Goal: Task Accomplishment & Management: Use online tool/utility

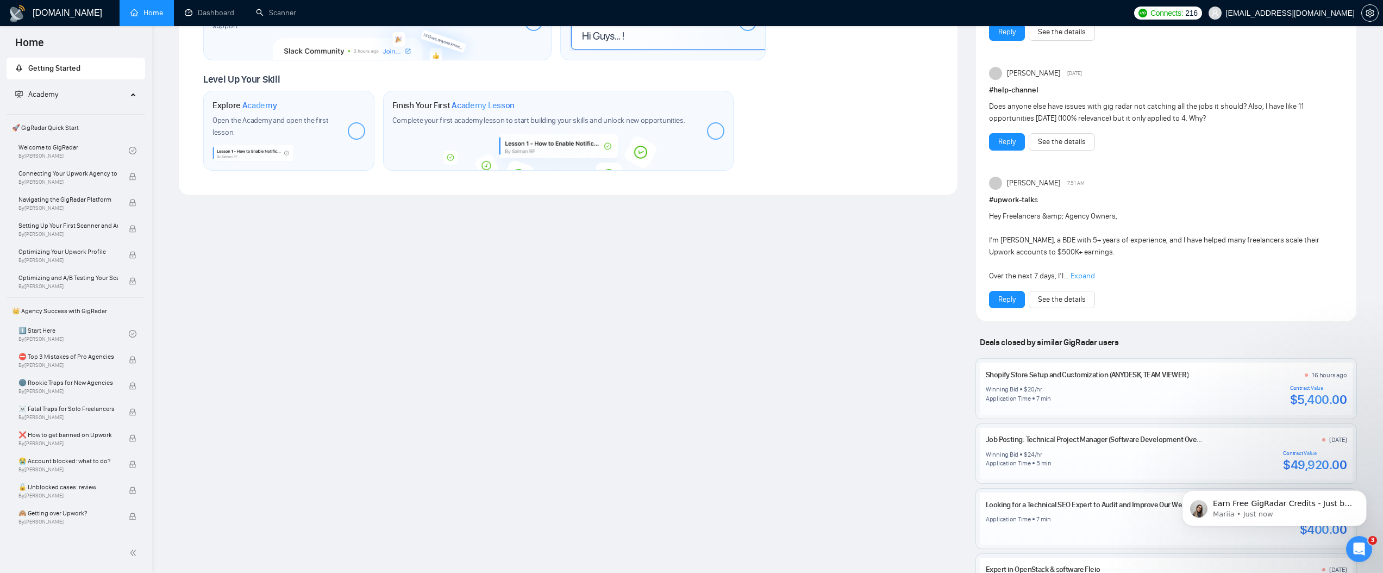
click at [111, 93] on span "Academy" at bounding box center [71, 95] width 112 height 22
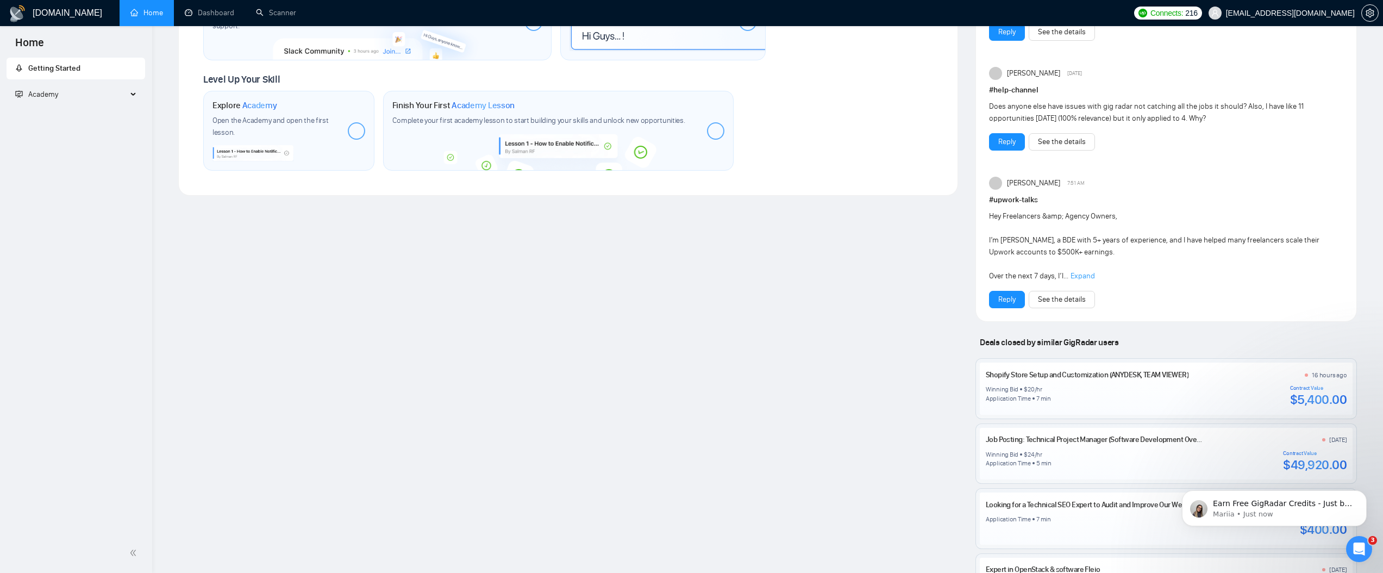
click at [111, 93] on span "Academy" at bounding box center [71, 95] width 112 height 22
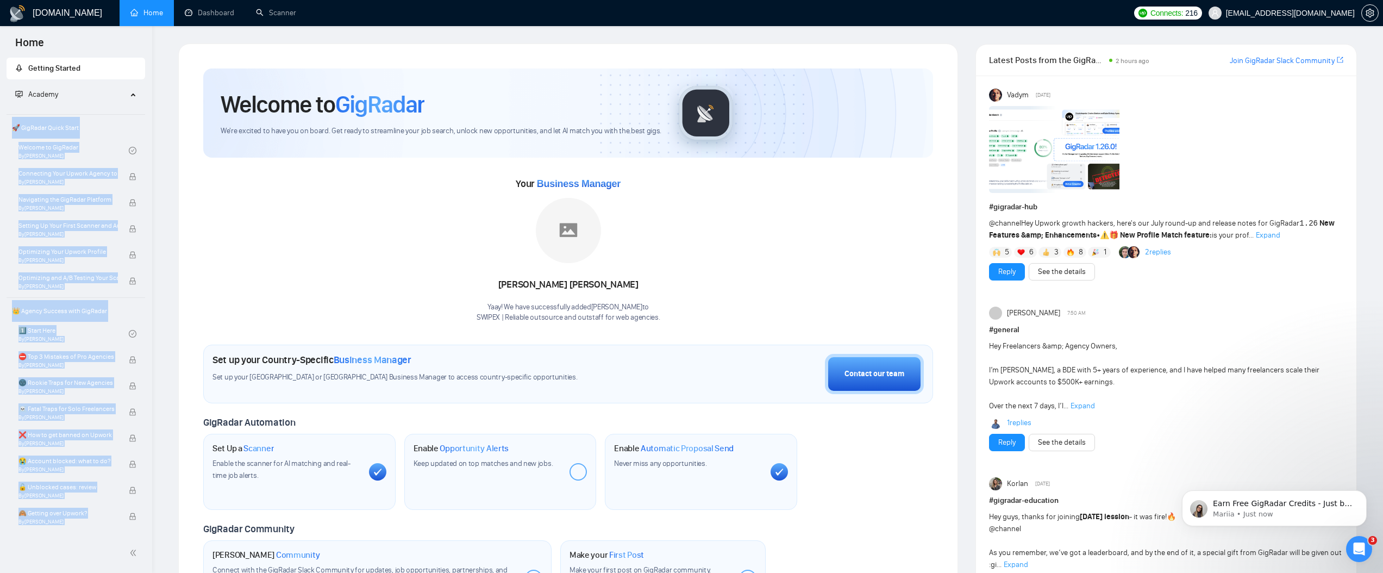
click at [1021, 424] on link "1 replies" at bounding box center [1019, 422] width 24 height 11
click at [221, 14] on link "Dashboard" at bounding box center [209, 12] width 49 height 9
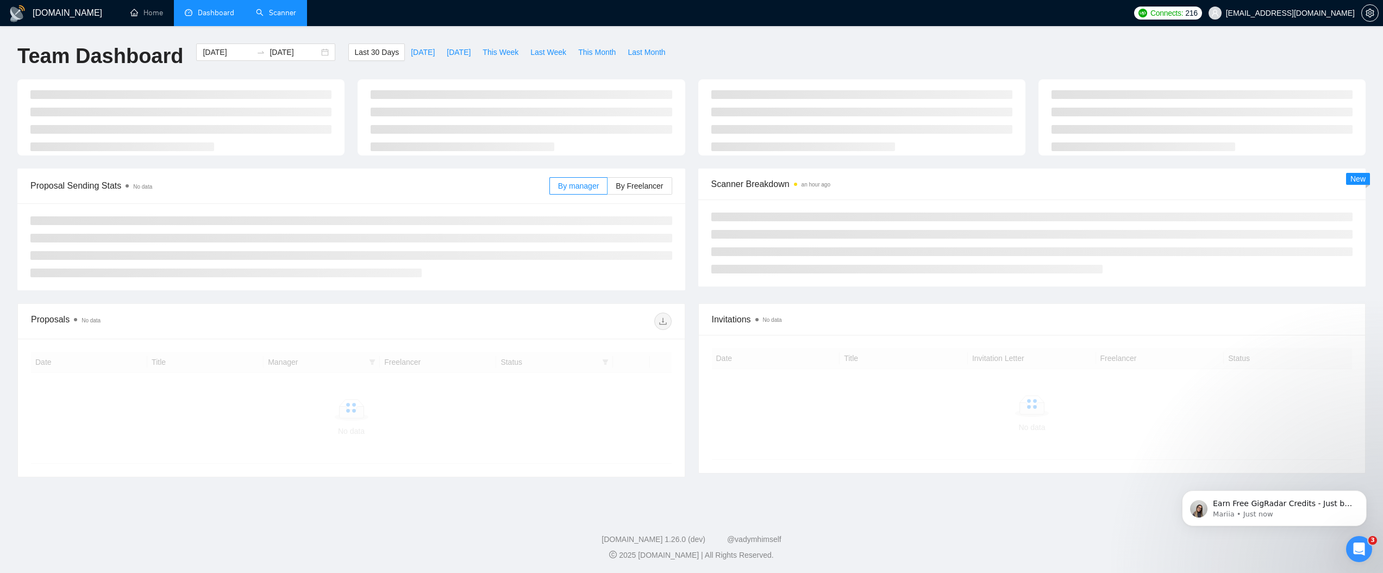
click at [292, 15] on link "Scanner" at bounding box center [276, 12] width 40 height 9
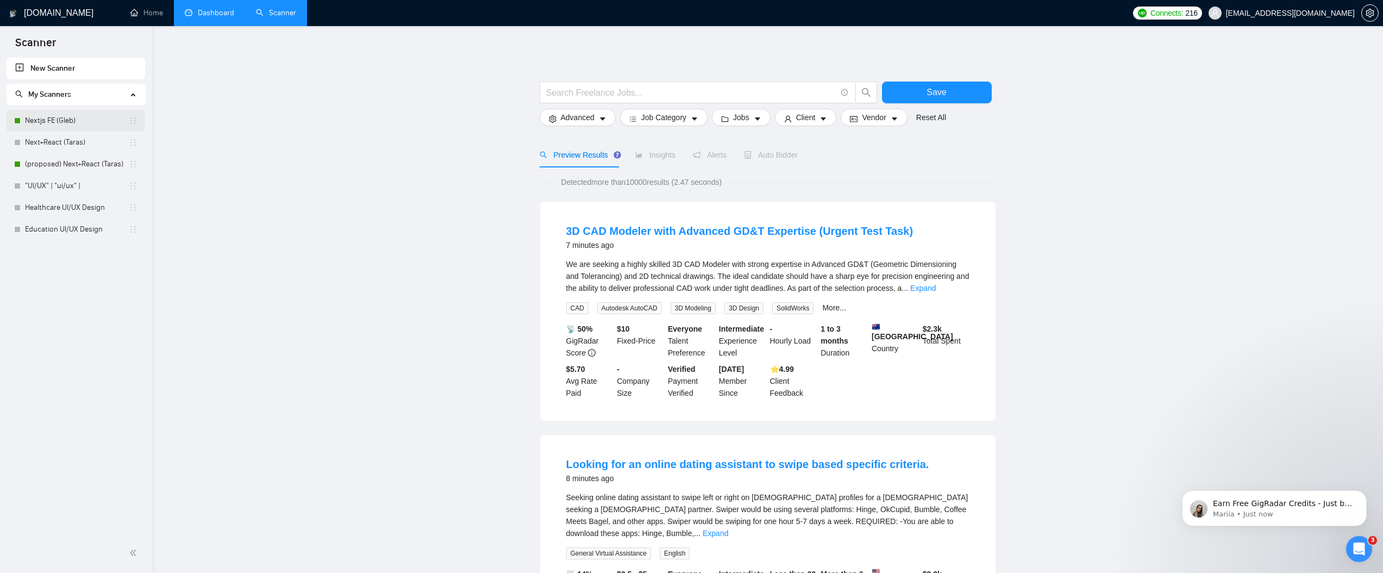
click at [63, 123] on link "Nextjs FE (Gleb)" at bounding box center [77, 121] width 104 height 22
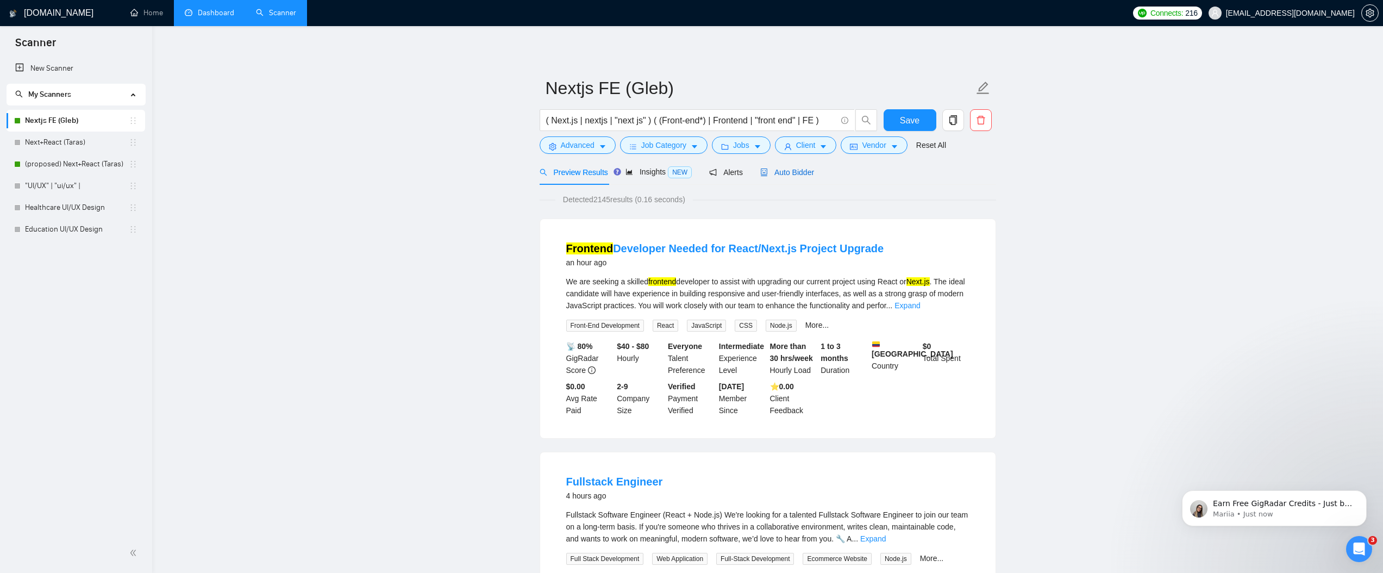
click at [811, 176] on span "Auto Bidder" at bounding box center [787, 172] width 54 height 9
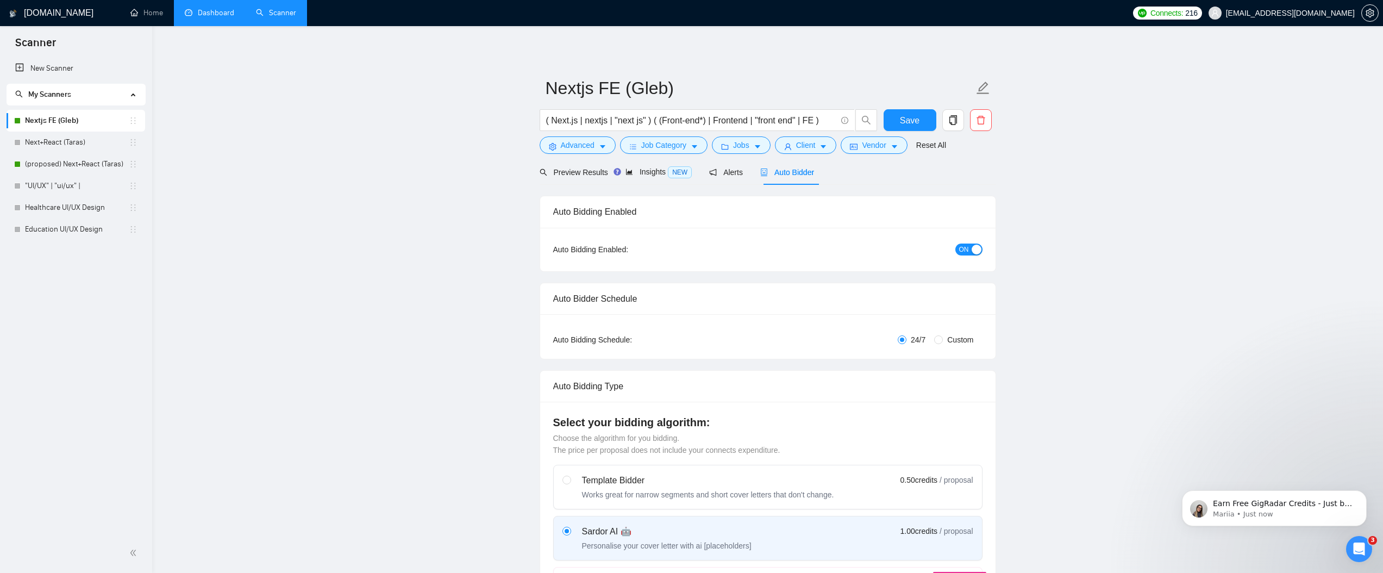
radio input "false"
radio input "true"
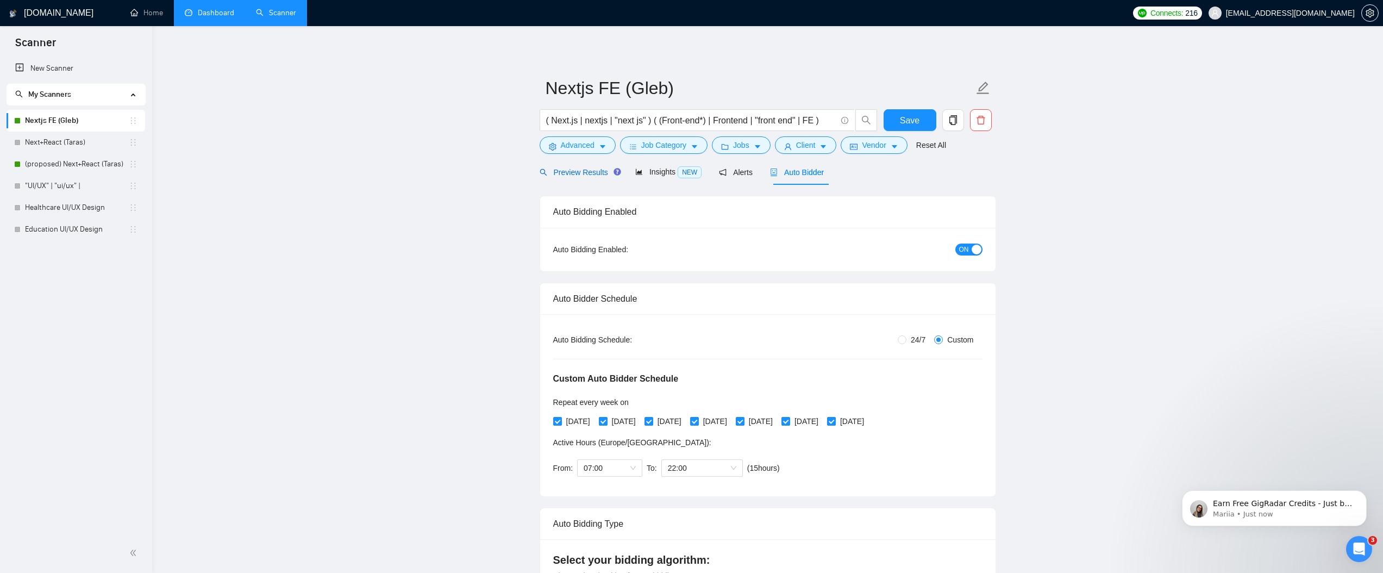
click at [583, 171] on span "Preview Results" at bounding box center [579, 172] width 78 height 9
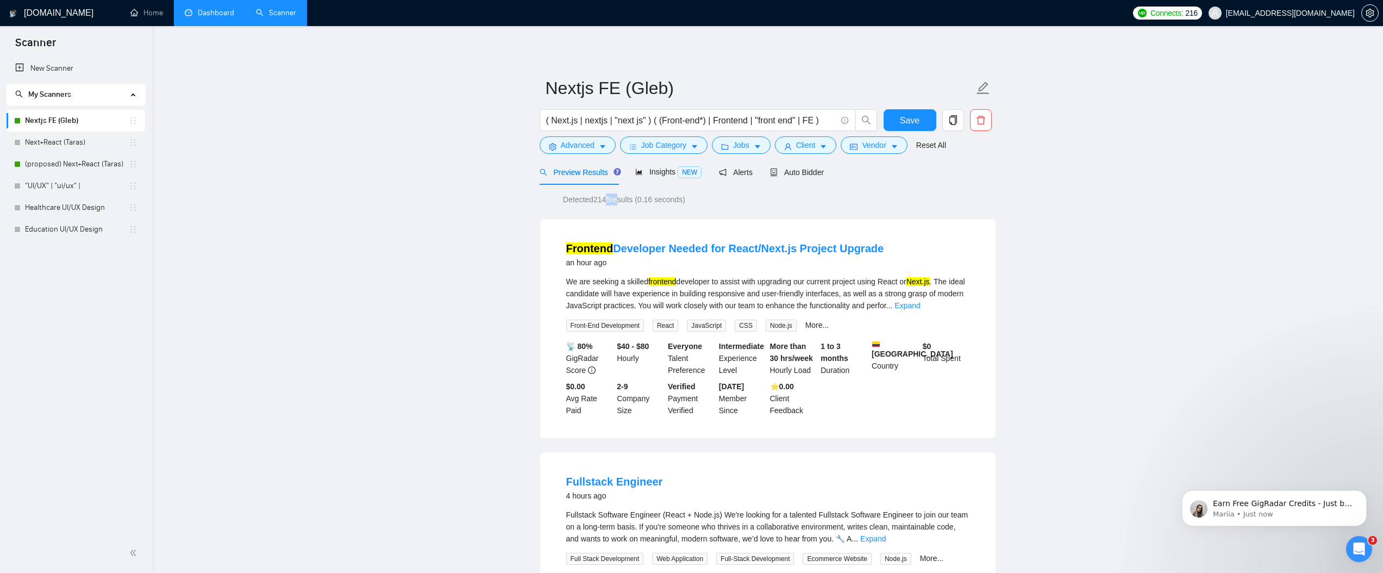
drag, startPoint x: 617, startPoint y: 199, endPoint x: 607, endPoint y: 199, distance: 10.9
click at [607, 199] on span "Detected 2145 results (0.16 seconds)" at bounding box center [624, 199] width 138 height 12
click at [48, 206] on link "Healthcare UI/UX Design" at bounding box center [77, 208] width 104 height 22
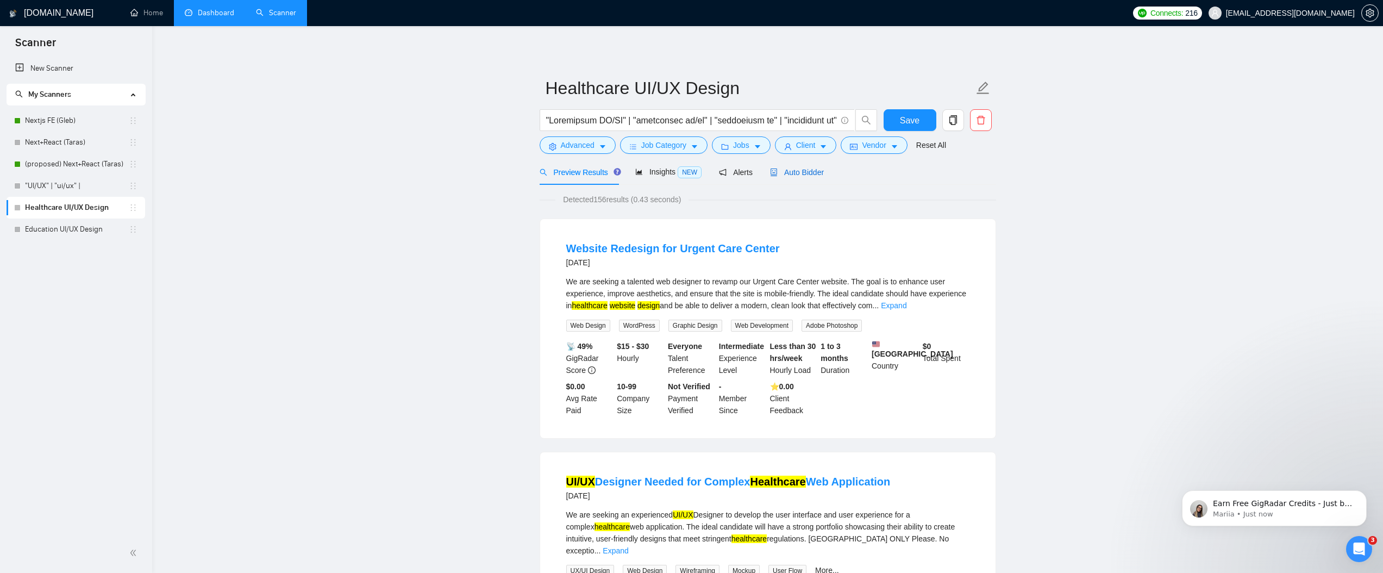
click at [793, 170] on span "Auto Bidder" at bounding box center [797, 172] width 54 height 9
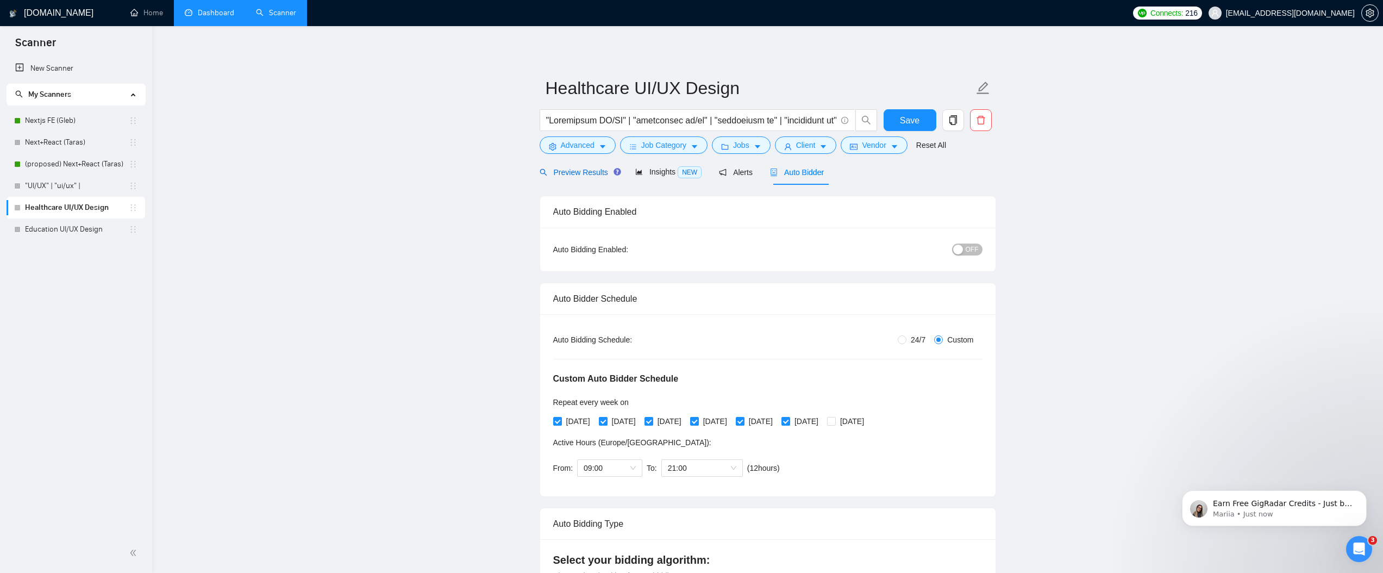
click at [584, 174] on span "Preview Results" at bounding box center [579, 172] width 78 height 9
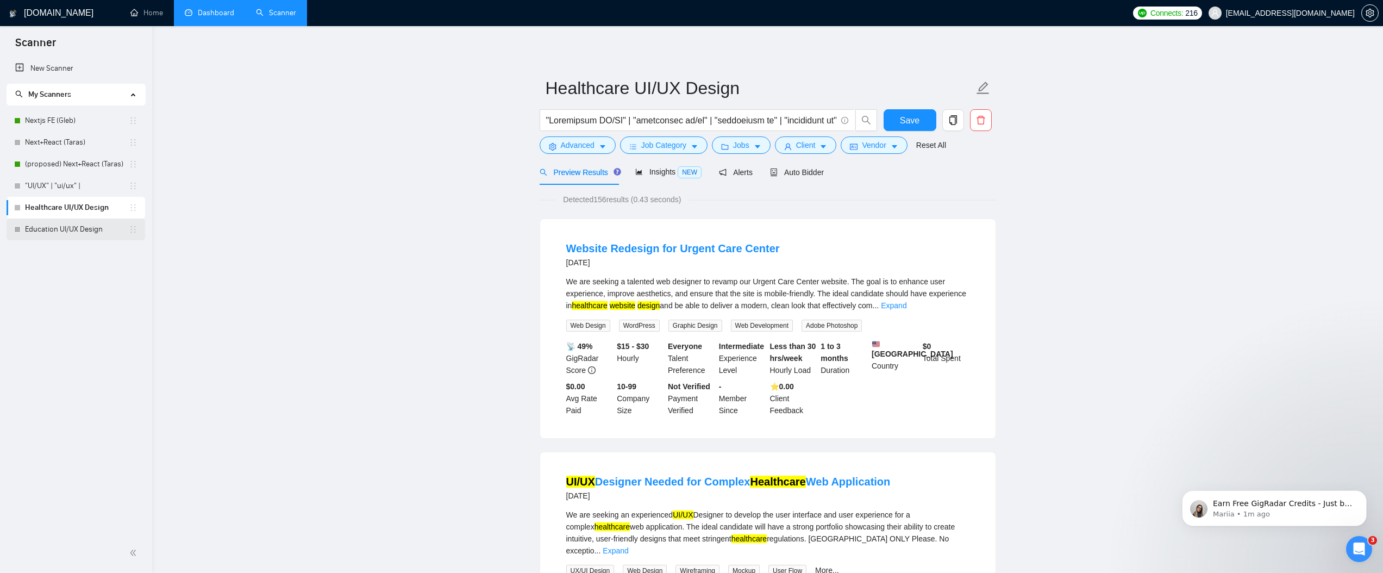
click at [59, 240] on link "Education UI/UX Design" at bounding box center [77, 229] width 104 height 22
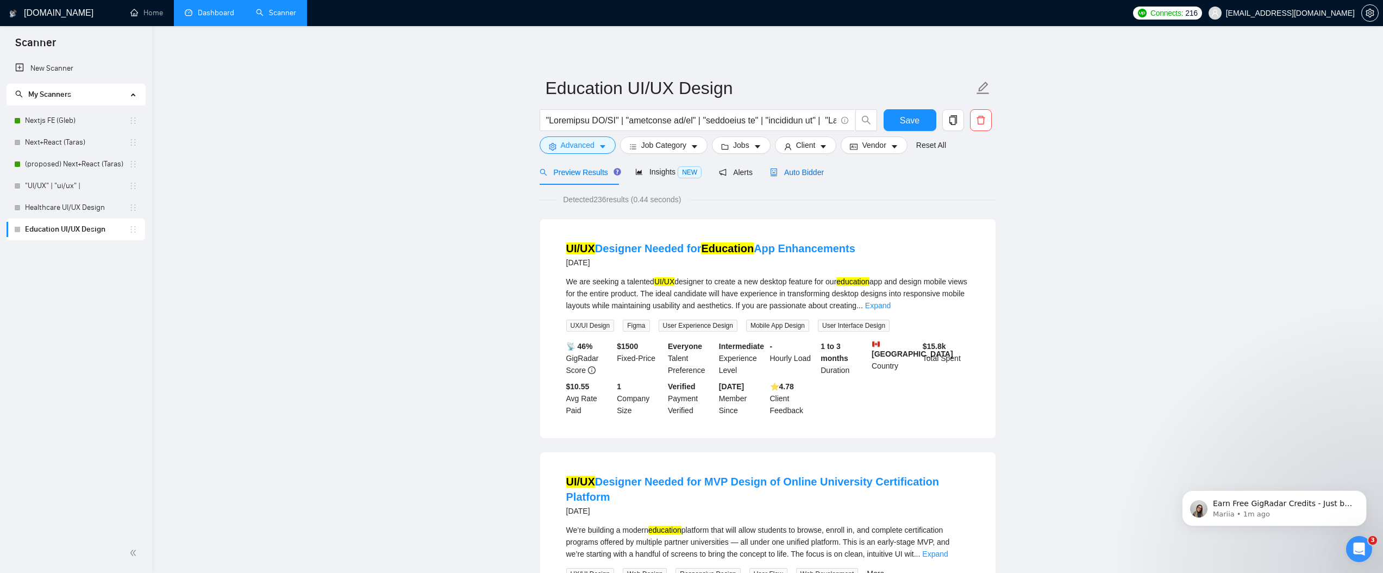
click at [788, 166] on div "Auto Bidder" at bounding box center [797, 172] width 54 height 12
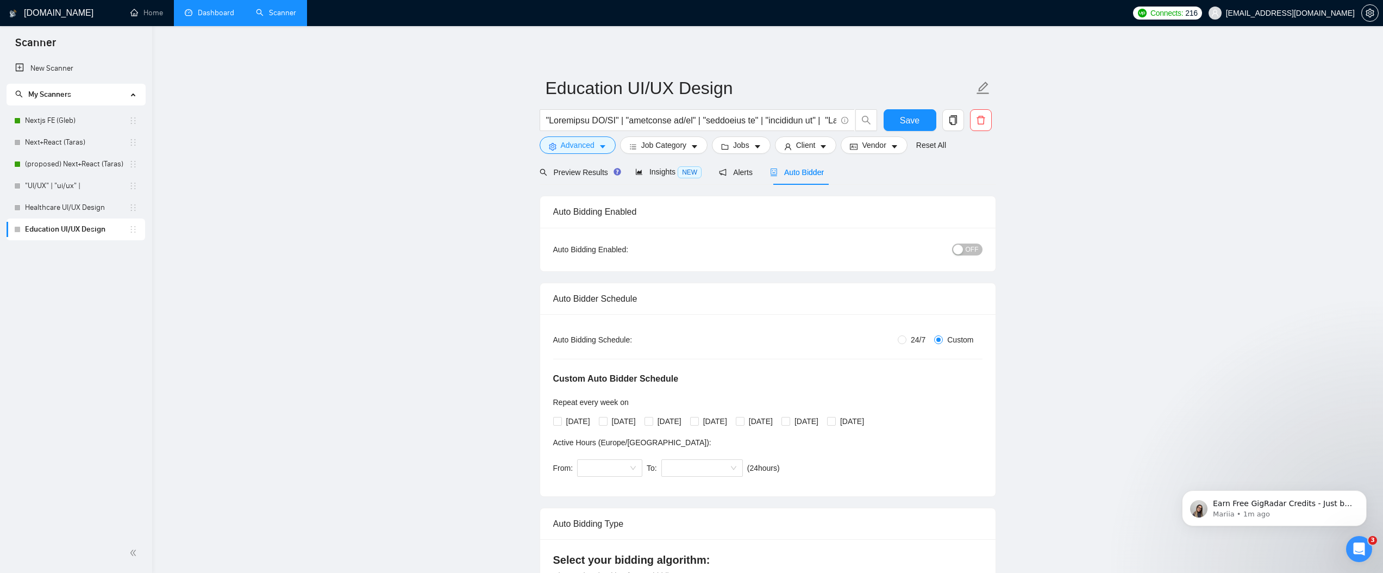
radio input "true"
radio input "false"
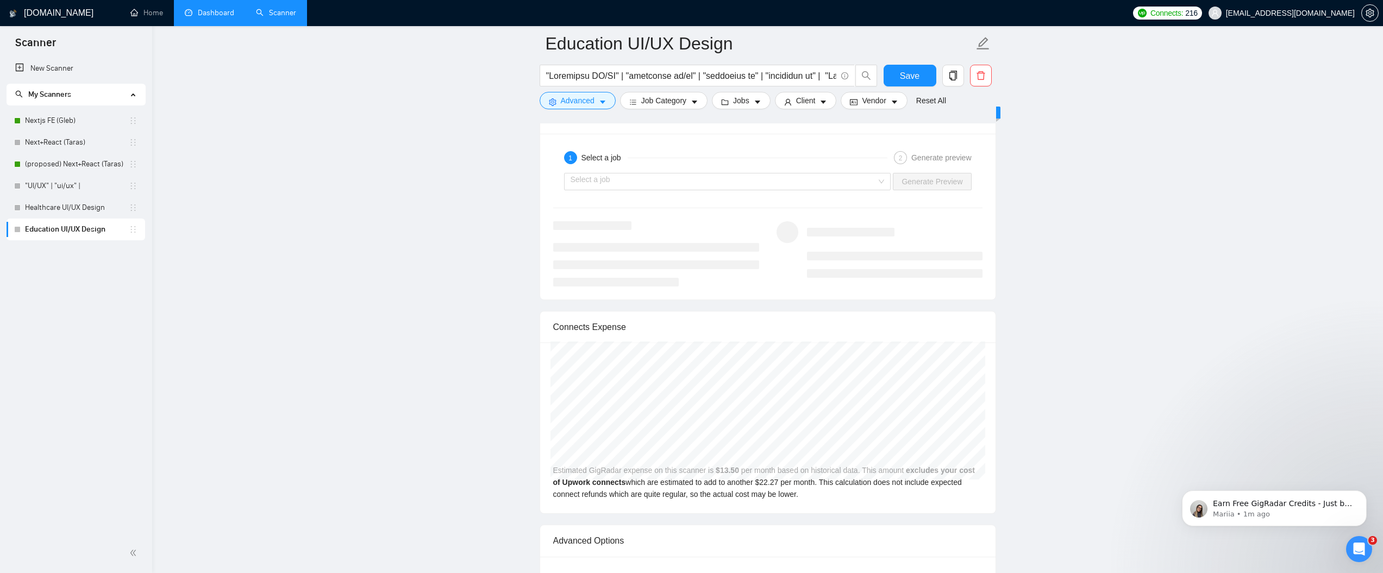
scroll to position [2033, 0]
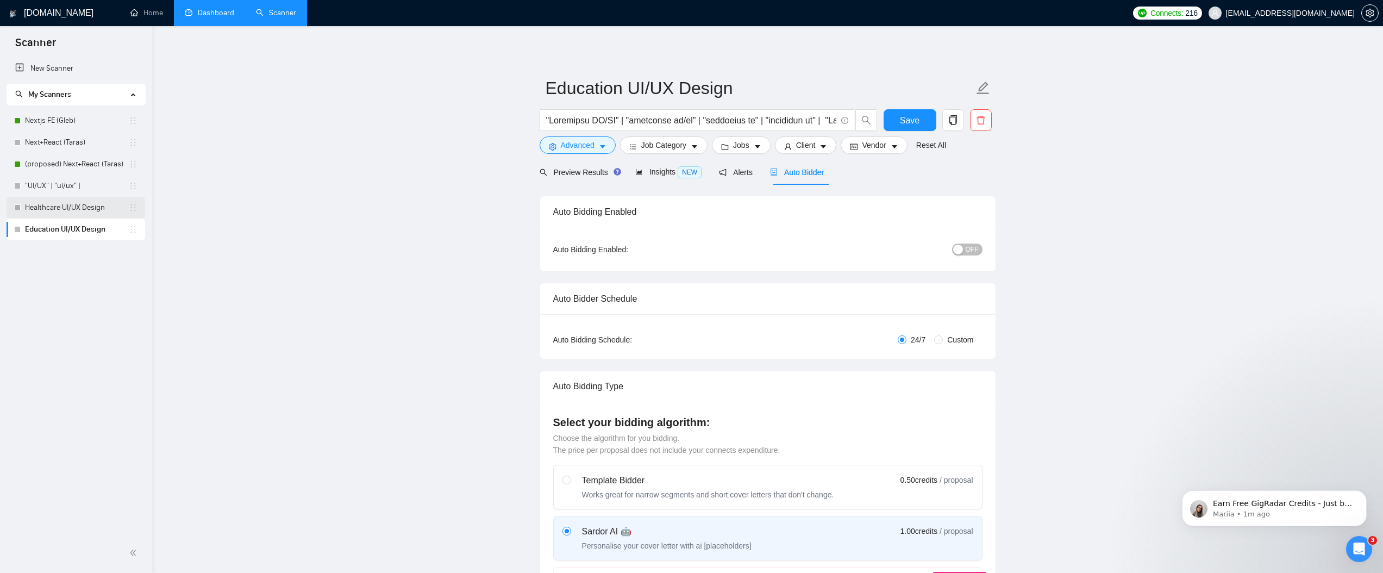
click at [72, 206] on link "Healthcare UI/UX Design" at bounding box center [77, 208] width 104 height 22
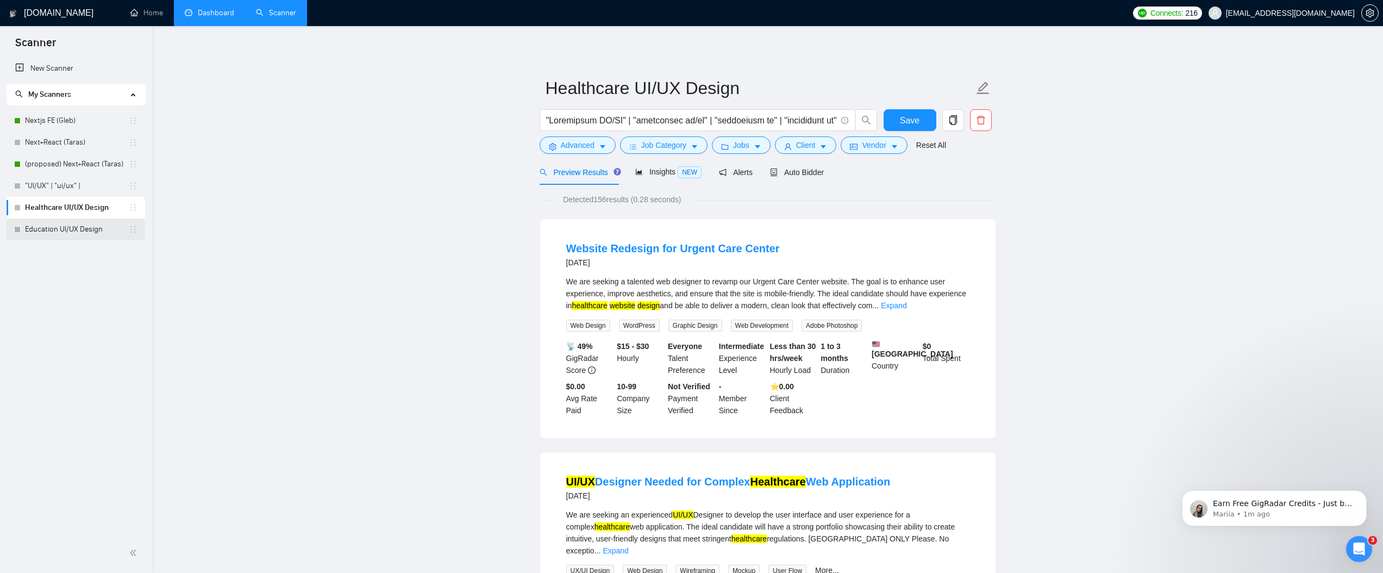
click at [61, 226] on link "Education UI/UX Design" at bounding box center [77, 229] width 104 height 22
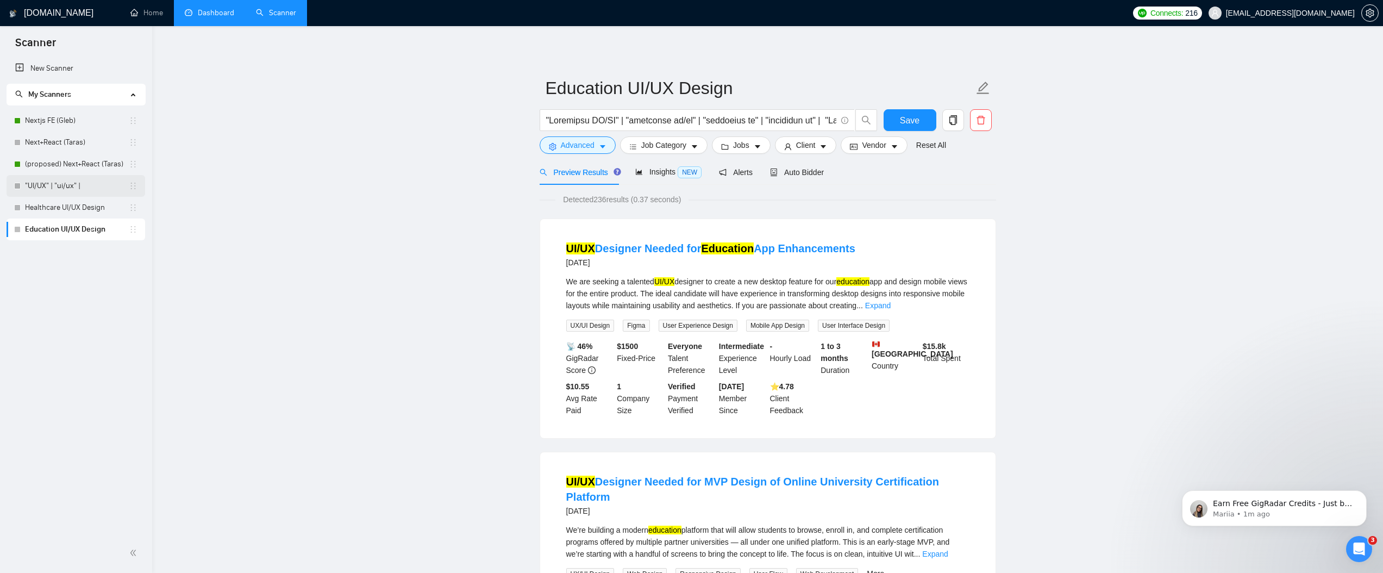
click at [80, 185] on link ""UI/UX" | "ui/ux" |" at bounding box center [77, 186] width 104 height 22
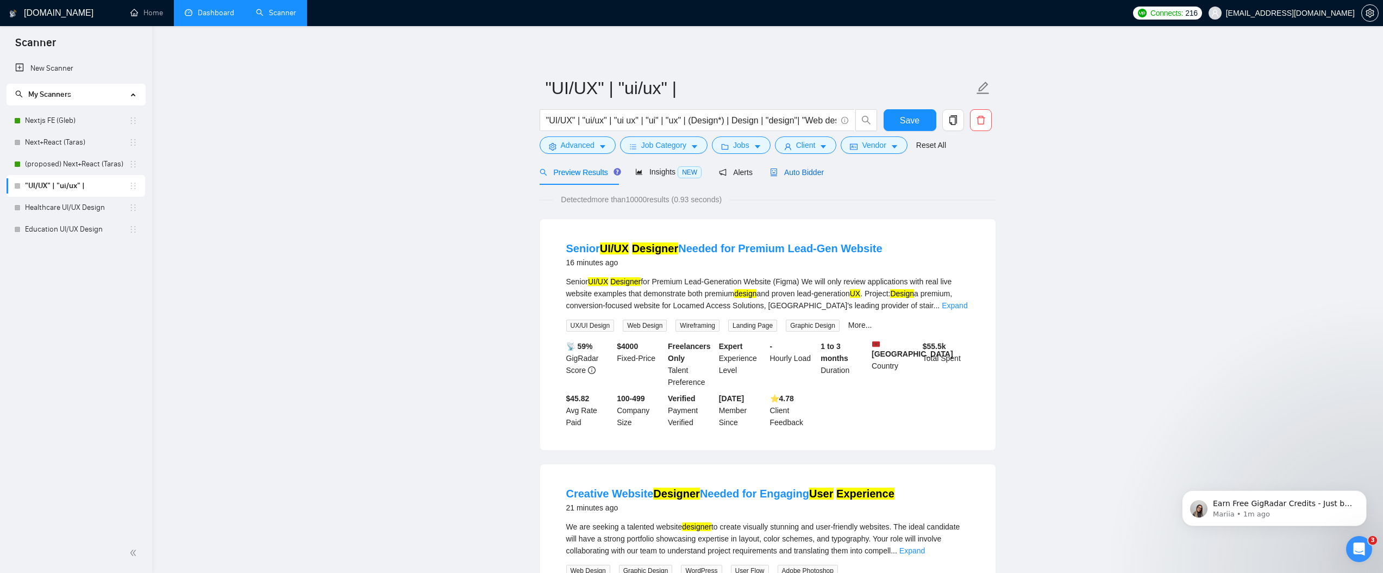
click at [794, 170] on span "Auto Bidder" at bounding box center [797, 172] width 54 height 9
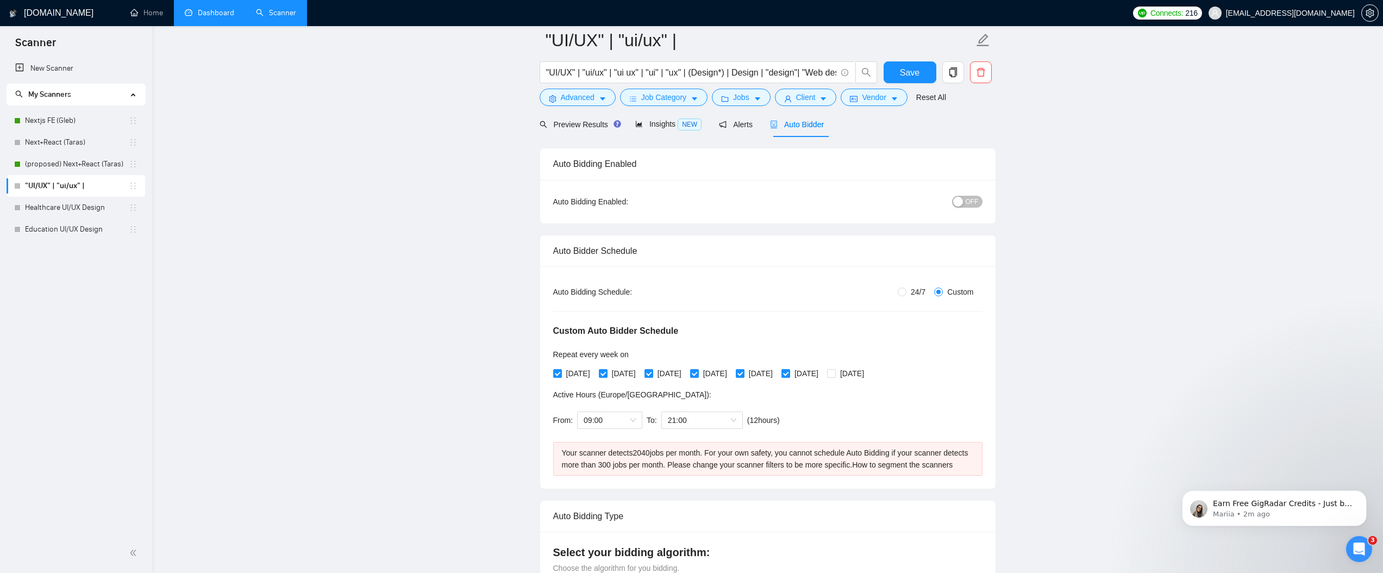
scroll to position [57, 0]
click at [910, 468] on link "How to segment the scanners" at bounding box center [902, 464] width 101 height 9
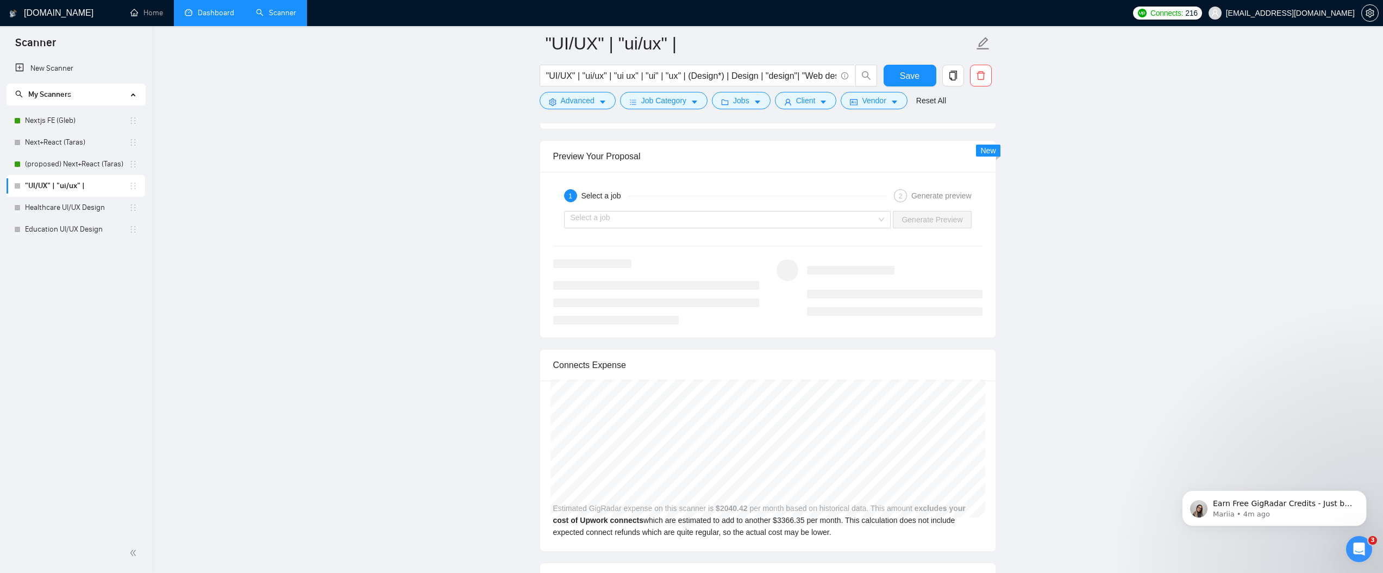
scroll to position [2331, 0]
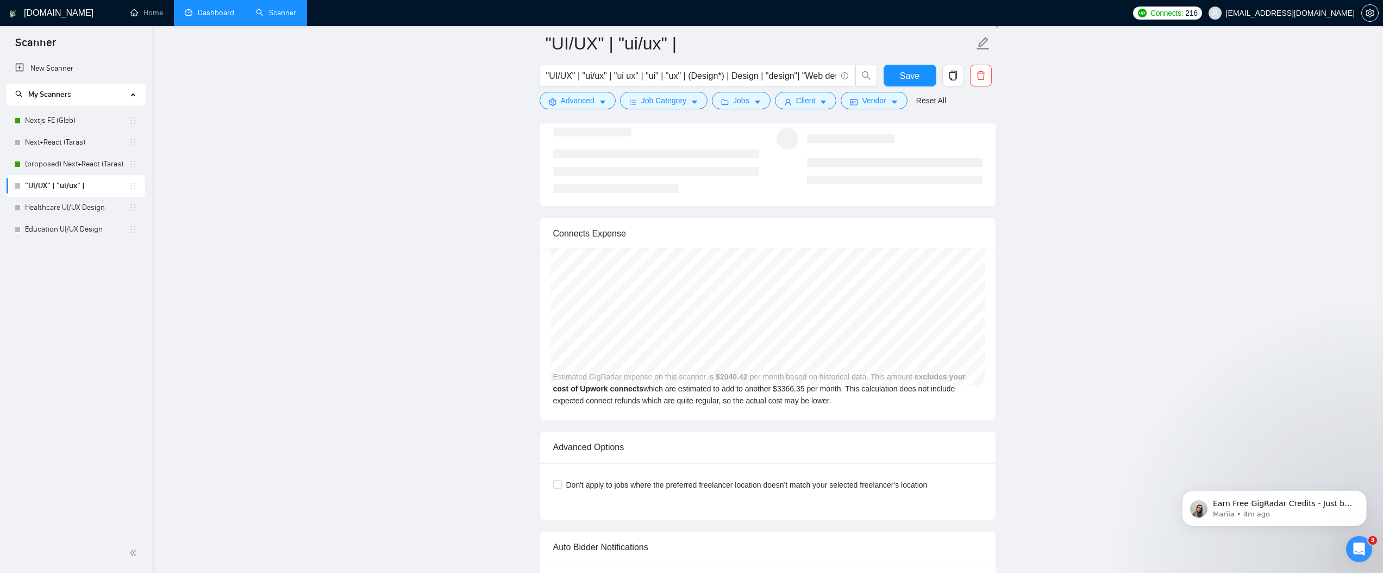
click at [61, 192] on link ""UI/UX" | "ui/ux" |" at bounding box center [77, 186] width 104 height 22
click at [68, 214] on link "Healthcare UI/UX Design" at bounding box center [77, 208] width 104 height 22
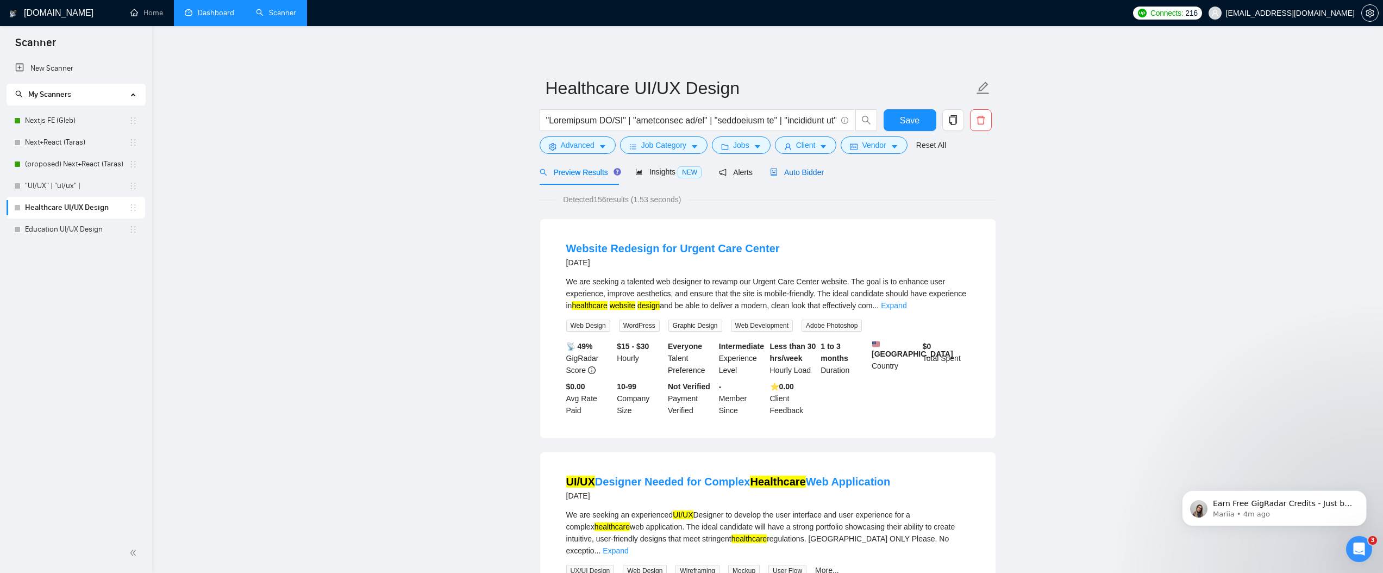
click at [809, 176] on span "Auto Bidder" at bounding box center [797, 172] width 54 height 9
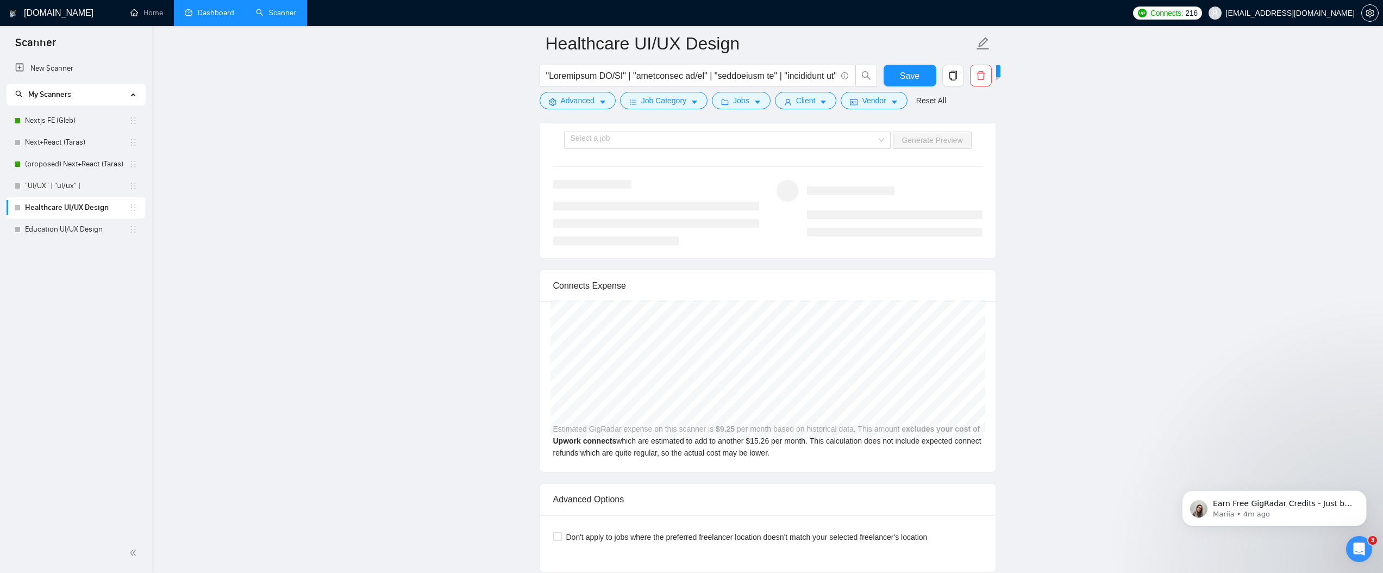
scroll to position [2279, 0]
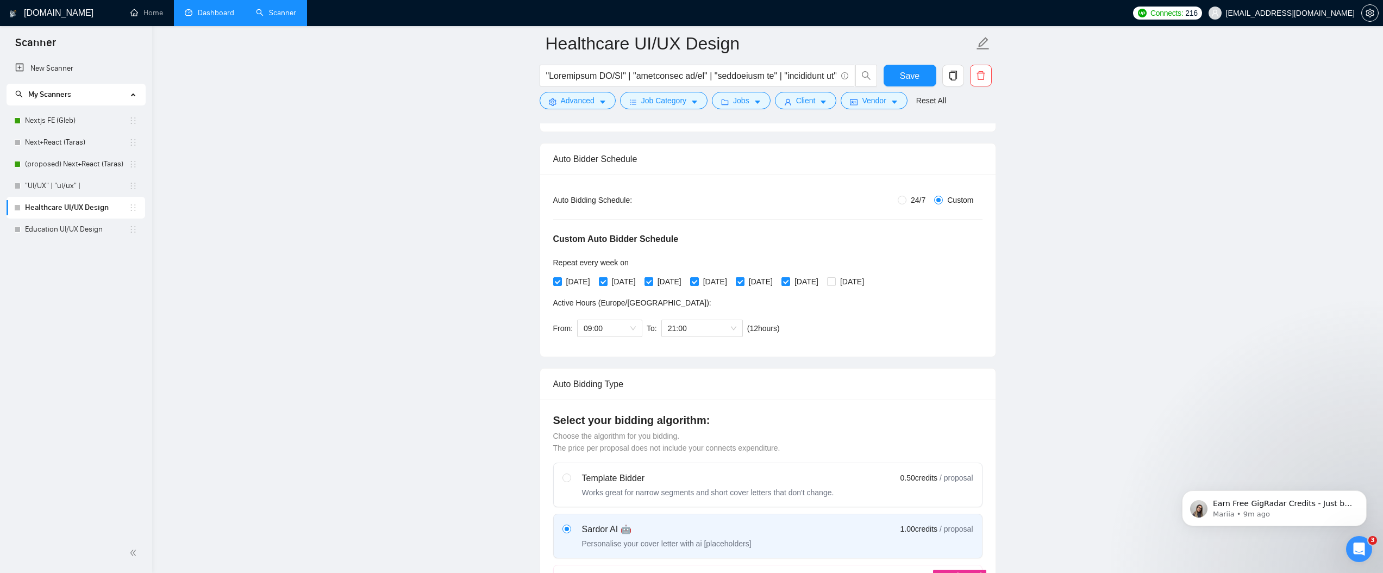
scroll to position [0, 0]
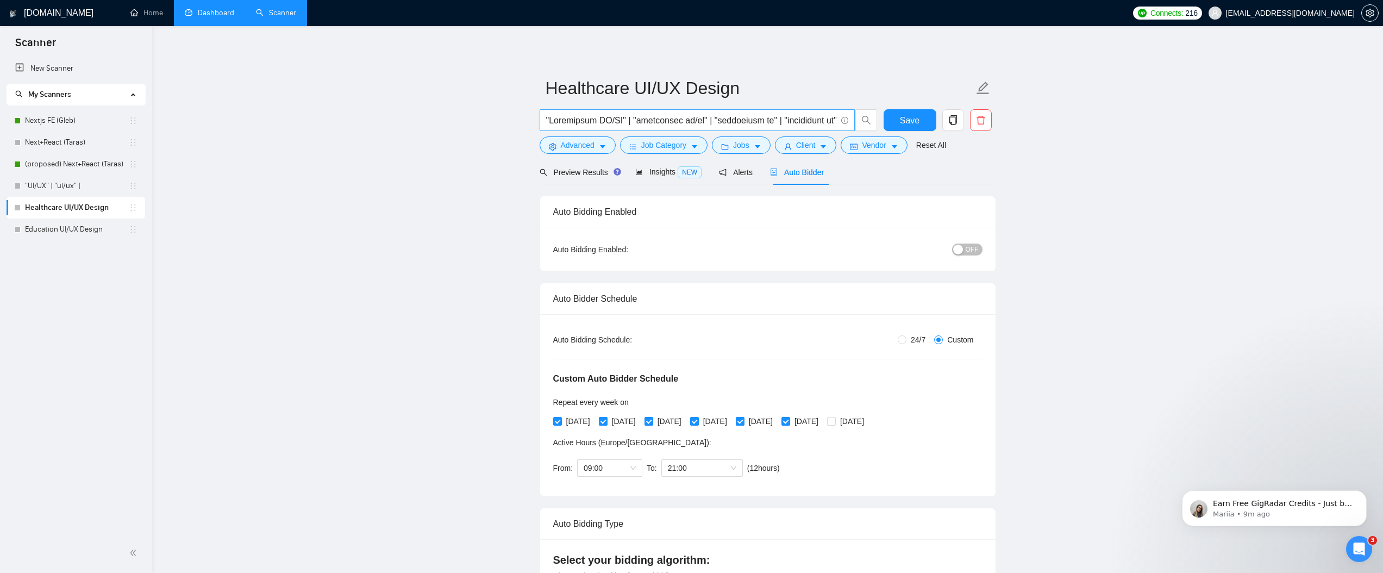
click at [720, 123] on input "text" at bounding box center [691, 121] width 290 height 14
click at [589, 114] on input "text" at bounding box center [691, 121] width 290 height 14
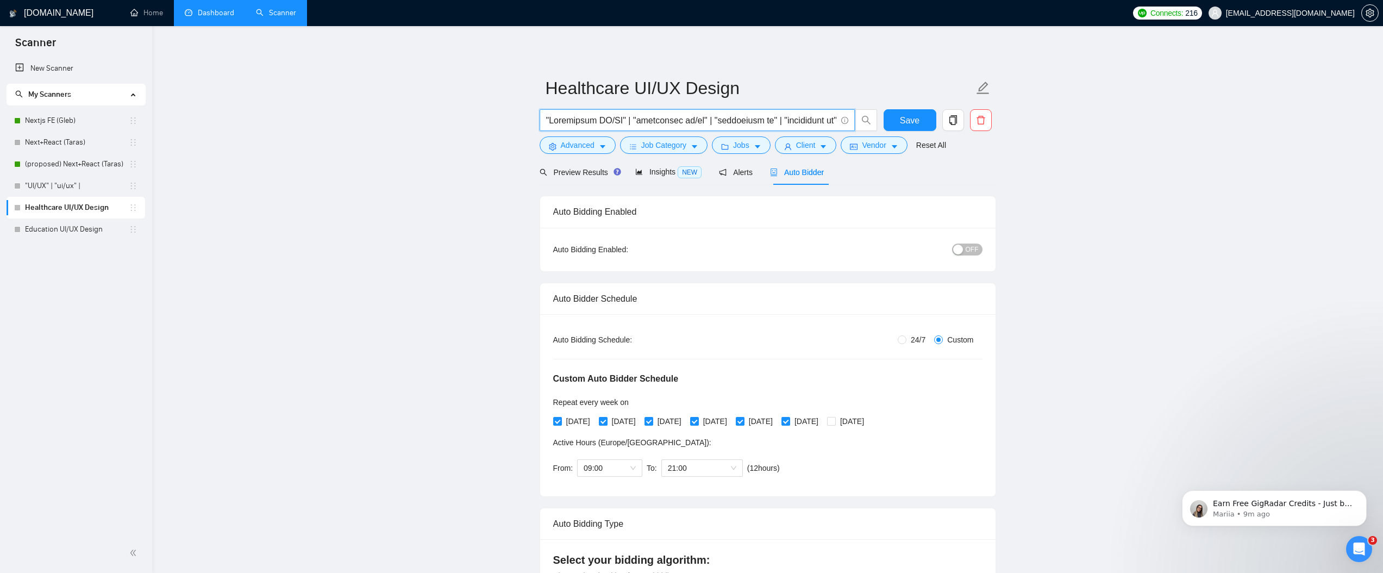
click at [589, 114] on input "text" at bounding box center [691, 121] width 290 height 14
click at [57, 184] on link ""UI/UX" | "ui/ux" |" at bounding box center [77, 186] width 104 height 22
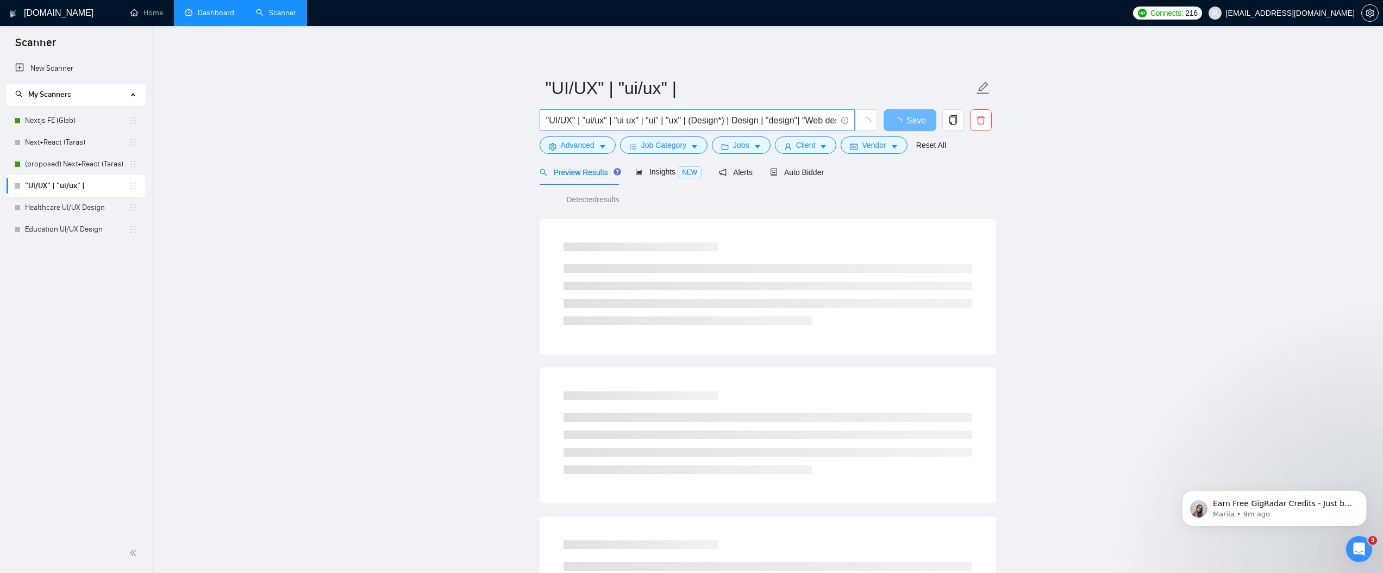
click at [696, 118] on input ""UI/UX" | "ui/ux" | "ui ux" | "ui" | "ux" | (Design*) | Design | "design"| "Web…" at bounding box center [691, 121] width 290 height 14
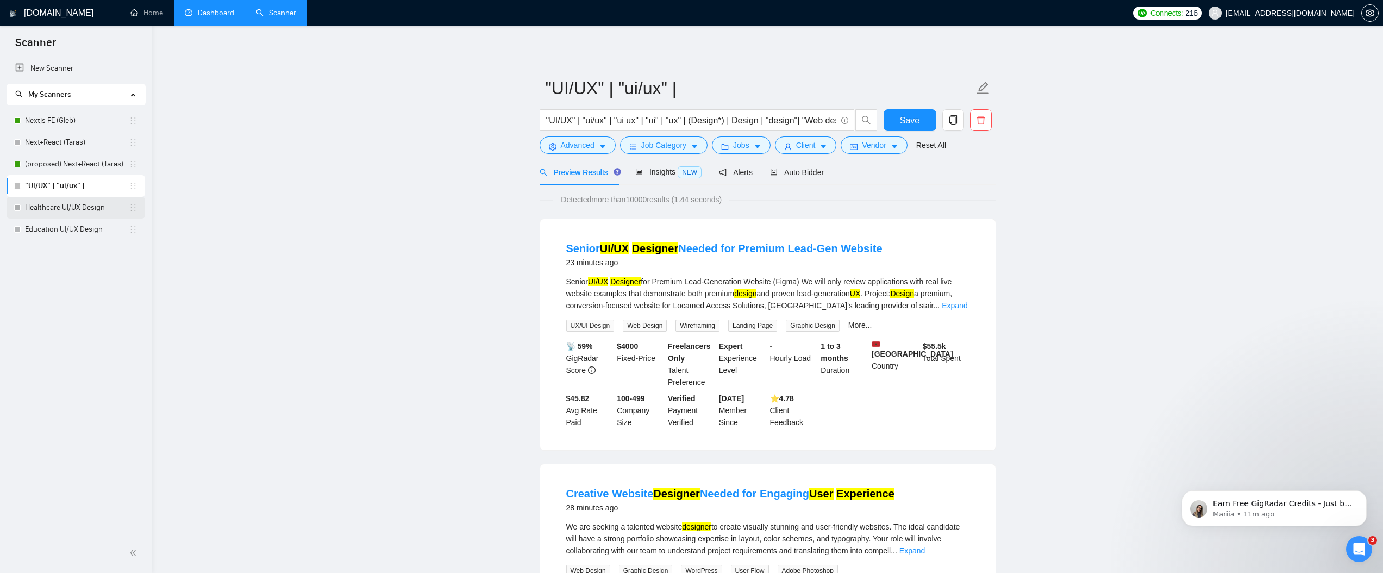
click at [67, 210] on link "Healthcare UI/UX Design" at bounding box center [77, 208] width 104 height 22
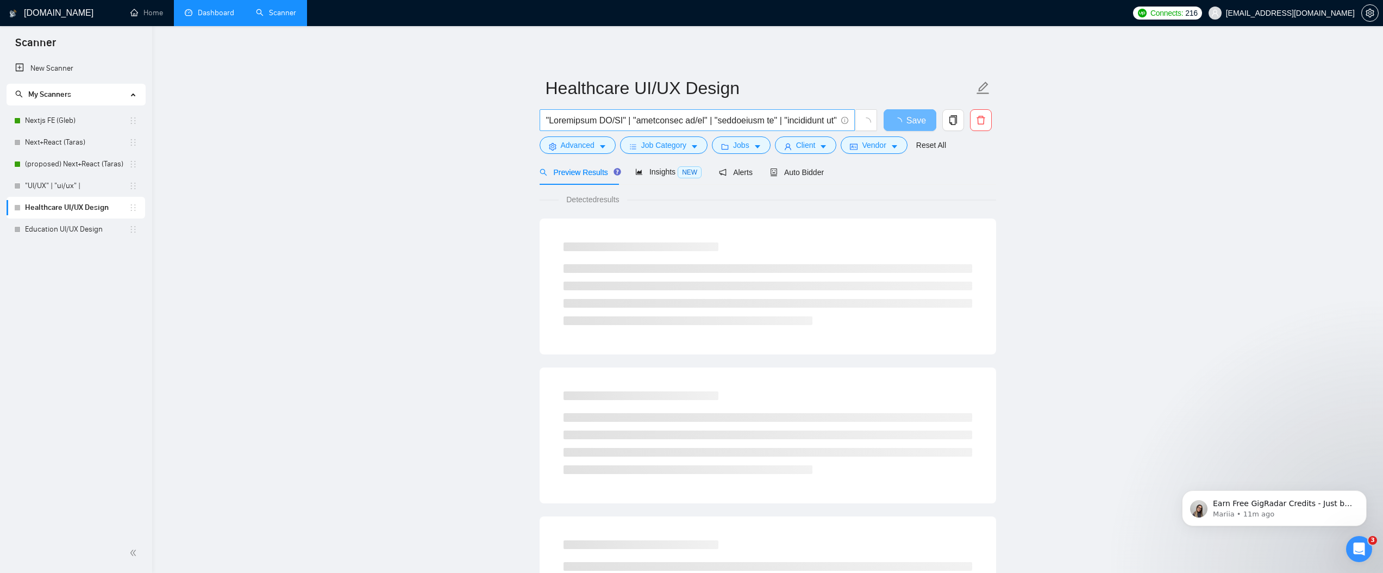
click at [672, 121] on input "text" at bounding box center [691, 121] width 290 height 14
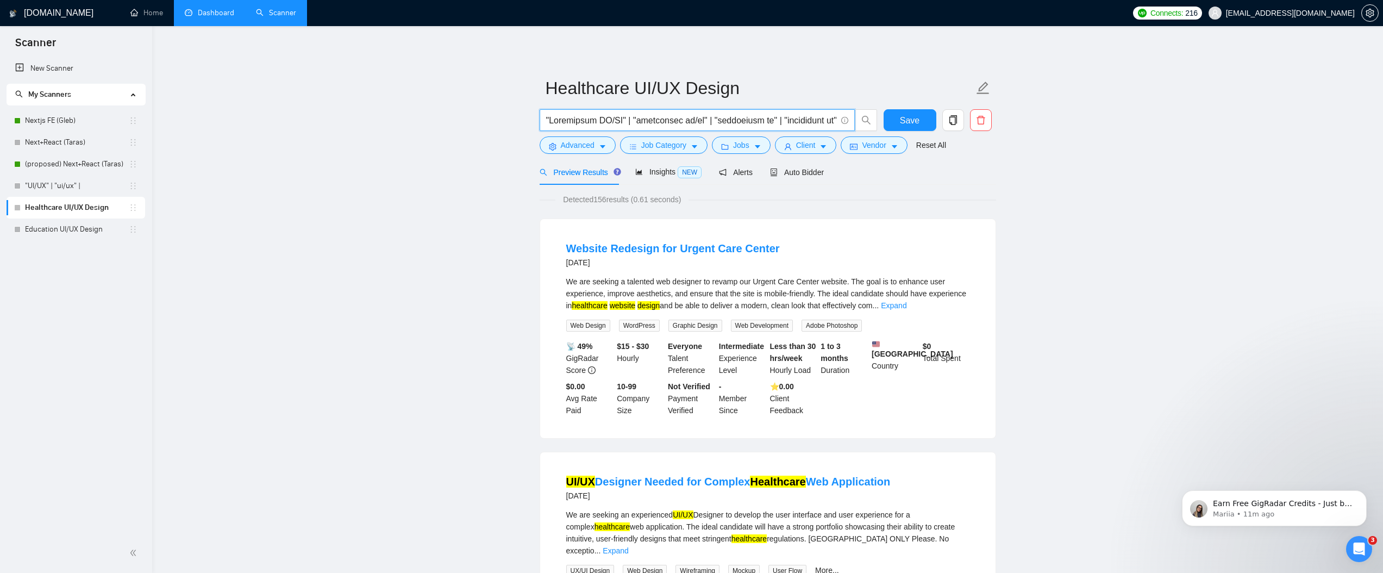
paste input "UI/UX" | "ui/ux" | "ui ux" | "ui" | "ux" | "Web Design" | "web design" | "Web d…"
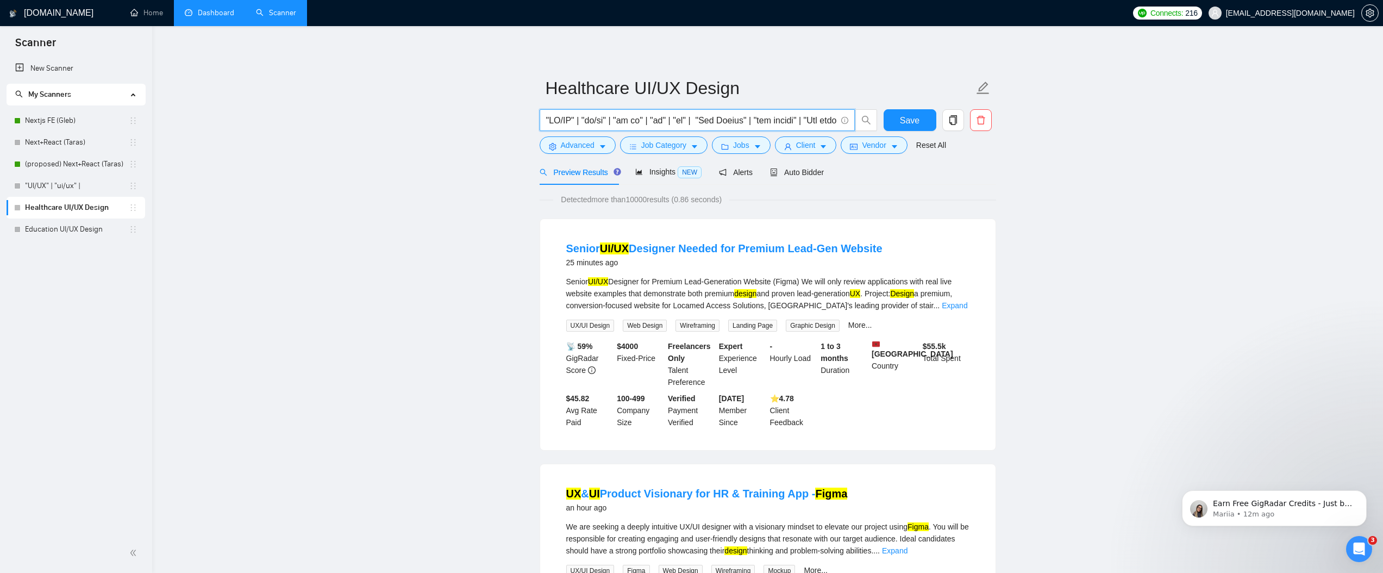
click at [688, 118] on input "text" at bounding box center [691, 121] width 290 height 14
paste input "User Experience" | "user experience" | "User experience" | "UX Design" | "ux de…"
type input ""UI/UX" | "ui/ux" | "ui ux" | "ui" | "ux" | "User Experience" | "user experienc…"
click at [929, 127] on button "Save" at bounding box center [910, 120] width 53 height 22
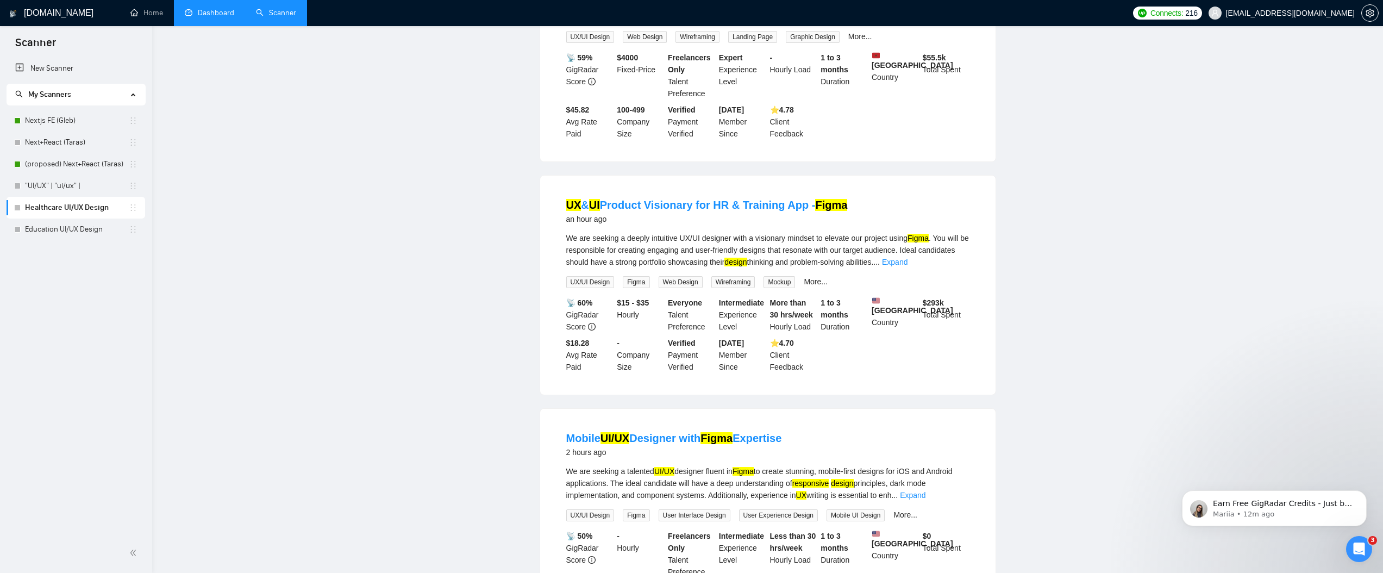
scroll to position [0, 0]
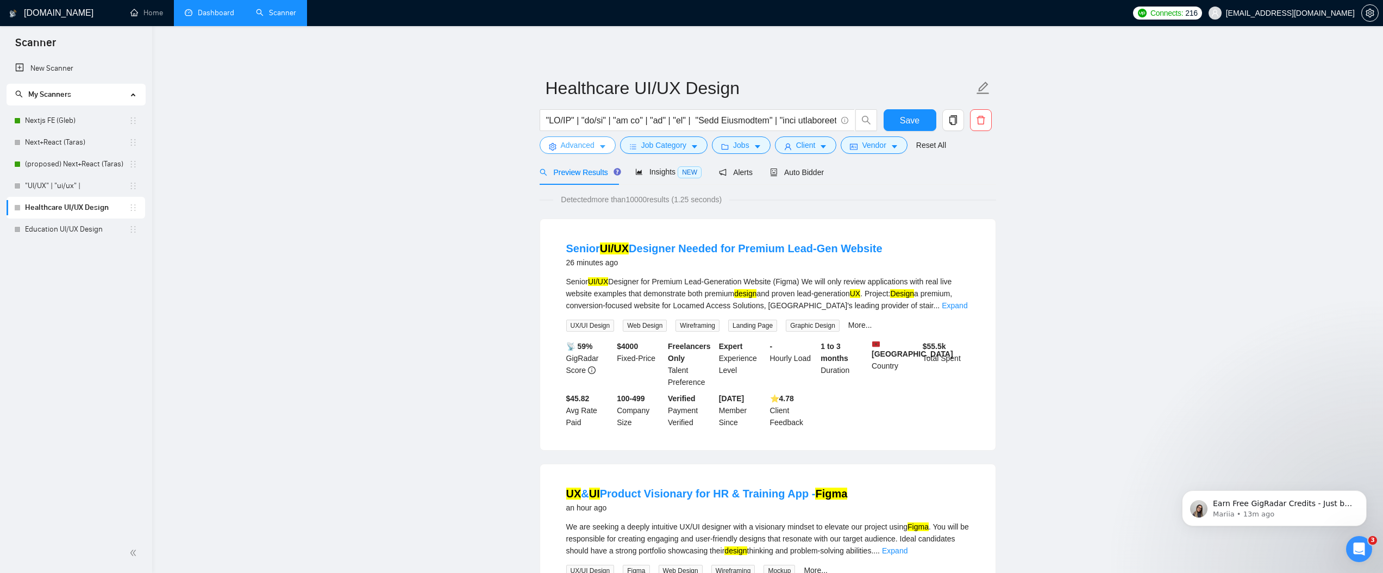
click at [566, 147] on span "Advanced" at bounding box center [578, 145] width 34 height 12
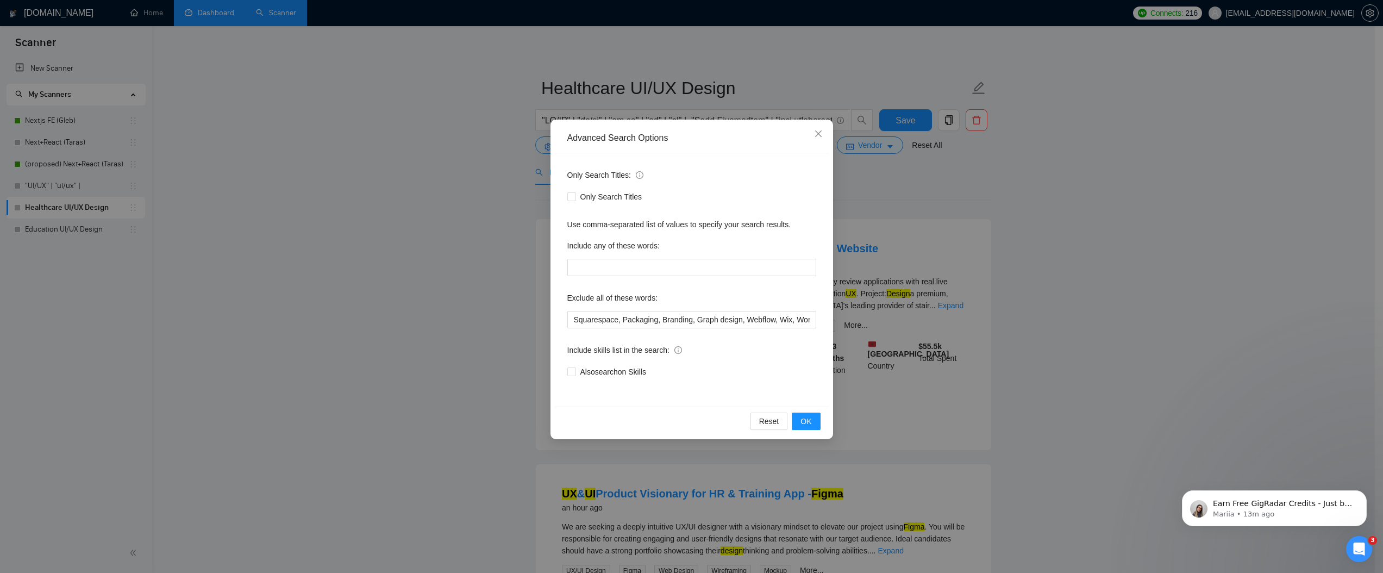
click at [635, 276] on div "Only Search Titles: Only Search Titles Use comma-separated list of values to sp…" at bounding box center [691, 279] width 275 height 253
click at [641, 270] on input "text" at bounding box center [691, 267] width 249 height 17
paste input "healthcare, health care, doctor, doctors, physician, physicians, nurse, nurses,…"
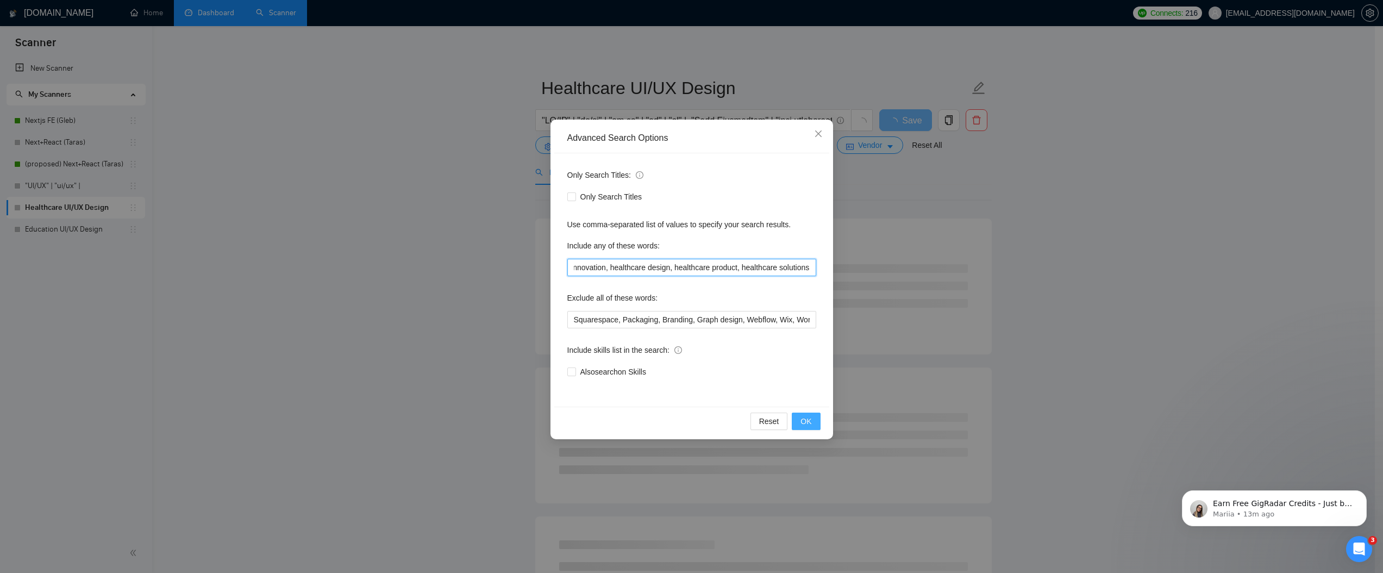
type input "healthcare, health care, doctor, doctors, physician, physicians, nurse, nurses,…"
click at [814, 423] on button "OK" at bounding box center [806, 421] width 28 height 17
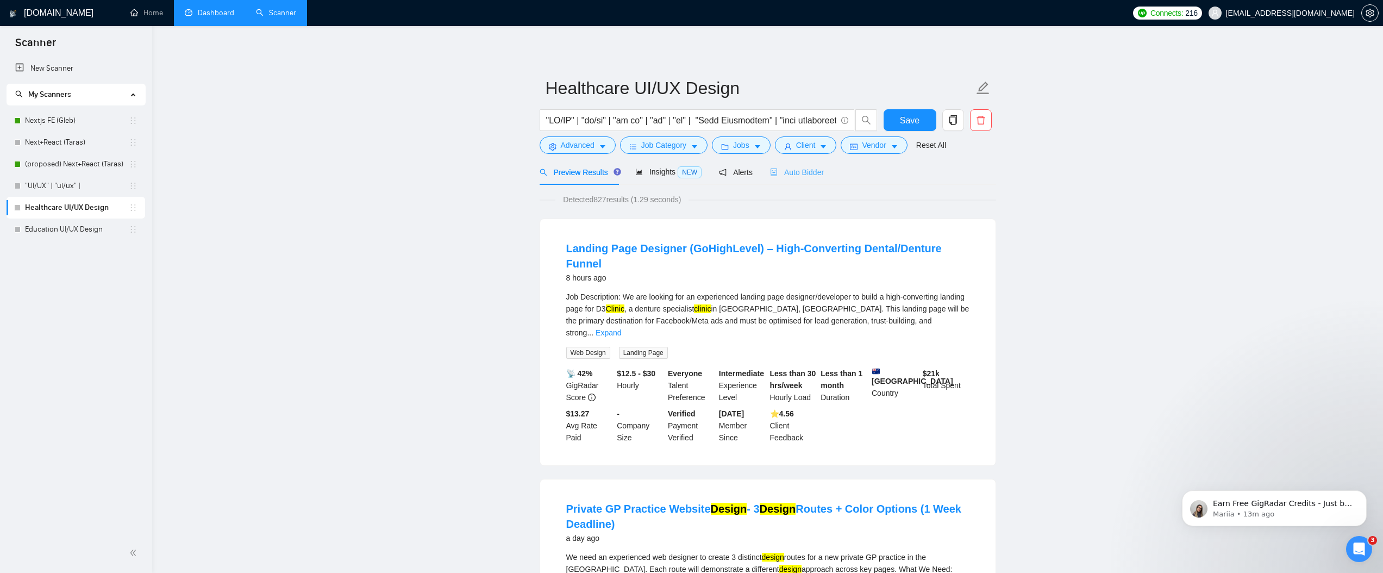
click at [795, 165] on div "Auto Bidder" at bounding box center [797, 172] width 54 height 26
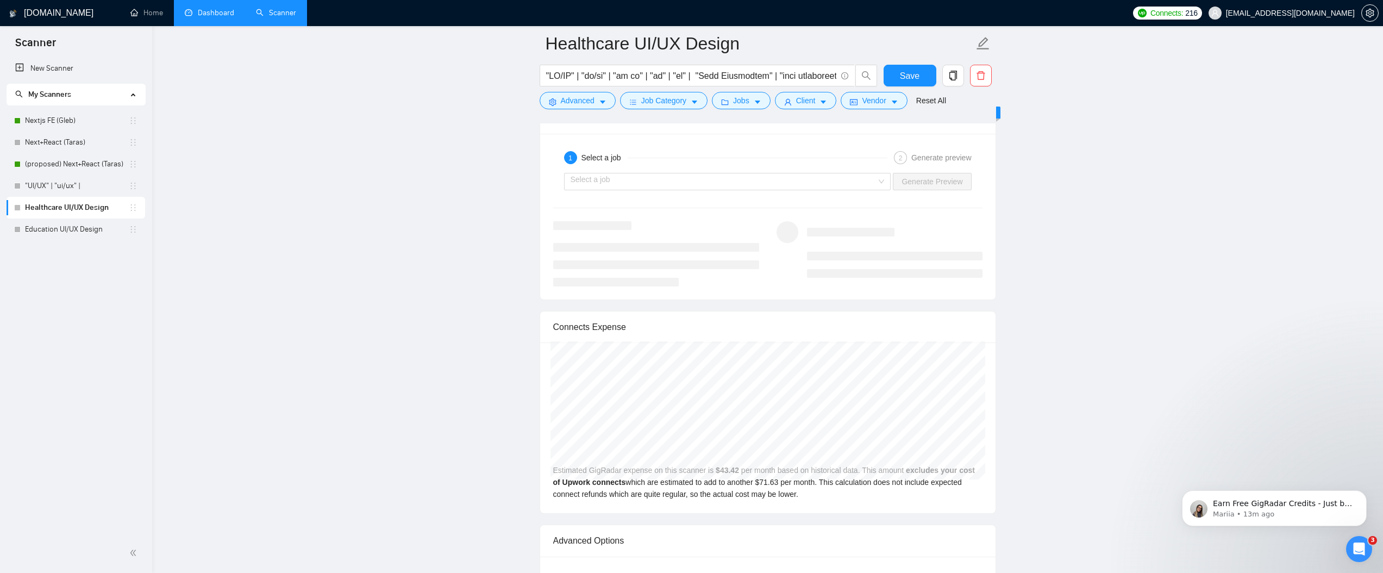
scroll to position [2314, 0]
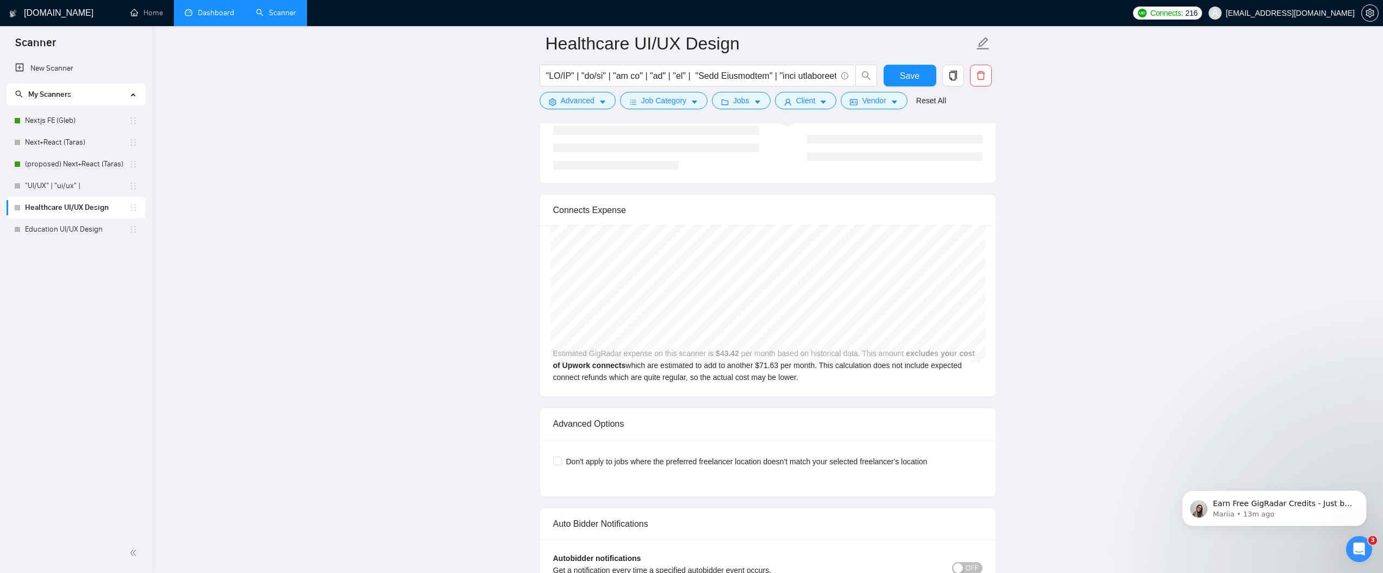
click at [852, 379] on div "[DATE] GigRadar $53.00 Upwork Connects $87.44 Estimated GigRadar expense on thi…" at bounding box center [767, 311] width 455 height 171
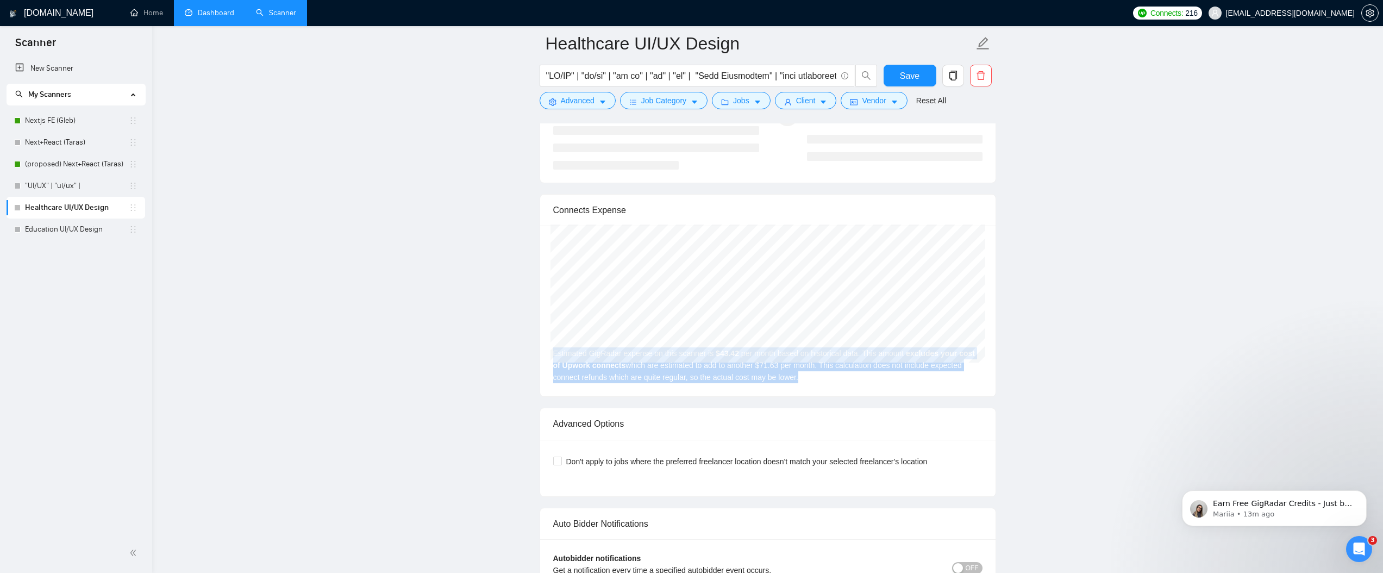
click at [720, 356] on div "[DATE] GigRadar $53.00 Upwork Connects $87.44 Estimated GigRadar expense on thi…" at bounding box center [767, 311] width 455 height 171
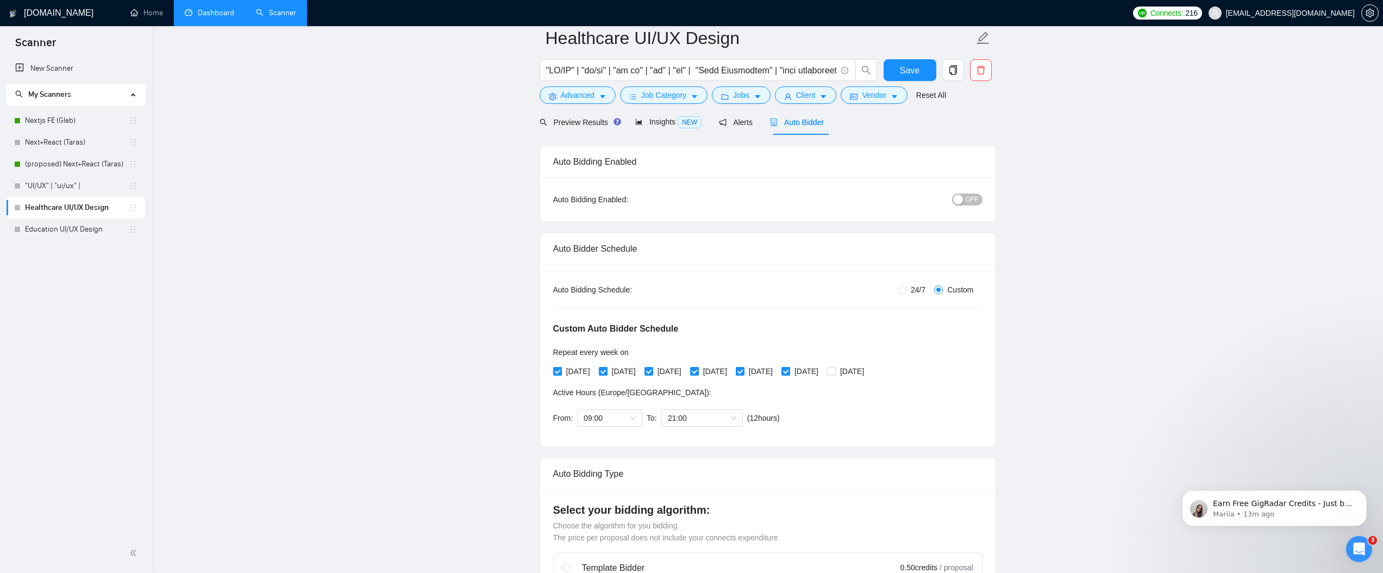
scroll to position [0, 0]
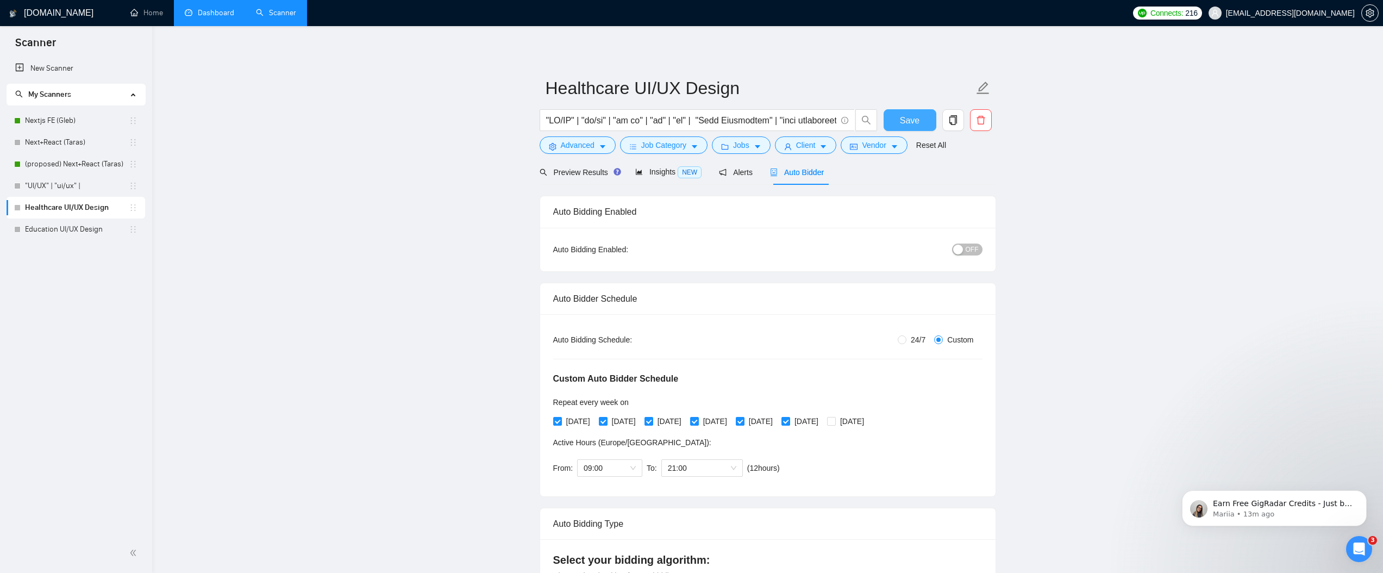
click at [909, 123] on span "Save" at bounding box center [910, 121] width 20 height 14
click at [585, 176] on span "Preview Results" at bounding box center [579, 172] width 78 height 9
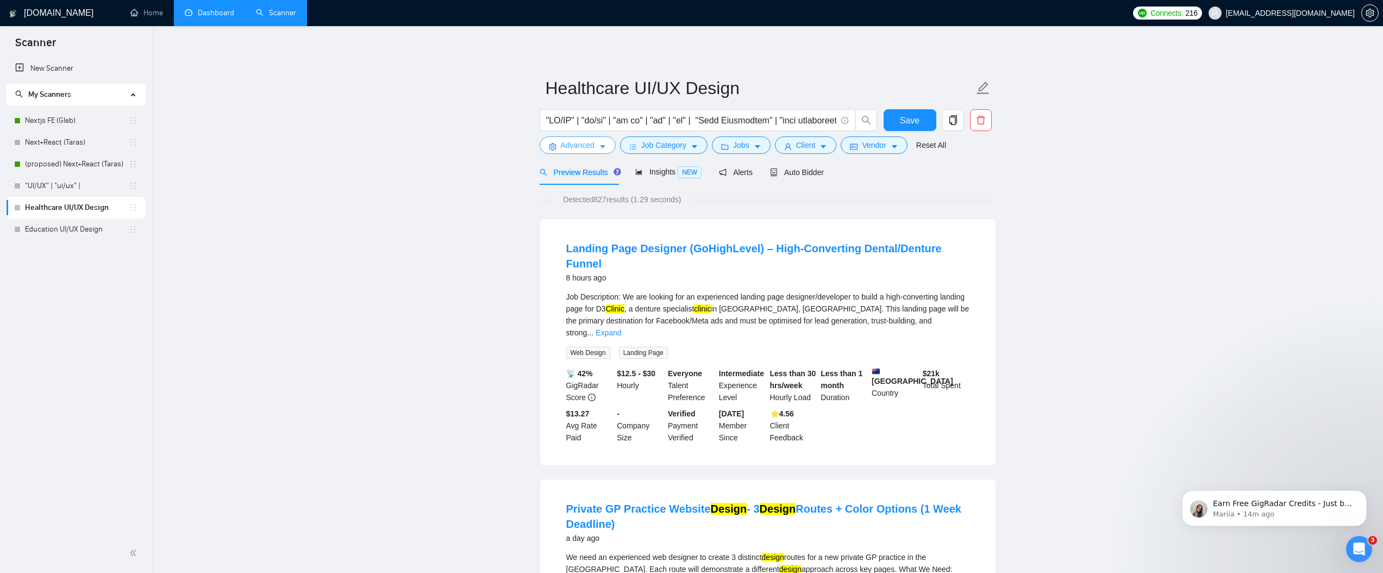
click at [570, 147] on span "Advanced" at bounding box center [578, 145] width 34 height 12
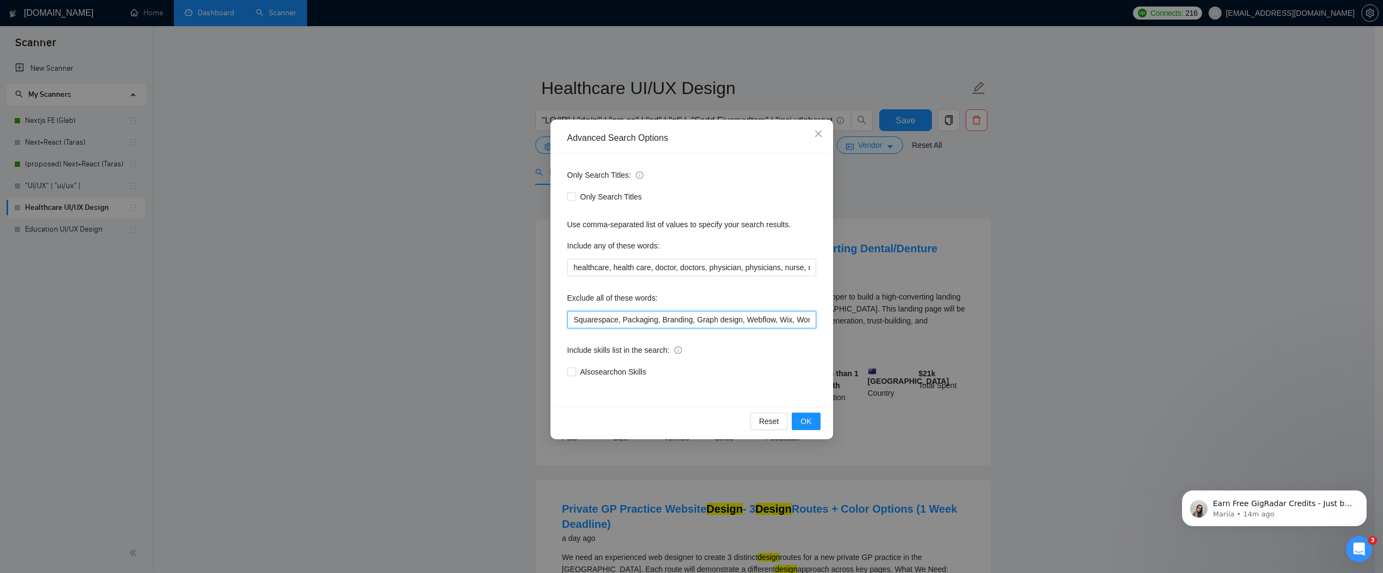
click at [658, 317] on input "Squarespace, Packaging, Branding, Graph design, Webflow, Wix, WordPress, Tilda,…" at bounding box center [691, 319] width 249 height 17
click at [662, 316] on input "Squarespace, Packaging, Branding, Graph design, Webflow, Wix, WordPress, Tilda,…" at bounding box center [691, 319] width 249 height 17
paste input "Webflow, Wix, WordPress, Elementor, Shopify, Tilda, Framer, Weebly, Jimdo, Drup…"
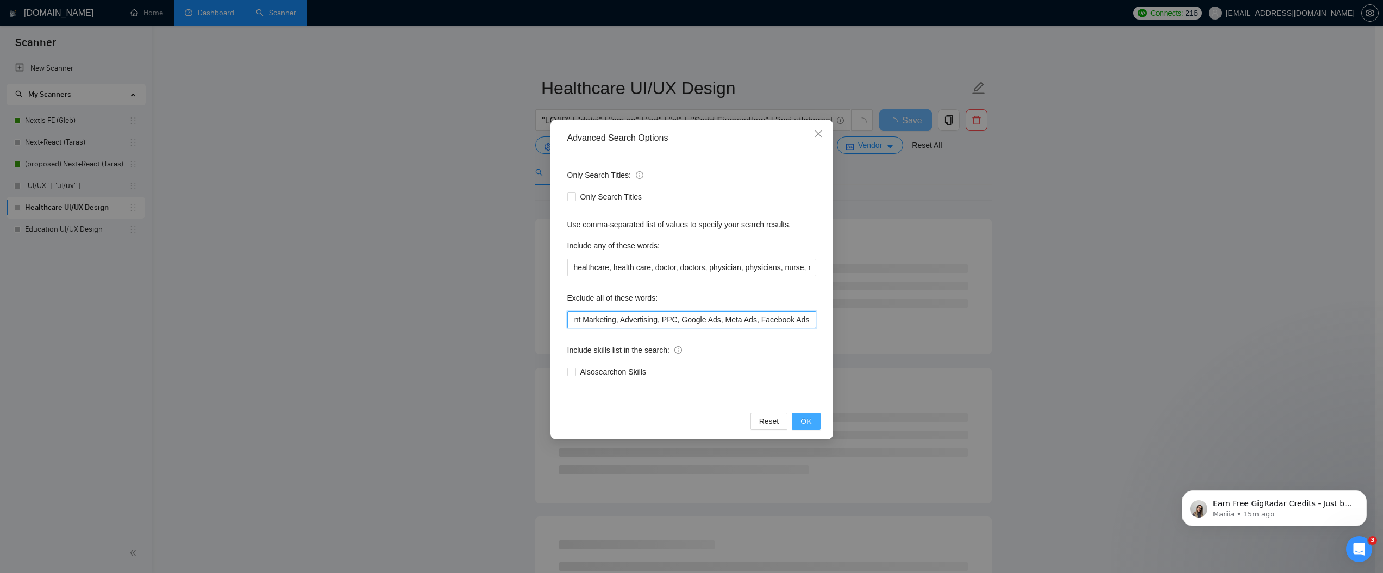
type input "Squarespace, Webflow, Wix, WordPress, Elementor, Shopify, Tilda, Framer, Weebly…"
click at [805, 424] on span "OK" at bounding box center [806, 421] width 11 height 12
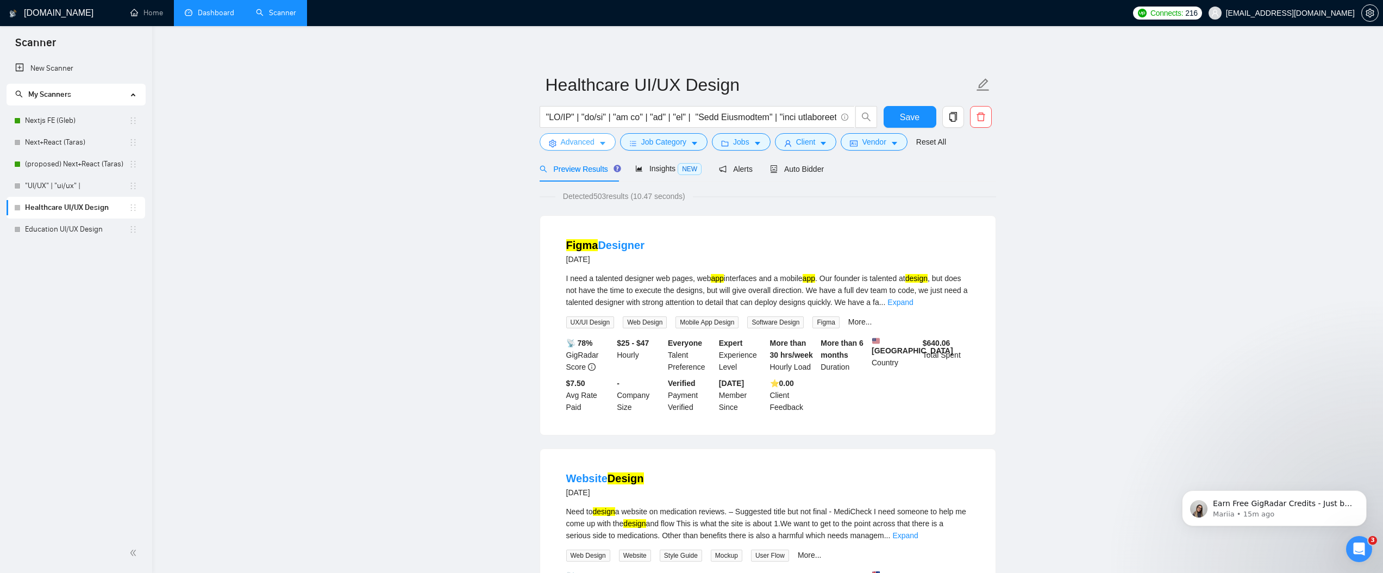
scroll to position [0, 0]
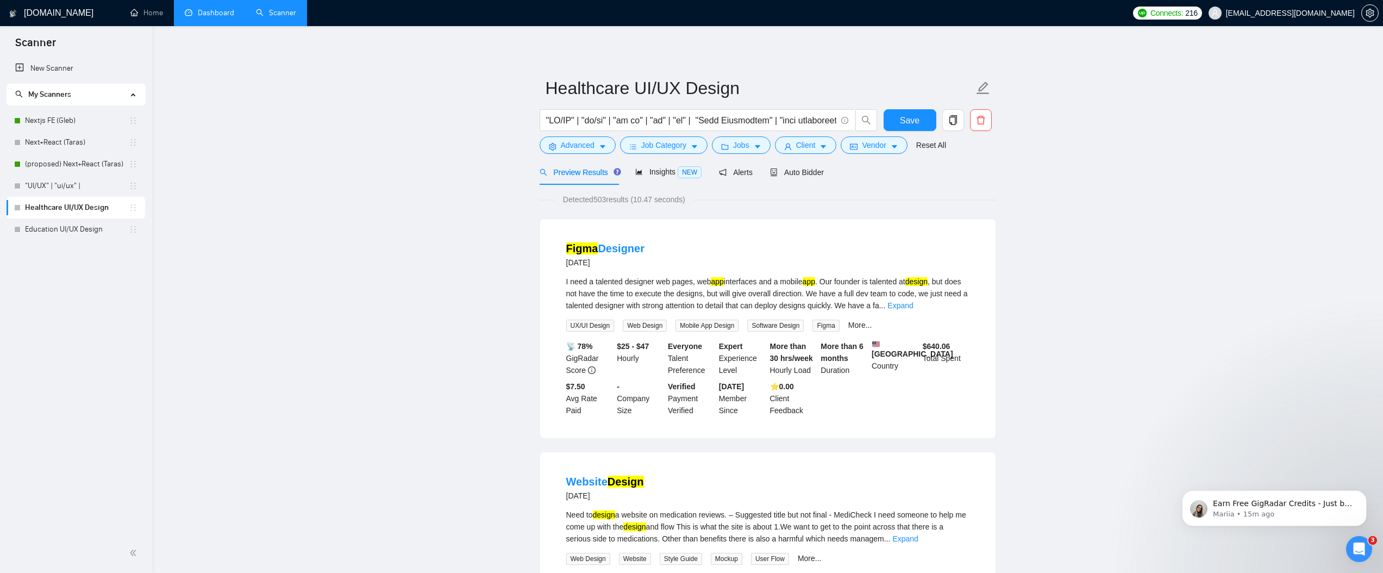
click at [677, 203] on span "Detected 503 results (10.47 seconds)" at bounding box center [624, 199] width 138 height 12
click at [913, 308] on link "Expand" at bounding box center [901, 305] width 26 height 9
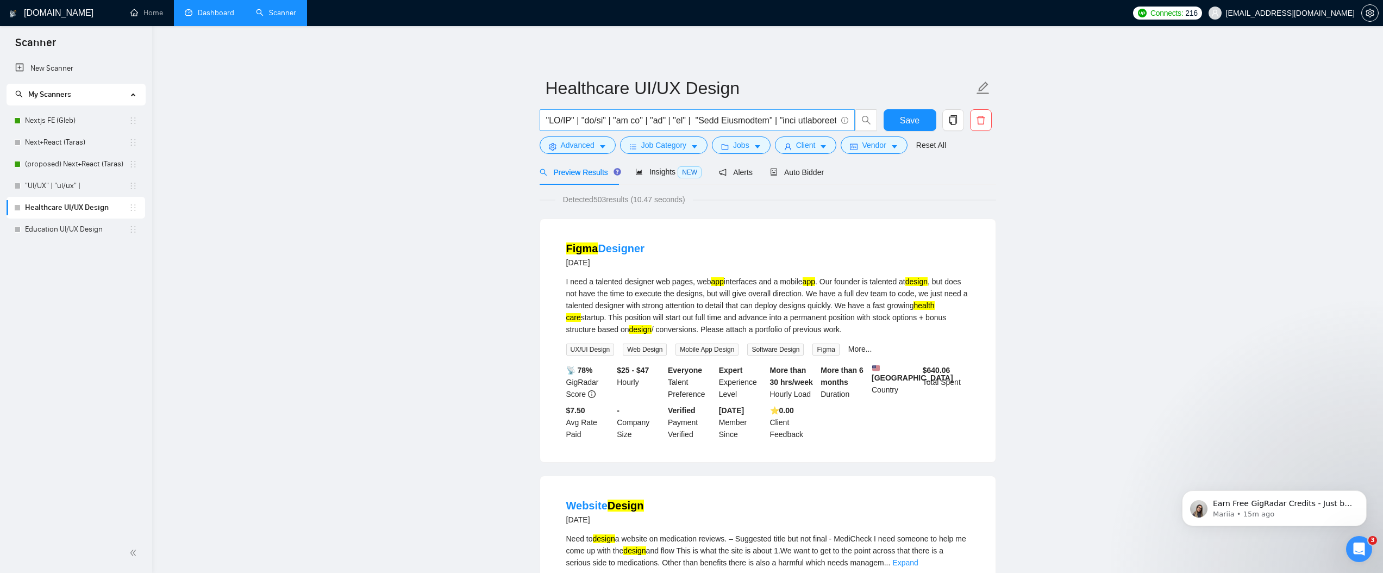
click at [677, 123] on input "text" at bounding box center [691, 121] width 290 height 14
click at [37, 234] on link "Education UI/UX Design" at bounding box center [77, 229] width 104 height 22
click at [915, 120] on span "Save" at bounding box center [910, 121] width 20 height 14
click at [777, 117] on input "text" at bounding box center [691, 121] width 290 height 14
click at [19, 226] on body "Scanner New Scanner My Scanners Nextjs FE (Gleb) Next+React (Taras) (proposed) …" at bounding box center [691, 286] width 1383 height 573
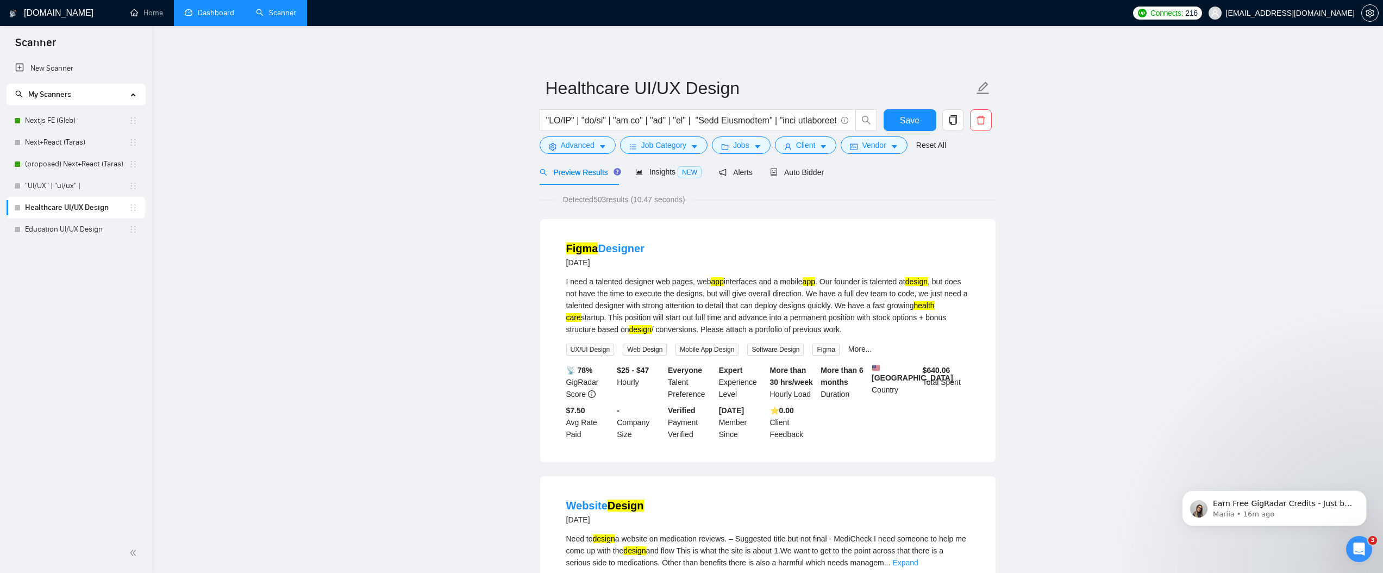
click at [89, 217] on link "Healthcare UI/UX Design" at bounding box center [77, 208] width 104 height 22
click at [81, 230] on link "Education UI/UX Design" at bounding box center [77, 229] width 104 height 22
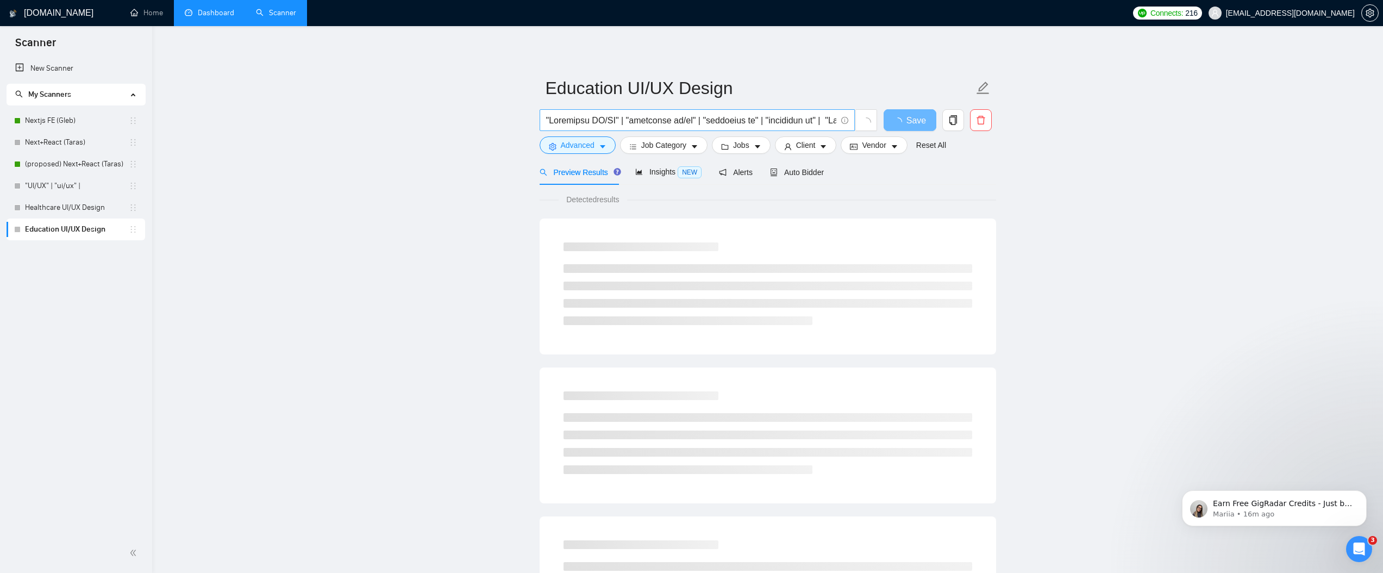
click at [632, 116] on input "text" at bounding box center [691, 121] width 290 height 14
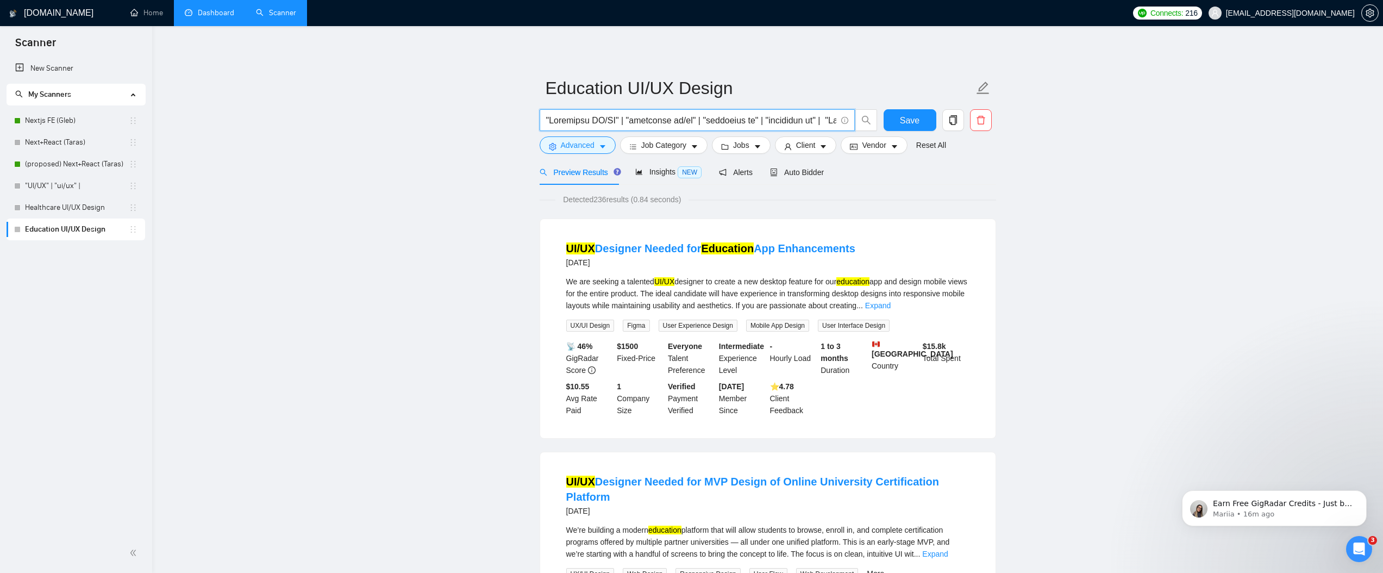
paste input "UI/UX" | "ui/ux" | "ui ux" | "ui" | "ux" | "User Experience" | "user experience…"
type input ""UI/UX" | "ui/ux" | "ui ux" | "ui" | "ux" | "User Experience" | "user experienc…"
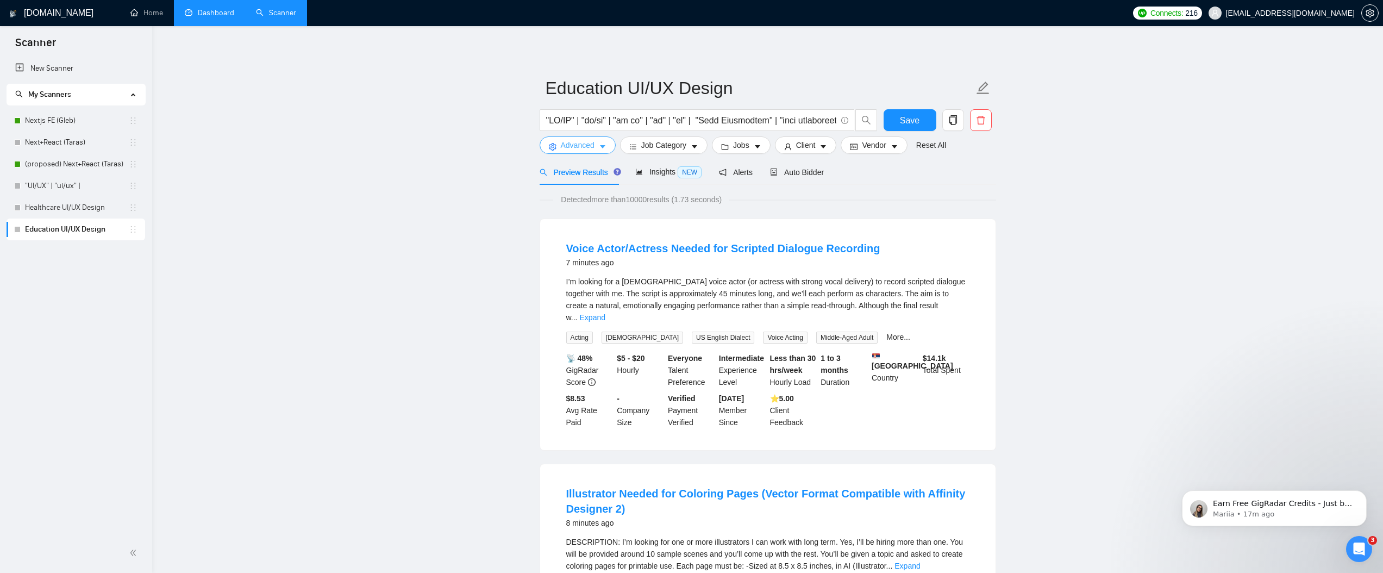
click at [575, 144] on span "Advanced" at bounding box center [578, 145] width 34 height 12
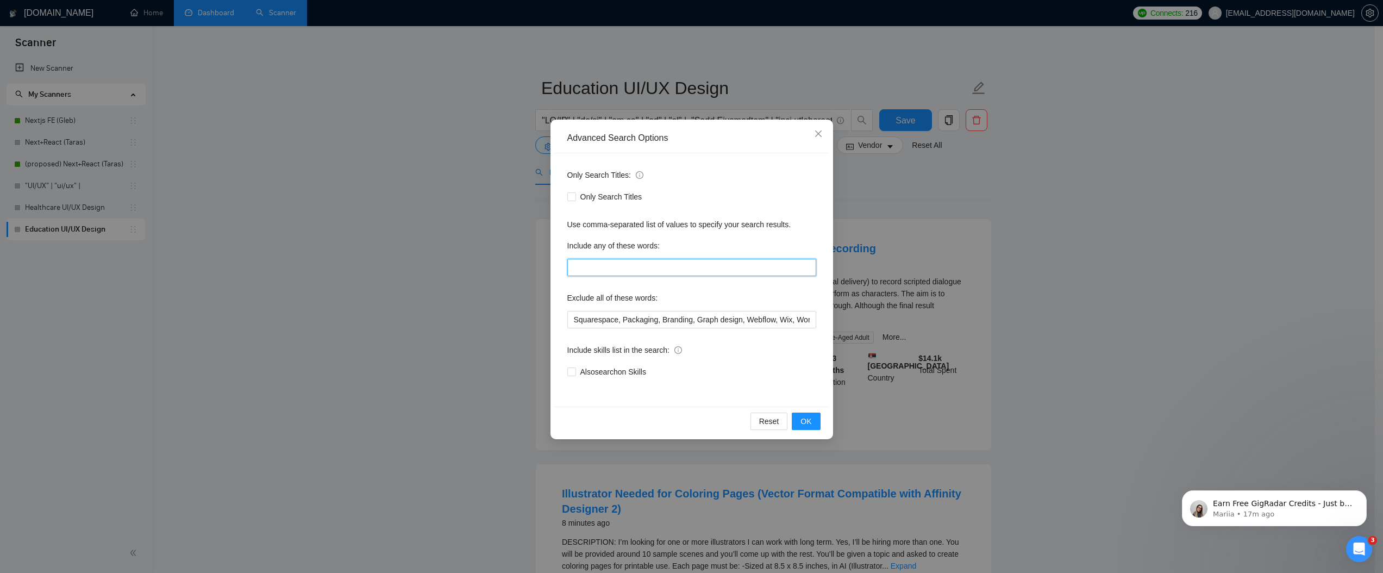
click at [673, 265] on input "text" at bounding box center [691, 267] width 249 height 17
paste input "education, learning, teaching, training, e-learning, elearning, online learning…"
type input "education, learning, teaching, training, e-learning, elearning, online learning…"
click at [804, 421] on span "OK" at bounding box center [806, 421] width 11 height 12
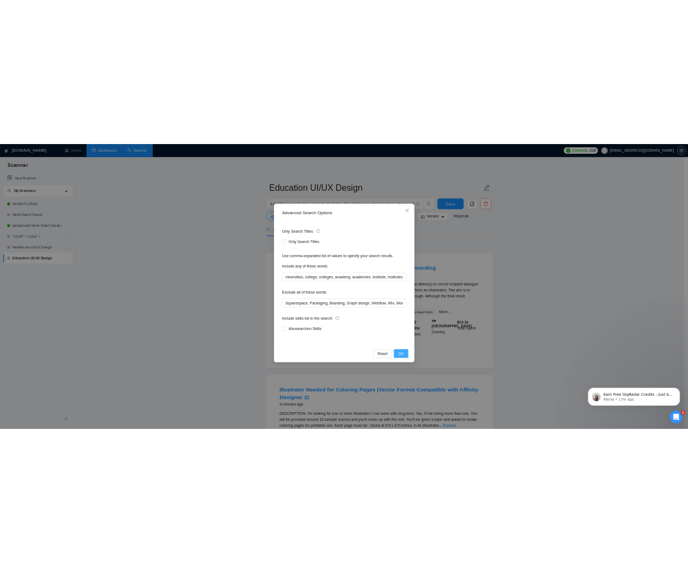
scroll to position [0, 0]
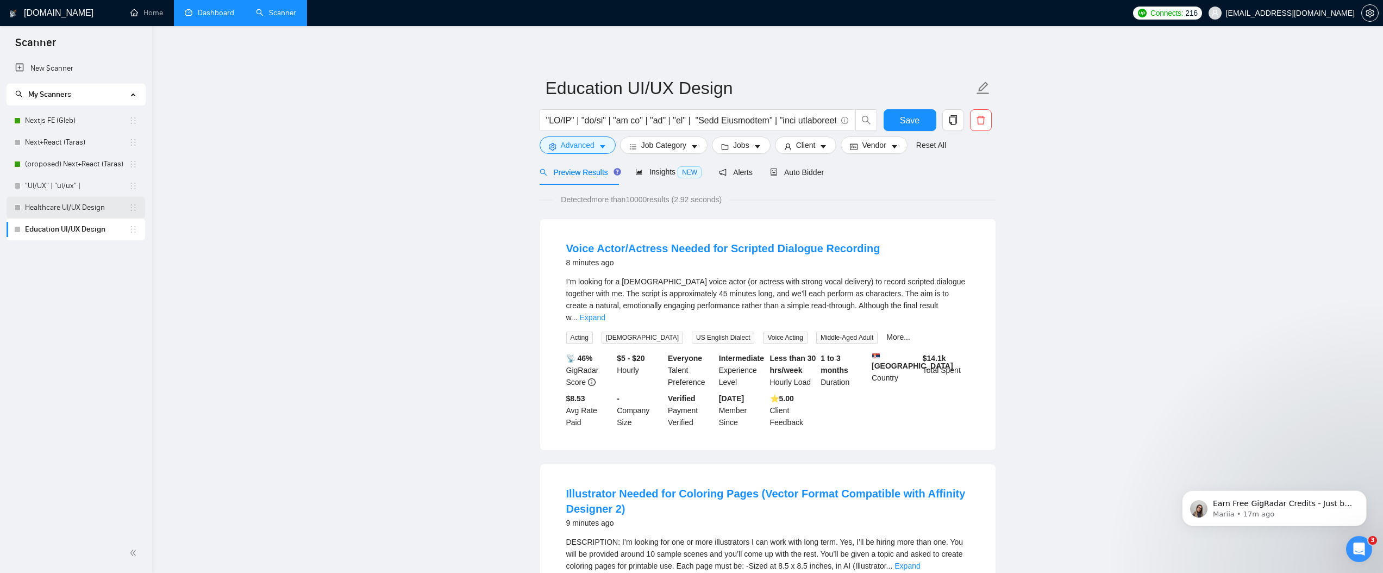
click at [39, 207] on link "Healthcare UI/UX Design" at bounding box center [77, 208] width 104 height 22
click at [896, 123] on button "Save" at bounding box center [910, 120] width 53 height 22
click at [63, 203] on link "Healthcare UI/UX Design" at bounding box center [77, 208] width 104 height 22
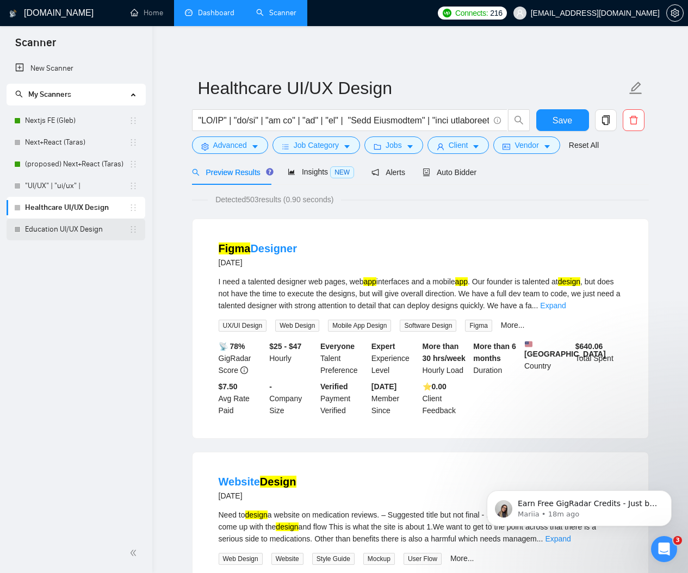
click at [69, 228] on link "Education UI/UX Design" at bounding box center [77, 229] width 104 height 22
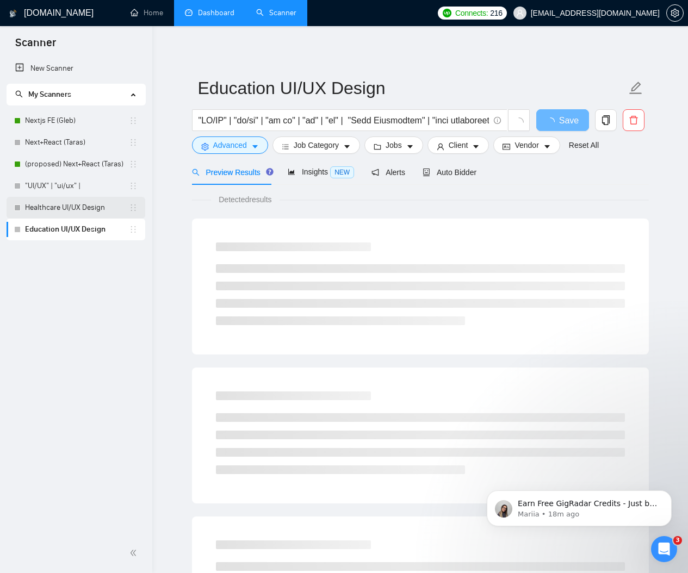
click at [78, 203] on link "Healthcare UI/UX Design" at bounding box center [77, 208] width 104 height 22
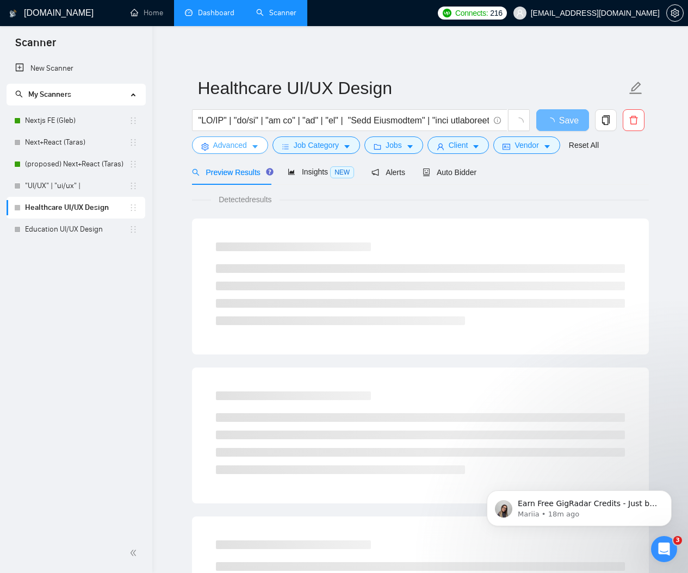
click at [253, 146] on icon "caret-down" at bounding box center [255, 147] width 8 height 8
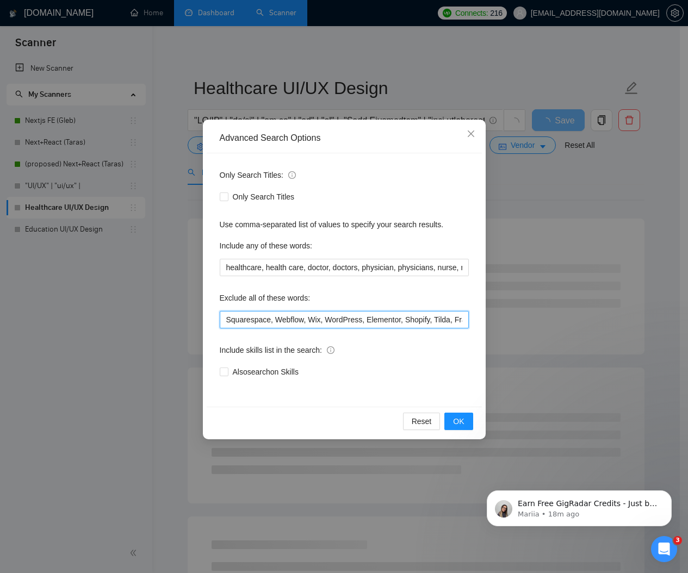
click at [318, 323] on input "Squarespace, Webflow, Wix, WordPress, Elementor, Shopify, Tilda, Framer, Weebly…" at bounding box center [344, 319] width 249 height 17
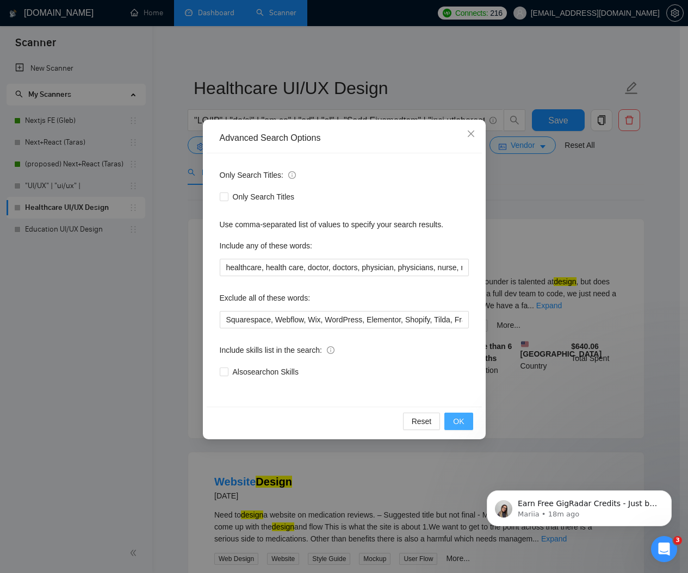
click at [460, 419] on span "OK" at bounding box center [458, 421] width 11 height 12
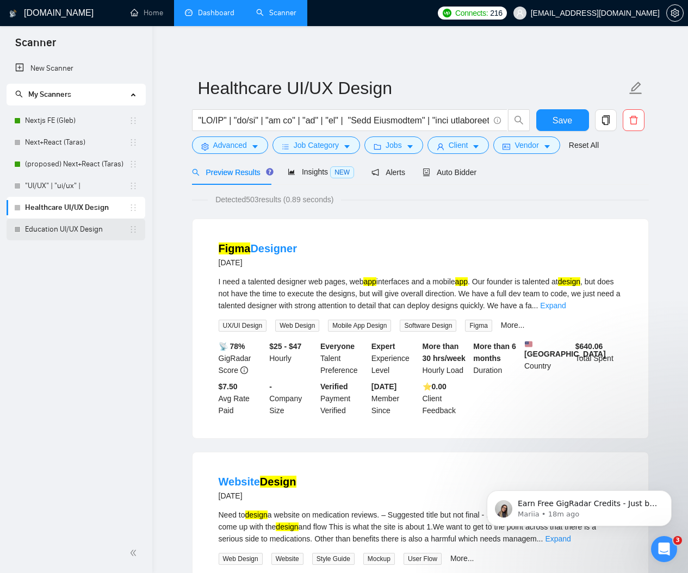
click at [50, 227] on link "Education UI/UX Design" at bounding box center [77, 229] width 104 height 22
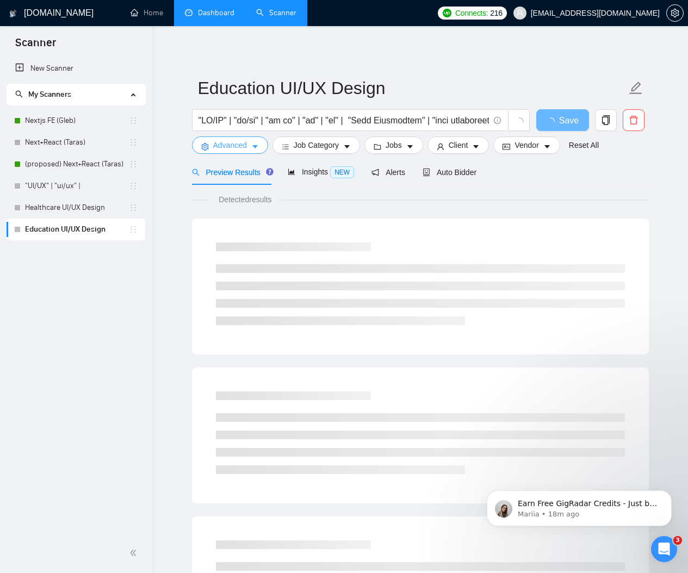
click at [245, 145] on span "Advanced" at bounding box center [230, 145] width 34 height 12
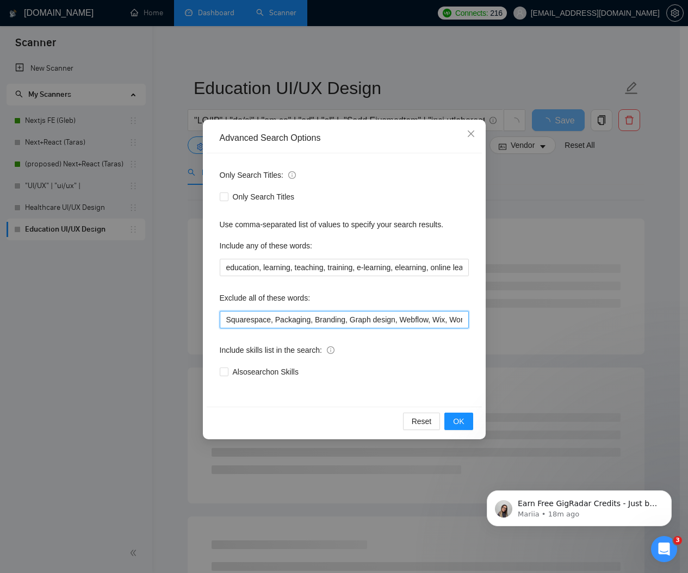
click at [311, 321] on input "Squarespace, Packaging, Branding, Graph design, Webflow, Wix, WordPress, Tilda,…" at bounding box center [344, 319] width 249 height 17
paste input "Webflow, Wix, WordPress, Elementor, Shopify, Tilda, Framer, Weebly, Jimdo, Drup…"
type input "Squarespace, Webflow, Wix, WordPress, Elementor, Shopify, Tilda, Framer, Weebly…"
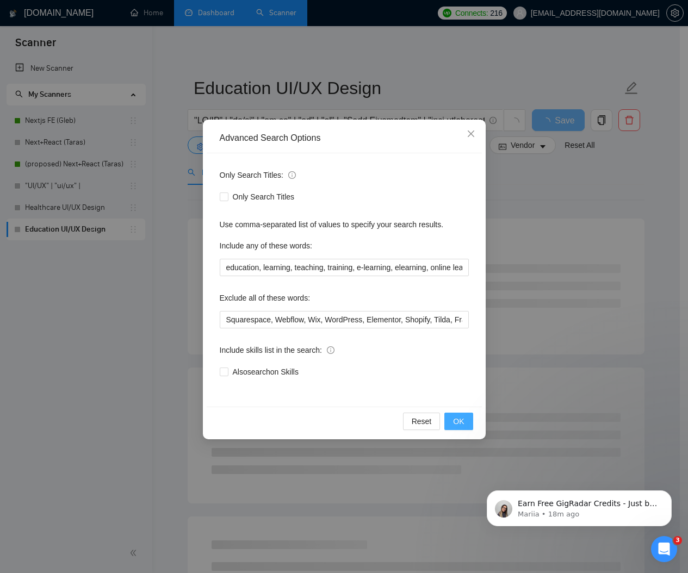
click at [467, 426] on button "OK" at bounding box center [458, 421] width 28 height 17
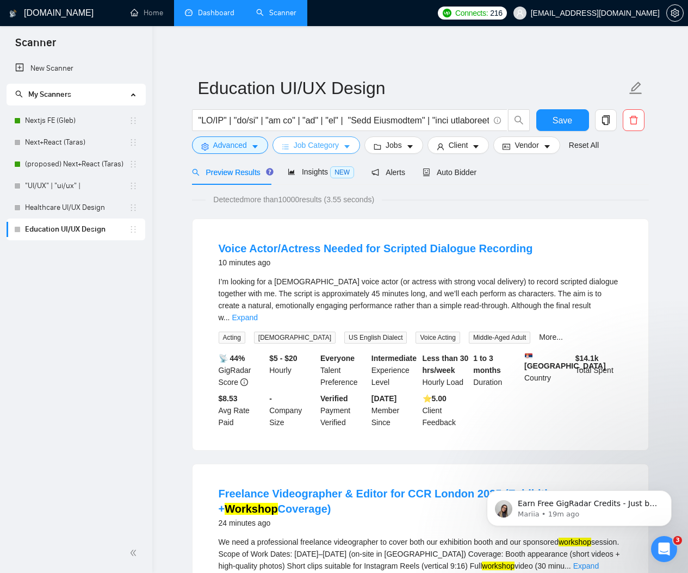
click at [324, 137] on button "Job Category" at bounding box center [316, 144] width 88 height 17
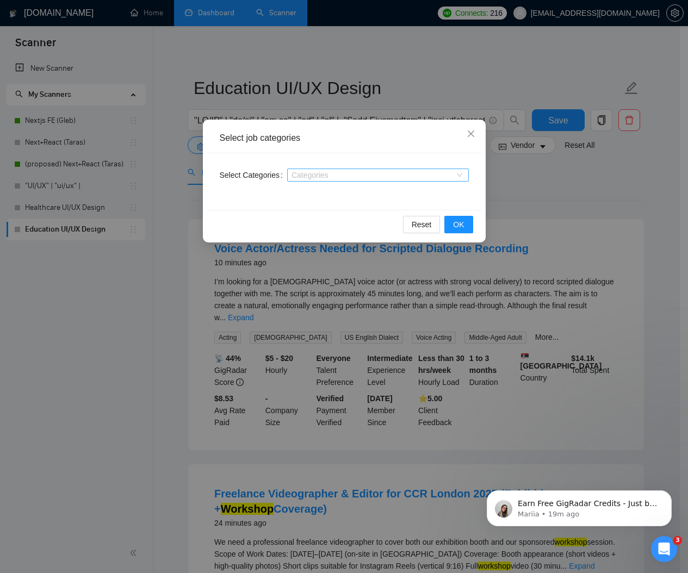
click at [327, 176] on div at bounding box center [372, 175] width 165 height 9
click at [322, 174] on div at bounding box center [372, 175] width 165 height 9
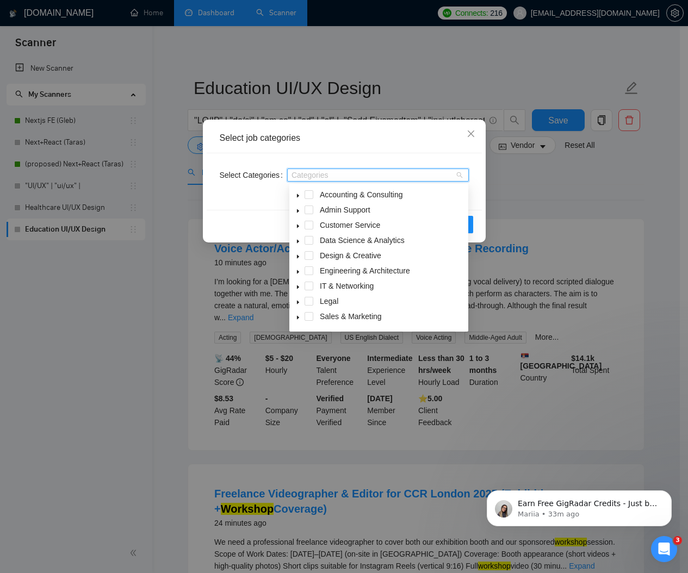
click at [297, 284] on icon "caret-down" at bounding box center [297, 286] width 5 height 5
click at [296, 266] on span at bounding box center [297, 270] width 13 height 13
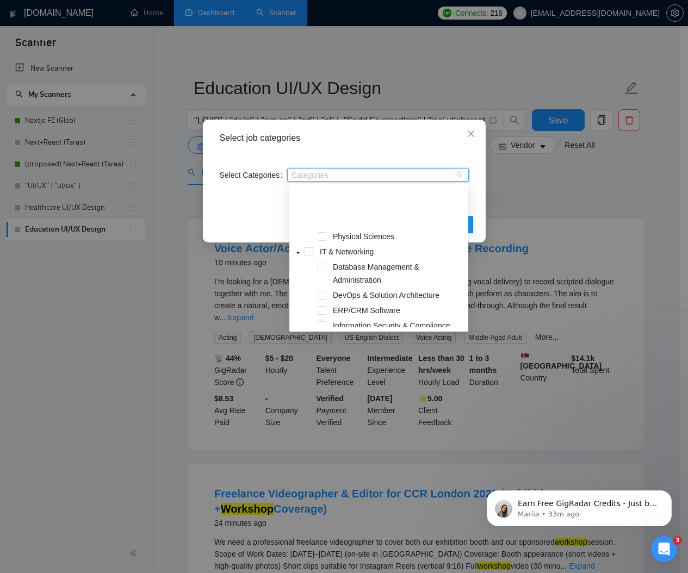
scroll to position [270, 0]
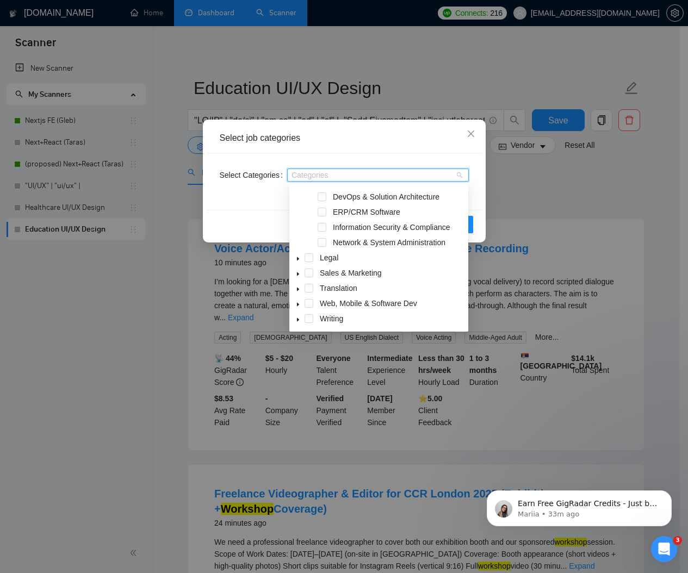
click at [298, 302] on icon "caret-down" at bounding box center [297, 304] width 5 height 5
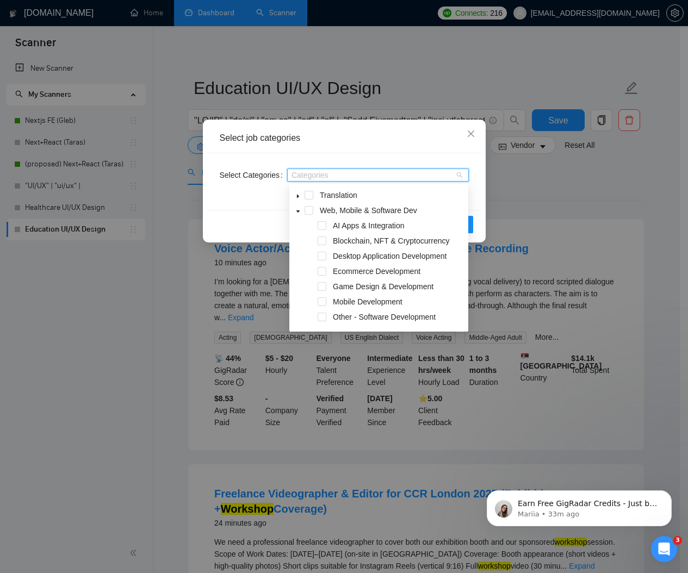
scroll to position [371, 0]
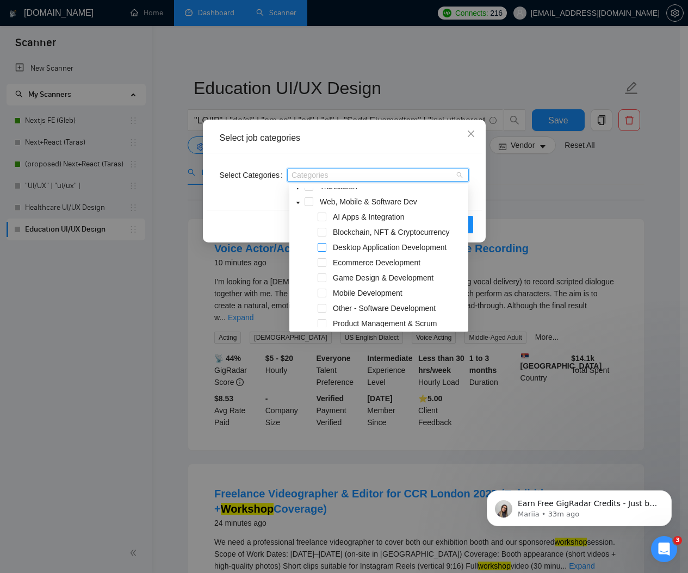
click at [322, 246] on span at bounding box center [321, 247] width 9 height 9
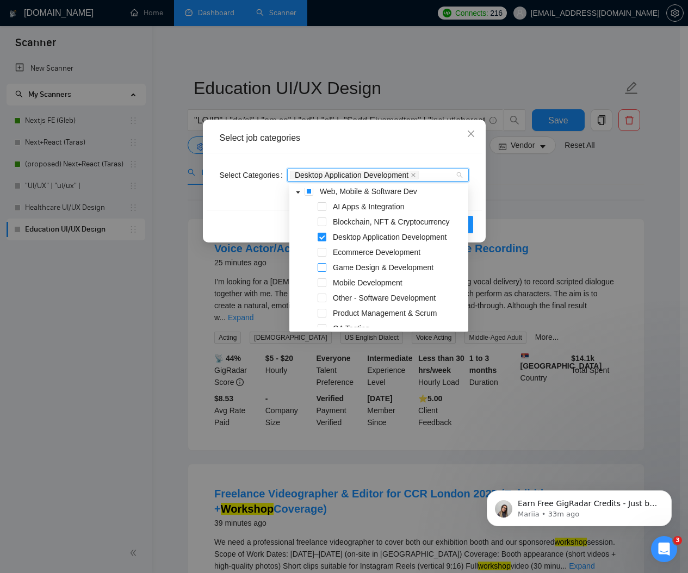
scroll to position [383, 0]
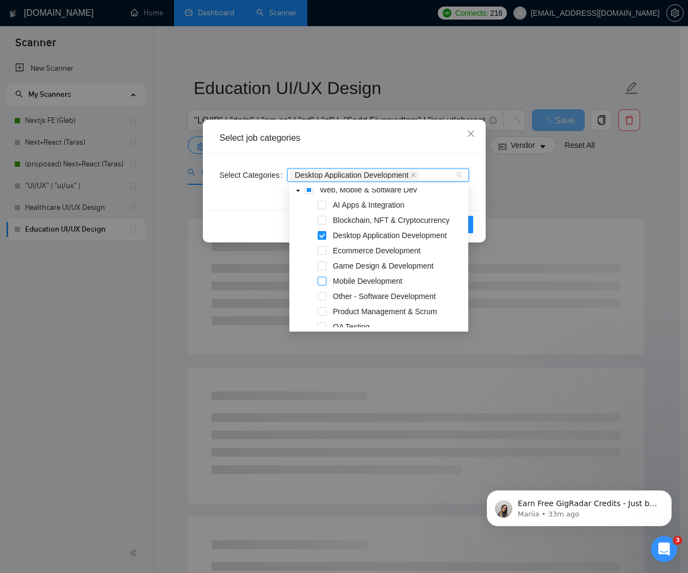
click at [321, 280] on span at bounding box center [321, 281] width 9 height 9
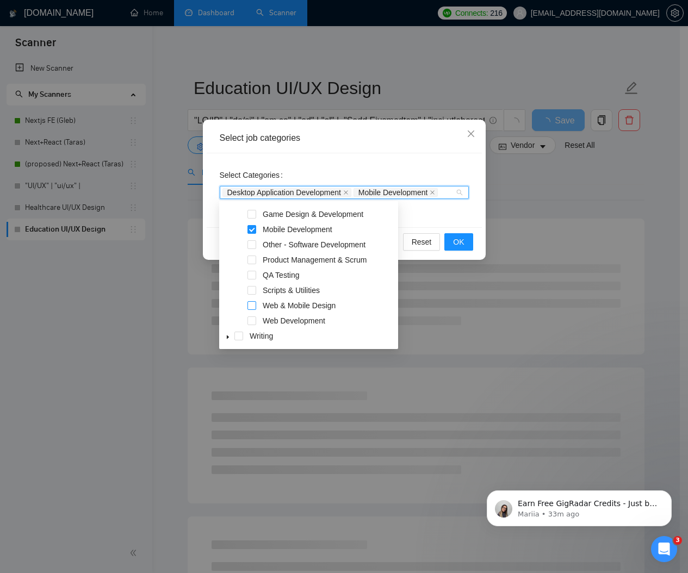
scroll to position [451, 0]
click at [257, 308] on div "Web & Mobile Design" at bounding box center [308, 307] width 174 height 15
click at [251, 309] on span at bounding box center [251, 306] width 9 height 9
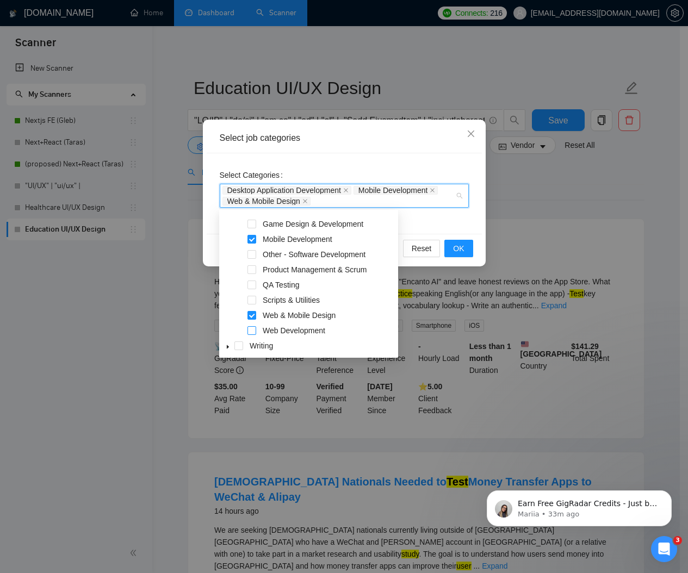
click at [252, 329] on span at bounding box center [251, 330] width 9 height 9
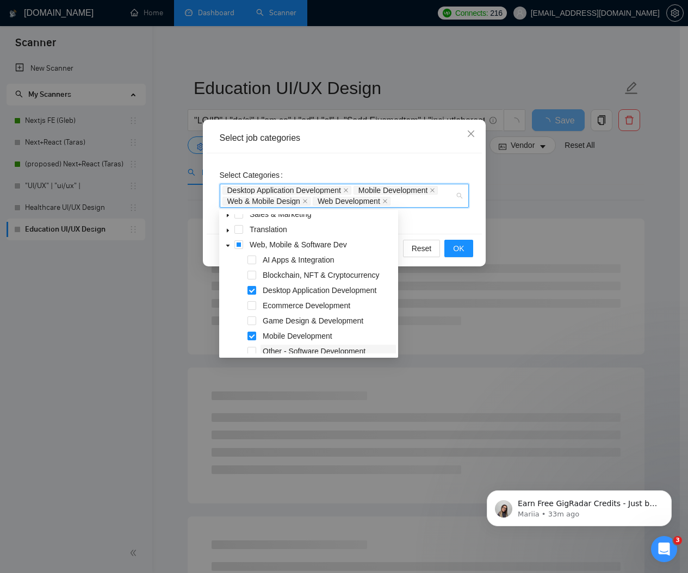
scroll to position [351, 0]
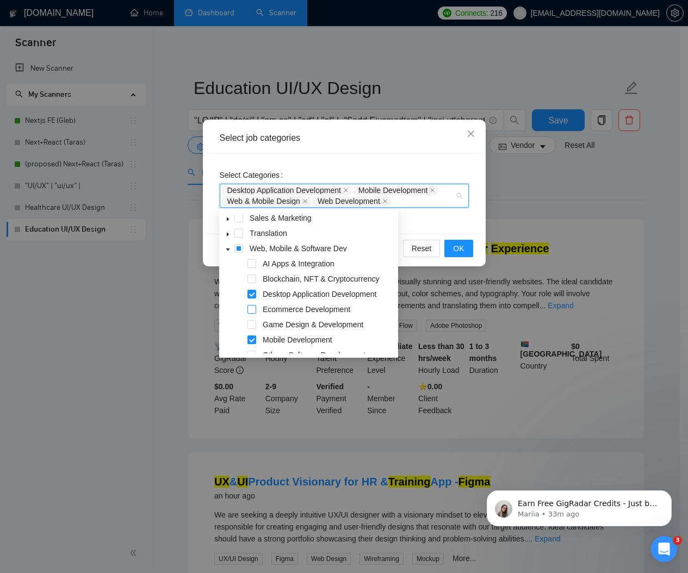
click at [253, 309] on span at bounding box center [251, 309] width 9 height 9
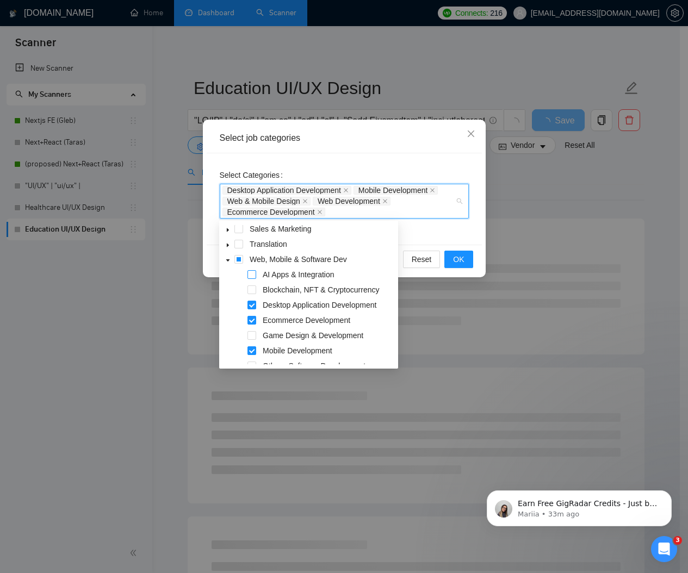
click at [254, 275] on span at bounding box center [251, 274] width 9 height 9
click at [253, 292] on span at bounding box center [251, 289] width 9 height 9
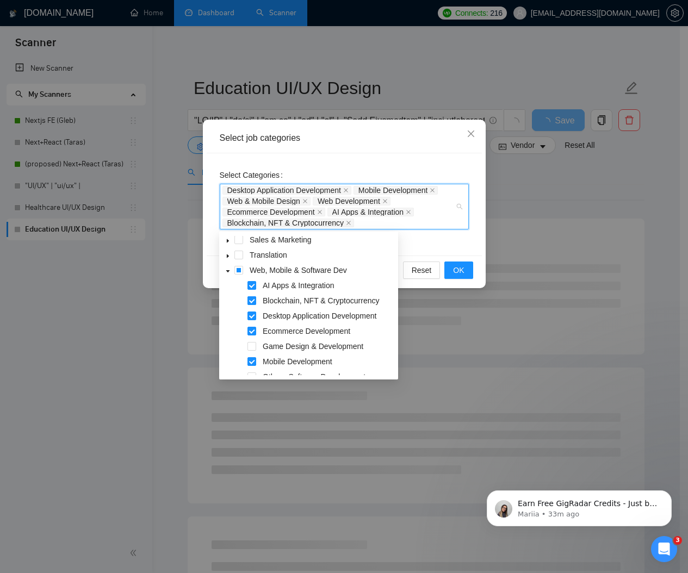
click at [251, 299] on span at bounding box center [251, 300] width 9 height 9
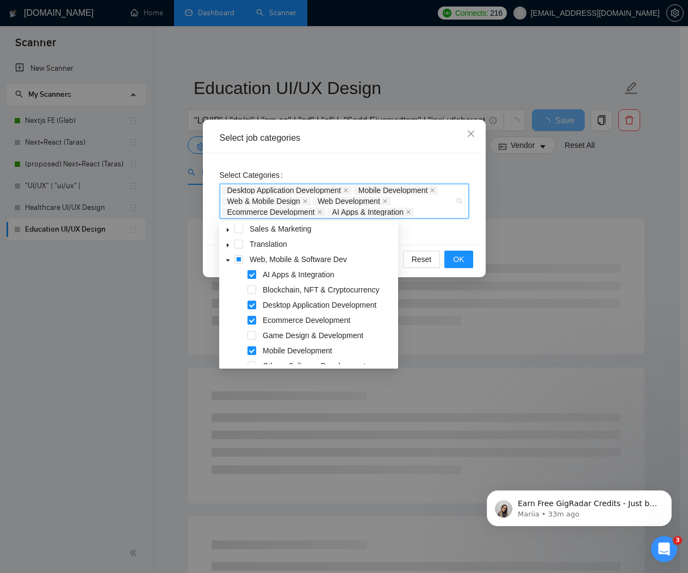
click at [251, 273] on span at bounding box center [251, 274] width 9 height 9
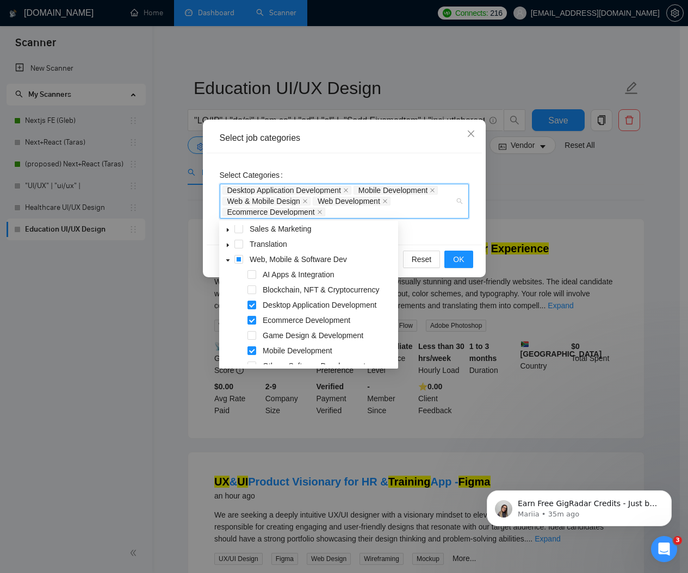
click at [435, 236] on div "Select Categories Desktop Application Development Mobile Development Web & Mobi…" at bounding box center [344, 198] width 275 height 91
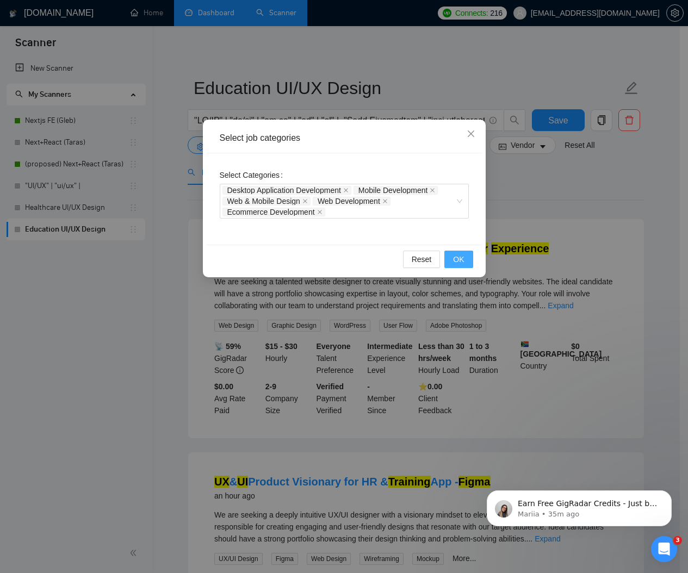
click at [462, 259] on span "OK" at bounding box center [458, 259] width 11 height 12
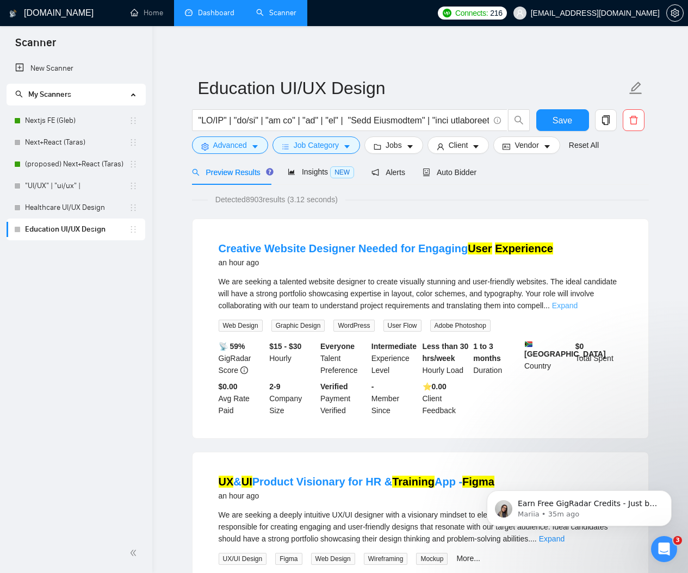
click at [577, 301] on link "Expand" at bounding box center [565, 305] width 26 height 9
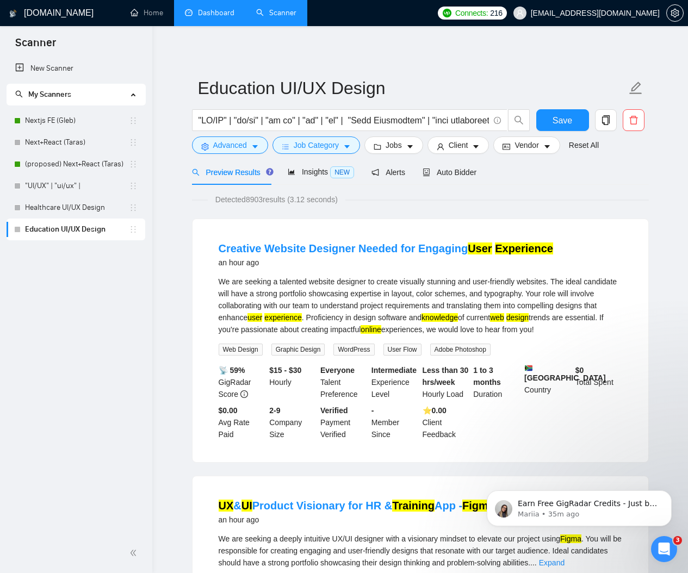
drag, startPoint x: 398, startPoint y: 317, endPoint x: 439, endPoint y: 317, distance: 40.8
click at [439, 317] on div "We are seeking a talented website designer to create visually stunning and user…" at bounding box center [419, 306] width 403 height 60
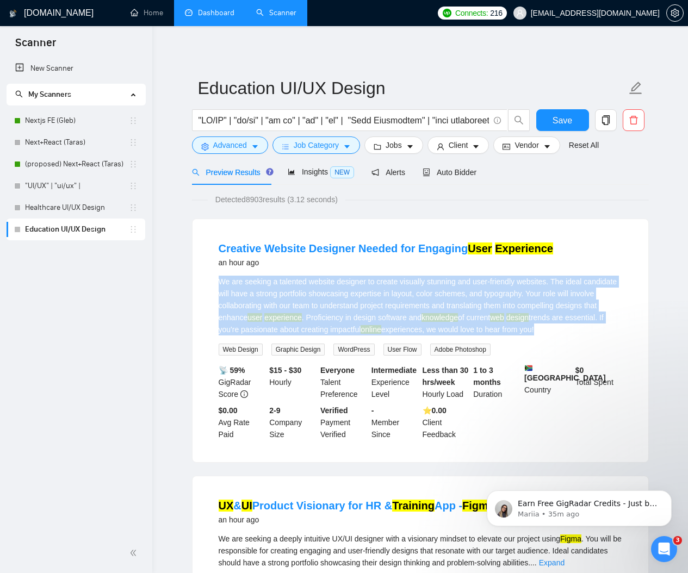
click at [439, 317] on div "We are seeking a talented website designer to create visually stunning and user…" at bounding box center [419, 306] width 403 height 60
click at [409, 313] on div "We are seeking a talented website designer to create visually stunning and user…" at bounding box center [419, 306] width 403 height 60
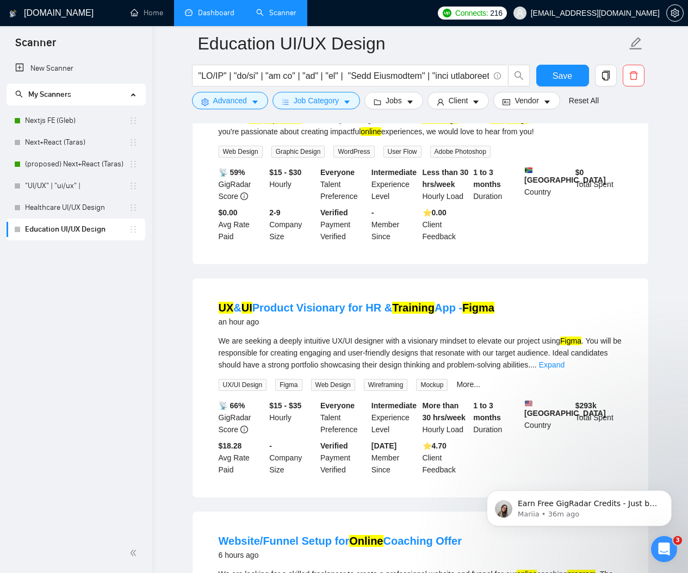
scroll to position [203, 0]
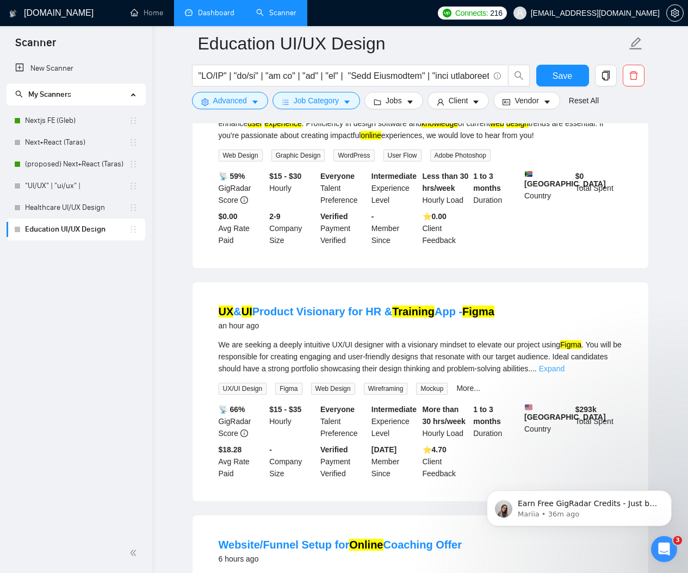
click at [564, 366] on link "Expand" at bounding box center [552, 368] width 26 height 9
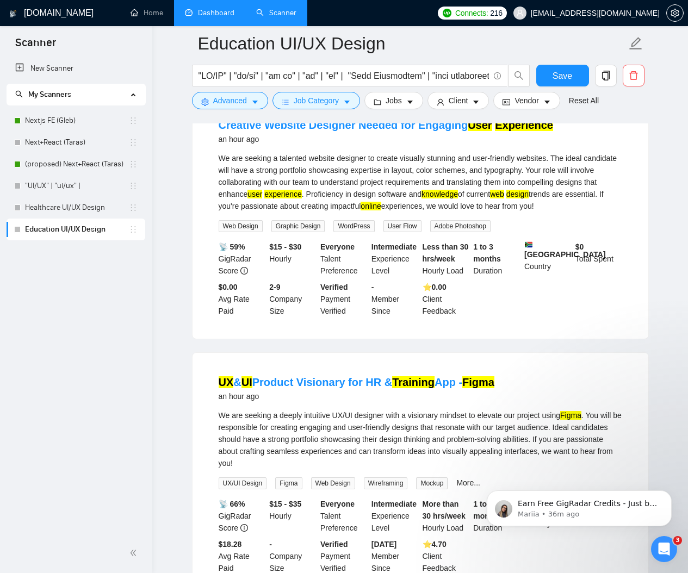
scroll to position [0, 0]
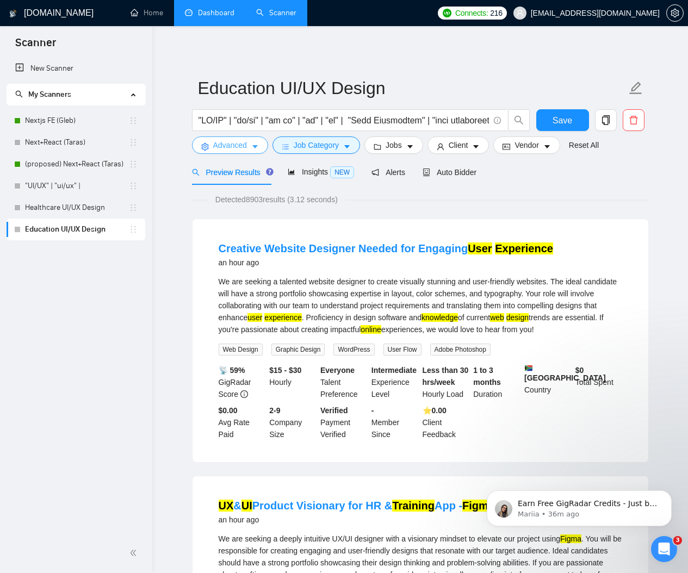
click at [232, 148] on span "Advanced" at bounding box center [230, 145] width 34 height 12
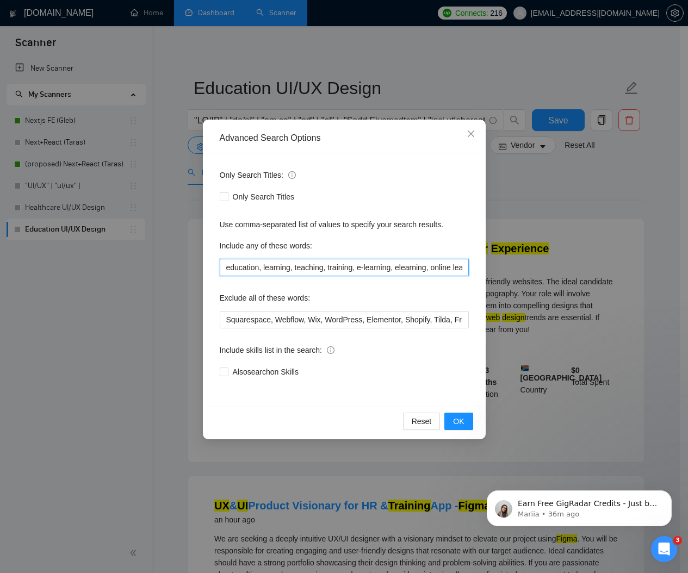
click at [299, 265] on input "education, learning, teaching, training, e-learning, elearning, online learning…" at bounding box center [344, 267] width 249 height 17
click at [346, 265] on input "education, learning, teaching, training, e-learning, elearning, online learning…" at bounding box center [344, 267] width 249 height 17
paste input "course, courses, class, classes, lesson, lessons, workshop, workshops, seminar,…"
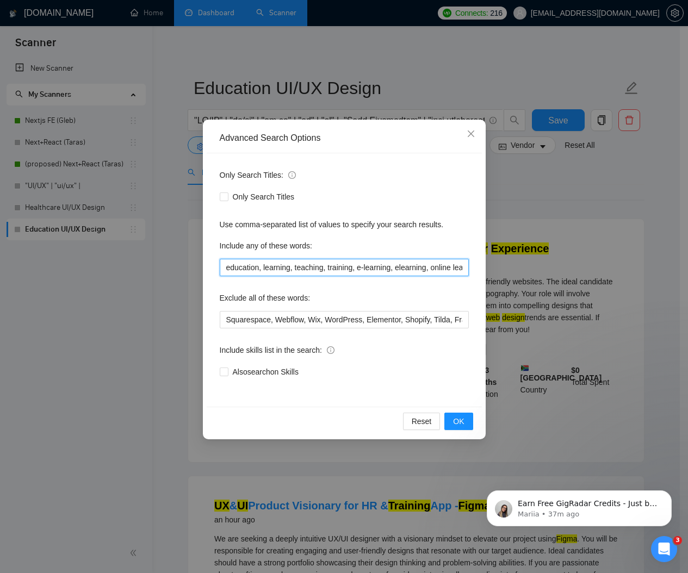
scroll to position [0, 2683]
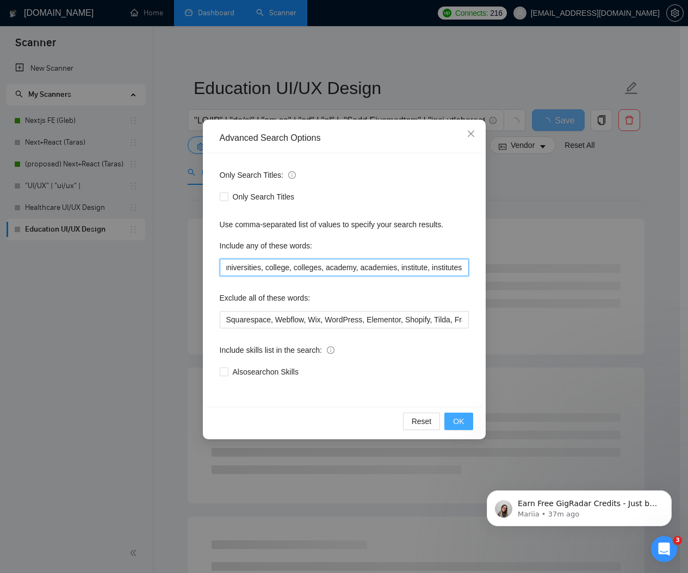
type input "education, learning, teaching, training, e-learning, elearning, online learning…"
click at [456, 414] on button "OK" at bounding box center [458, 421] width 28 height 17
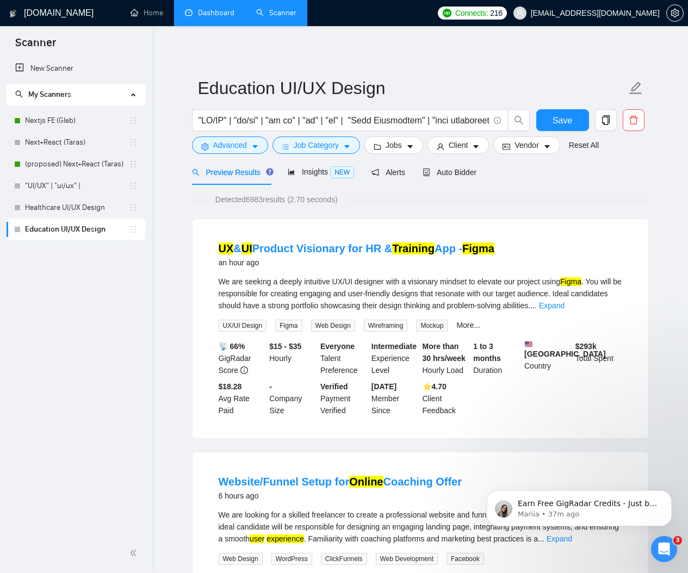
click at [564, 305] on link "Expand" at bounding box center [552, 305] width 26 height 9
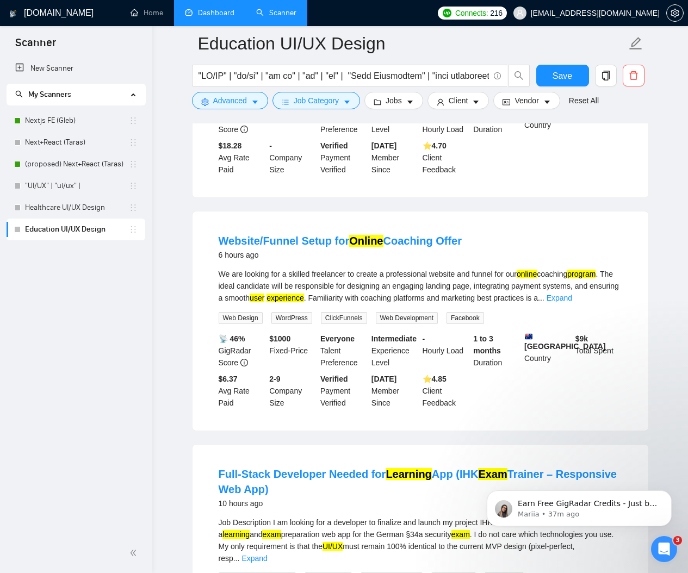
scroll to position [276, 0]
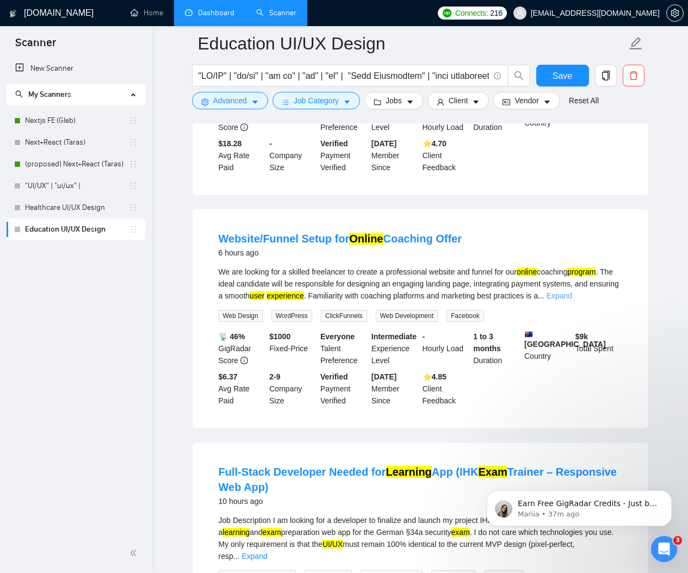
click at [572, 300] on link "Expand" at bounding box center [559, 295] width 26 height 9
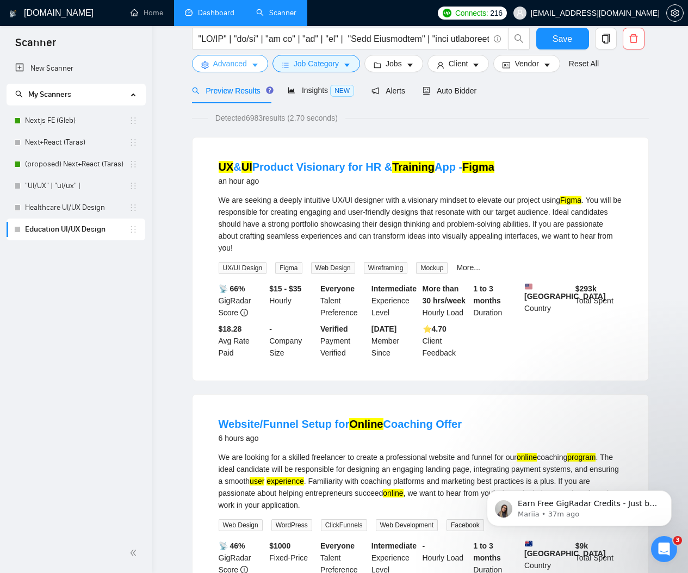
scroll to position [21, 0]
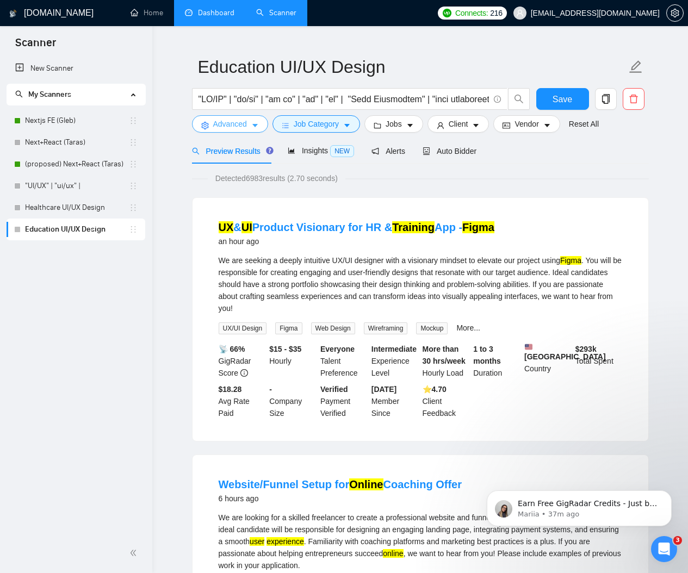
click at [233, 127] on span "Advanced" at bounding box center [230, 124] width 34 height 12
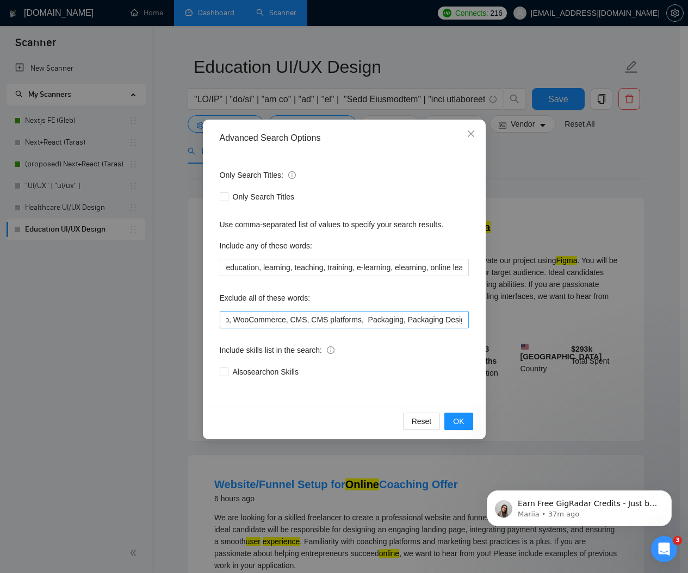
scroll to position [0, 489]
click at [308, 320] on input "Squarespace, Webflow, Wix, WordPress, Elementor, Shopify, Tilda, Framer, Weebly…" at bounding box center [344, 319] width 249 height 17
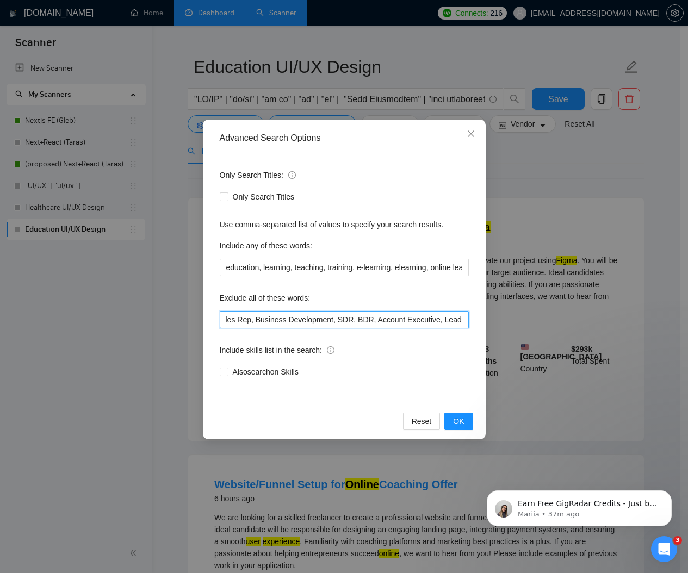
click at [308, 320] on input "Squarespace, Webflow, Wix, WordPress, Elementor, Shopify, Tilda, Framer, Weebly…" at bounding box center [344, 319] width 249 height 17
click at [340, 315] on input "Squarespace, Webflow, Wix, WordPress, Elementor, Shopify, Tilda, Framer, Weebly…" at bounding box center [344, 319] width 249 height 17
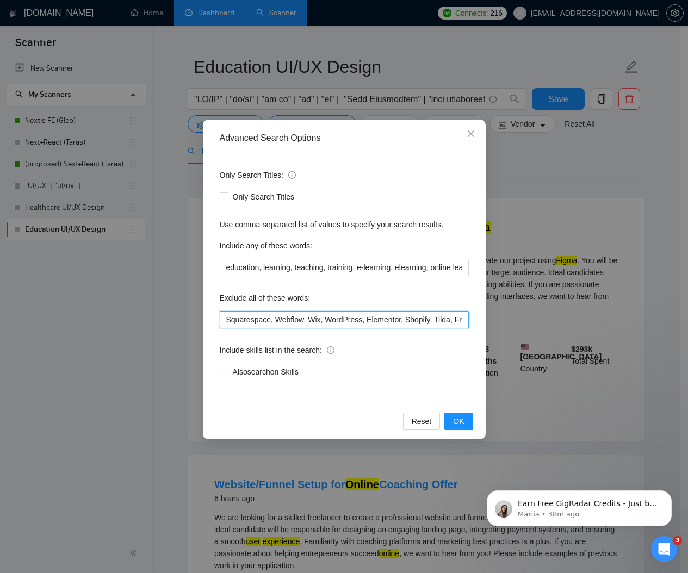
paste input ", Full Stack, Full-Stack, Fullstack"
type input "Squarespace, Webflow, Wix, WordPress, Elementor, Shopify, Tilda, Framer, Weebly…"
click at [457, 420] on span "OK" at bounding box center [458, 421] width 11 height 12
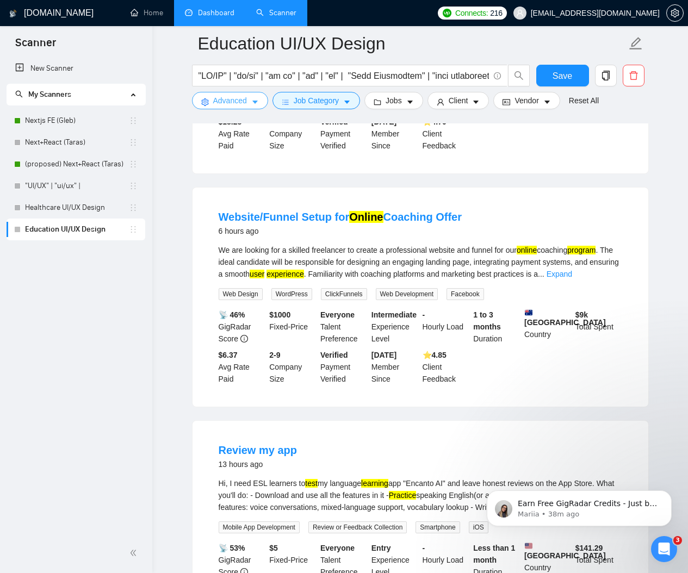
scroll to position [274, 0]
click at [572, 278] on link "Expand" at bounding box center [559, 273] width 26 height 9
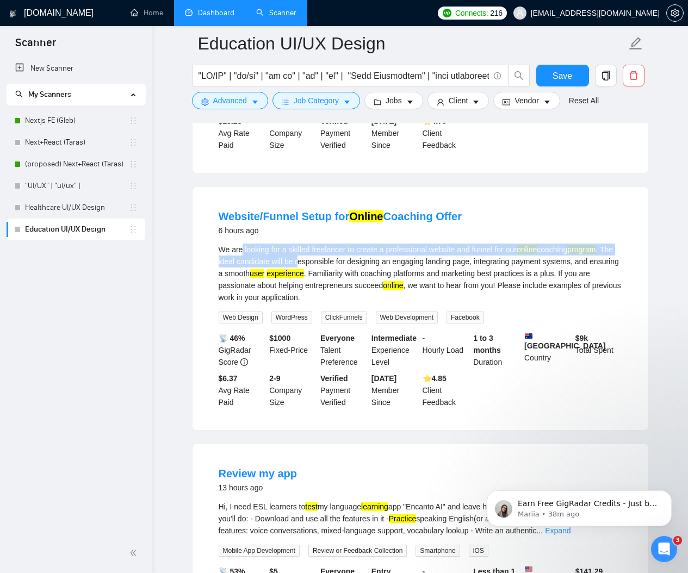
drag, startPoint x: 243, startPoint y: 258, endPoint x: 315, endPoint y: 265, distance: 71.6
click at [315, 266] on div "We are looking for a skilled freelancer to create a professional website and fu…" at bounding box center [419, 273] width 403 height 60
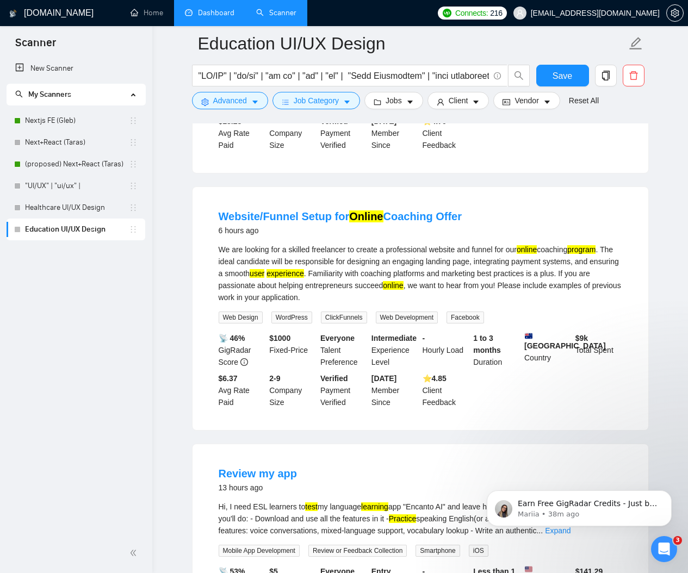
click at [332, 264] on div "We are looking for a skilled freelancer to create a professional website and fu…" at bounding box center [419, 273] width 403 height 60
click at [331, 264] on div "We are looking for a skilled freelancer to create a professional website and fu…" at bounding box center [419, 273] width 403 height 60
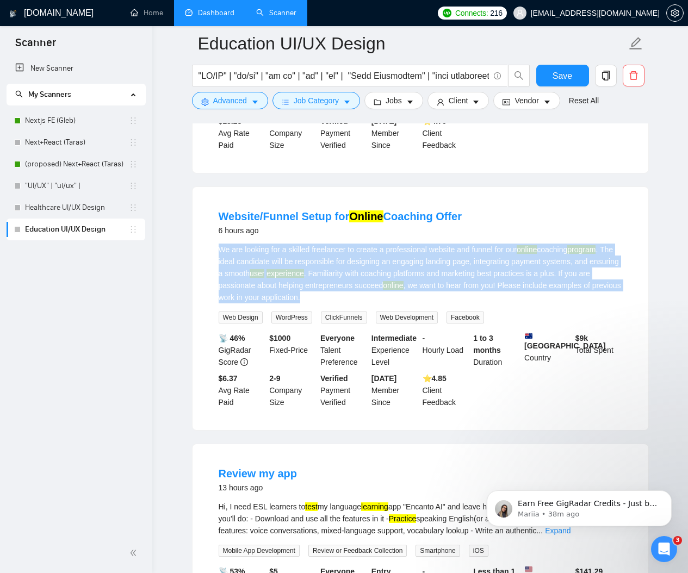
click at [331, 264] on div "We are looking for a skilled freelancer to create a professional website and fu…" at bounding box center [419, 273] width 403 height 60
click at [391, 273] on div "We are looking for a skilled freelancer to create a professional website and fu…" at bounding box center [419, 273] width 403 height 60
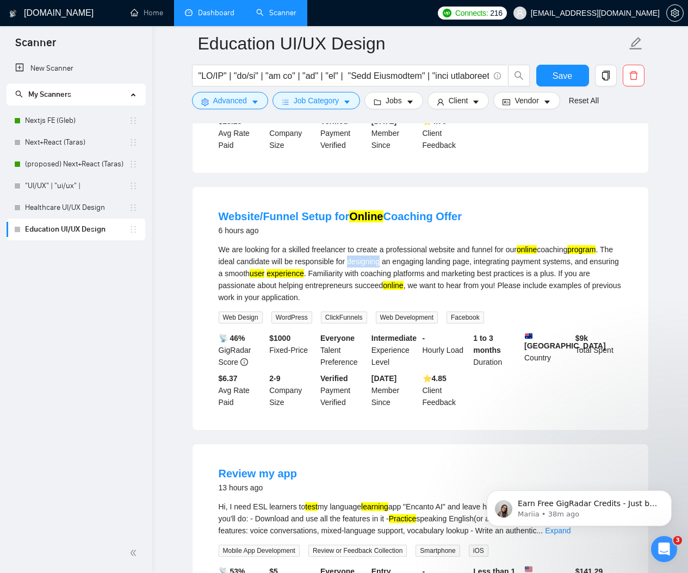
click at [391, 273] on div "We are looking for a skilled freelancer to create a professional website and fu…" at bounding box center [419, 273] width 403 height 60
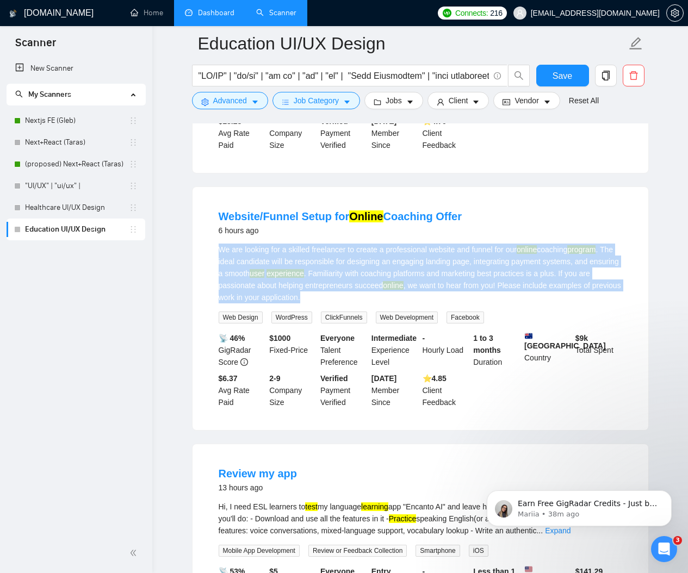
click at [391, 273] on div "We are looking for a skilled freelancer to create a professional website and fu…" at bounding box center [419, 273] width 403 height 60
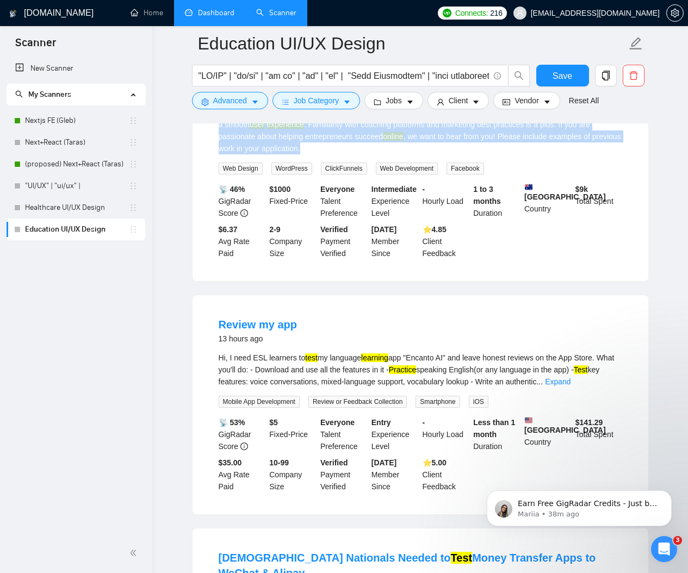
scroll to position [427, 0]
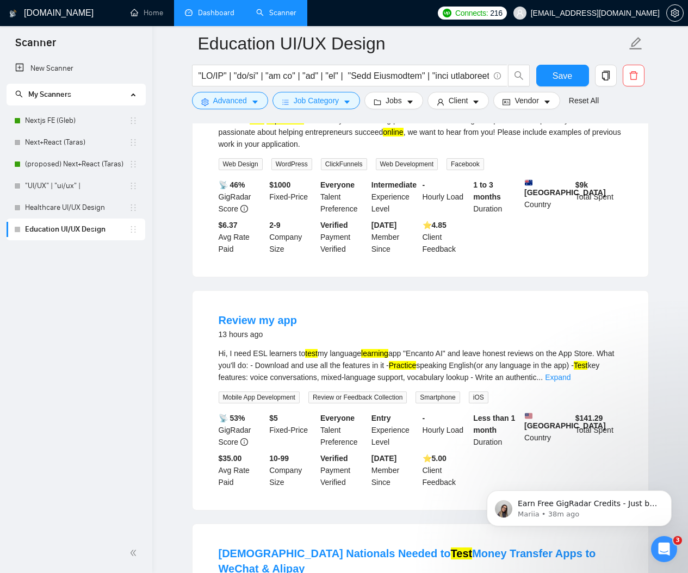
click at [349, 381] on div "Hi, I need ESL learners to test my language learning app "Encanto AI" and leave…" at bounding box center [419, 365] width 403 height 36
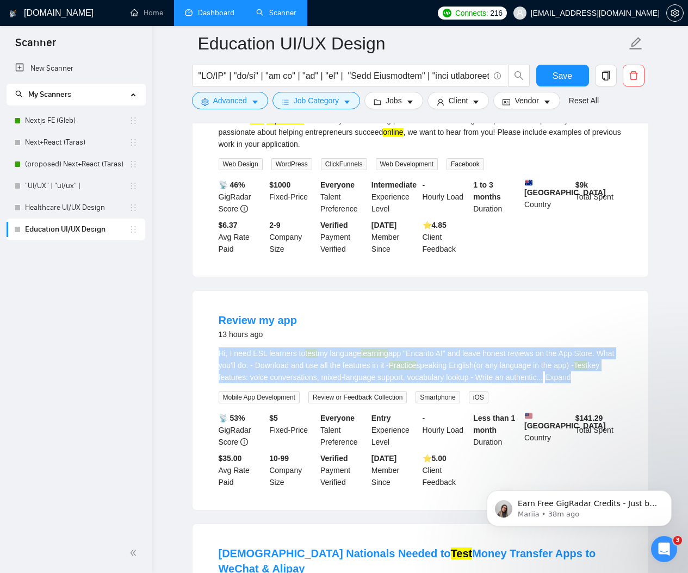
click at [349, 381] on div "Hi, I need ESL learners to test my language learning app "Encanto AI" and leave…" at bounding box center [419, 365] width 403 height 36
click at [388, 358] on mark "learning" at bounding box center [374, 353] width 27 height 9
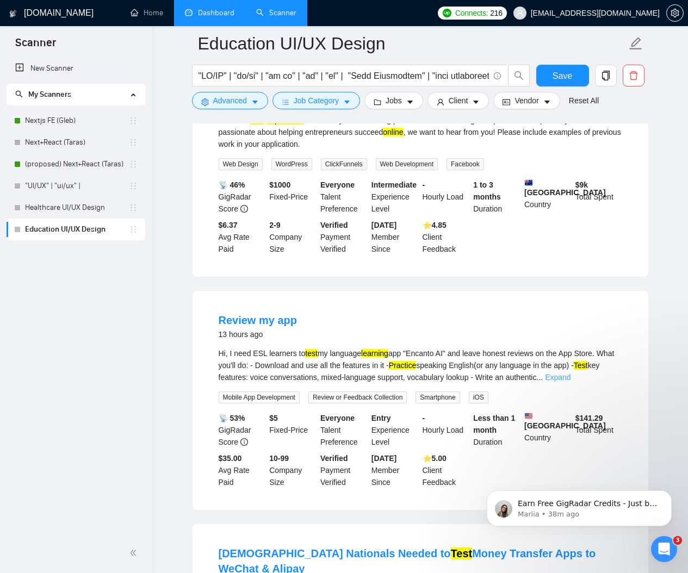
click at [570, 382] on link "Expand" at bounding box center [558, 377] width 26 height 9
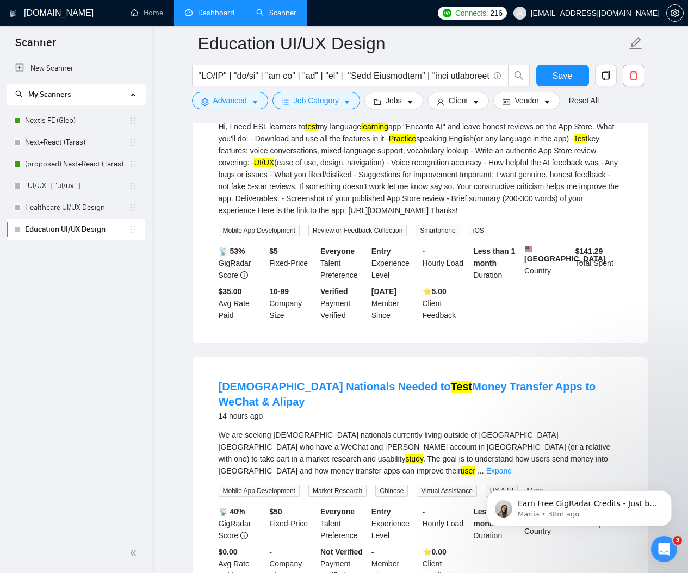
scroll to position [658, 0]
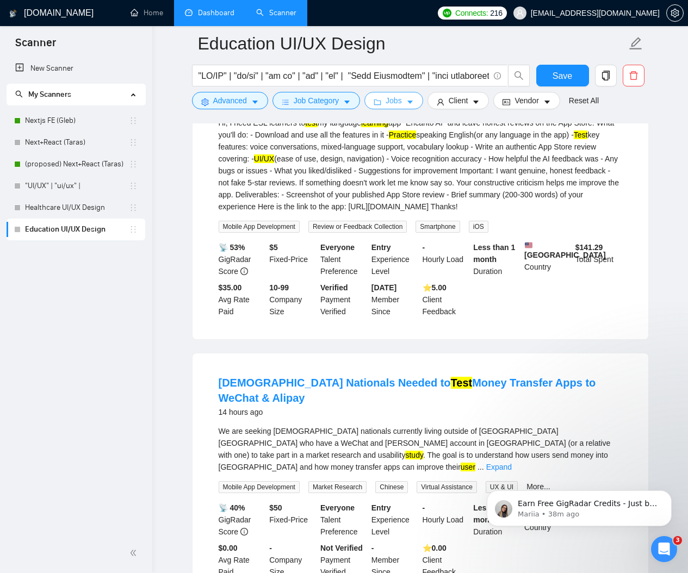
click at [407, 103] on button "Jobs" at bounding box center [393, 100] width 59 height 17
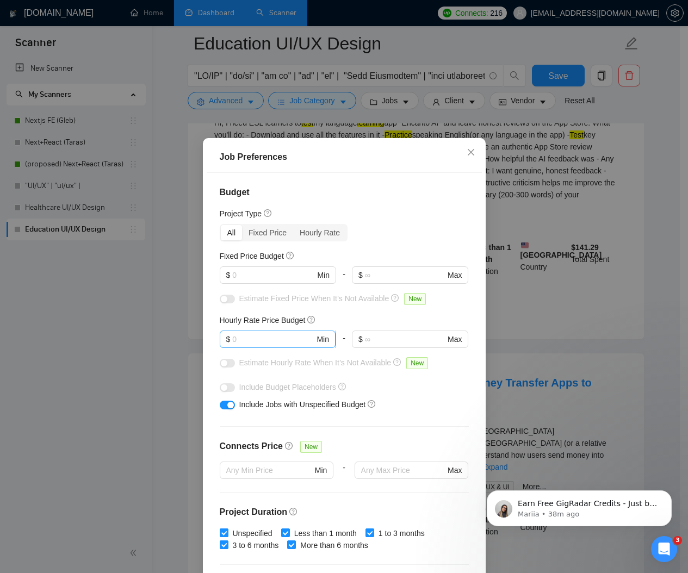
click at [259, 340] on input "text" at bounding box center [273, 339] width 82 height 12
type input "20"
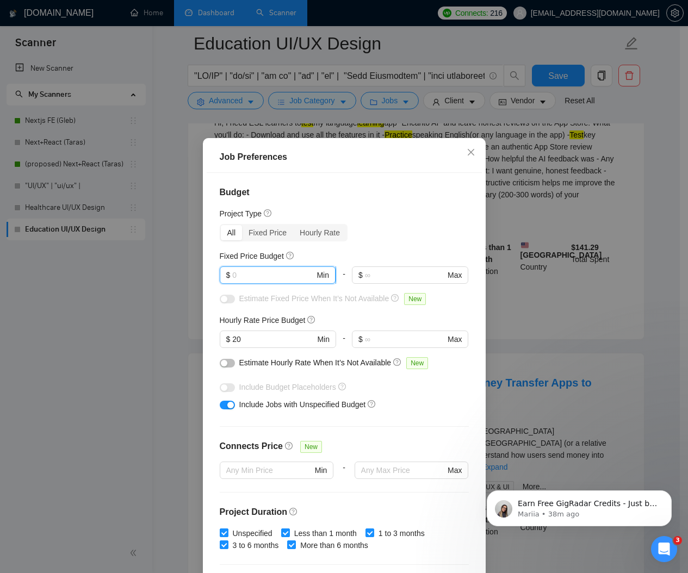
click at [261, 271] on input "text" at bounding box center [273, 275] width 82 height 12
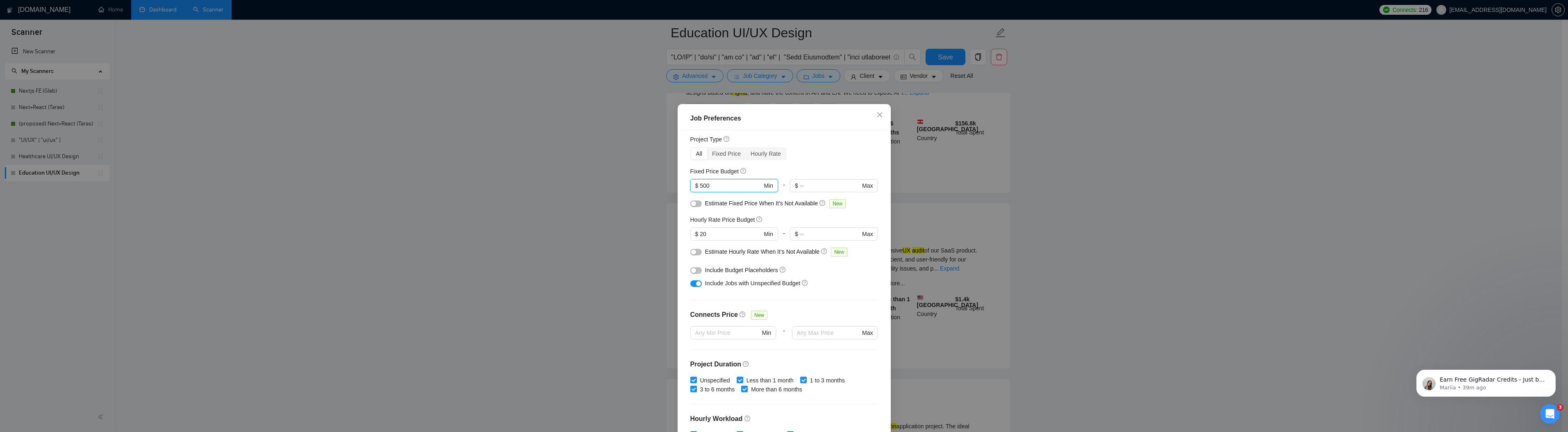
scroll to position [0, 0]
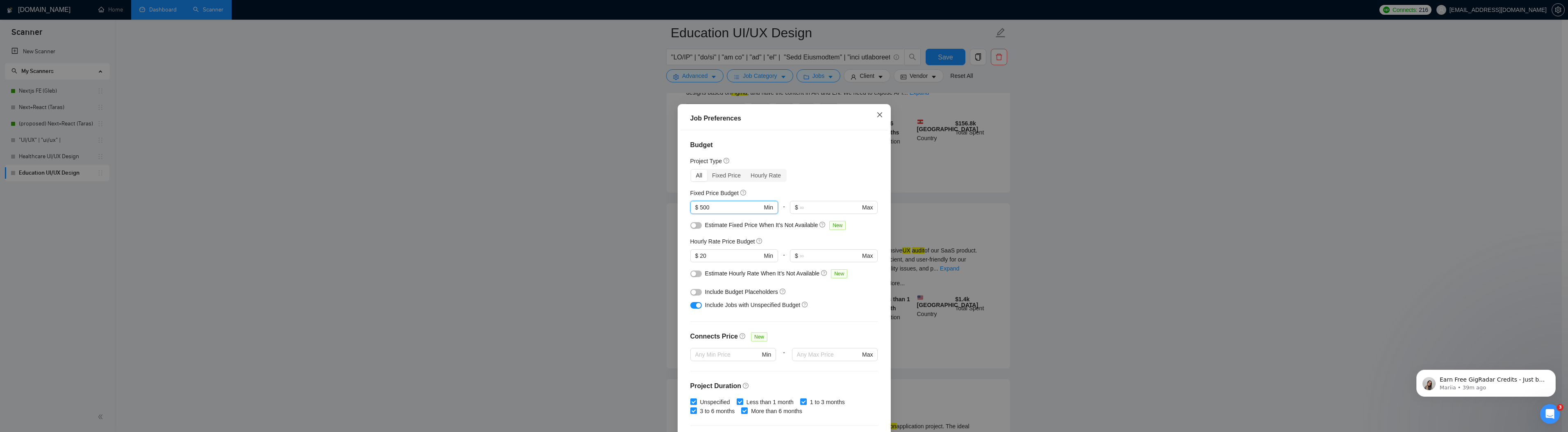
type input "500"
click at [876, 115] on icon "close" at bounding box center [879, 115] width 7 height 7
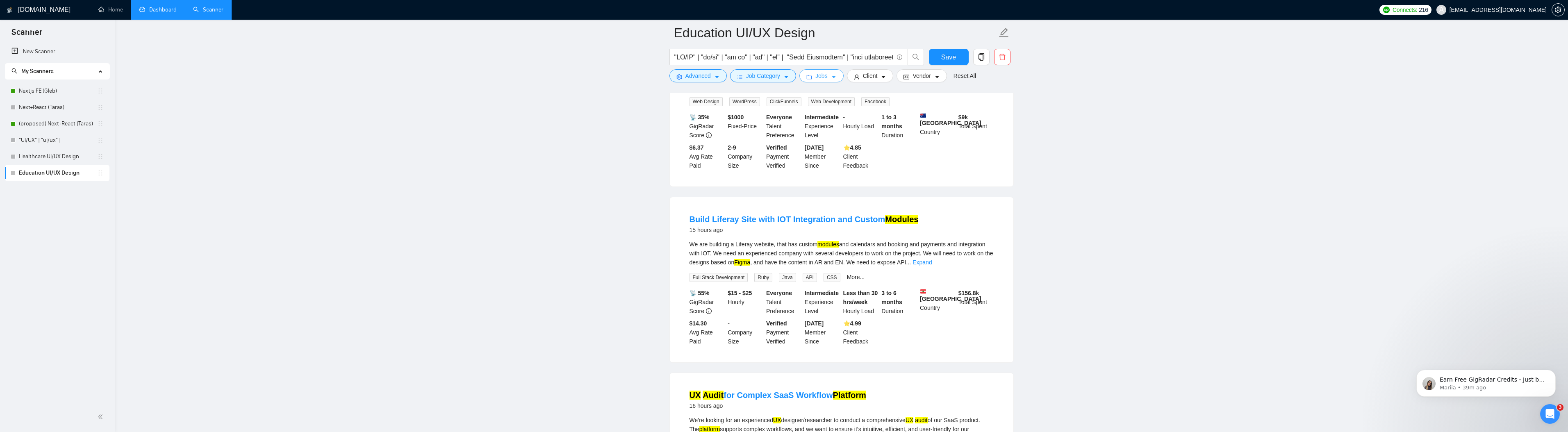
scroll to position [327, 0]
click at [931, 265] on link "Expand" at bounding box center [922, 261] width 20 height 7
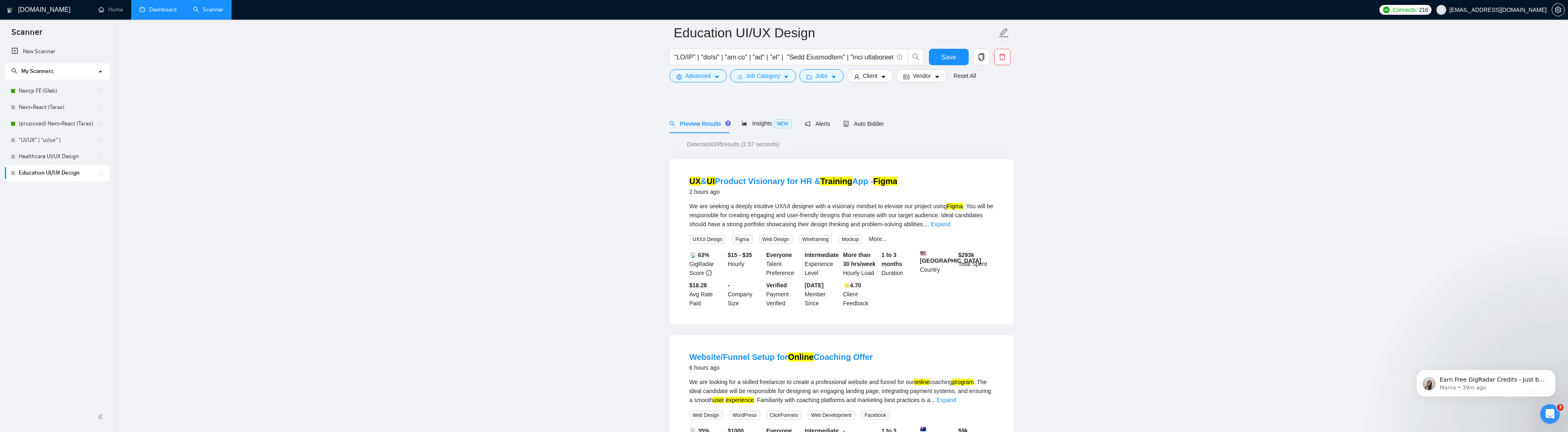
scroll to position [0, 0]
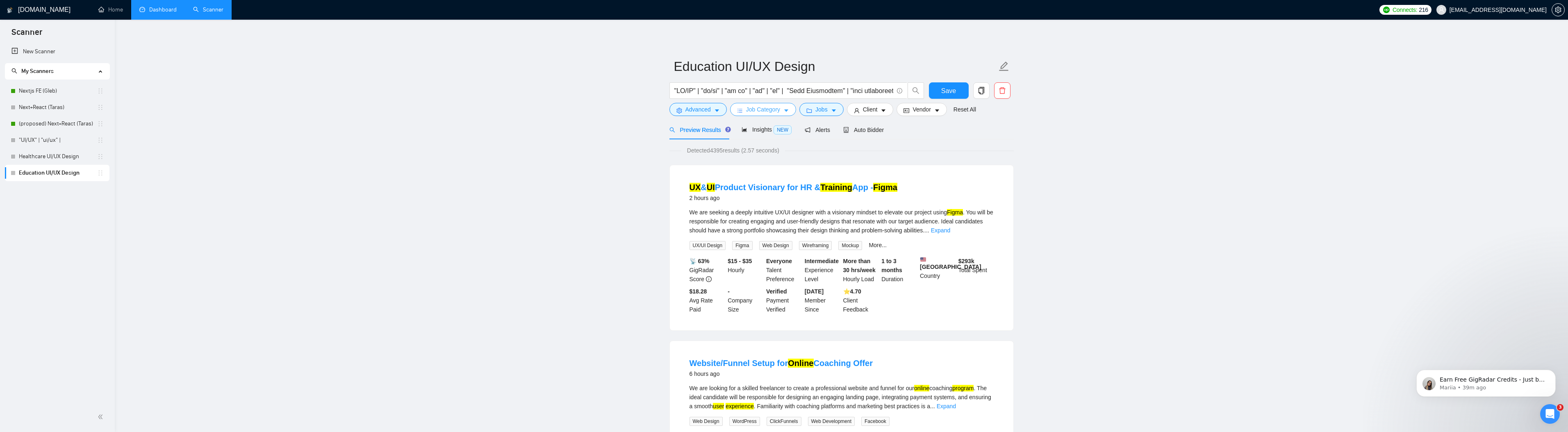
click at [778, 110] on span "Job Category" at bounding box center [763, 109] width 34 height 9
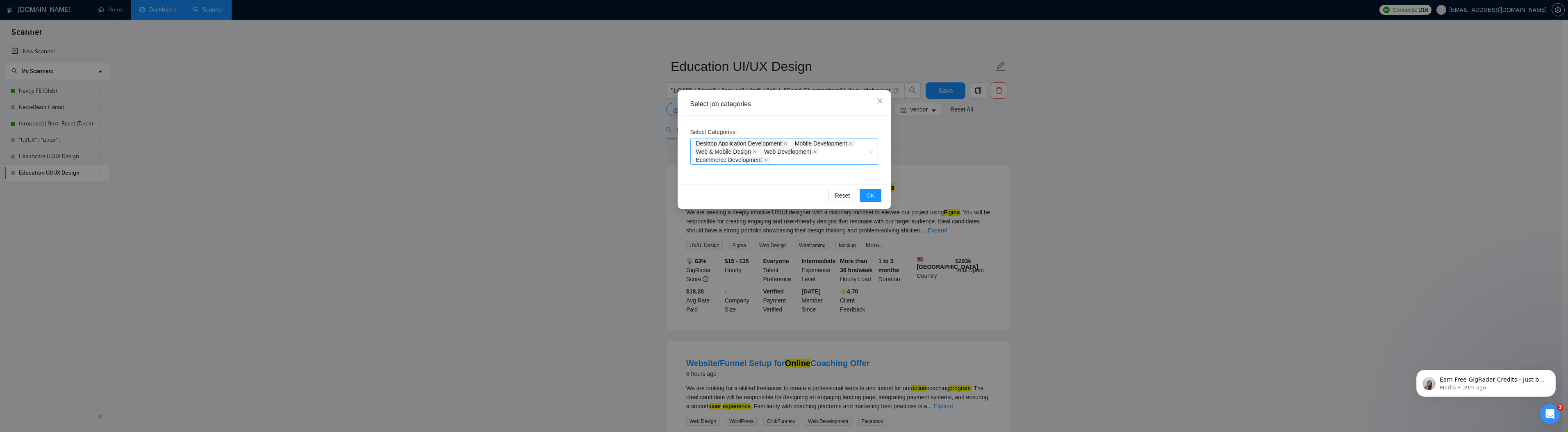
click at [817, 151] on icon "close" at bounding box center [815, 151] width 4 height 4
click at [852, 142] on icon "close" at bounding box center [850, 143] width 4 height 4
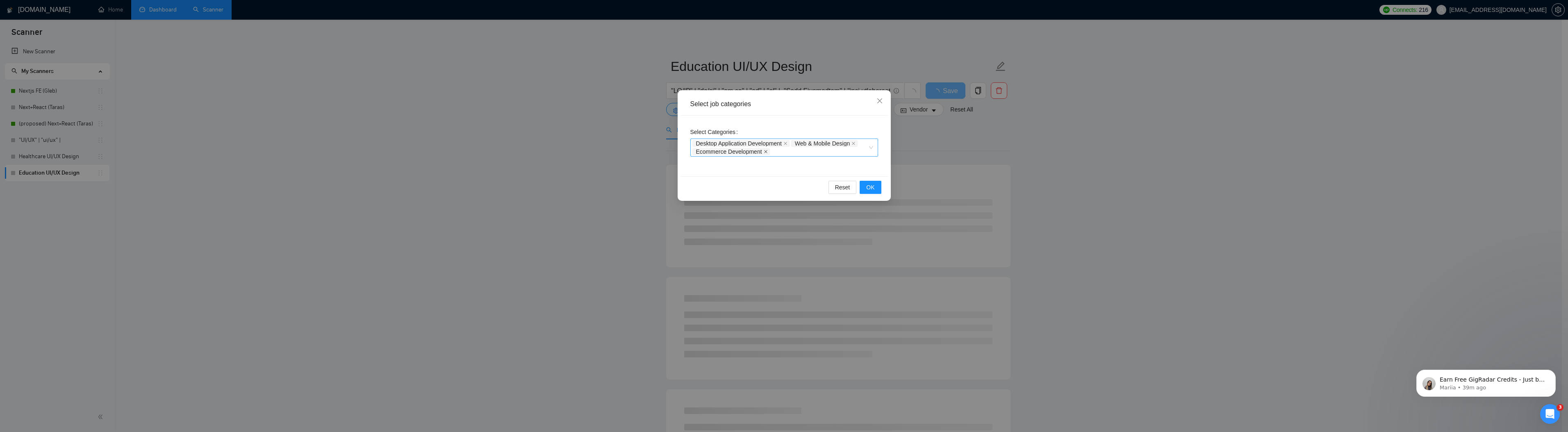
click at [767, 152] on icon "close" at bounding box center [766, 152] width 3 height 3
click at [787, 143] on icon "close" at bounding box center [785, 145] width 4 height 4
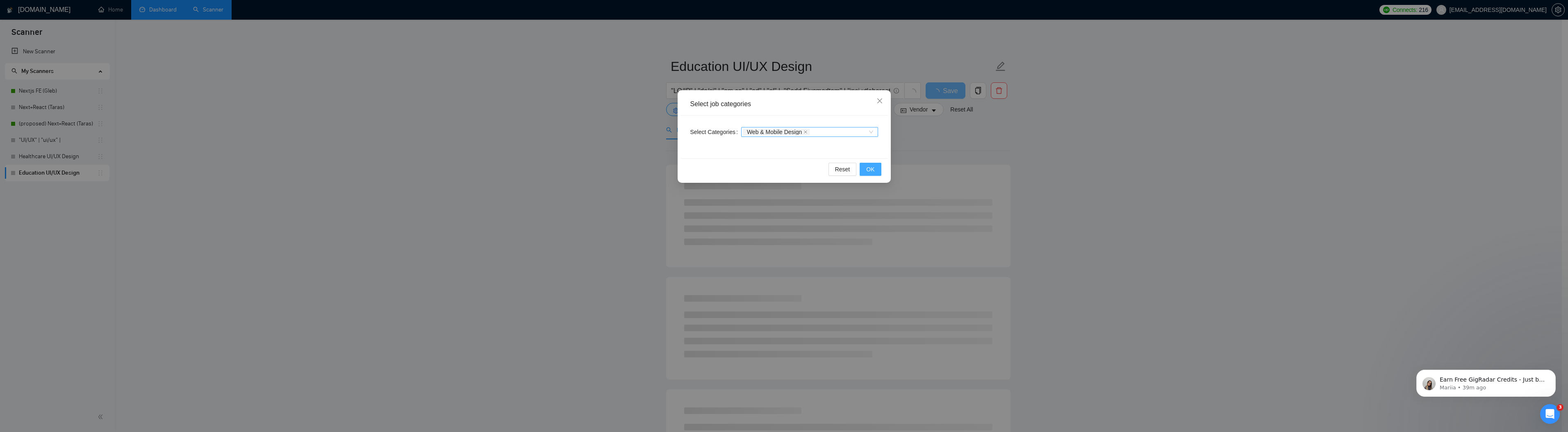
click at [866, 170] on span "OK" at bounding box center [870, 169] width 8 height 9
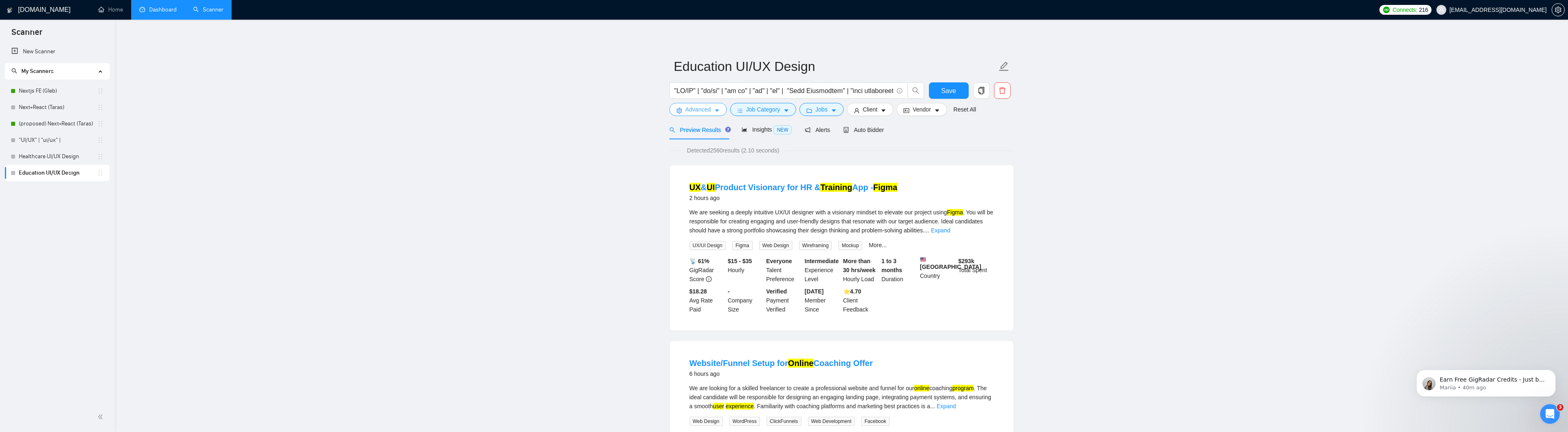
click at [712, 112] on button "Advanced" at bounding box center [698, 109] width 57 height 13
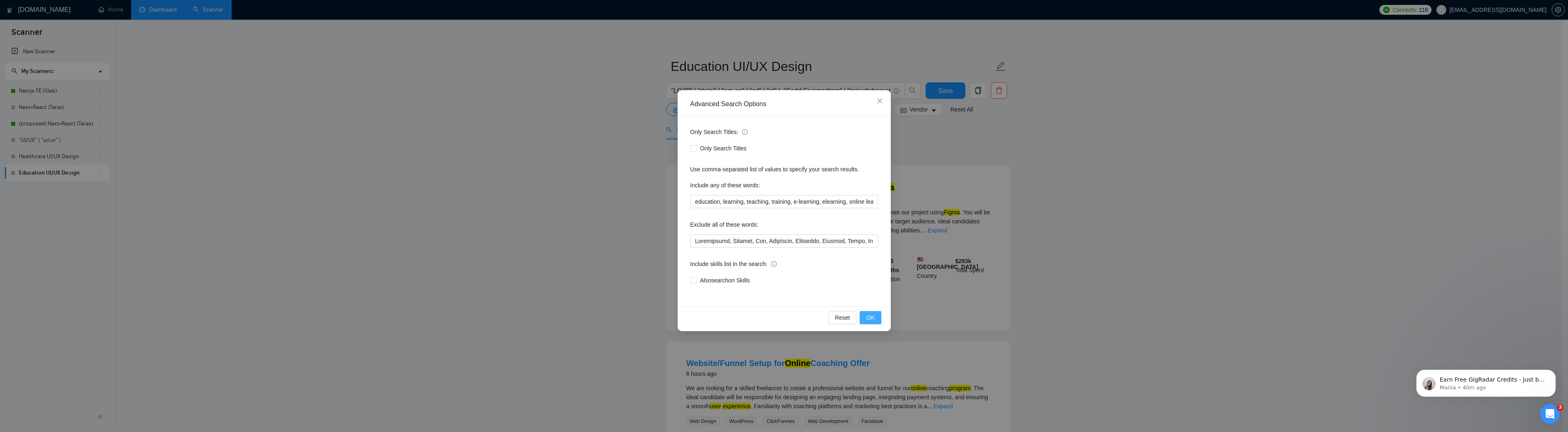
click at [864, 317] on button "OK" at bounding box center [870, 317] width 21 height 13
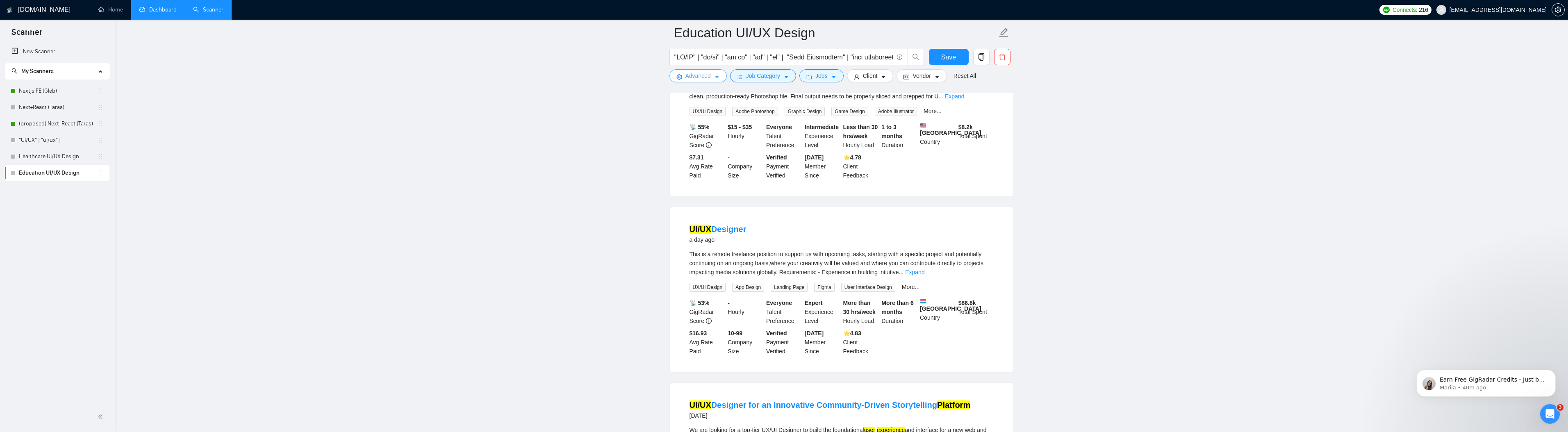
scroll to position [854, 0]
drag, startPoint x: 778, startPoint y: 270, endPoint x: 821, endPoint y: 288, distance: 46.6
click at [821, 277] on div "This is a remote freelance position to support us with upcoming tasks, starting…" at bounding box center [841, 264] width 304 height 27
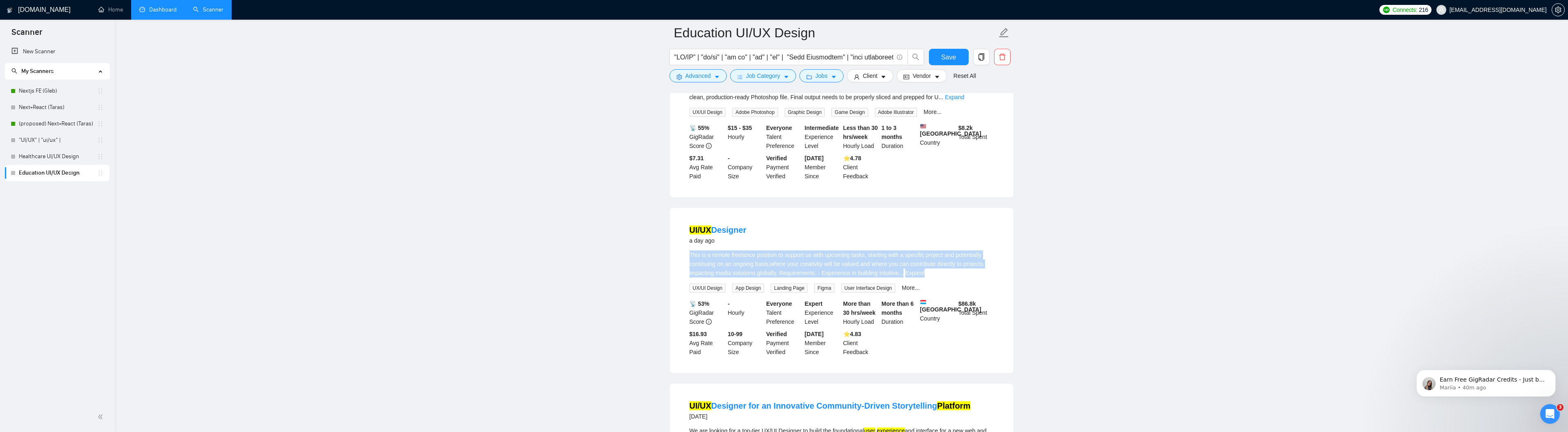
click at [821, 277] on div "This is a remote freelance position to support us with upcoming tasks, starting…" at bounding box center [841, 264] width 304 height 27
click at [925, 276] on link "Expand" at bounding box center [915, 273] width 20 height 7
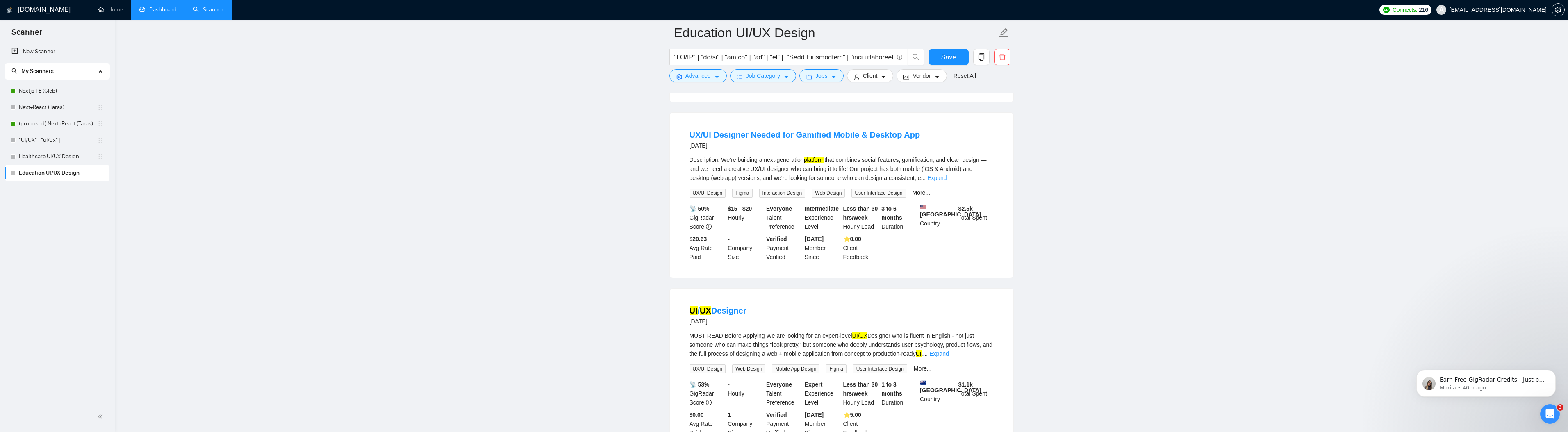
scroll to position [1611, 0]
click at [947, 182] on link "Expand" at bounding box center [937, 179] width 20 height 7
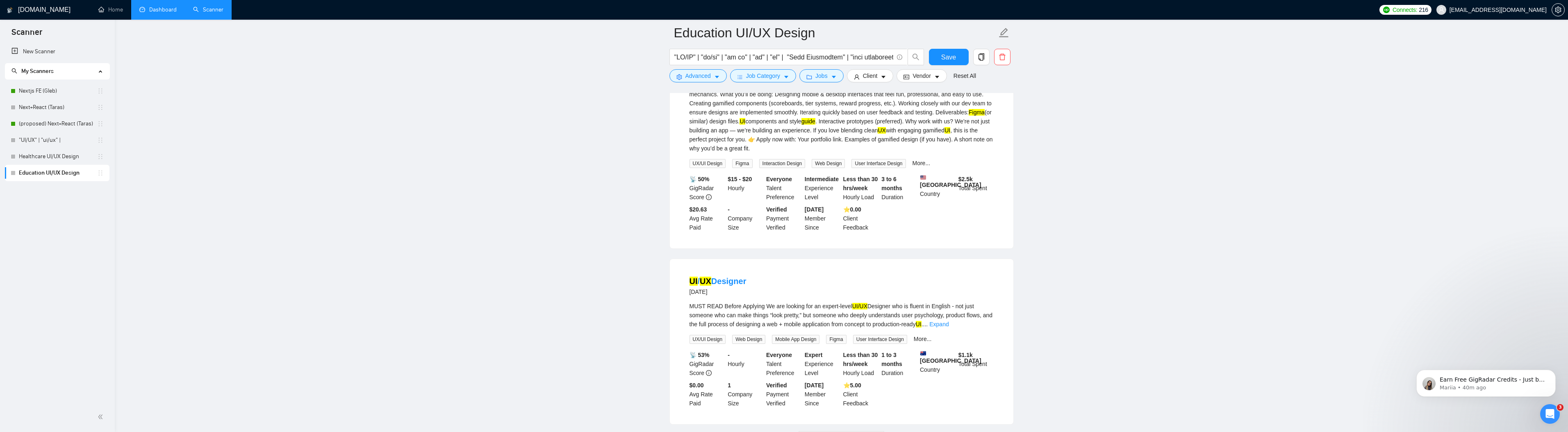
scroll to position [1826, 0]
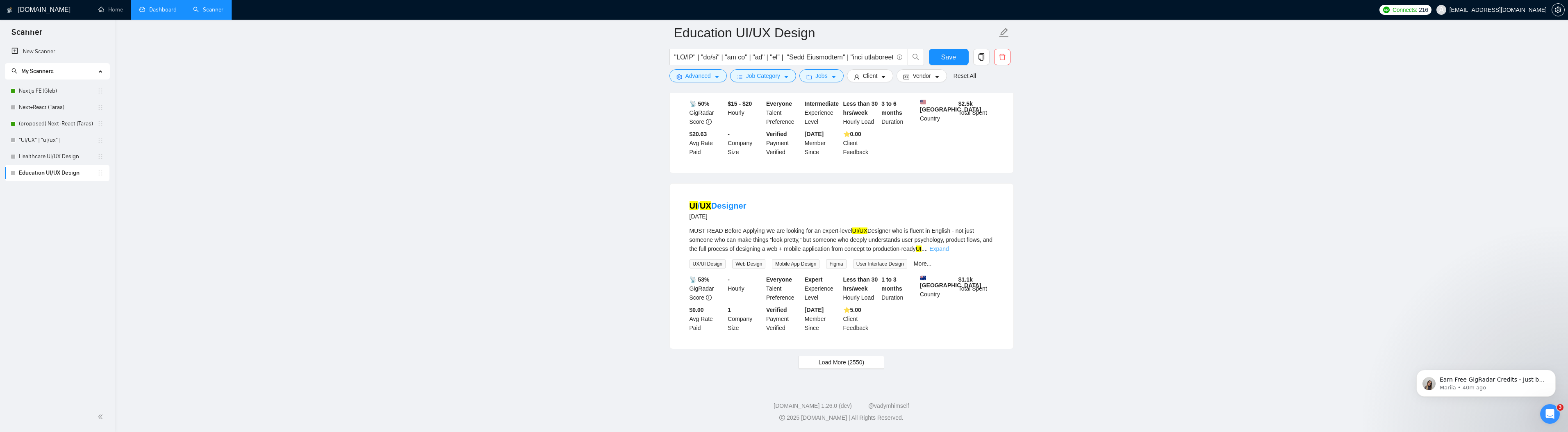
click at [949, 252] on link "Expand" at bounding box center [939, 249] width 20 height 7
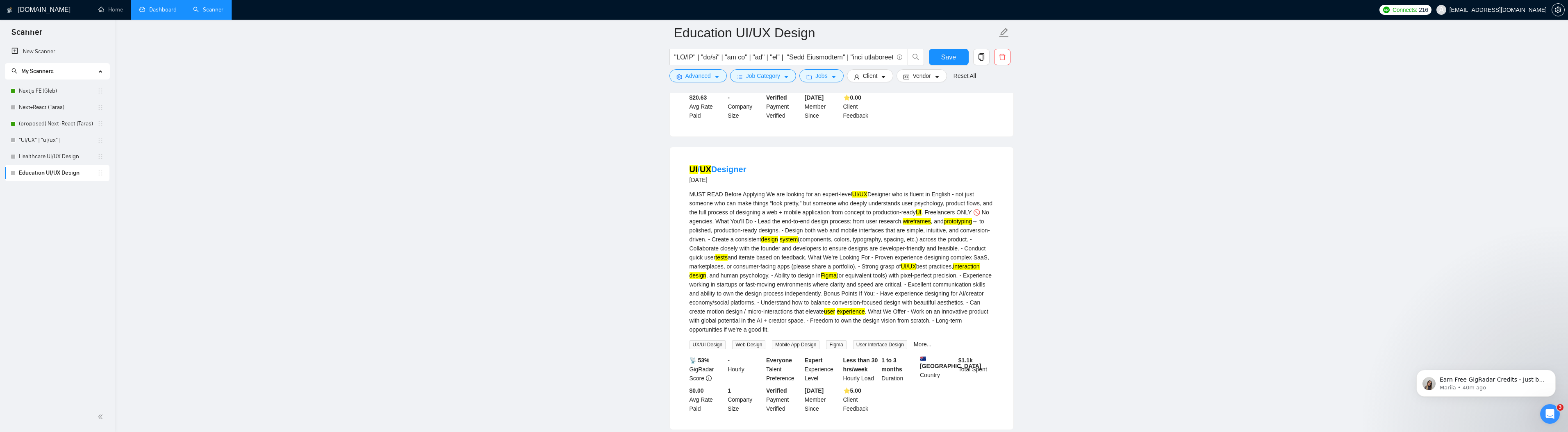
scroll to position [1862, 0]
click at [716, 75] on icon "caret-down" at bounding box center [717, 77] width 6 height 6
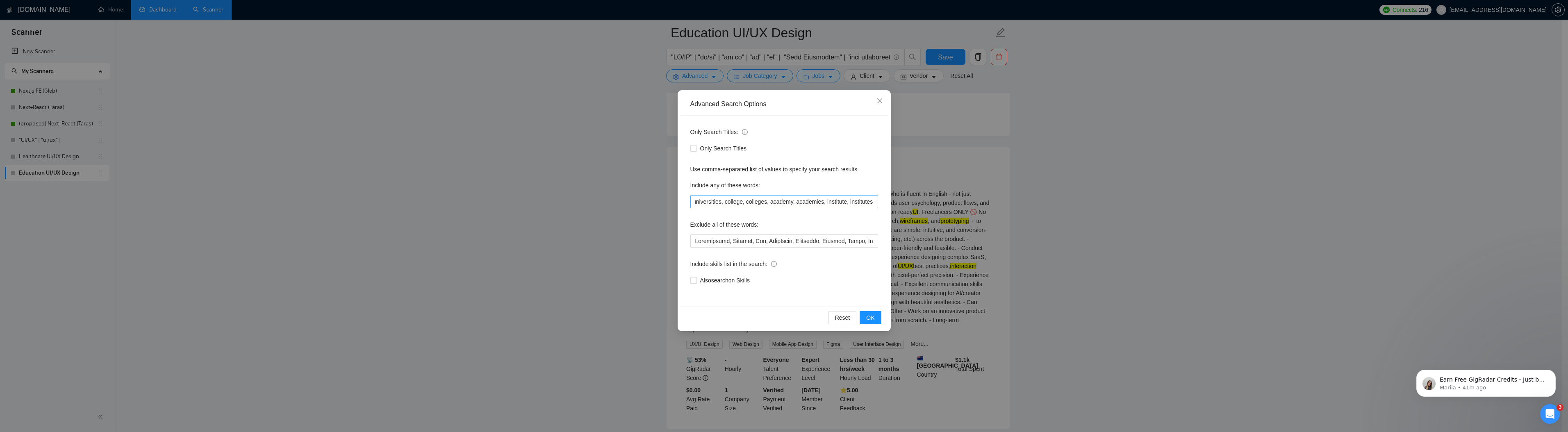
scroll to position [0, 2024]
click at [879, 317] on button "OK" at bounding box center [870, 317] width 21 height 13
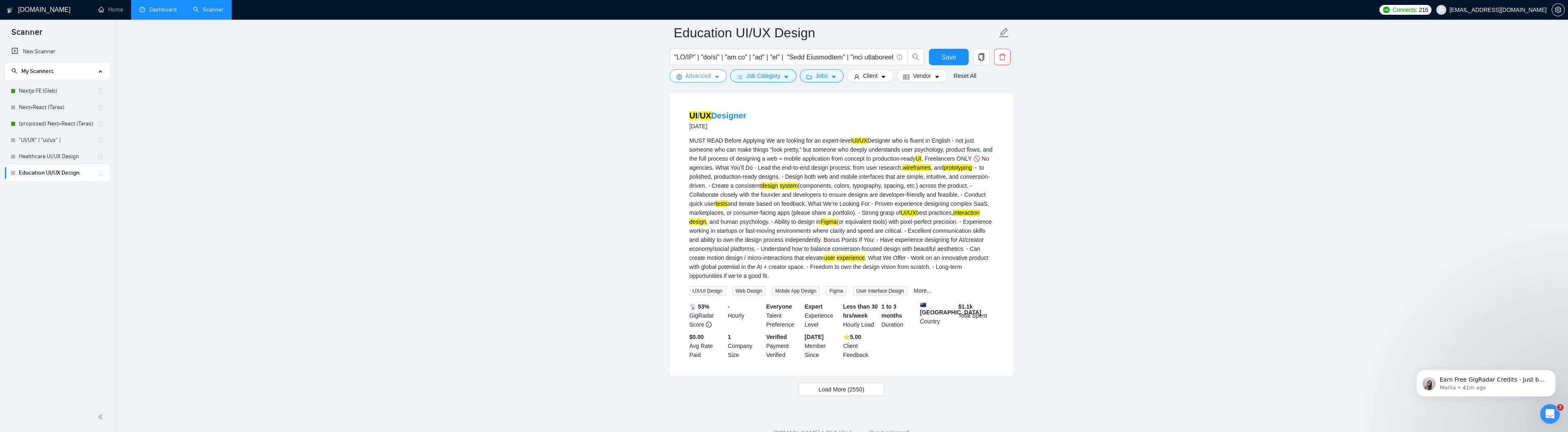
scroll to position [1978, 0]
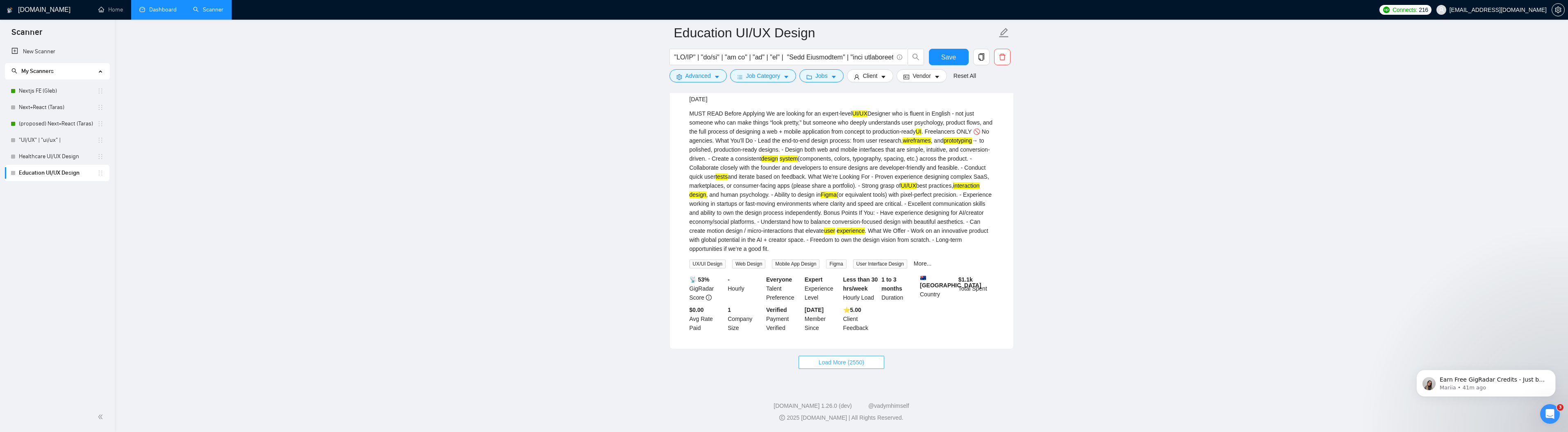
click at [842, 357] on span "Load More (2550)" at bounding box center [841, 362] width 45 height 9
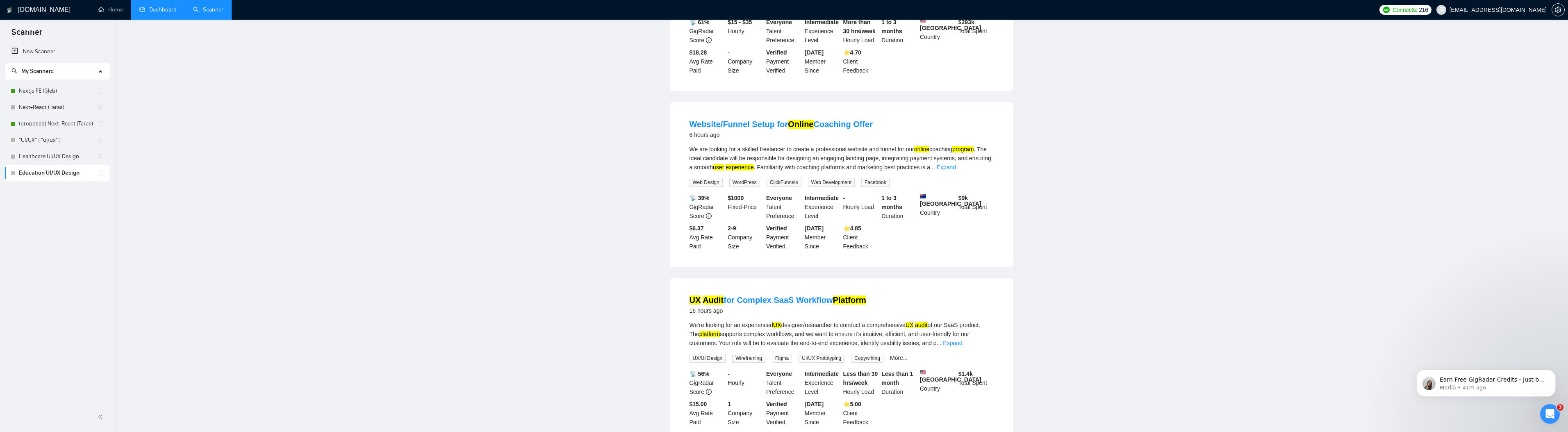
scroll to position [0, 0]
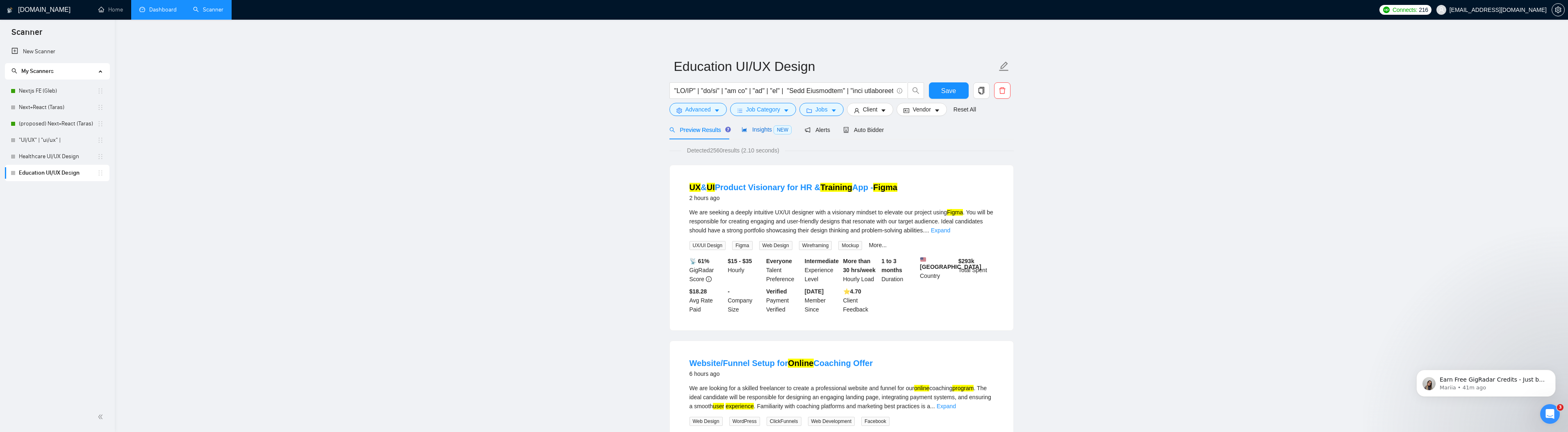
click at [781, 127] on span "NEW" at bounding box center [783, 130] width 18 height 9
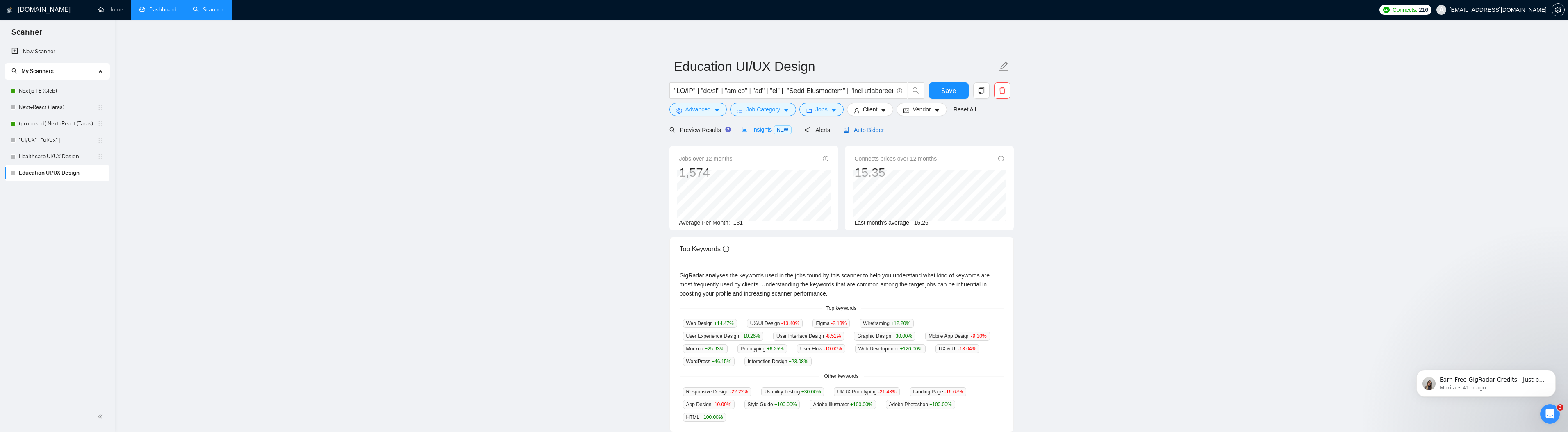
click at [863, 129] on span "Auto Bidder" at bounding box center [864, 130] width 41 height 7
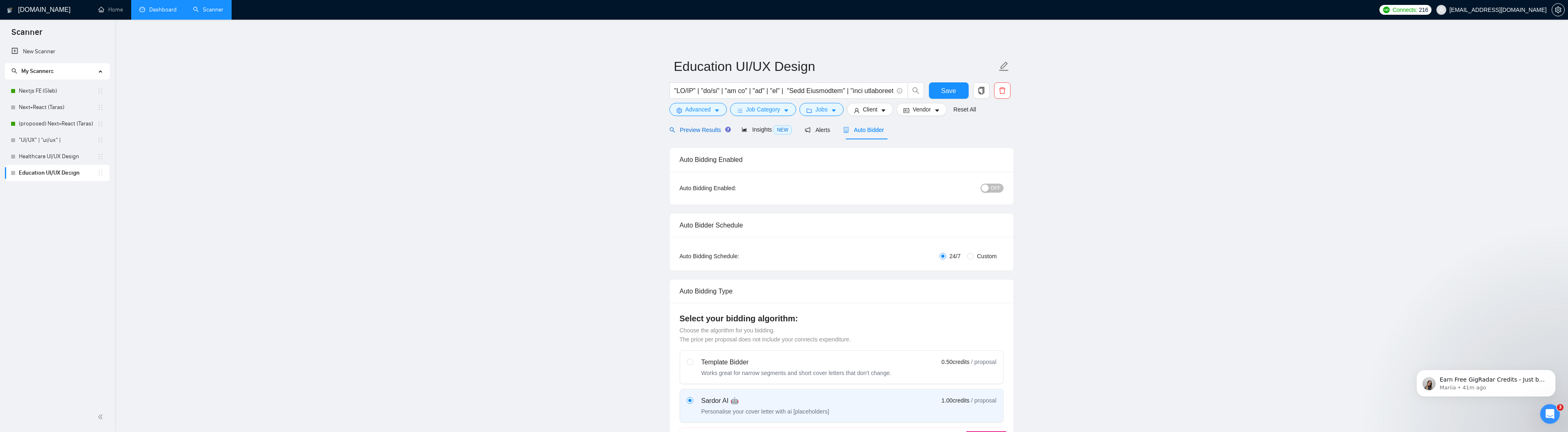
click at [691, 131] on span "Preview Results" at bounding box center [699, 130] width 59 height 7
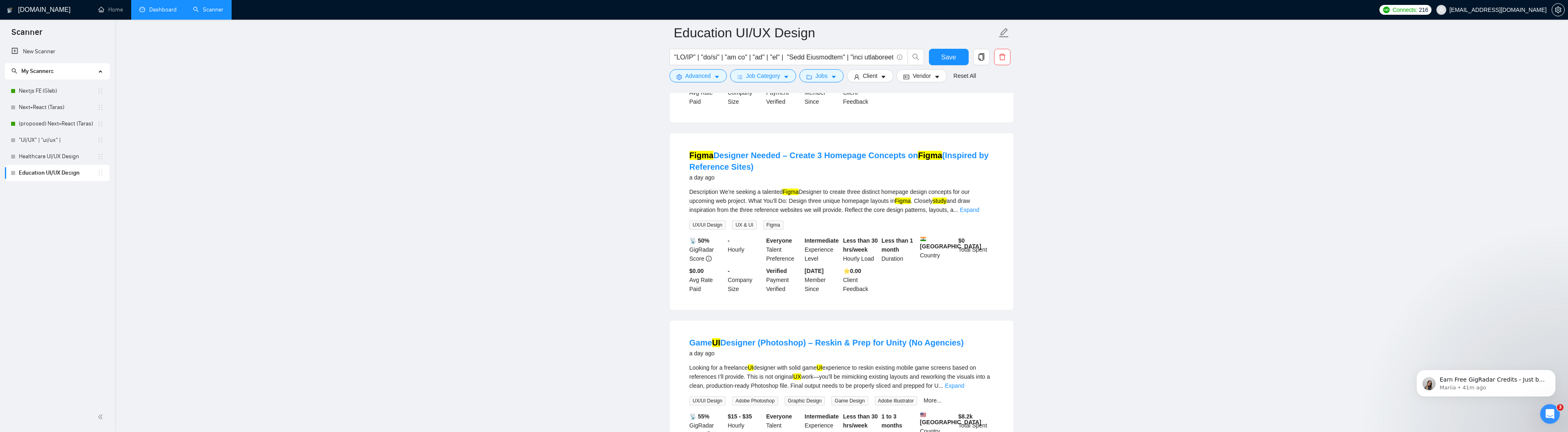
scroll to position [576, 0]
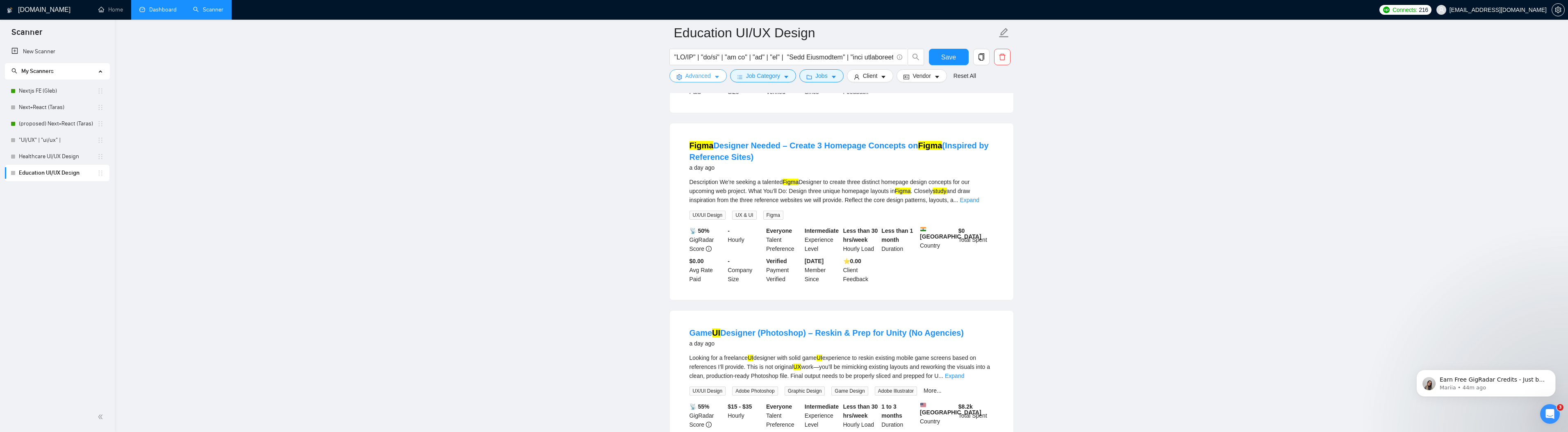
click at [700, 80] on span "Advanced" at bounding box center [698, 76] width 26 height 9
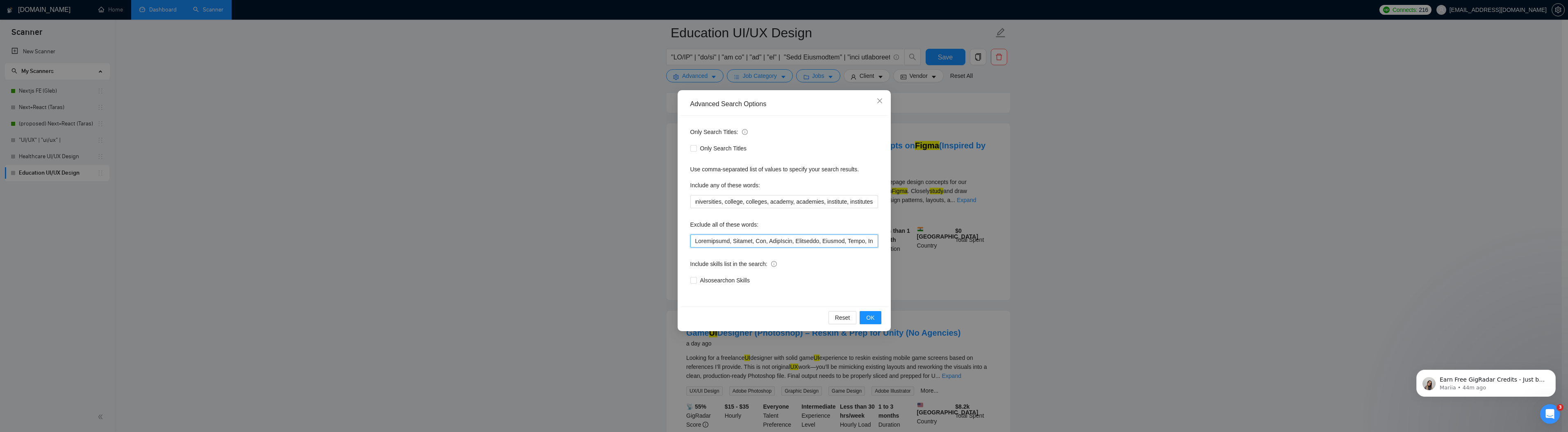
click at [748, 238] on input "text" at bounding box center [784, 241] width 188 height 13
click at [747, 238] on input "text" at bounding box center [784, 241] width 188 height 13
click at [722, 237] on input "text" at bounding box center [784, 241] width 188 height 13
paste input "Packaging, Packaging Design, Brand, Branding, Brand Design, Logo, Logo Design, …"
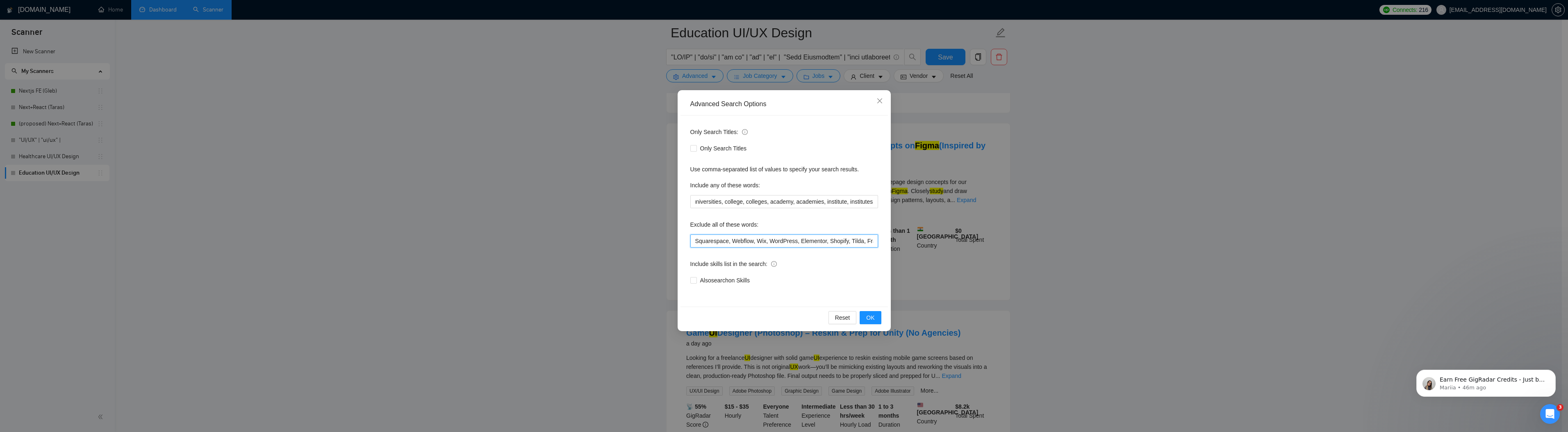
scroll to position [0, 2377]
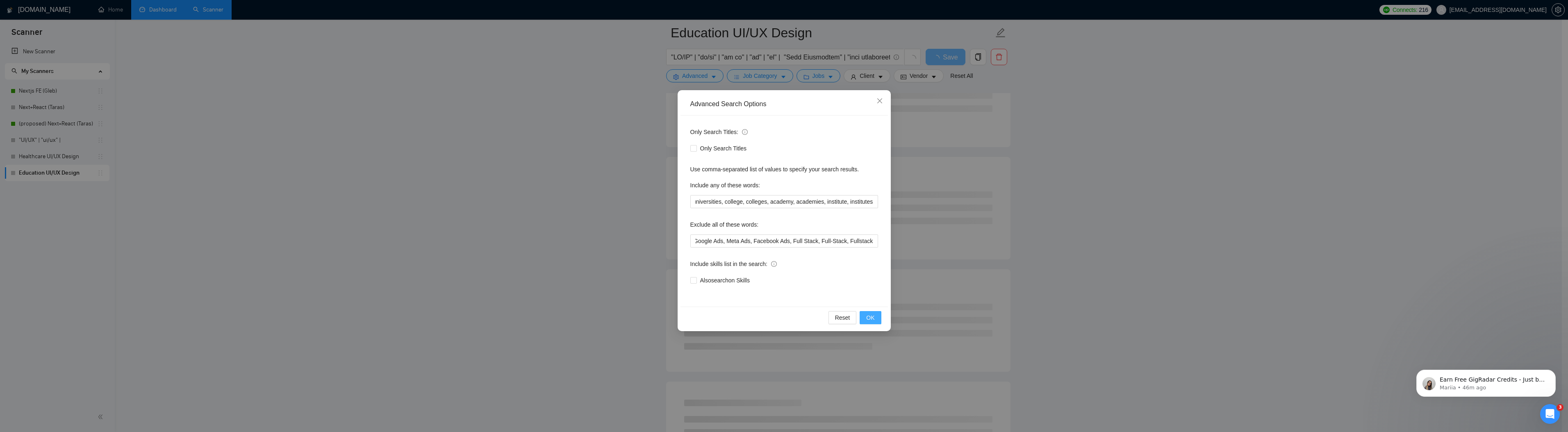
click at [866, 317] on span "OK" at bounding box center [870, 317] width 8 height 9
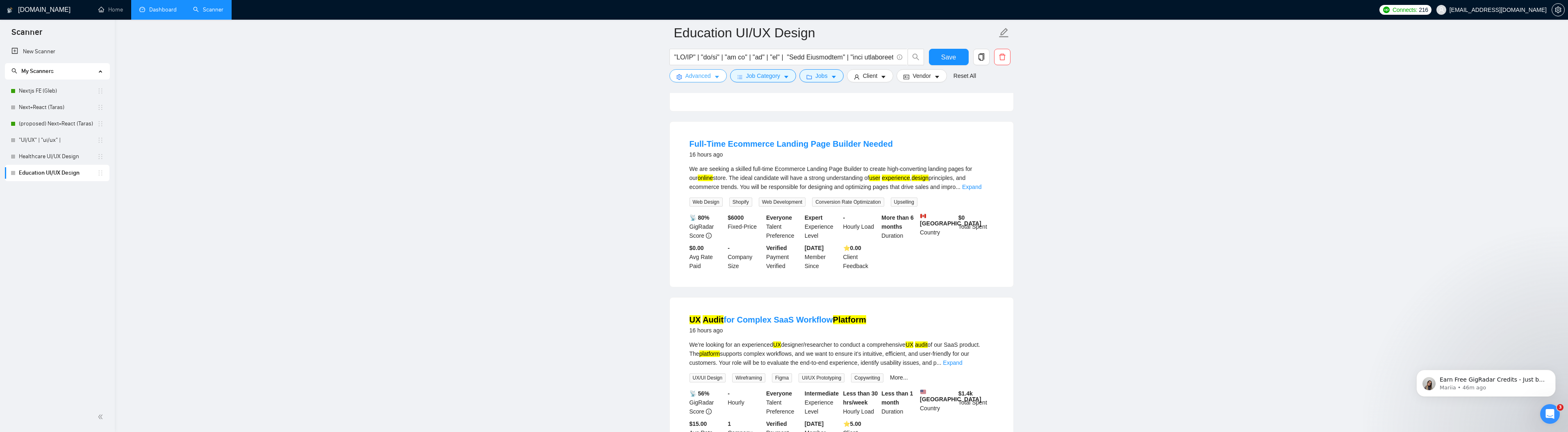
scroll to position [403, 0]
click at [962, 365] on link "Expand" at bounding box center [953, 361] width 20 height 7
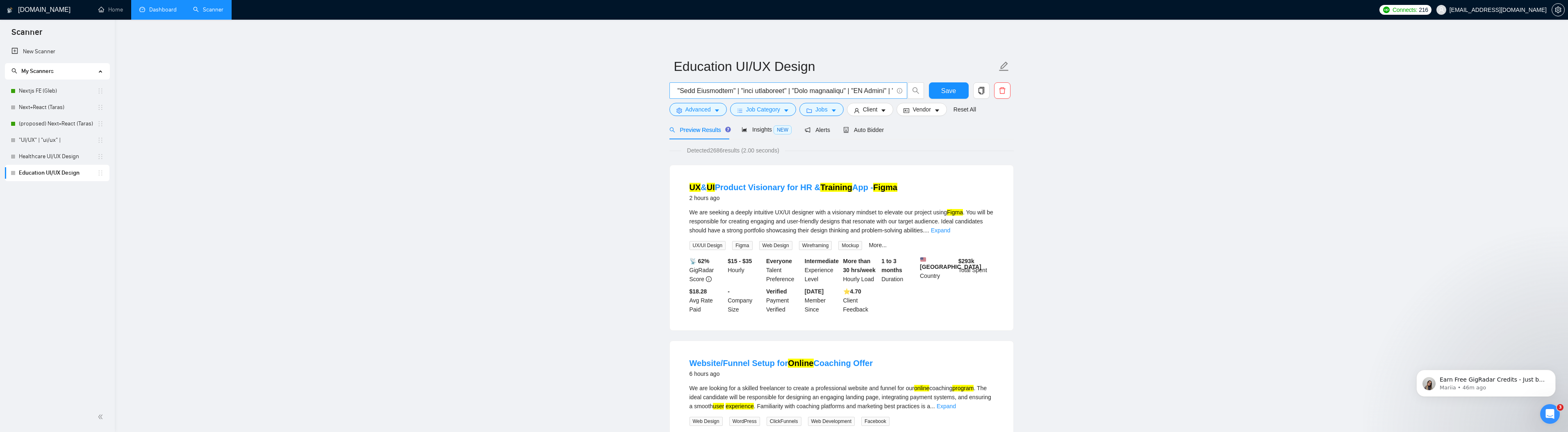
scroll to position [0, 110]
click at [950, 230] on link "Expand" at bounding box center [940, 230] width 20 height 7
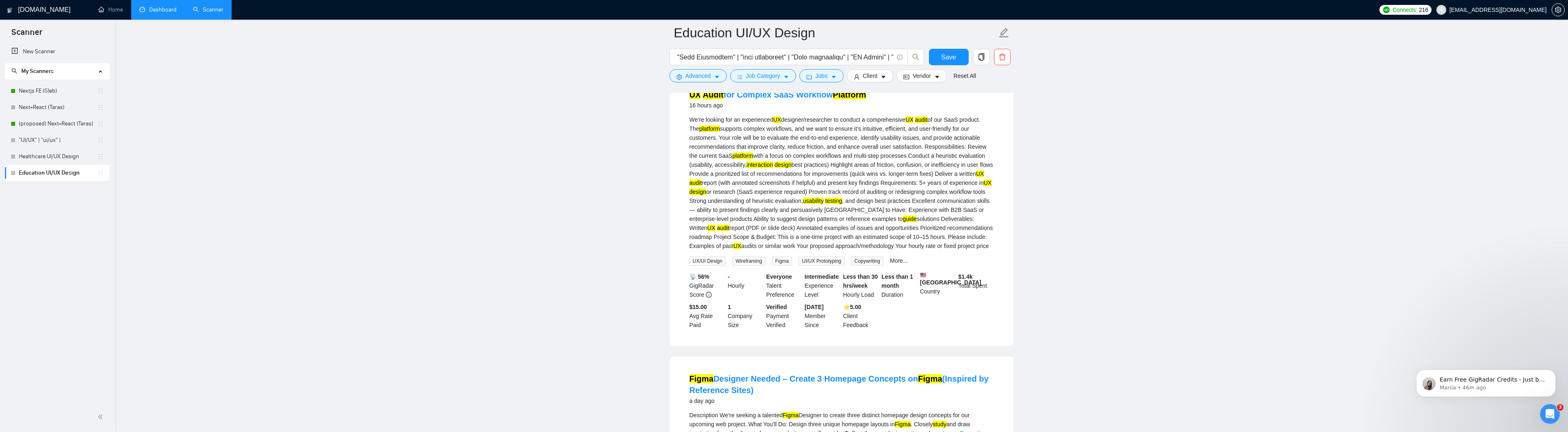
scroll to position [605, 0]
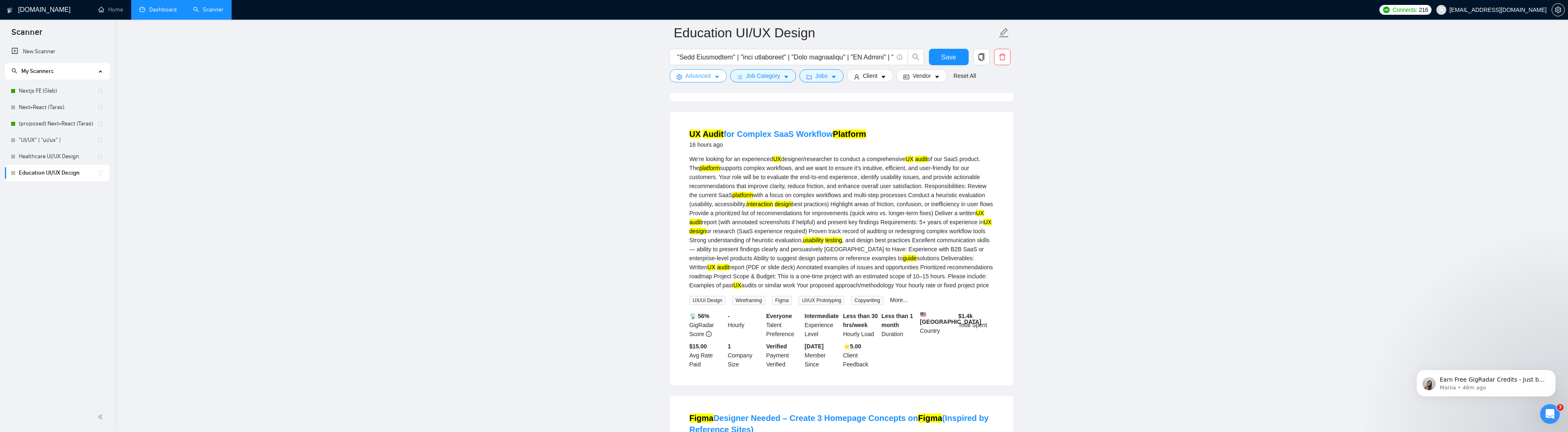
click at [691, 74] on span "Advanced" at bounding box center [698, 76] width 26 height 9
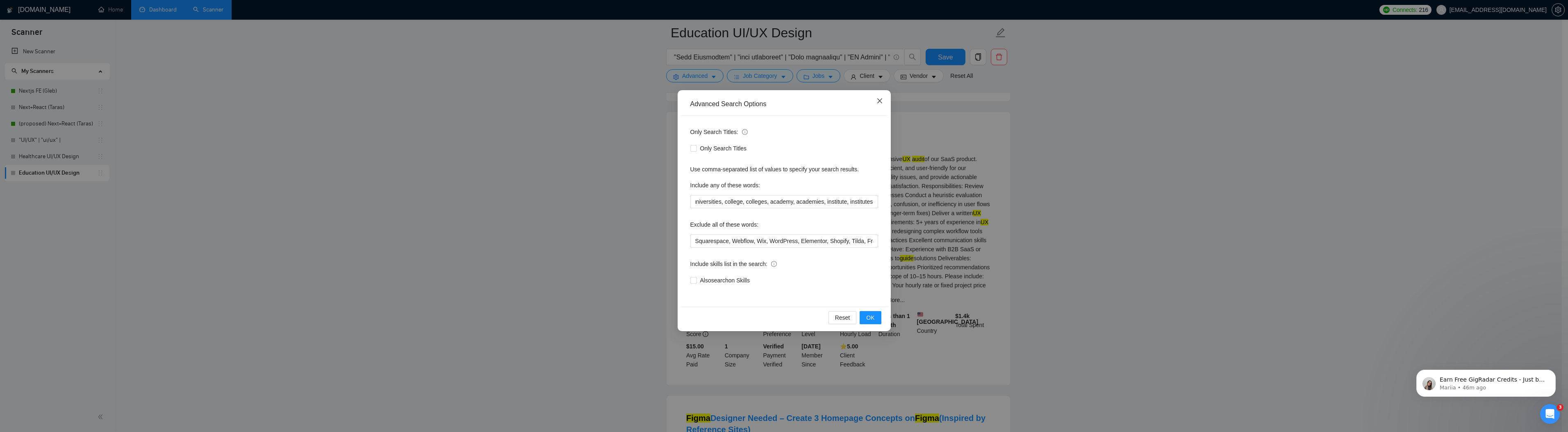
click at [884, 99] on span "Close" at bounding box center [879, 101] width 22 height 22
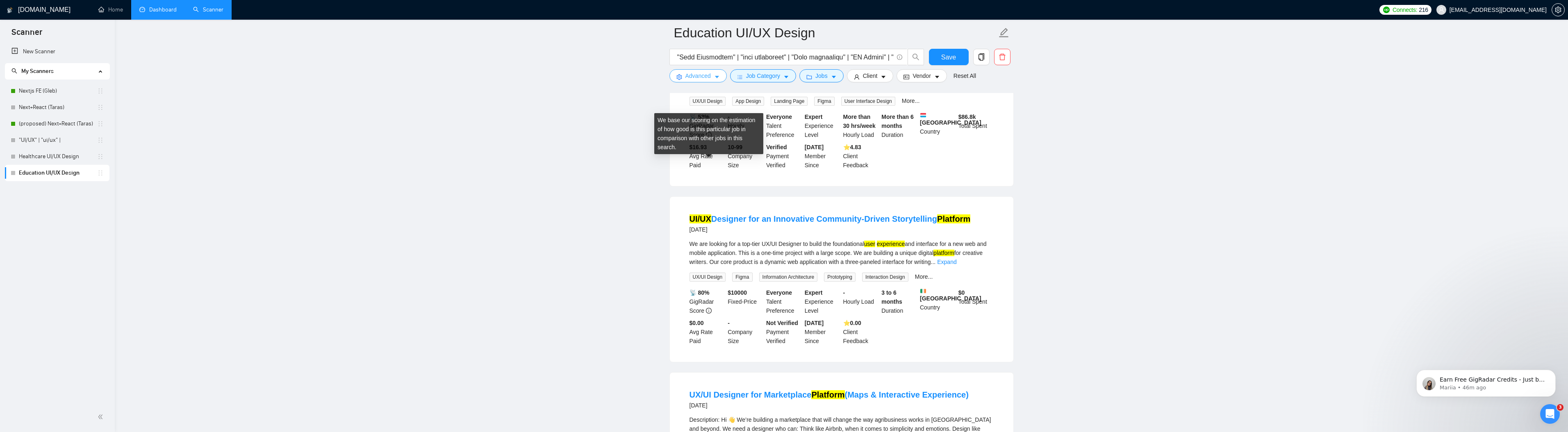
scroll to position [1344, 0]
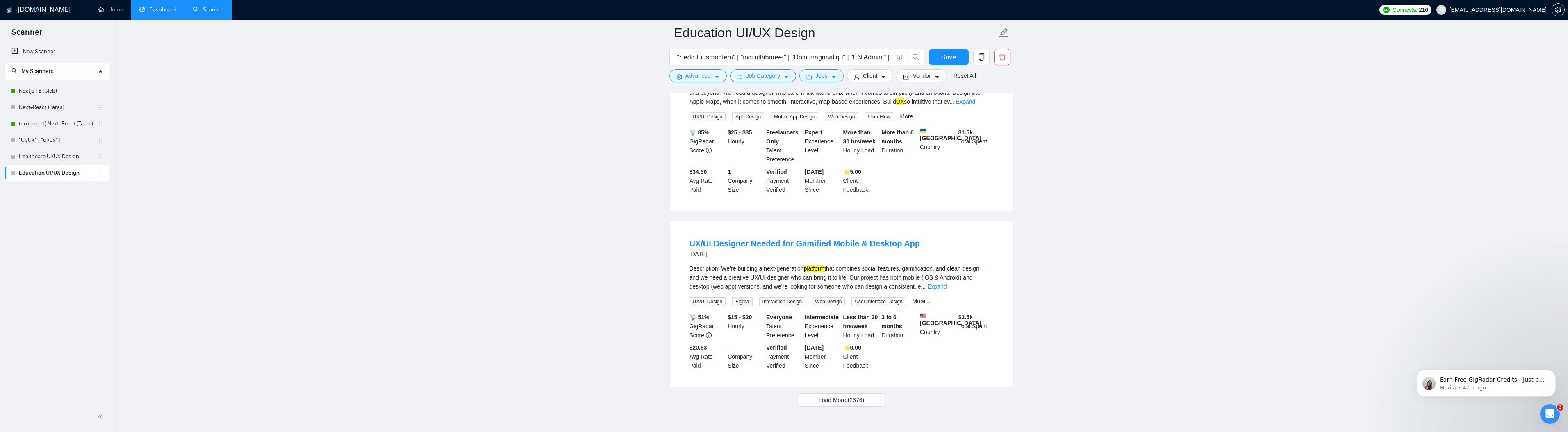
scroll to position [1743, 0]
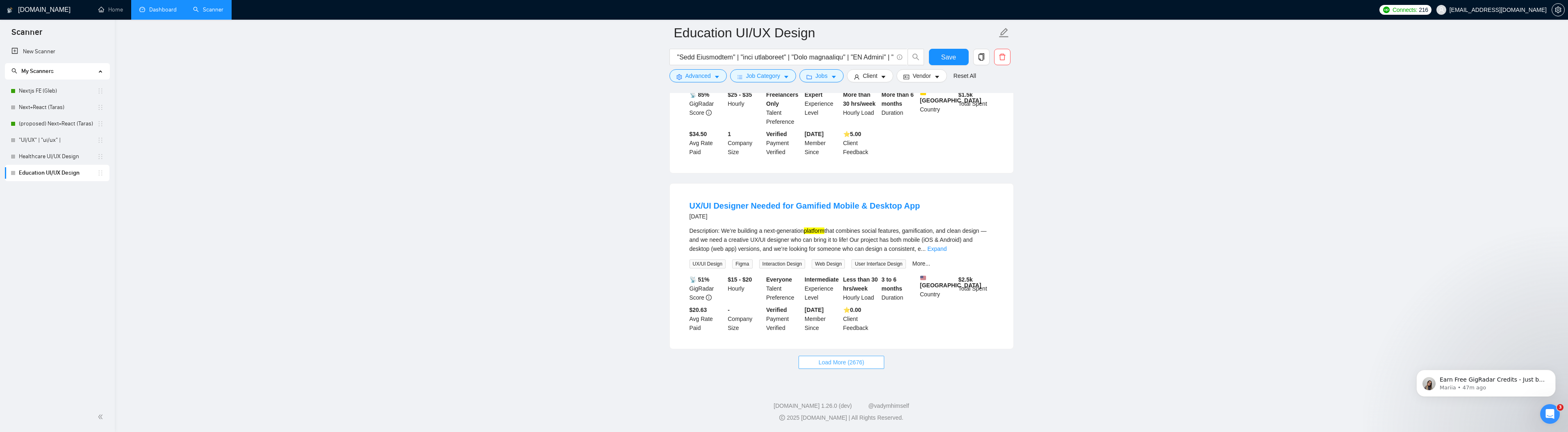
click at [832, 363] on span "Load More (2676)" at bounding box center [841, 362] width 45 height 9
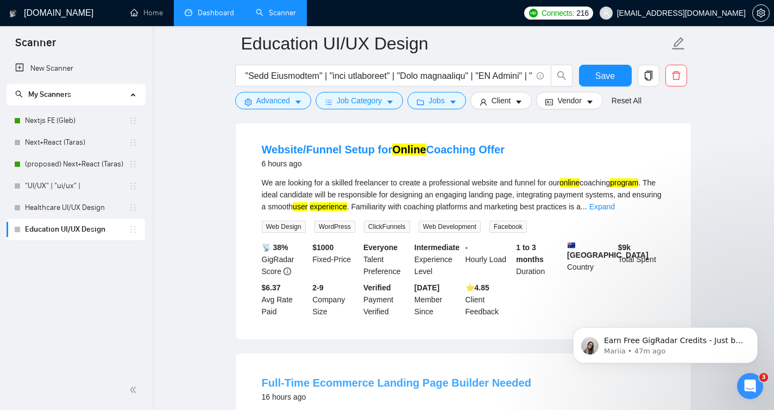
scroll to position [0, 0]
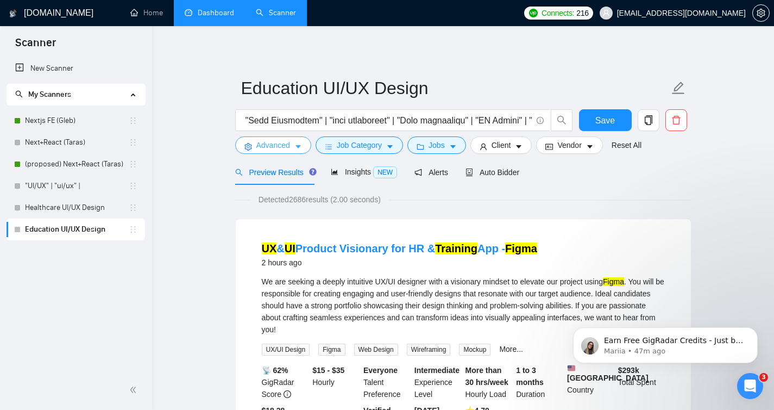
click at [259, 142] on span "Advanced" at bounding box center [274, 145] width 34 height 12
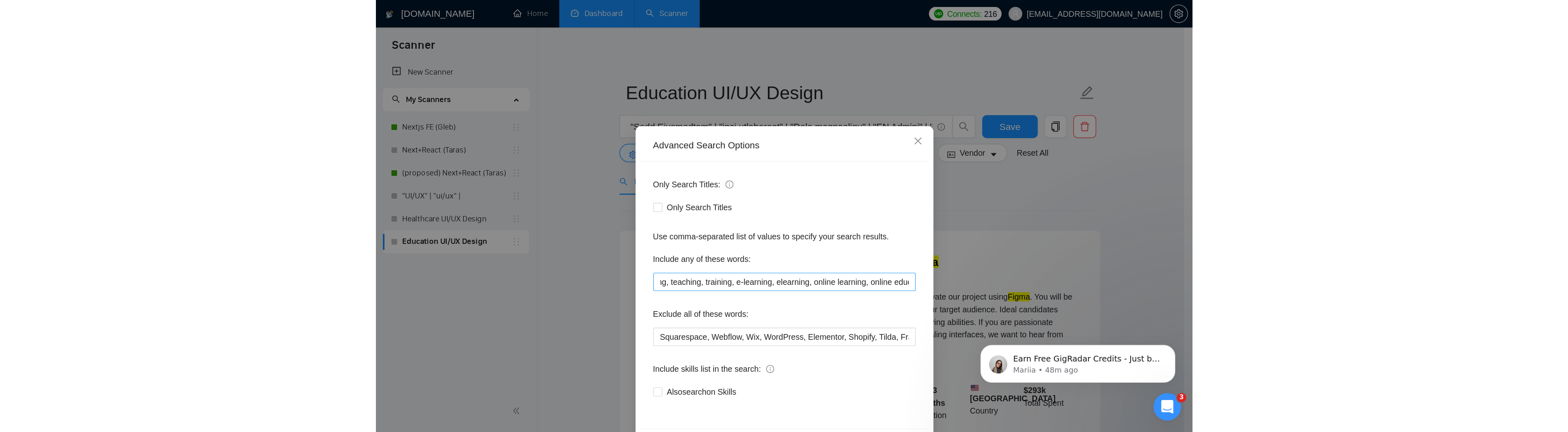
scroll to position [0, 44]
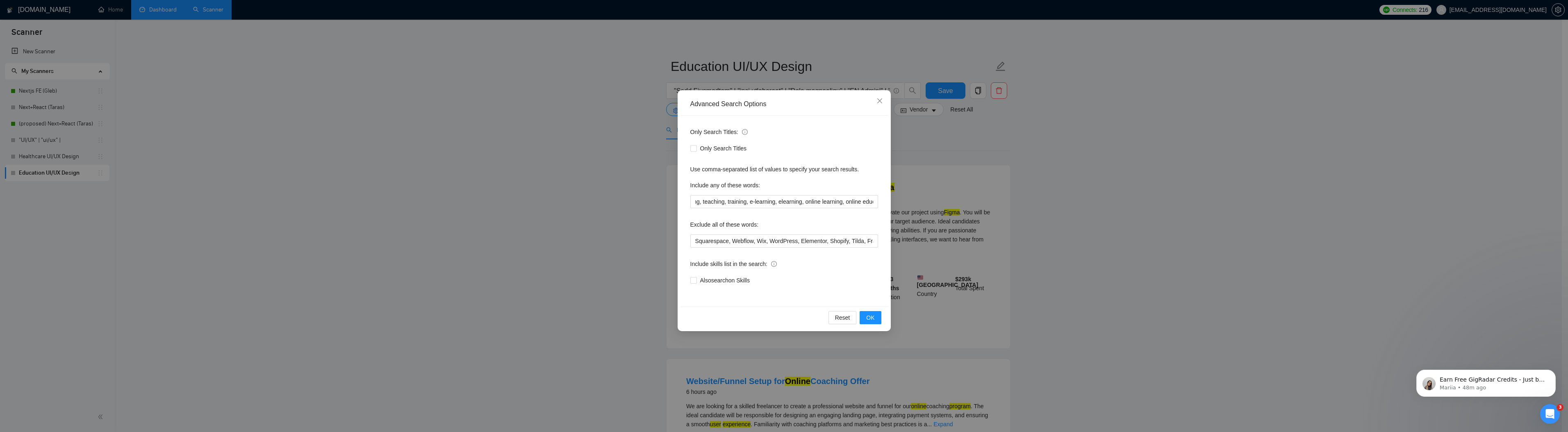
click at [805, 227] on div "Exclude all of these words:" at bounding box center [784, 226] width 188 height 17
click at [804, 238] on input "Squarespace, Webflow, Wix, WordPress, Elementor, Shopify, Tilda, Framer, Weebly…" at bounding box center [784, 241] width 188 height 13
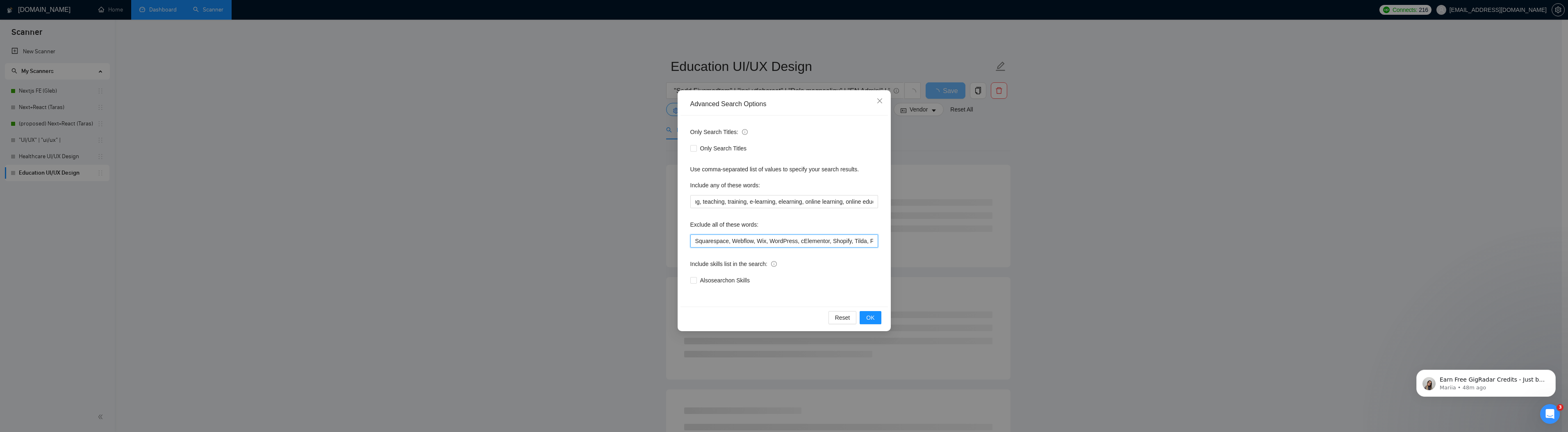
type input "Squarespace, Webflow, Wix, WordPress, Elementor, Shopify, Tilda, Framer, Weebly…"
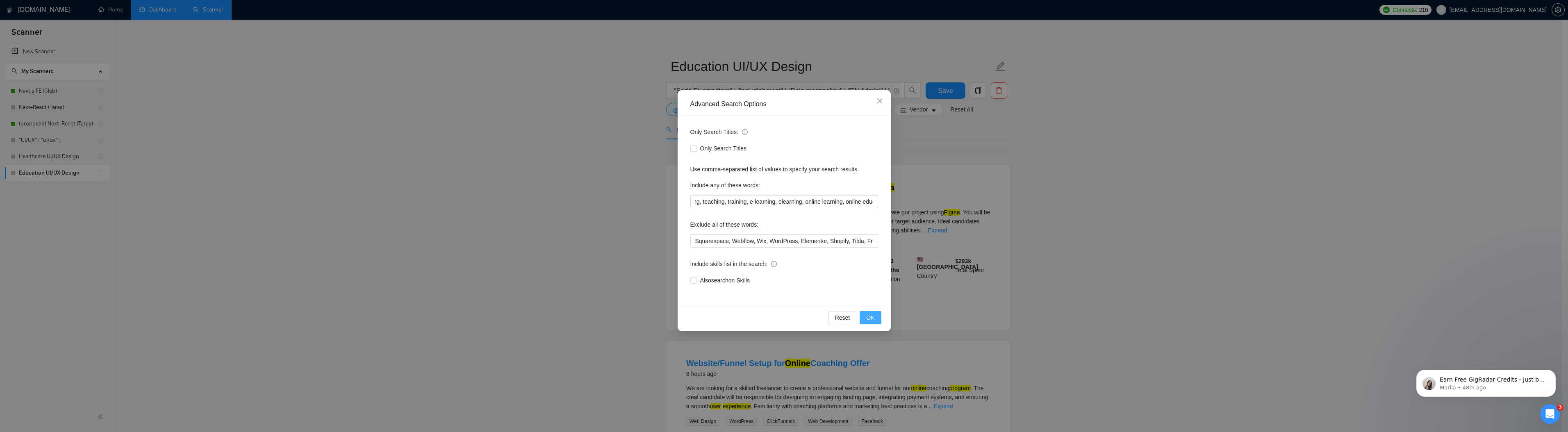
click at [873, 317] on span "OK" at bounding box center [870, 317] width 8 height 9
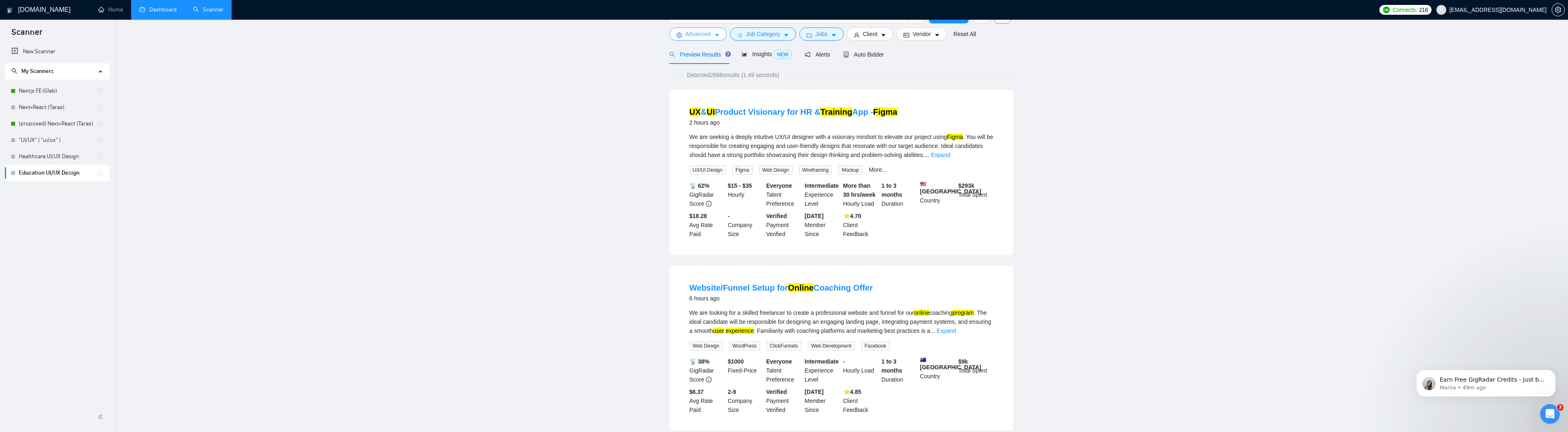
scroll to position [0, 0]
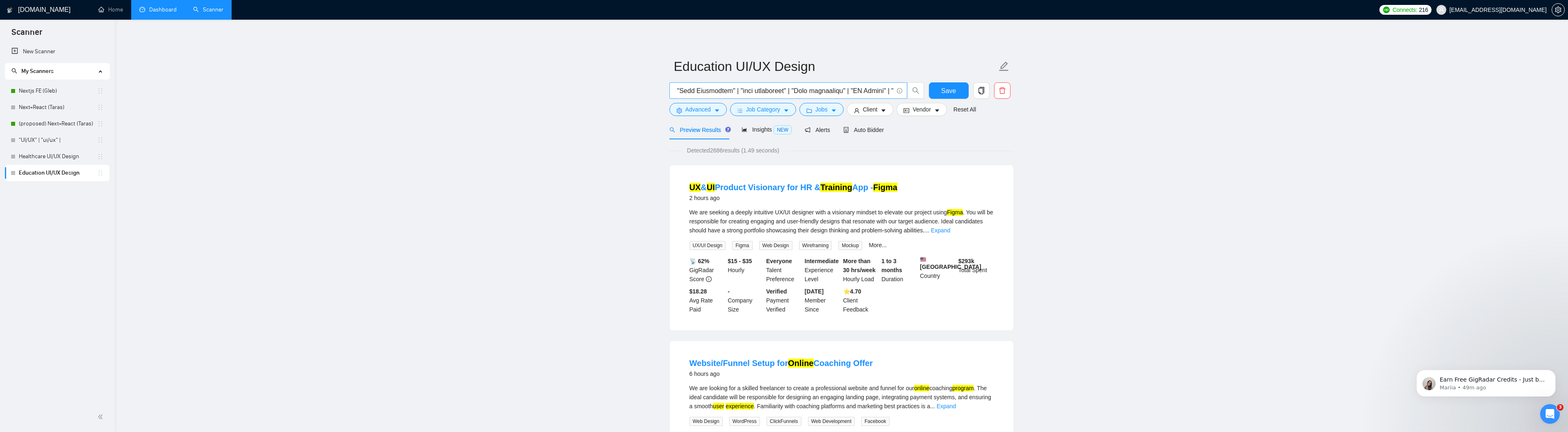
click at [741, 95] on input "text" at bounding box center [784, 91] width 219 height 11
click at [694, 106] on span "Advanced" at bounding box center [698, 109] width 26 height 9
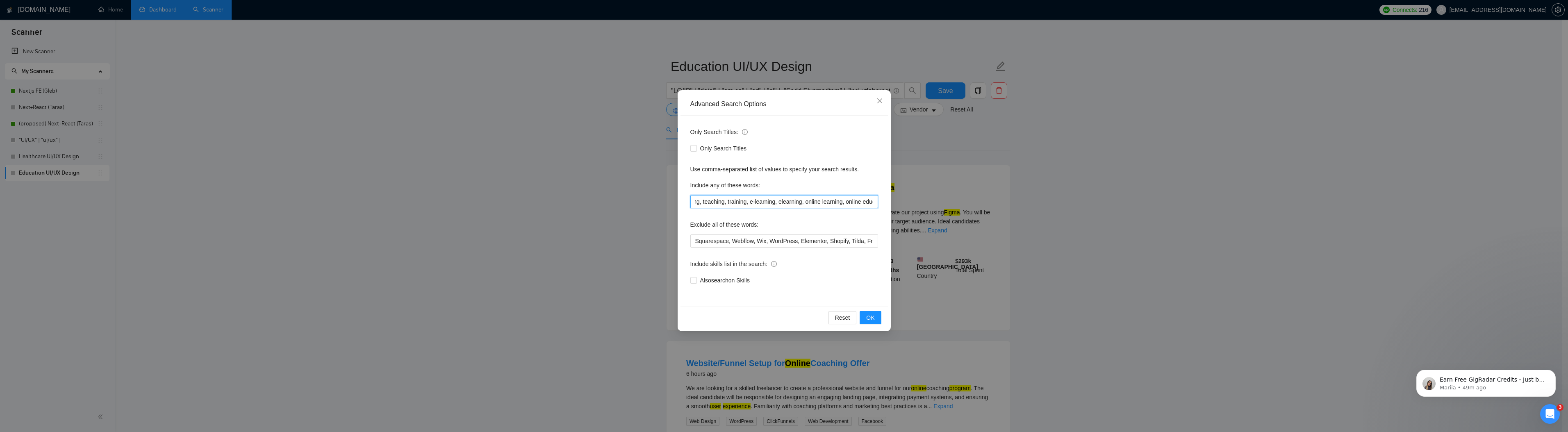
click at [738, 202] on input "education, learning, teaching, training, e-learning, elearning, online learning…" at bounding box center [784, 201] width 188 height 13
click at [793, 189] on div "Include any of these words:" at bounding box center [784, 187] width 188 height 17
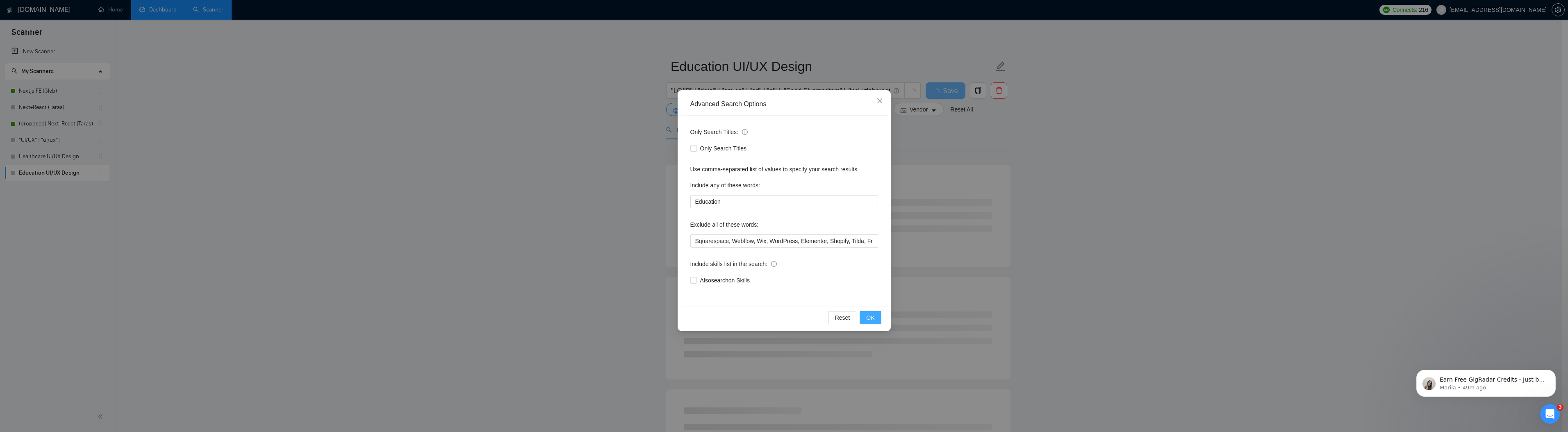
click at [869, 317] on span "OK" at bounding box center [870, 317] width 8 height 9
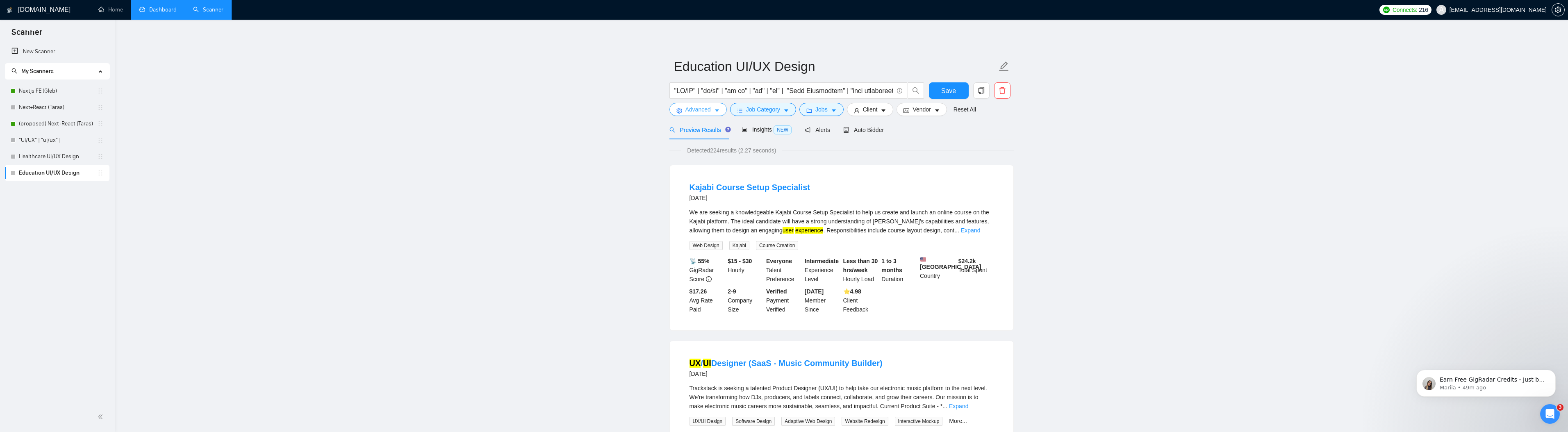
click at [709, 112] on span "Advanced" at bounding box center [698, 109] width 26 height 9
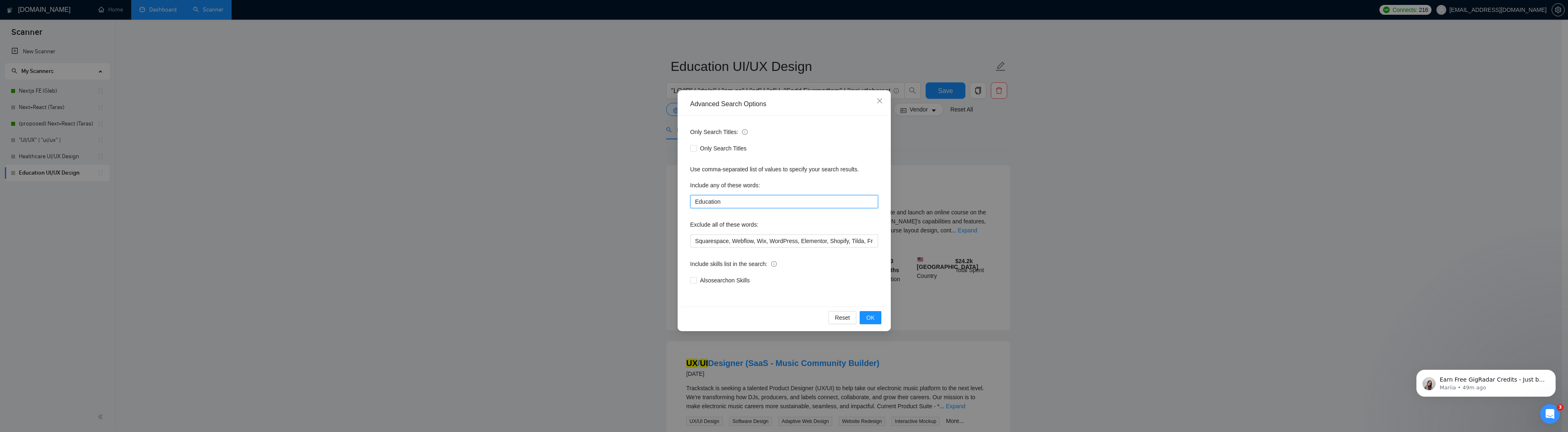
click at [768, 204] on input "Education" at bounding box center [784, 201] width 188 height 13
click at [744, 201] on input "Education" at bounding box center [784, 201] width 188 height 13
click at [729, 201] on input "Education, Learnig, Teaching" at bounding box center [784, 201] width 188 height 13
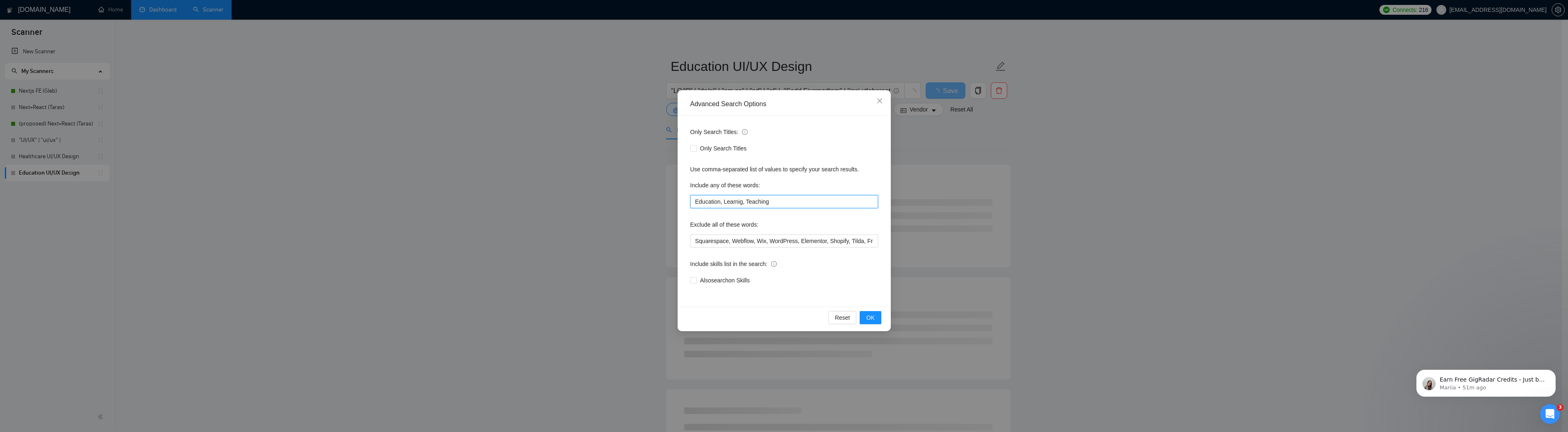
click at [734, 202] on input "Education, Learnig, Teaching" at bounding box center [784, 201] width 188 height 13
click at [793, 199] on input "Education, Learning, Teaching" at bounding box center [784, 201] width 188 height 13
click at [861, 295] on div "Only Search Titles: Only Search Titles Use comma-separated list of values to sp…" at bounding box center [784, 210] width 207 height 191
click at [870, 320] on span "OK" at bounding box center [870, 317] width 8 height 9
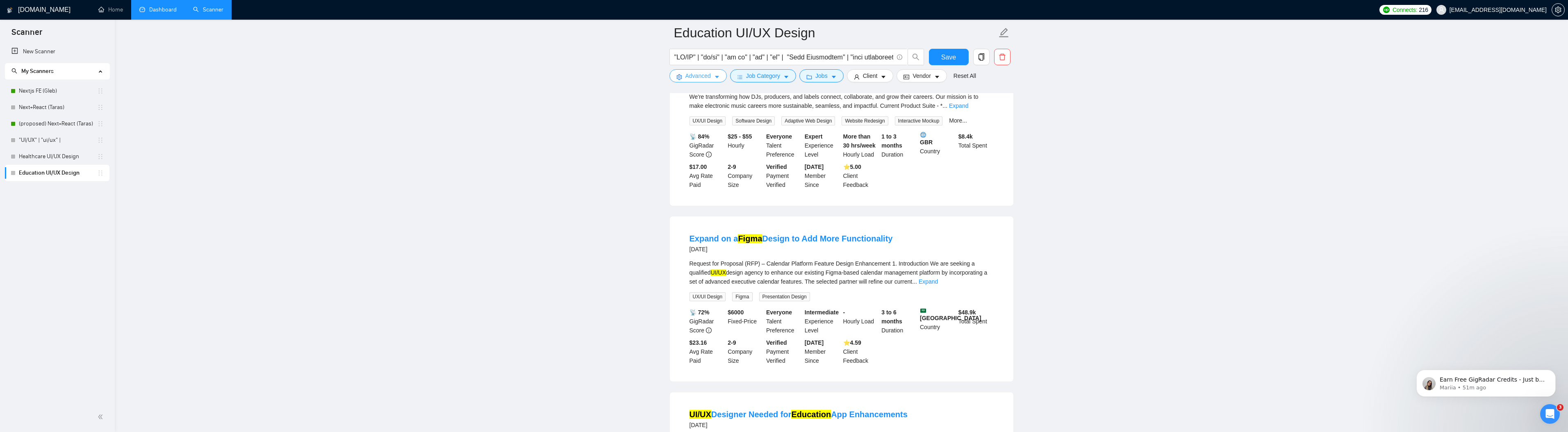
scroll to position [657, 0]
click at [989, 300] on div "Request for Proposal (RFP) – Calendar Platform Feature Design Enhancement 1. In…" at bounding box center [841, 282] width 304 height 42
click at [938, 286] on link "Expand" at bounding box center [928, 283] width 20 height 7
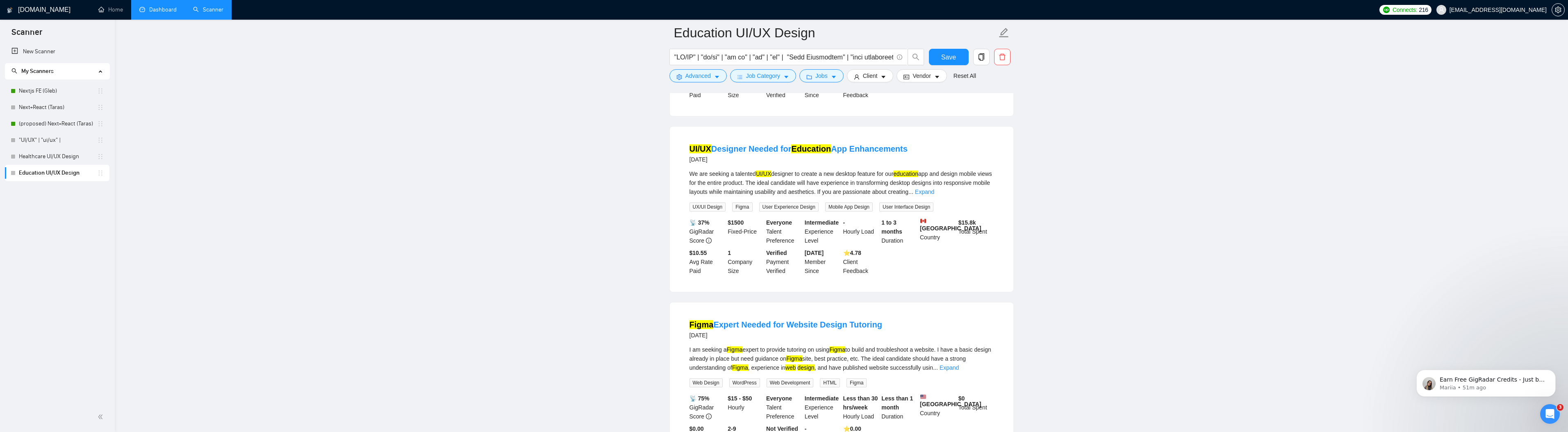
scroll to position [1214, 0]
click at [983, 195] on div "We are seeking a talented UI/UX designer to create a new desktop feature for ou…" at bounding box center [841, 181] width 304 height 27
click at [934, 194] on link "Expand" at bounding box center [925, 190] width 20 height 7
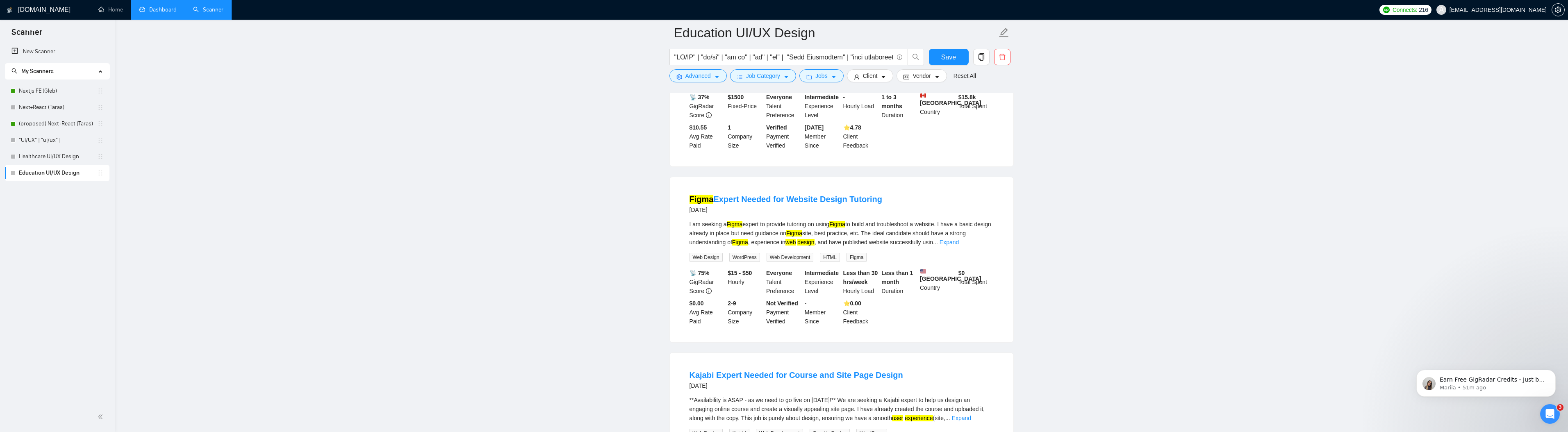
scroll to position [1346, 0]
click at [976, 262] on div "I am seeking a Figma expert to provide tutoring on using Figma to build and tro…" at bounding box center [841, 241] width 304 height 42
click at [959, 247] on link "Expand" at bounding box center [950, 243] width 20 height 7
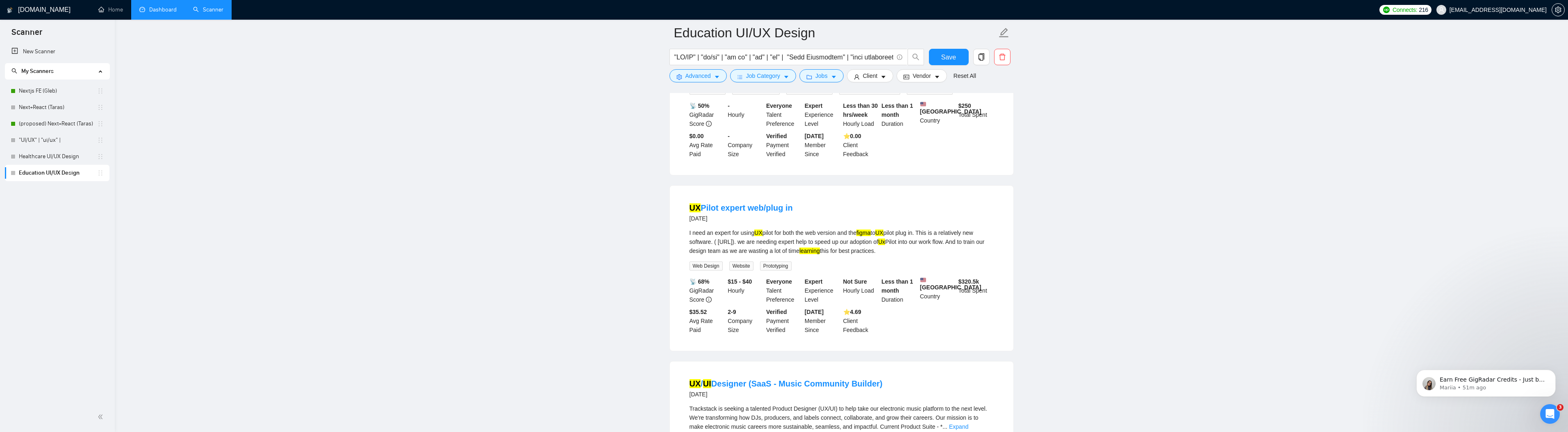
scroll to position [0, 0]
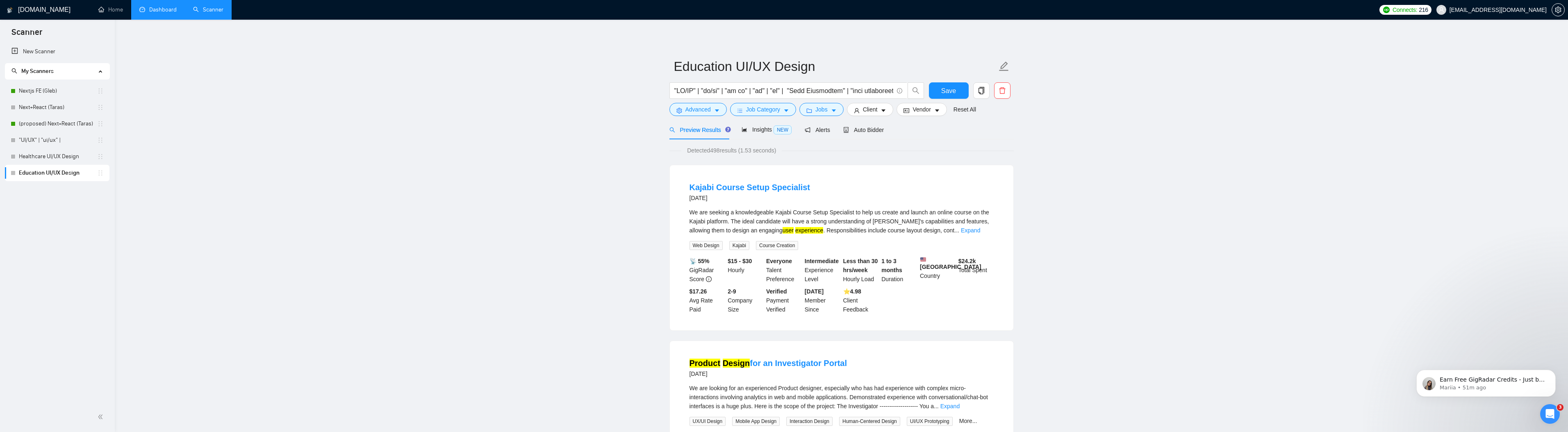
click at [714, 152] on span "Detected 498 results (1.53 seconds)" at bounding box center [731, 150] width 100 height 9
click at [710, 110] on span "Advanced" at bounding box center [698, 109] width 26 height 9
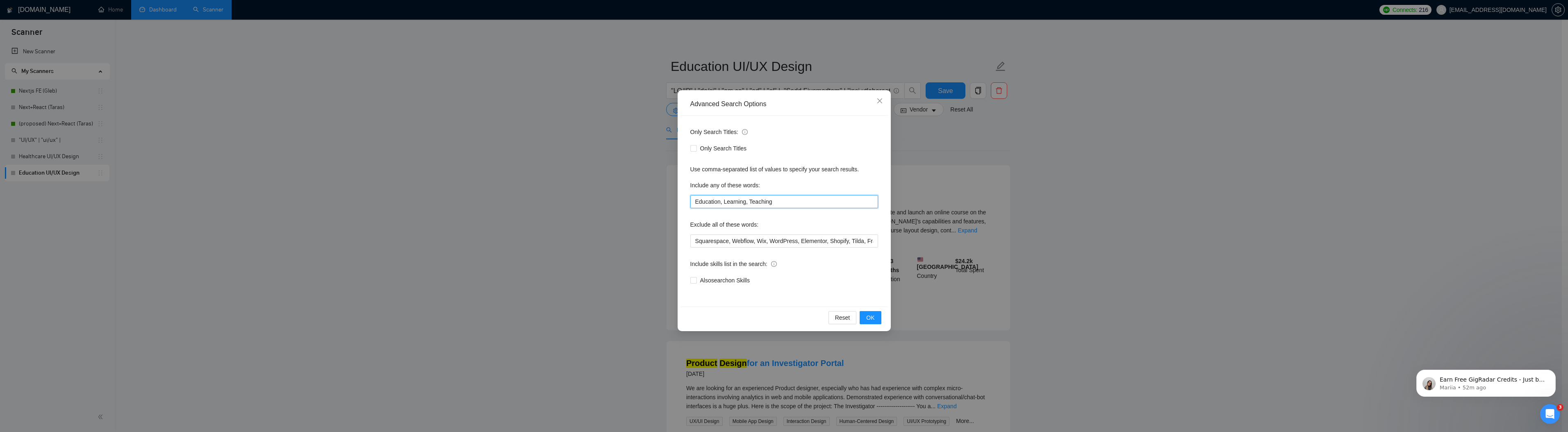
click at [809, 203] on input "Education, Learning, Teaching" at bounding box center [784, 201] width 188 height 13
click at [847, 202] on input "Education, Learning, Teaching, Webinars, Webinar, Courses, Course, Quizz, Quizes" at bounding box center [784, 201] width 188 height 13
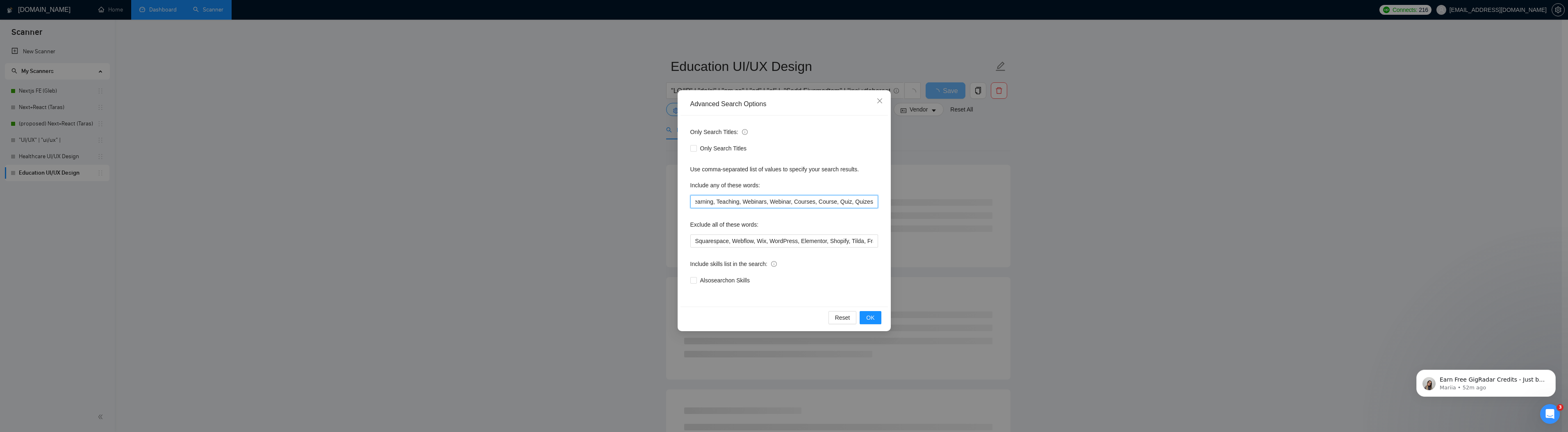
scroll to position [0, 38]
click at [868, 204] on input "Education, Learning, Teaching, Webinars, Webinar, Courses, Course, Quiz, Quizes" at bounding box center [784, 201] width 188 height 13
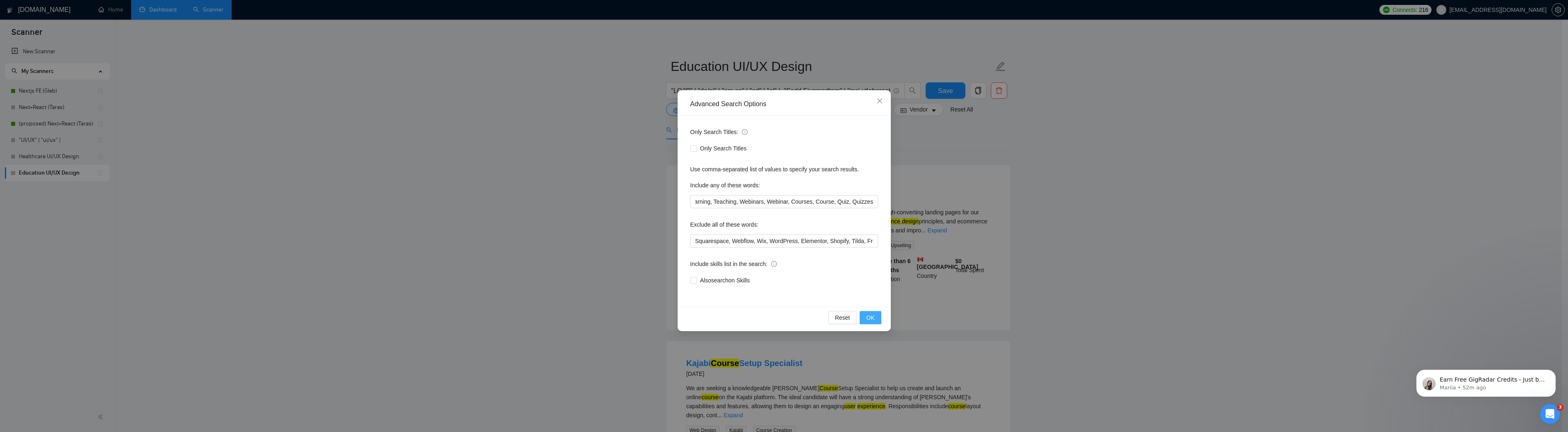
scroll to position [0, 0]
click at [867, 318] on span "OK" at bounding box center [870, 317] width 8 height 9
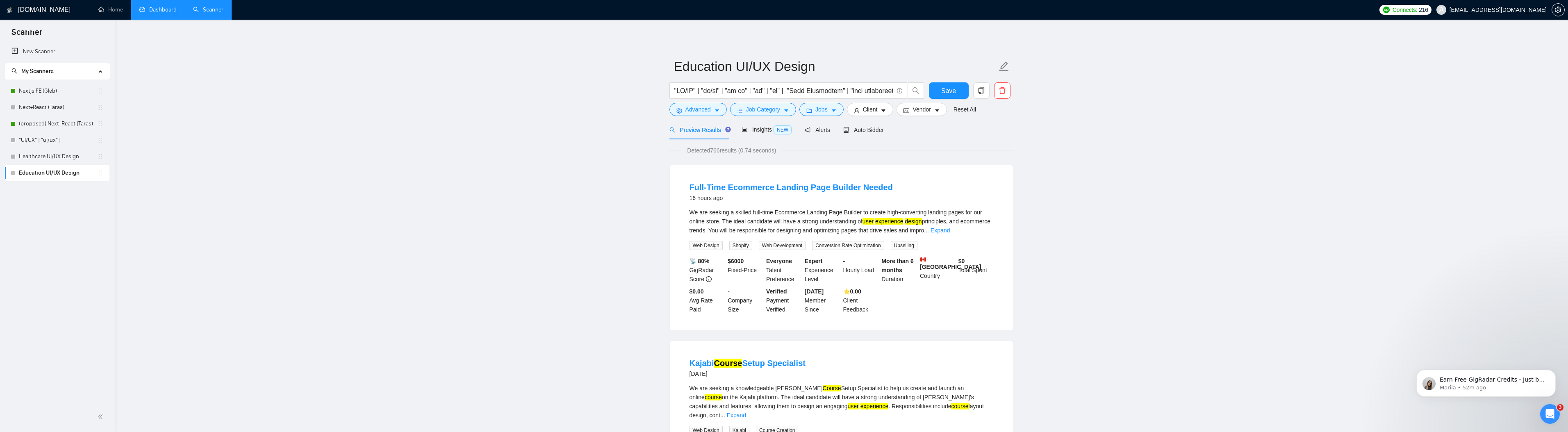
click at [719, 148] on span "Detected 766 results (0.74 seconds)" at bounding box center [731, 150] width 100 height 9
click at [950, 228] on link "Expand" at bounding box center [940, 230] width 20 height 7
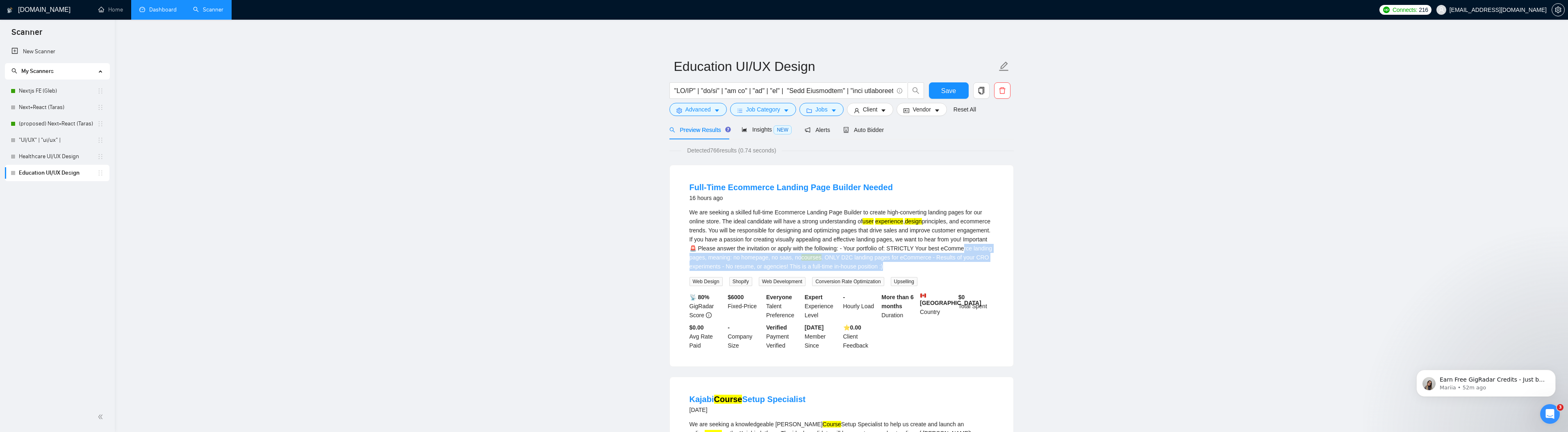
drag, startPoint x: 765, startPoint y: 257, endPoint x: 775, endPoint y: 277, distance: 22.4
click at [775, 271] on div "We are seeking a skilled full-time Ecommerce Landing Page Builder to create hig…" at bounding box center [841, 240] width 304 height 63
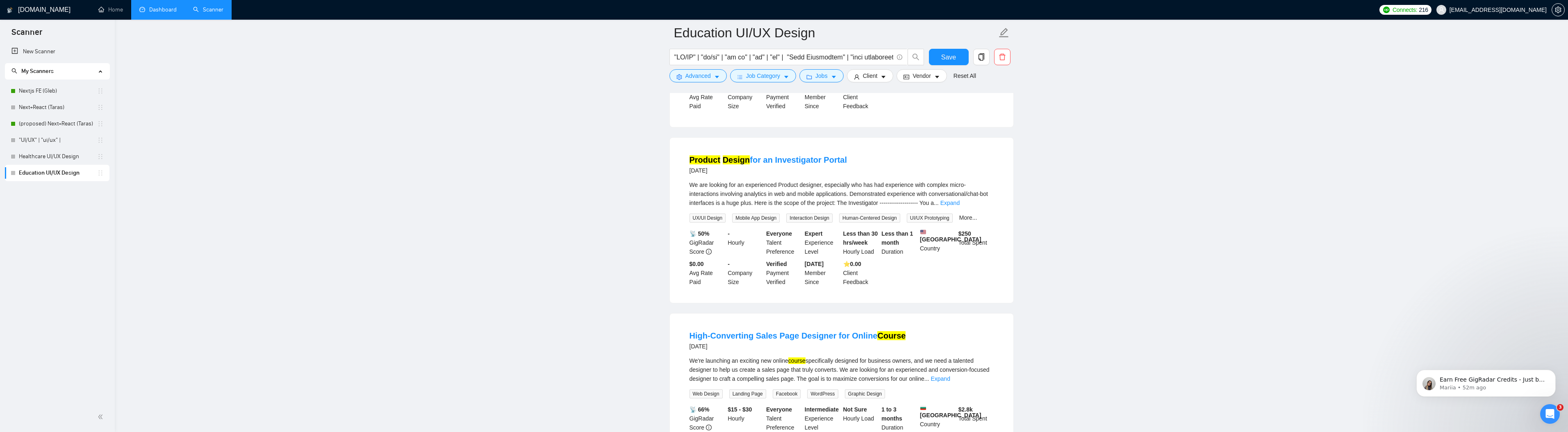
scroll to position [431, 0]
click at [959, 206] on link "Expand" at bounding box center [950, 202] width 20 height 7
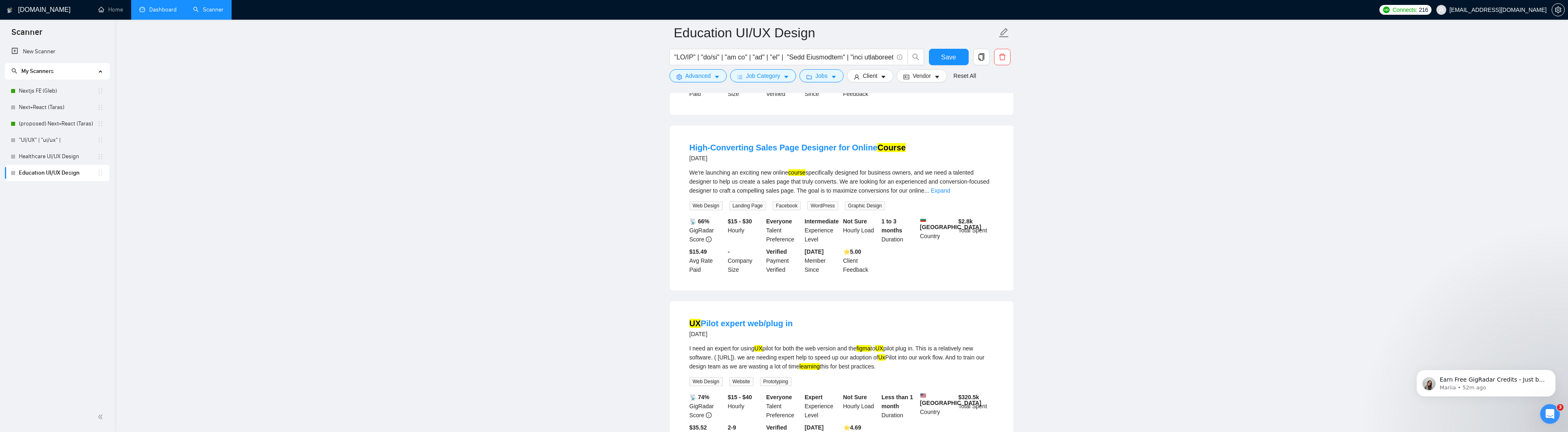
scroll to position [927, 0]
click at [950, 192] on link "Expand" at bounding box center [940, 188] width 20 height 7
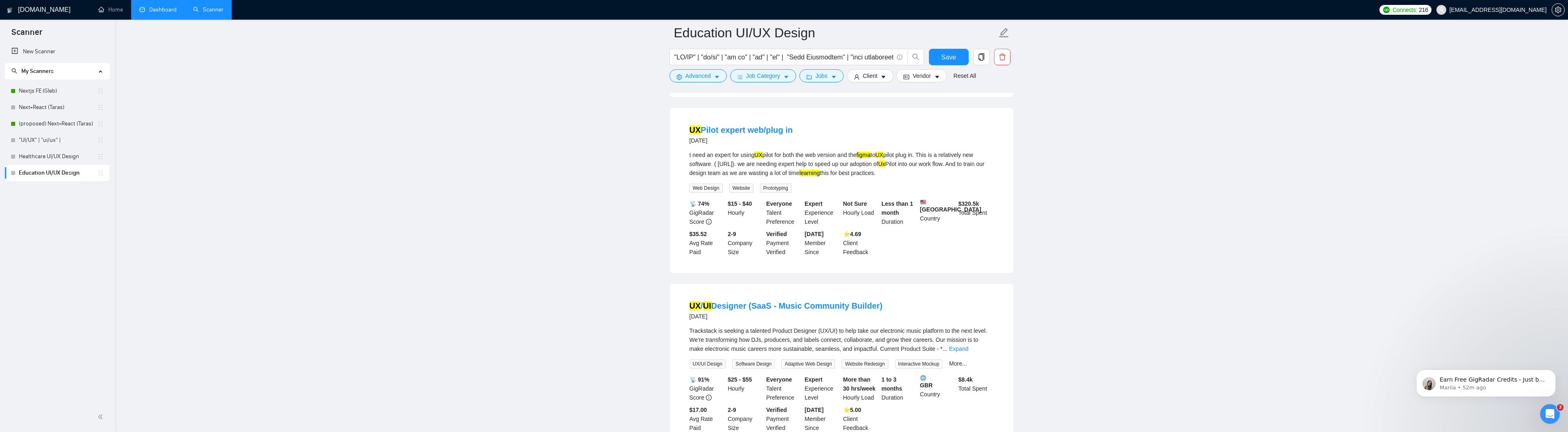
scroll to position [1218, 0]
click at [711, 74] on button "Advanced" at bounding box center [698, 75] width 57 height 13
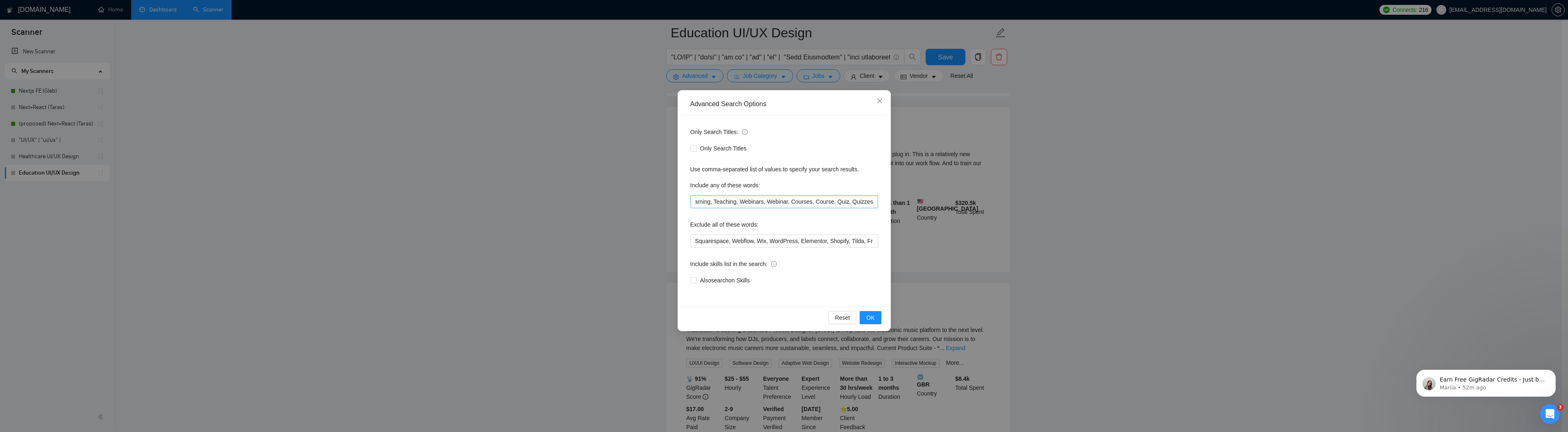
scroll to position [0, 40]
click at [799, 204] on input "Education, Learning, Teaching, Webinars, Webinar, Courses, Course, Quiz, Quizzes" at bounding box center [784, 201] width 188 height 13
click at [827, 201] on input "Education, Learning, Teaching, Webinars, Webinar, Course, Quiz, Quizzes" at bounding box center [784, 201] width 188 height 13
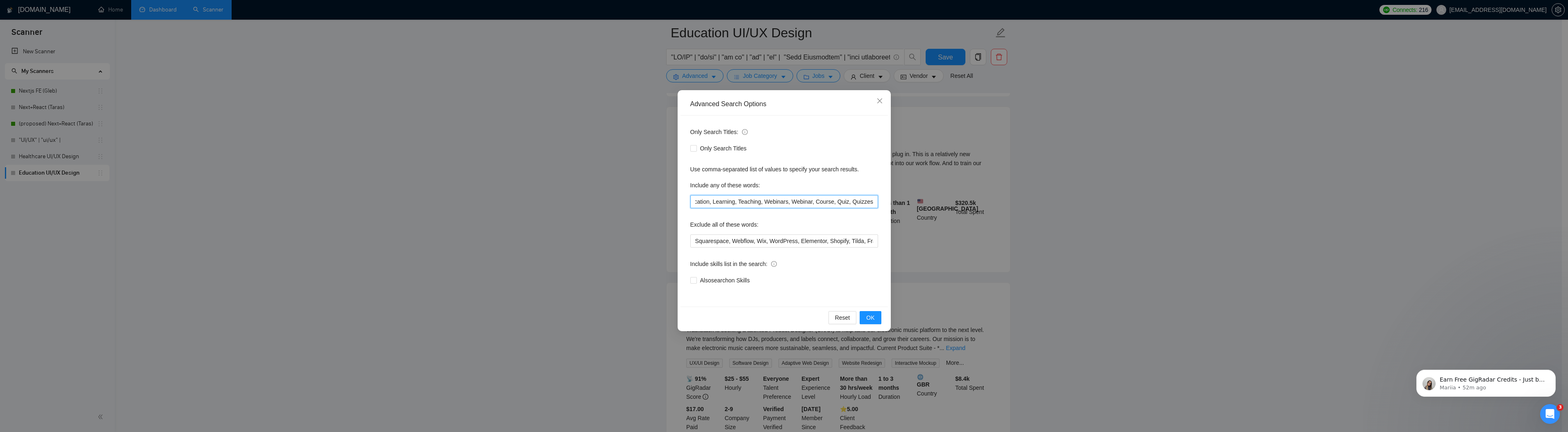
click at [827, 201] on input "Education, Learning, Teaching, Webinars, Webinar, Course, Quiz, Quizzes" at bounding box center [784, 201] width 188 height 13
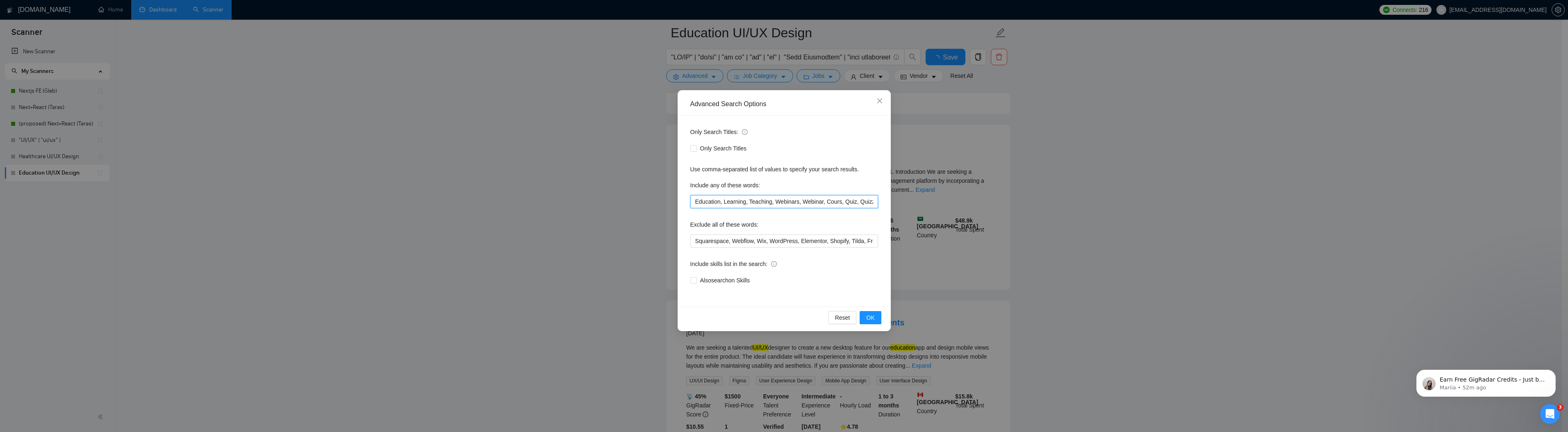
scroll to position [1218, 0]
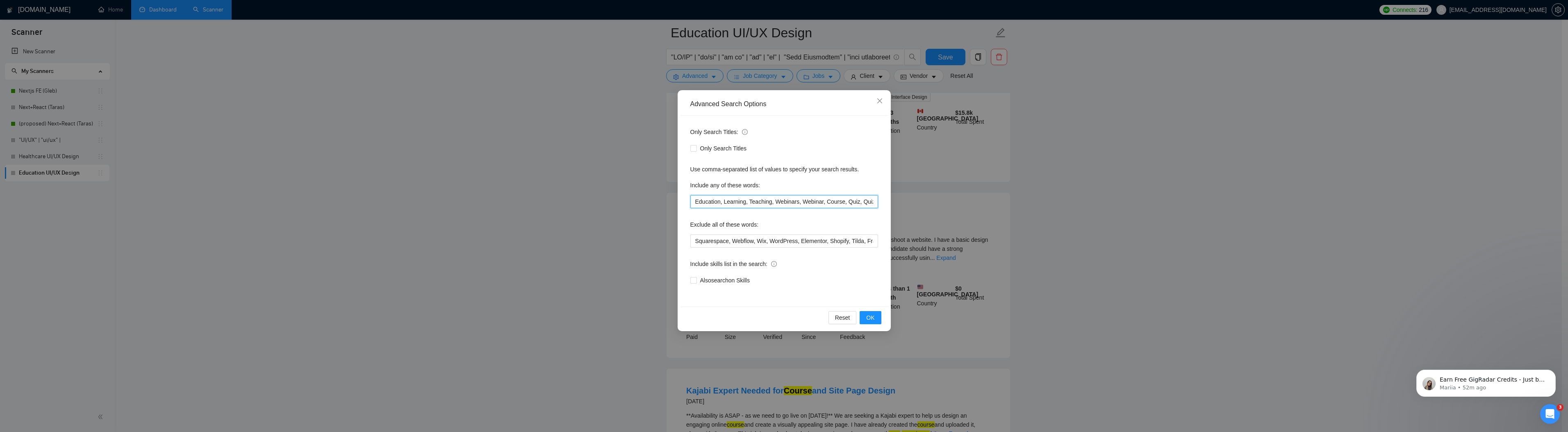
click at [729, 202] on input "Education, Learning, Teaching, Webinars, Webinar, Course, Quiz, Quizzes" at bounding box center [784, 201] width 188 height 13
type input "Education, Learning, Teaching, Webinars, Webinar, Course, Quiz, Quizzes"
click at [880, 317] on button "OK" at bounding box center [870, 317] width 21 height 13
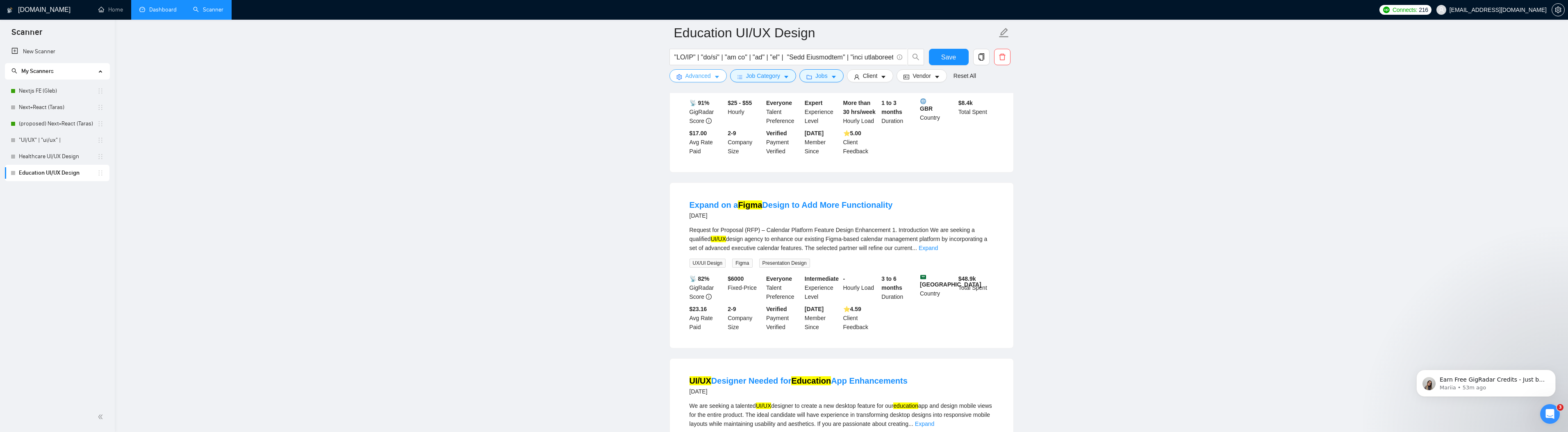
scroll to position [682, 0]
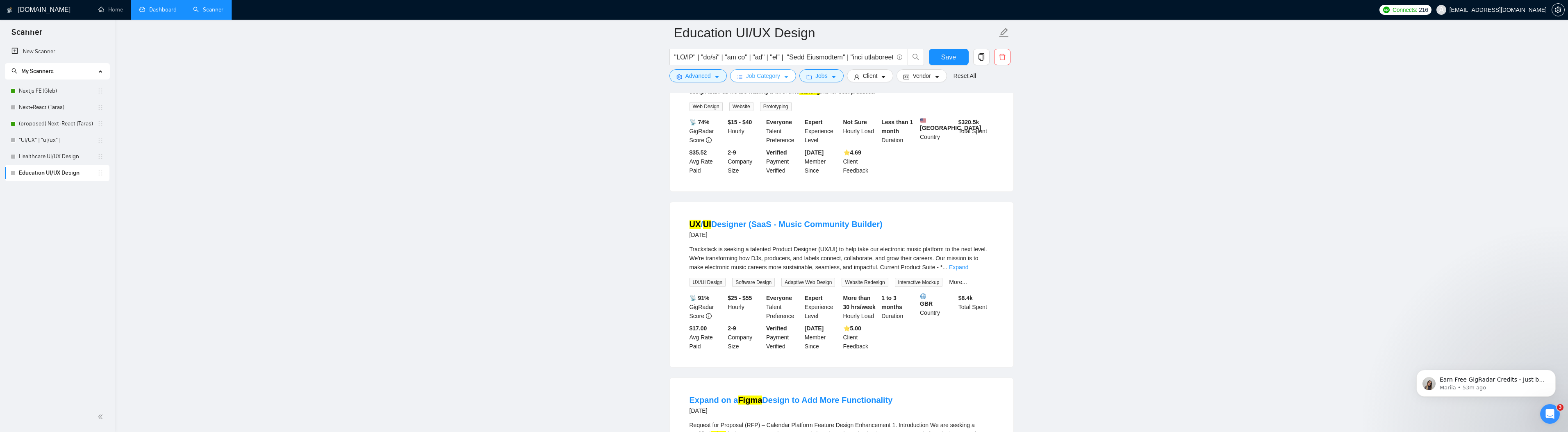
click at [767, 72] on span "Job Category" at bounding box center [763, 76] width 34 height 9
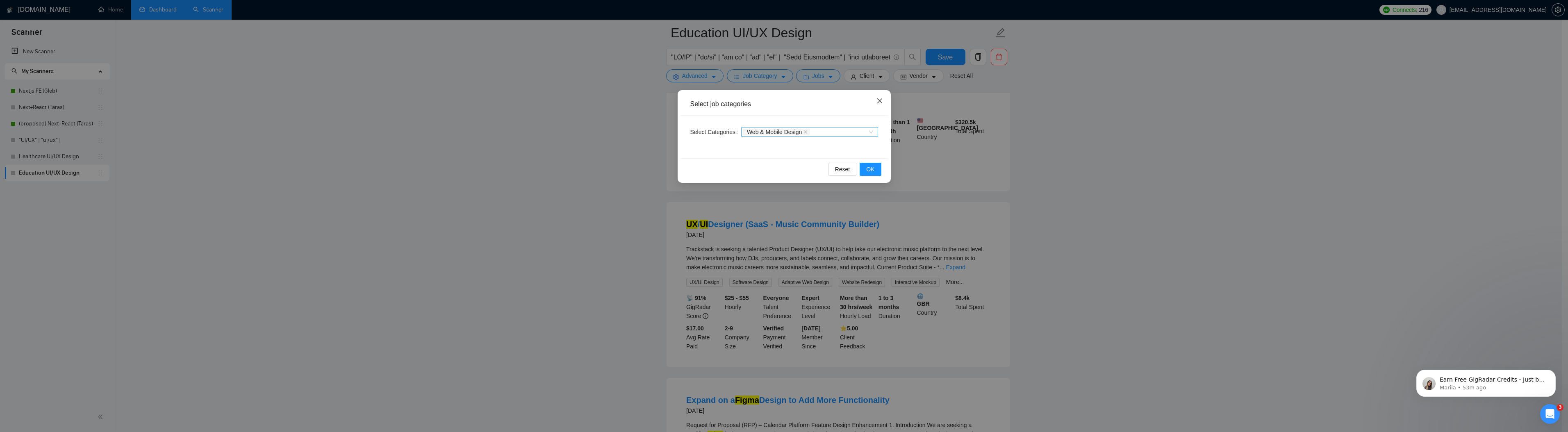
click at [873, 97] on span "Close" at bounding box center [879, 101] width 22 height 22
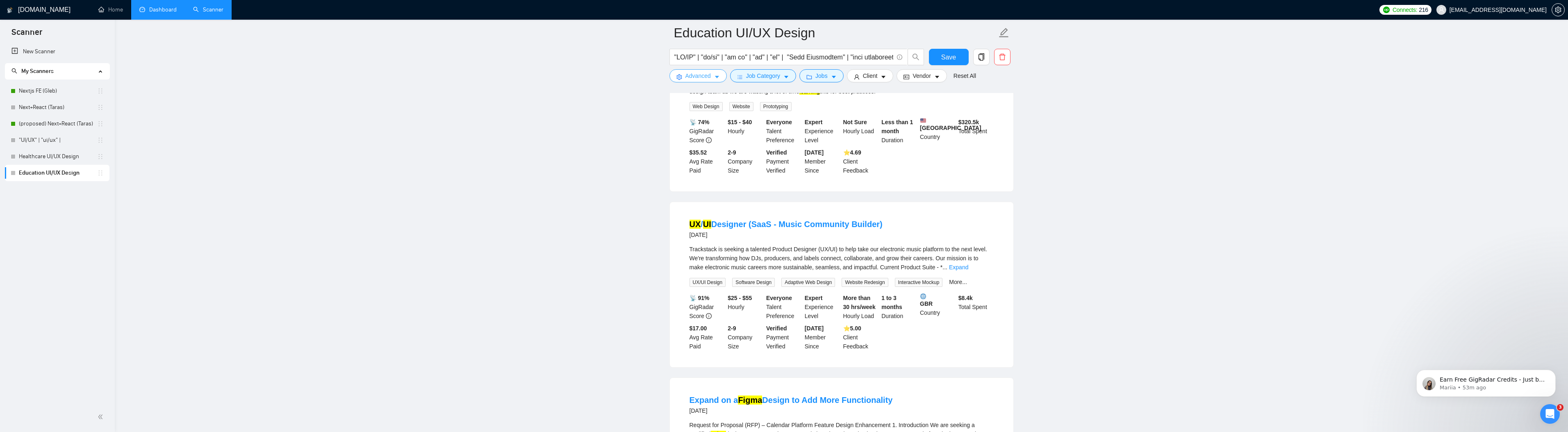
click at [698, 79] on span "Advanced" at bounding box center [698, 76] width 26 height 9
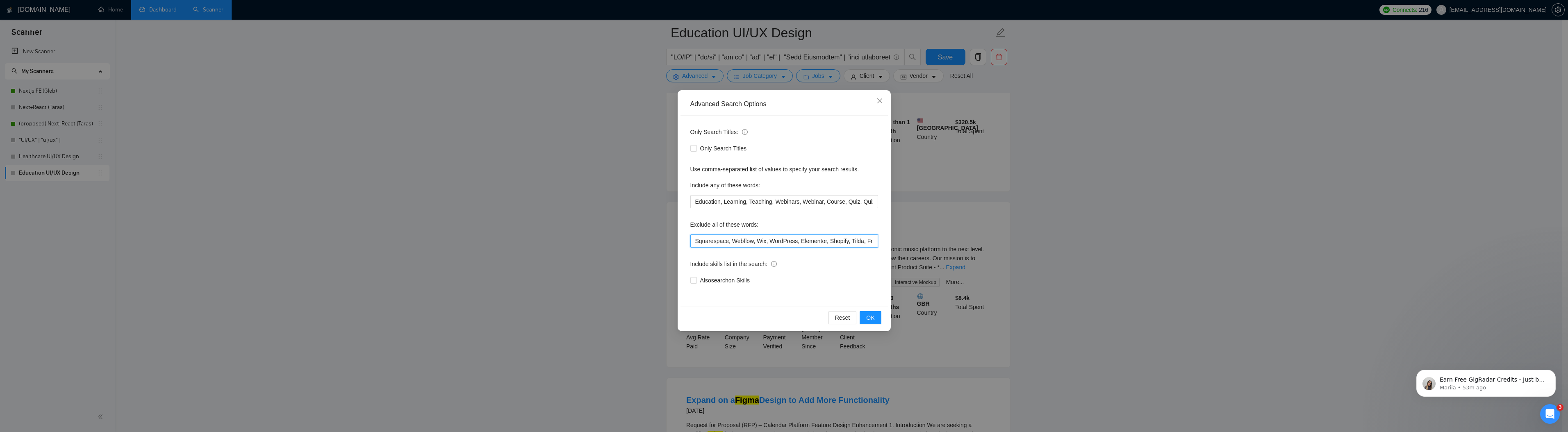
click at [737, 238] on input "Squarespace, Webflow, Wix, WordPress, Elementor, Shopify, Tilda, Framer, Weebly…" at bounding box center [784, 241] width 188 height 13
click at [871, 313] on span "OK" at bounding box center [870, 317] width 8 height 9
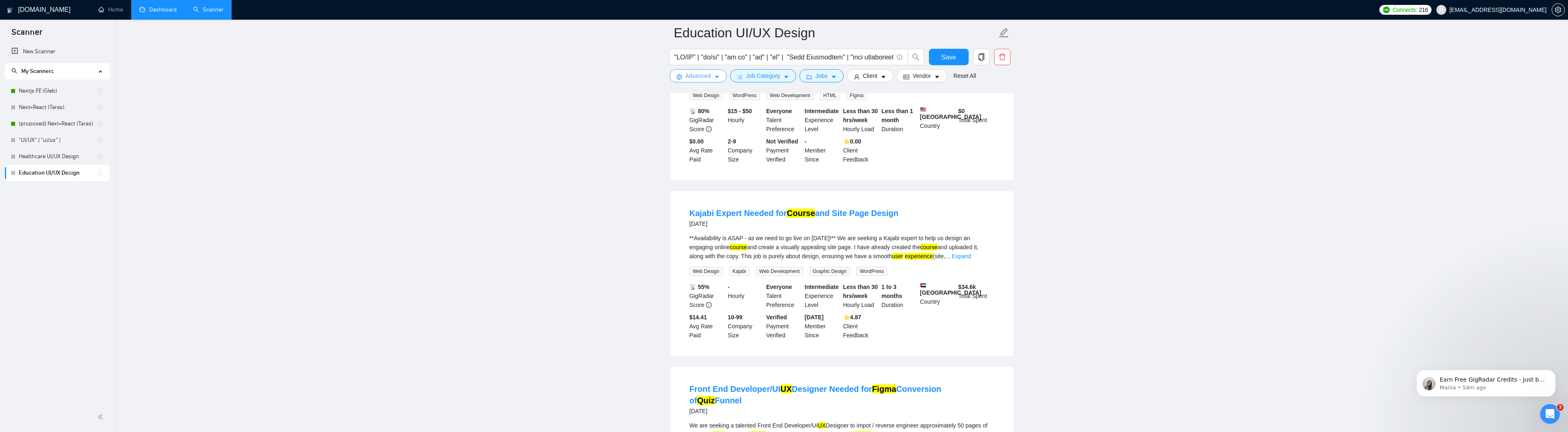
scroll to position [1397, 0]
drag, startPoint x: 684, startPoint y: 225, endPoint x: 712, endPoint y: 227, distance: 28.1
click at [712, 225] on li "Kajabi Expert Needed for Course and Site Page Design [DATE] **Availability is A…" at bounding box center [841, 272] width 324 height 146
copy link "Kajabi"
click at [758, 77] on span "Job Category" at bounding box center [763, 76] width 34 height 9
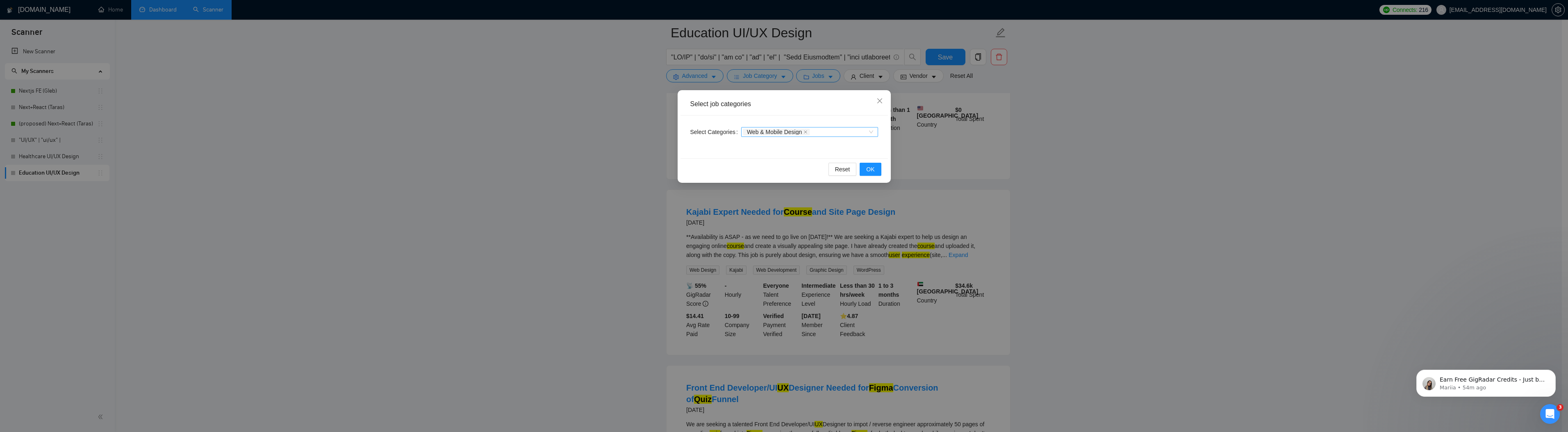
click at [713, 66] on div "Select job categories Select Categories Web & Mobile Design Reset OK" at bounding box center [784, 216] width 1568 height 432
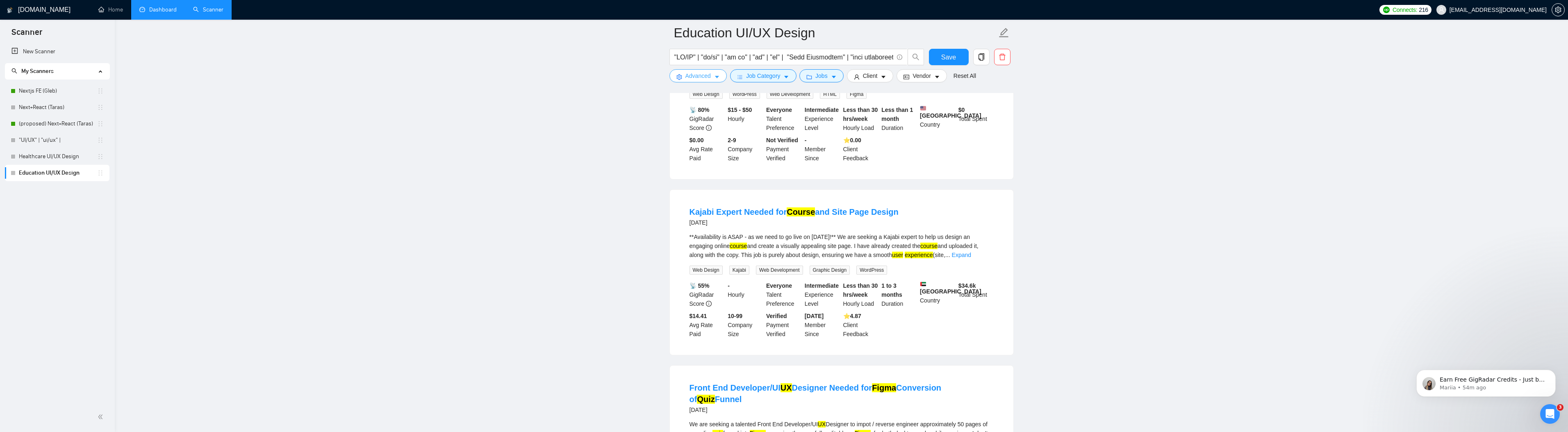
click at [704, 73] on span "Advanced" at bounding box center [698, 76] width 26 height 9
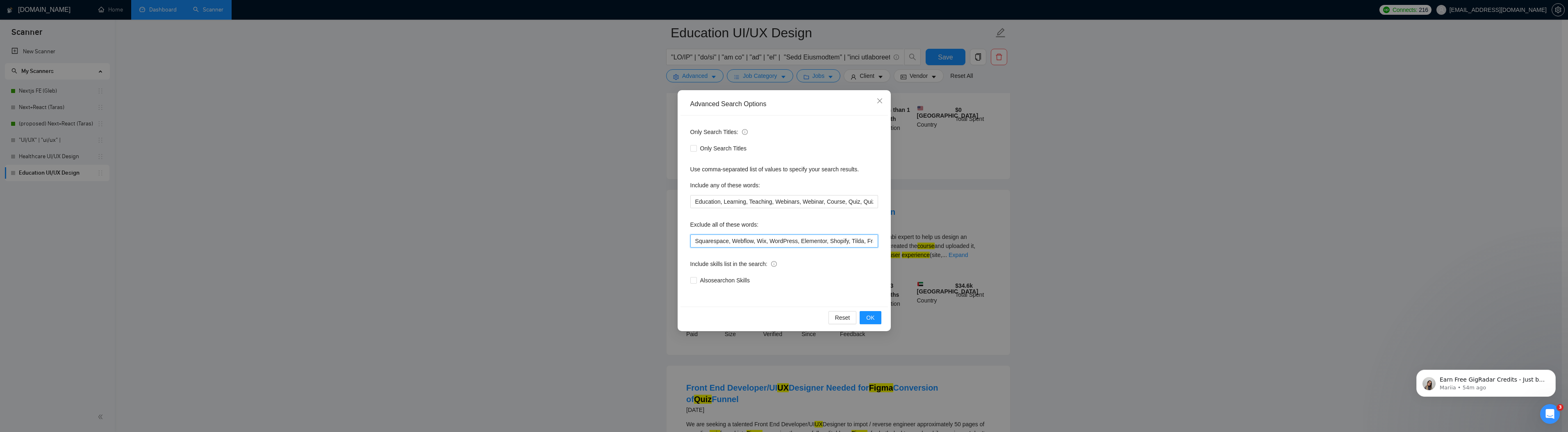
click at [692, 246] on input "Squarespace, Webflow, Wix, WordPress, Elementor, Shopify, Tilda, Framer, Weebly…" at bounding box center [784, 241] width 188 height 13
click at [695, 241] on input "Squarespace, Webflow, Wix, WordPress, Elementor, Shopify, Tilda, Framer, Weebly…" at bounding box center [784, 241] width 188 height 13
type input "Kajabi, Squarespace, Webflow, Wix, WordPress, Elementor, Shopify, Tilda, Framer…"
click at [876, 312] on button "OK" at bounding box center [870, 317] width 21 height 13
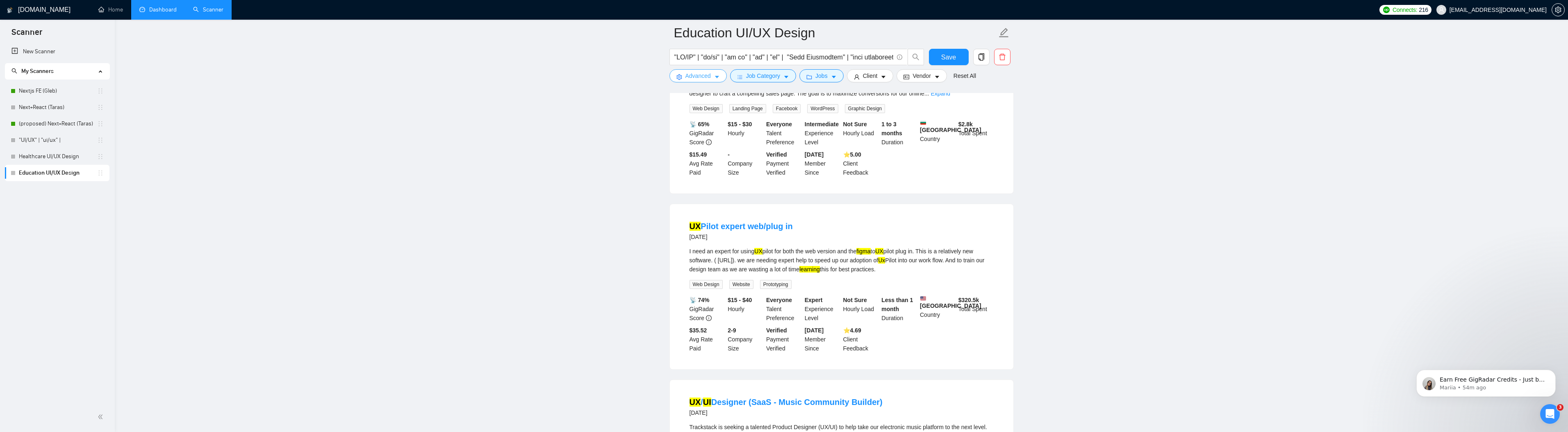
scroll to position [0, 0]
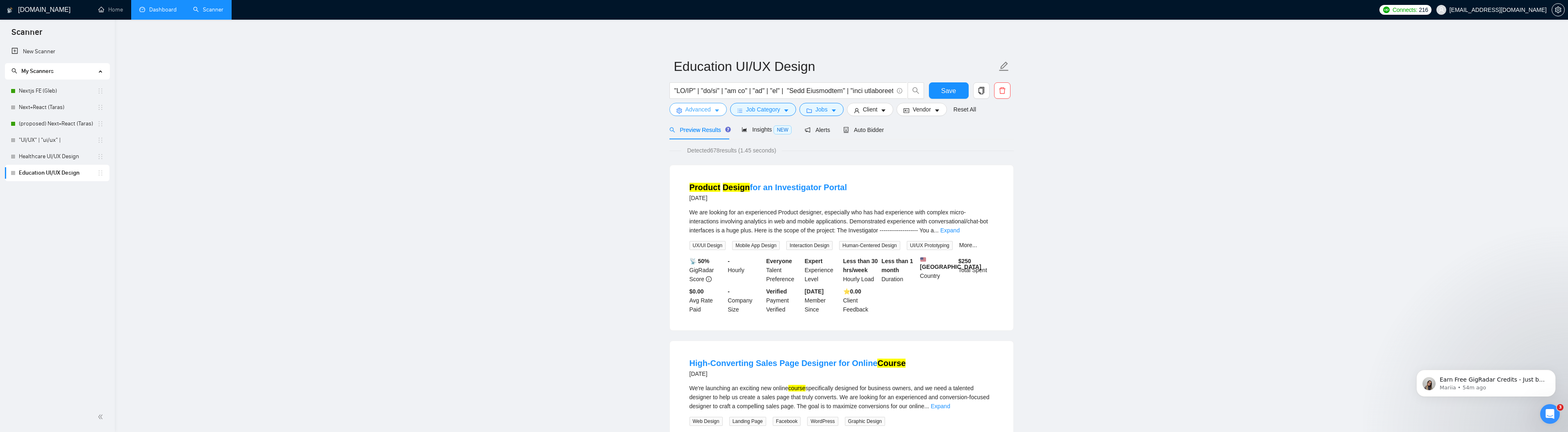
click at [704, 109] on span "Advanced" at bounding box center [698, 109] width 26 height 9
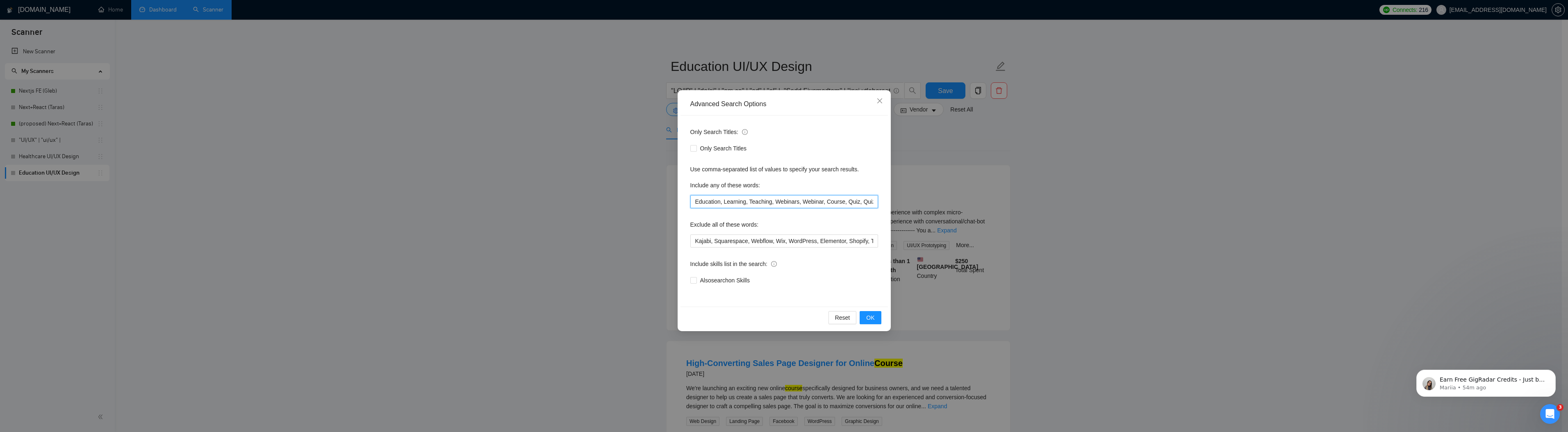
click at [695, 201] on input "Education, Learning, Teaching, Webinars, Webinar, Course, Quiz, Quizzes" at bounding box center [784, 201] width 188 height 13
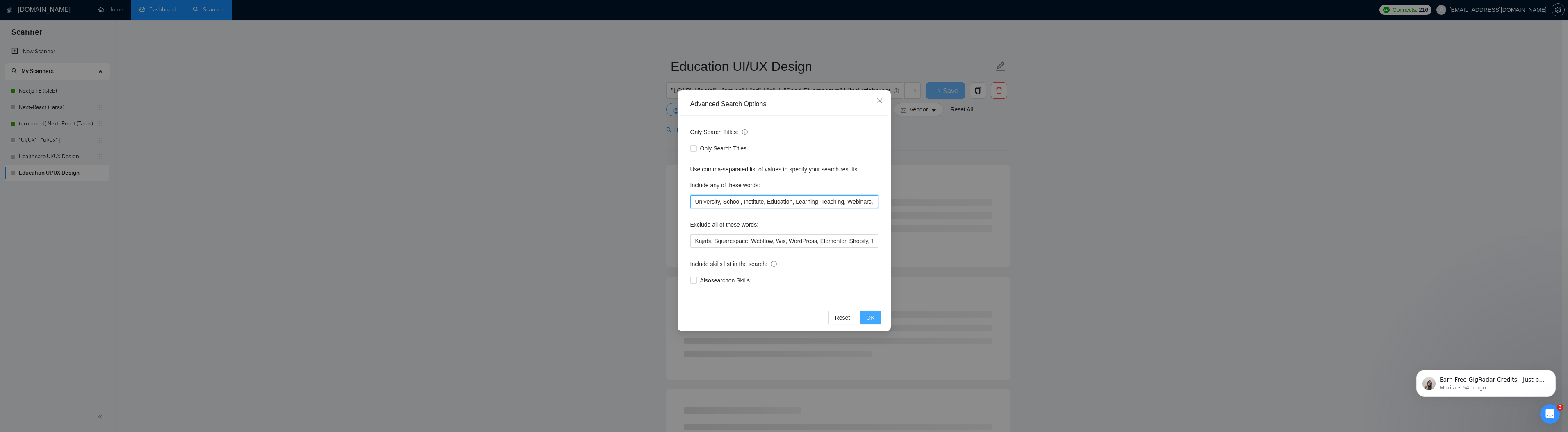
type input "University, School, Institute, Education, Learning, Teaching, Webinars, Webinar…"
click at [874, 323] on button "OK" at bounding box center [870, 317] width 21 height 13
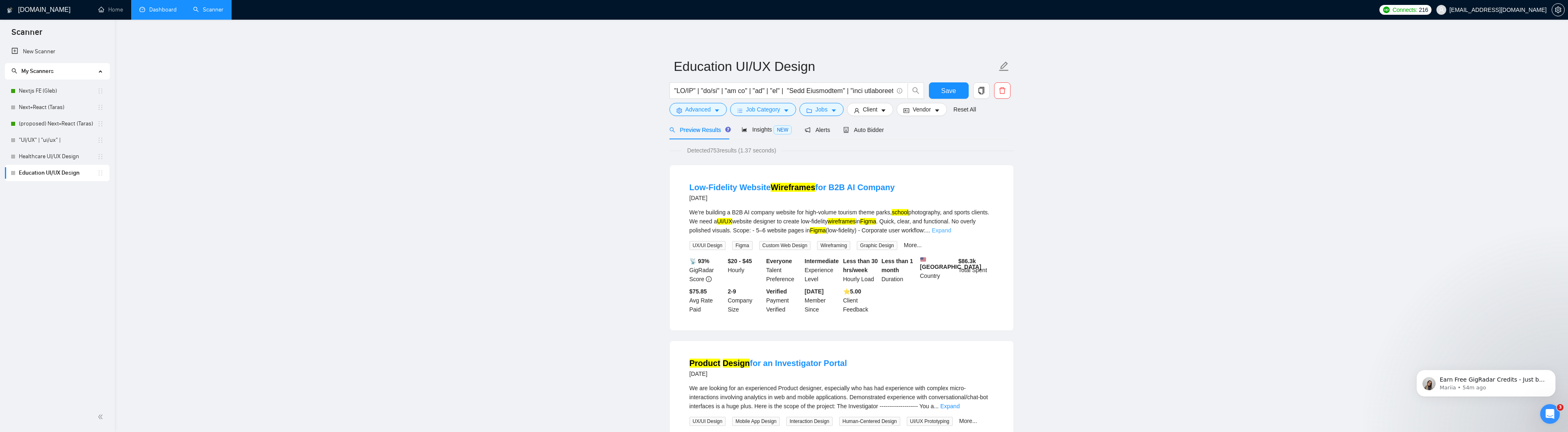
click at [951, 232] on link "Expand" at bounding box center [941, 230] width 20 height 7
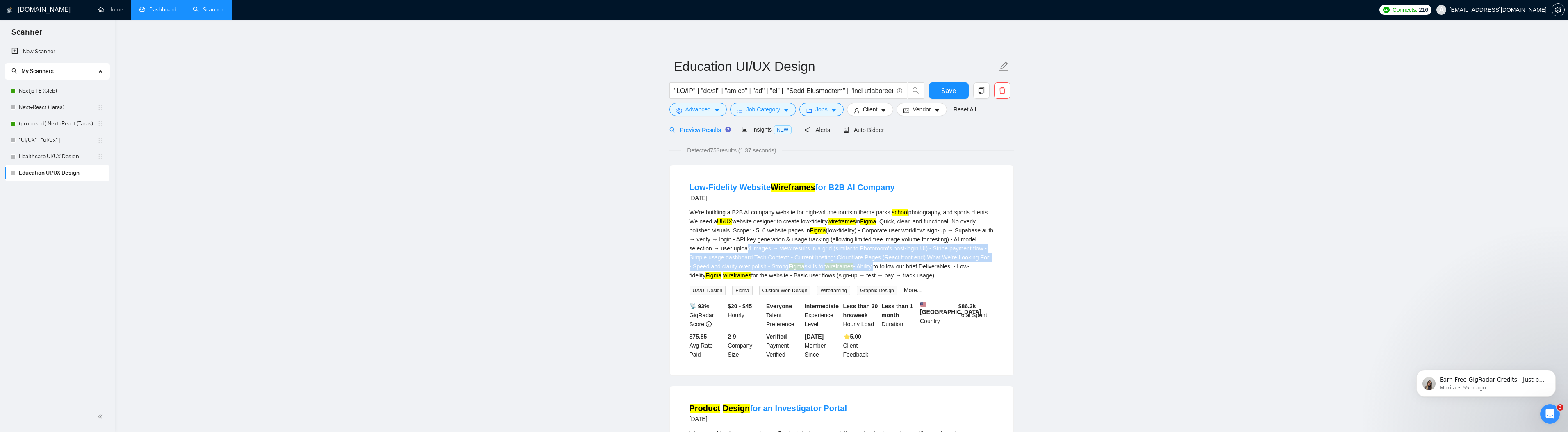
drag, startPoint x: 796, startPoint y: 246, endPoint x: 953, endPoint y: 269, distance: 158.7
click at [953, 269] on div "We’re building a B2B AI company website for high-volume tourism theme parks, sc…" at bounding box center [841, 244] width 304 height 72
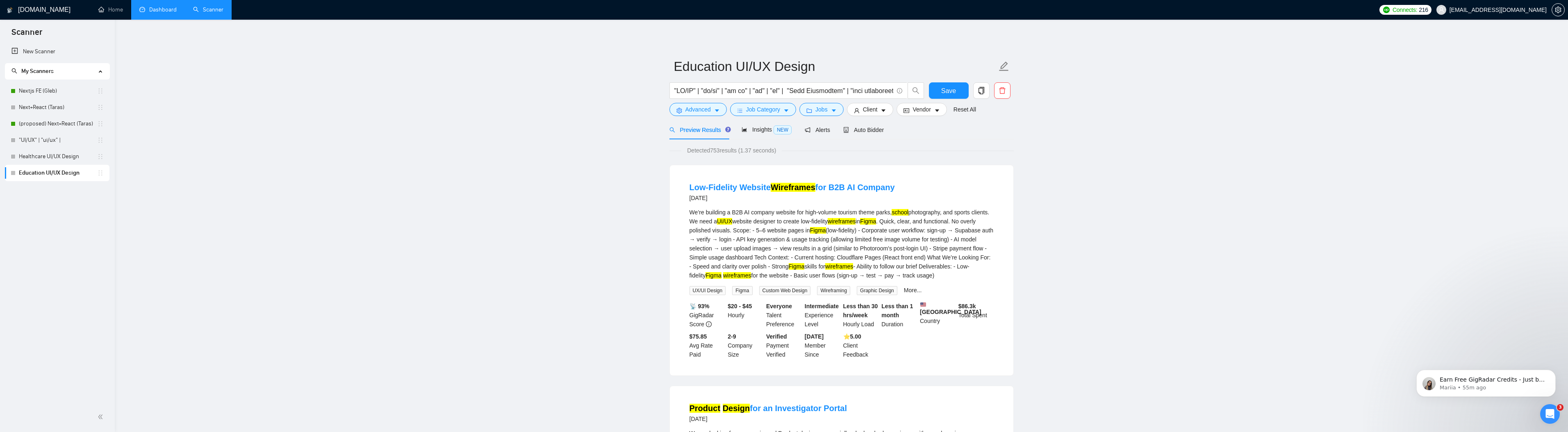
click at [945, 273] on div "We’re building a B2B AI company website for high-volume tourism theme parks, sc…" at bounding box center [841, 244] width 304 height 72
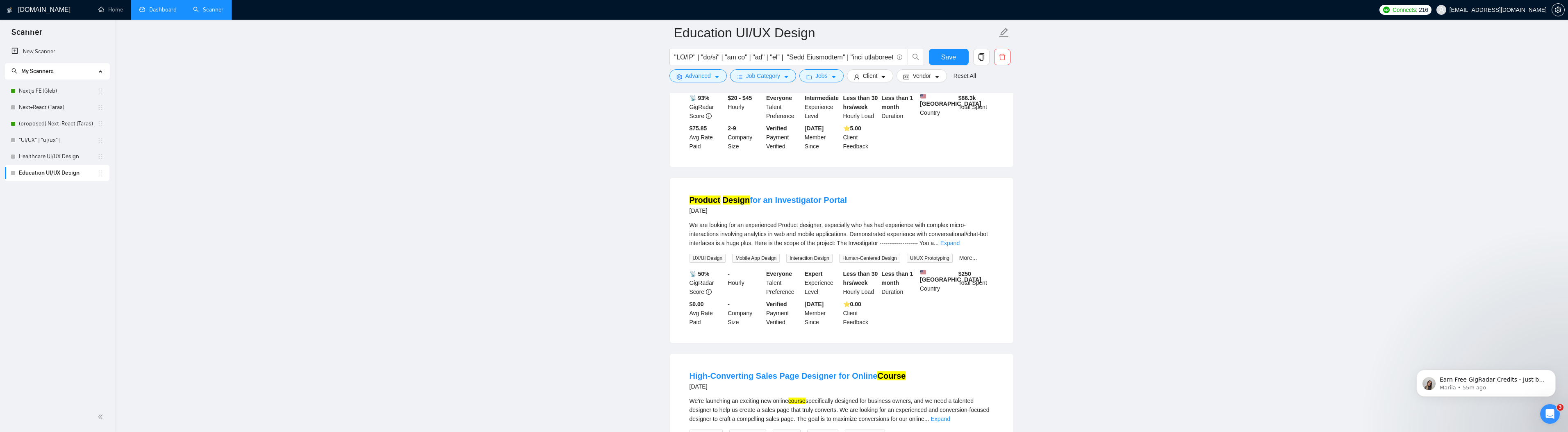
scroll to position [217, 0]
click at [959, 244] on link "Expand" at bounding box center [950, 241] width 20 height 7
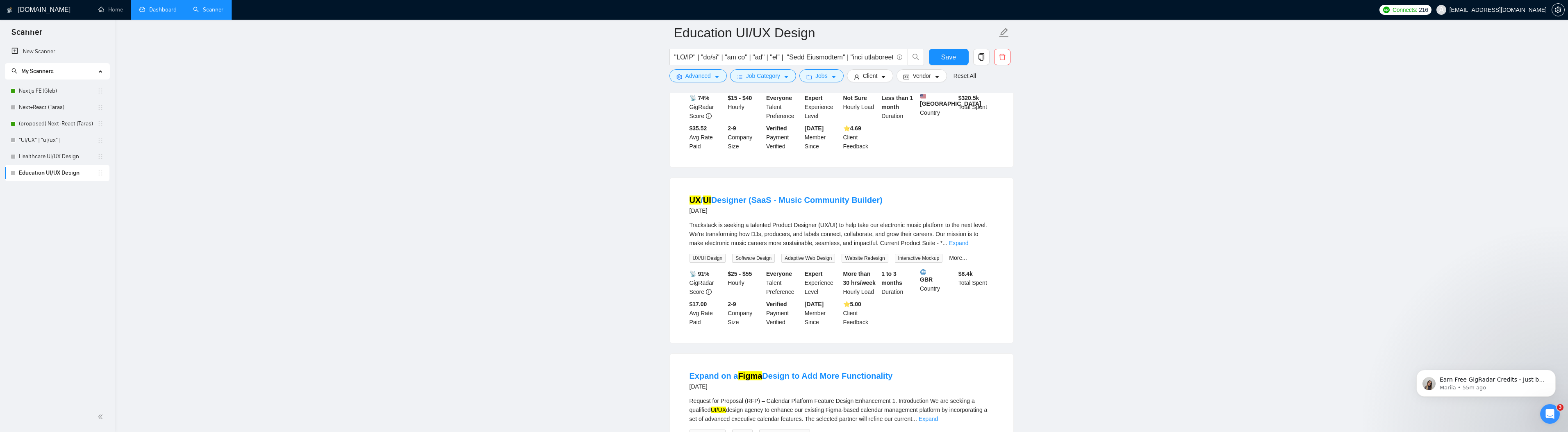
scroll to position [1051, 0]
click at [968, 244] on link "Expand" at bounding box center [959, 241] width 20 height 7
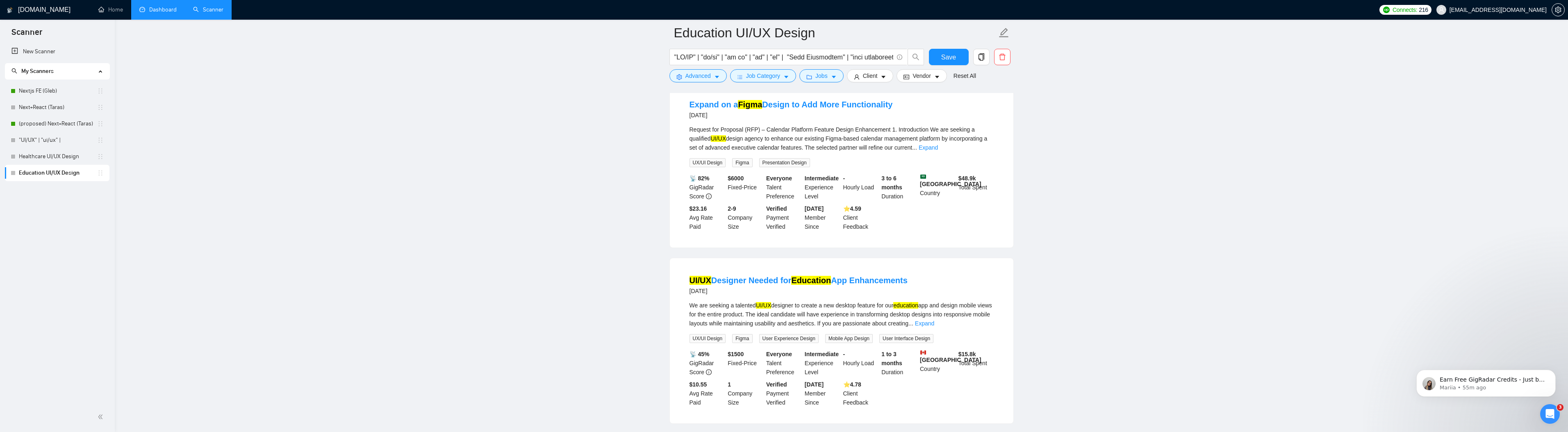
scroll to position [1595, 0]
click at [938, 147] on link "Expand" at bounding box center [928, 143] width 20 height 7
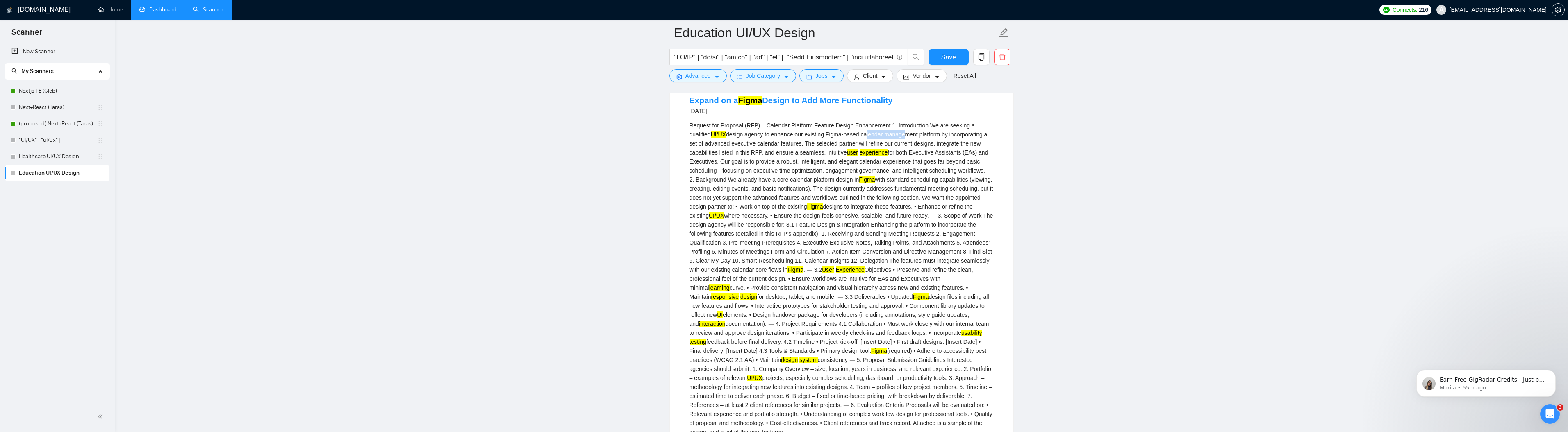
drag, startPoint x: 873, startPoint y: 177, endPoint x: 913, endPoint y: 176, distance: 40.0
click at [913, 176] on div "Request for Proposal (RFP) – Calendar Platform Feature Design Enhancement 1. In…" at bounding box center [841, 278] width 304 height 315
drag, startPoint x: 713, startPoint y: 184, endPoint x: 750, endPoint y: 185, distance: 37.0
click at [750, 185] on div "Request for Proposal (RFP) – Calendar Platform Feature Design Enhancement 1. In…" at bounding box center [841, 278] width 304 height 315
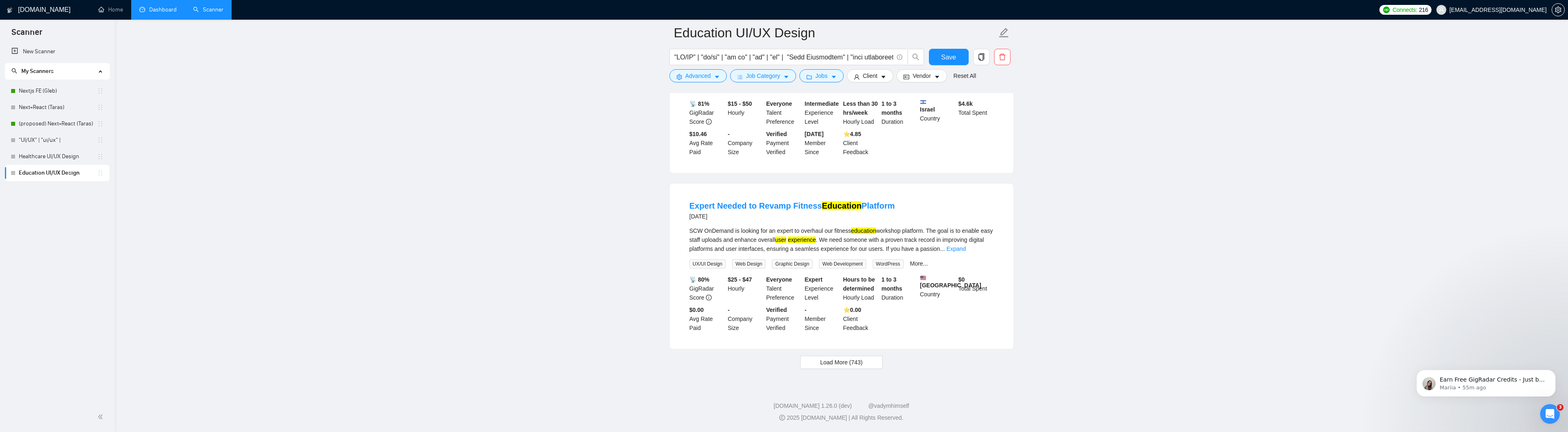
scroll to position [2569, 0]
click at [839, 361] on span "Load More (743)" at bounding box center [842, 362] width 43 height 9
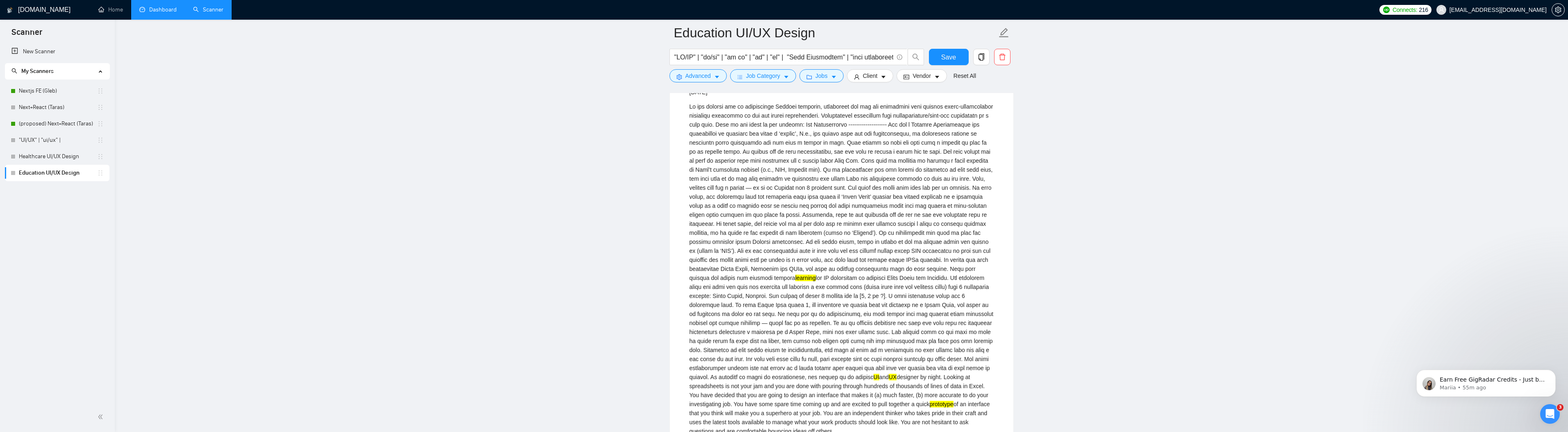
scroll to position [0, 0]
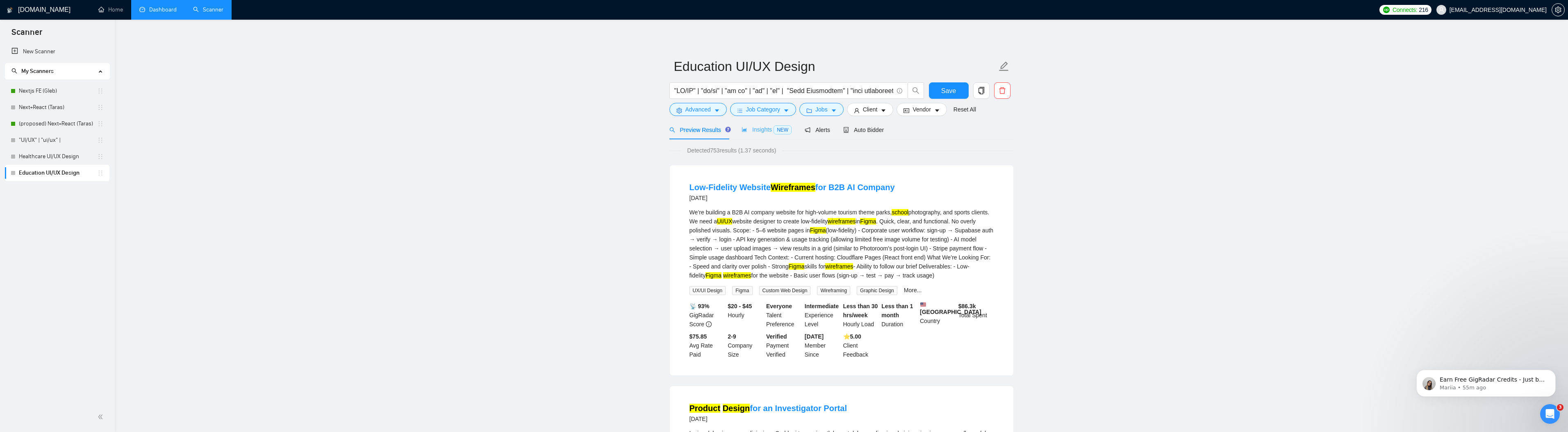
click at [756, 124] on div "Insights NEW" at bounding box center [766, 130] width 50 height 20
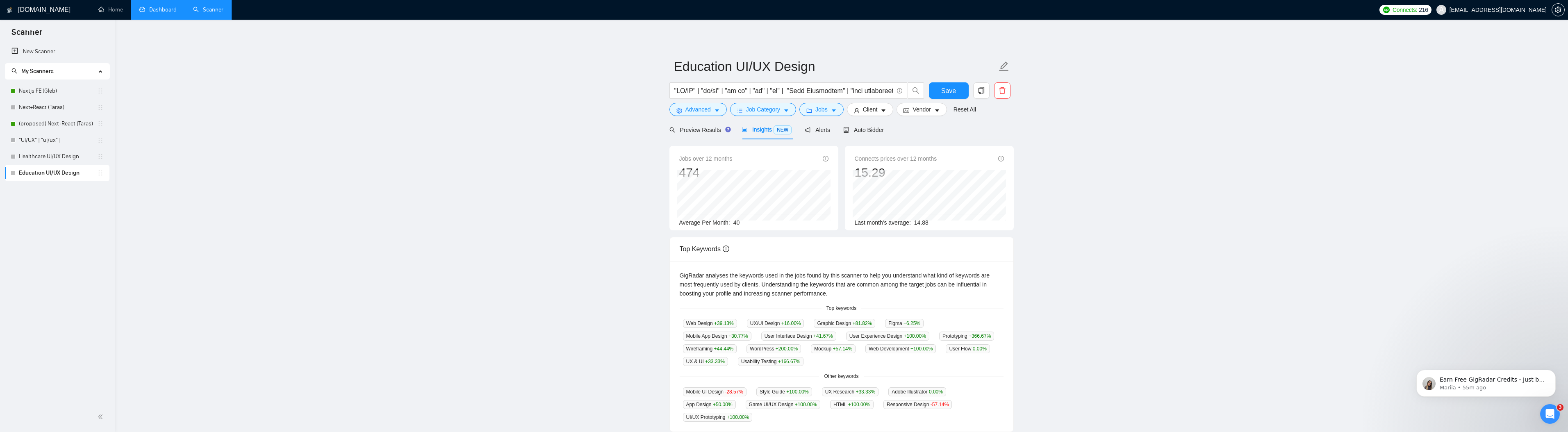
click at [738, 223] on span "40" at bounding box center [736, 222] width 7 height 7
click at [713, 127] on span "Preview Results" at bounding box center [699, 130] width 59 height 7
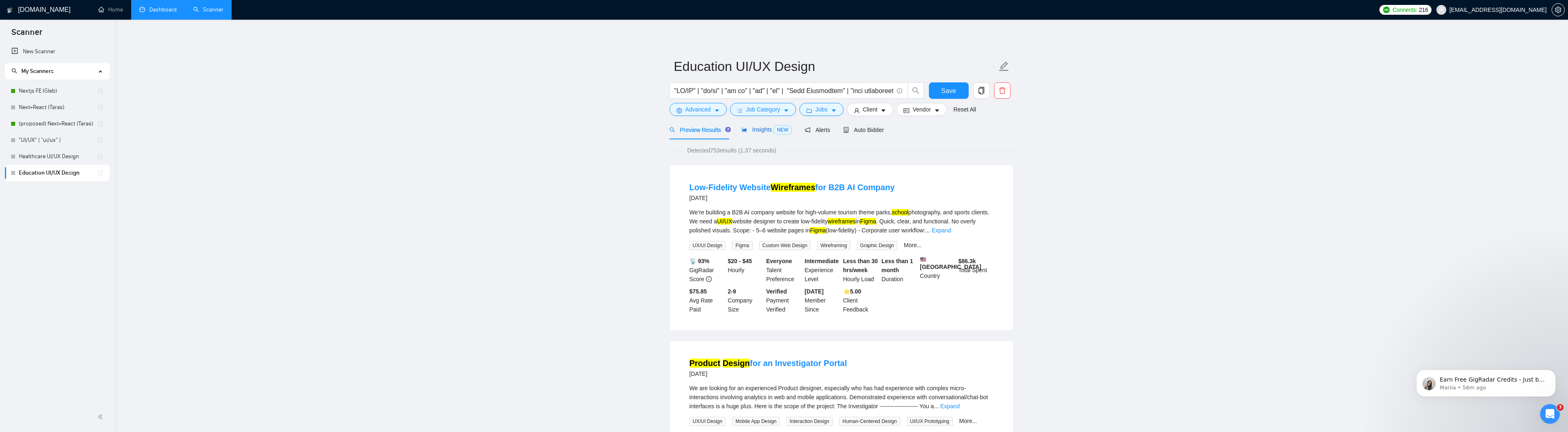
click at [750, 130] on span "Insights NEW" at bounding box center [766, 129] width 50 height 7
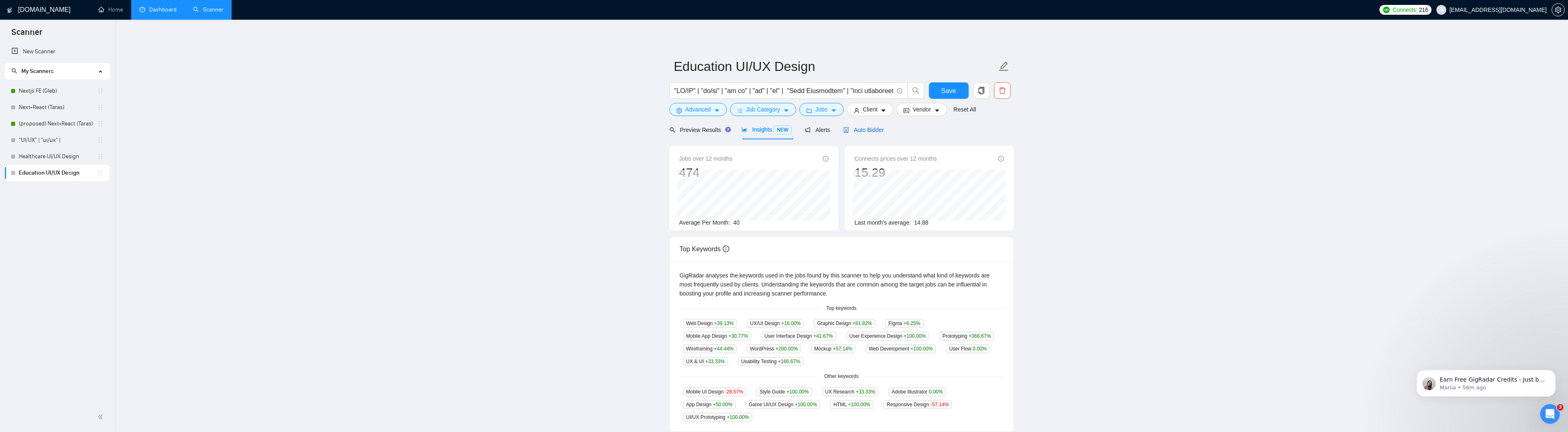
click at [867, 128] on span "Auto Bidder" at bounding box center [864, 130] width 41 height 7
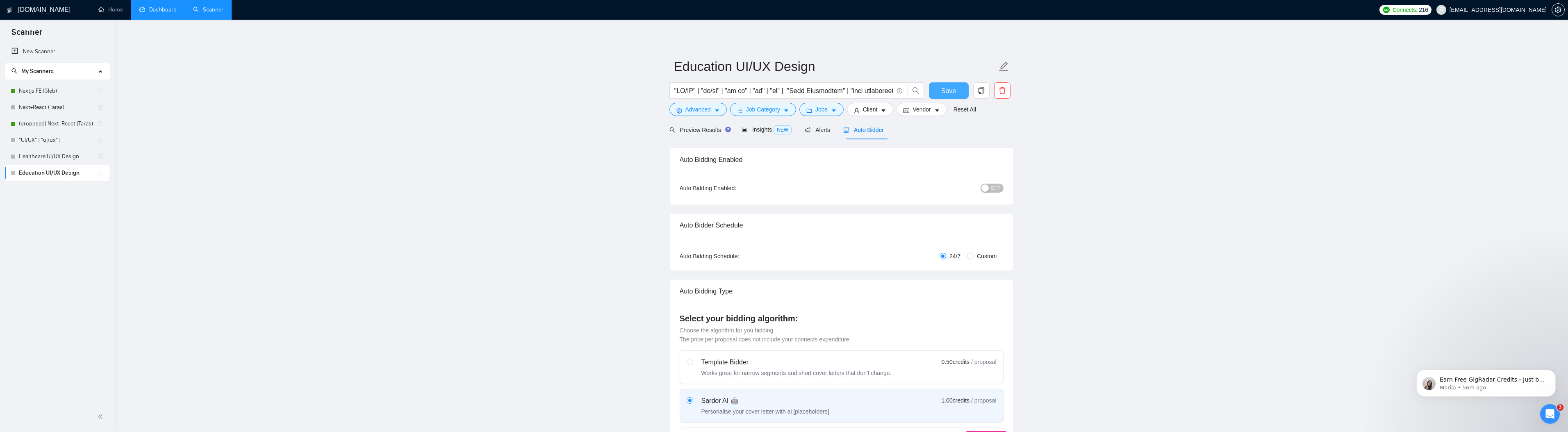
click at [944, 90] on span "Save" at bounding box center [949, 91] width 15 height 11
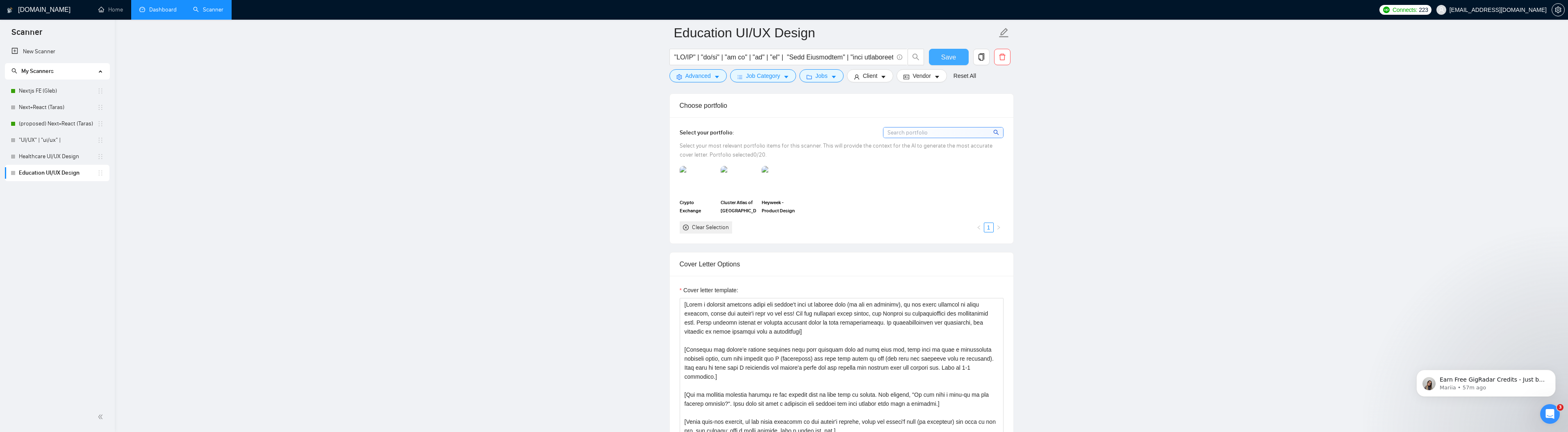
scroll to position [722, 0]
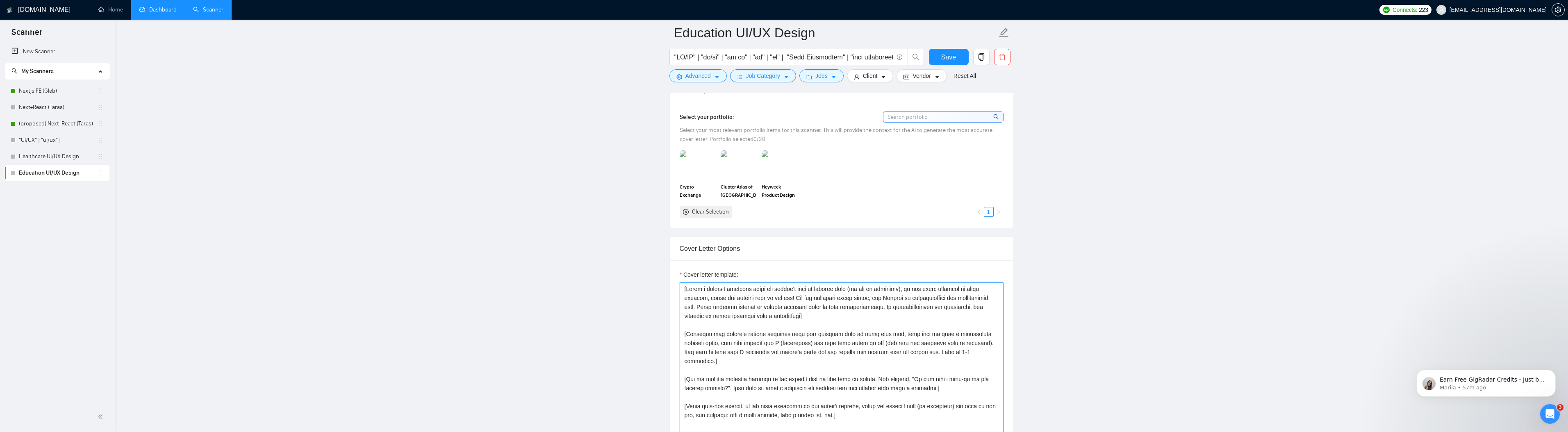
click at [726, 303] on textarea "Cover letter template:" at bounding box center [841, 374] width 324 height 185
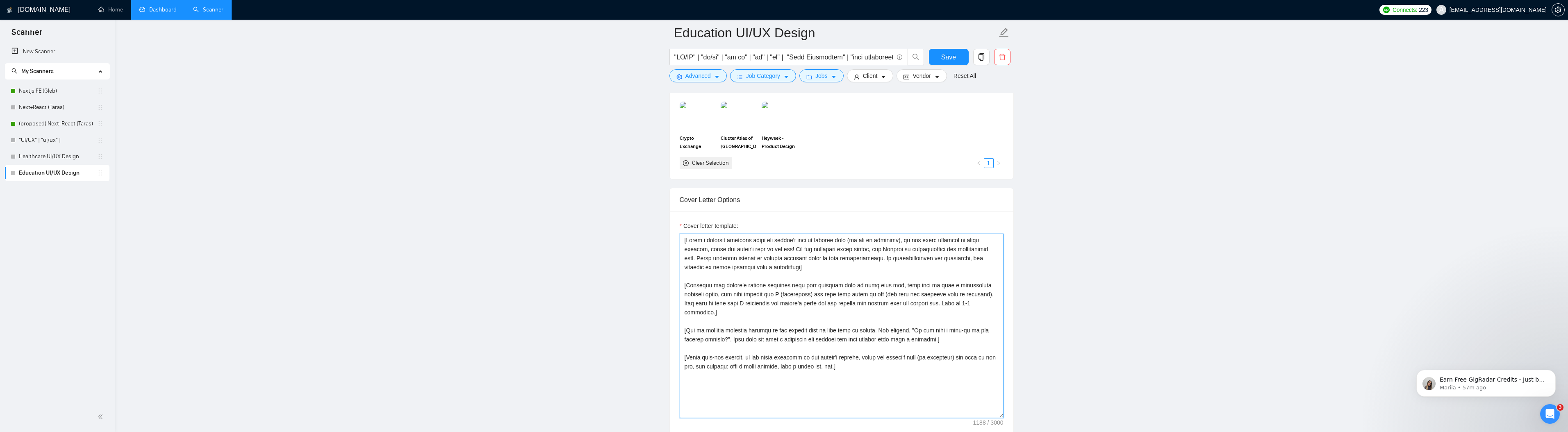
scroll to position [785, 0]
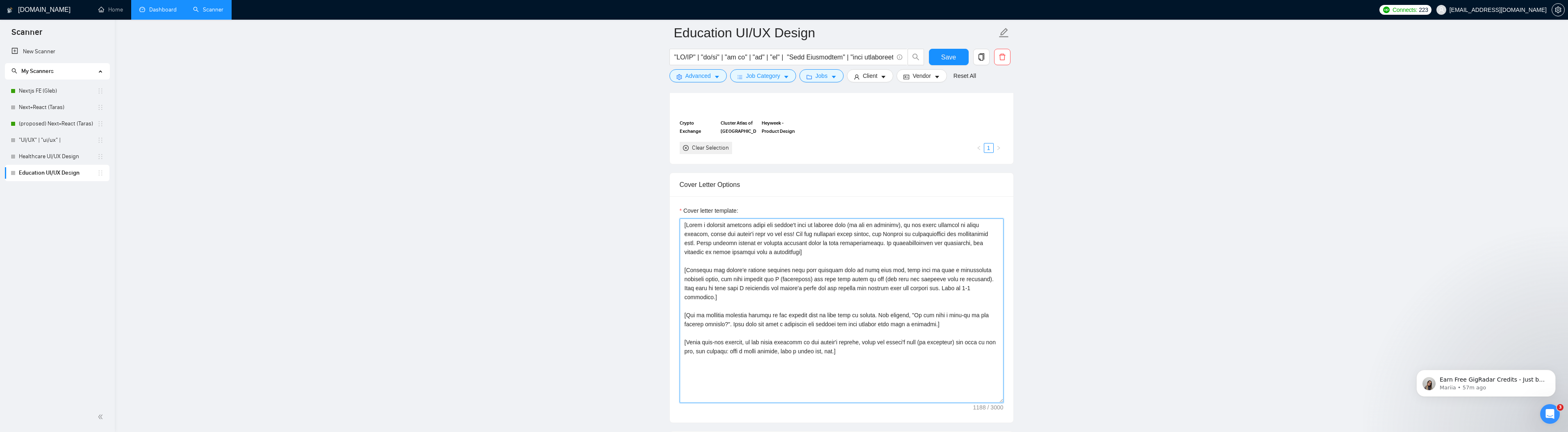
drag, startPoint x: 851, startPoint y: 256, endPoint x: 668, endPoint y: 223, distance: 186.0
click at [668, 223] on main "Education UI/UX Design Save Advanced Job Category Jobs Client Vendor Reset All …" at bounding box center [842, 339] width 1427 height 2182
click at [592, 210] on main "Education UI/UX Design Save Advanced Job Category Jobs Client Vendor Reset All …" at bounding box center [842, 339] width 1427 height 2182
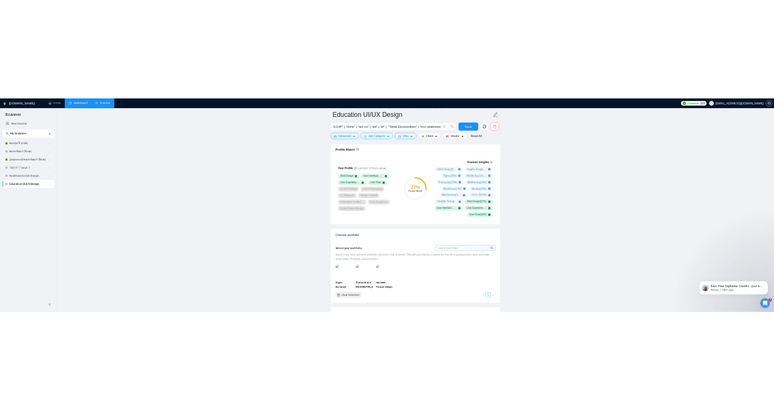
scroll to position [710, 0]
